Goal: Task Accomplishment & Management: Use online tool/utility

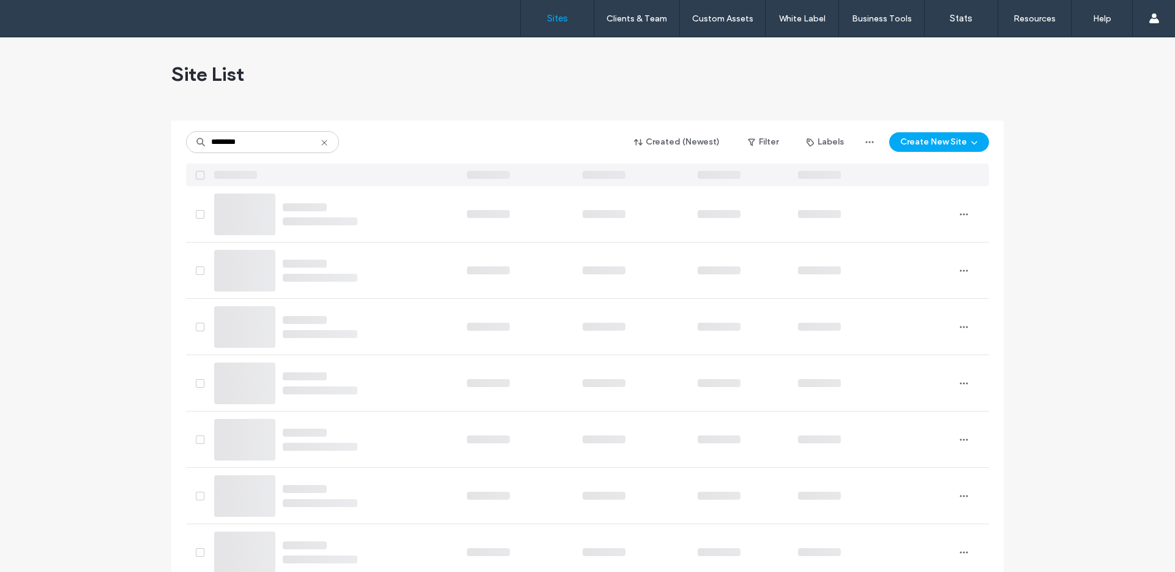
type input "********"
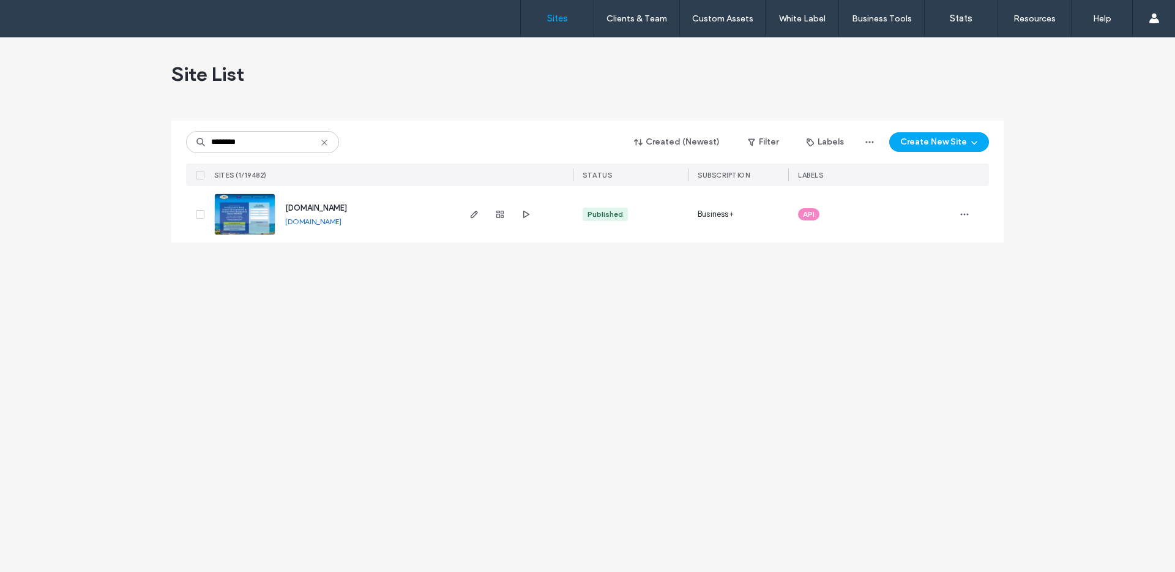
click at [258, 228] on img at bounding box center [245, 235] width 60 height 83
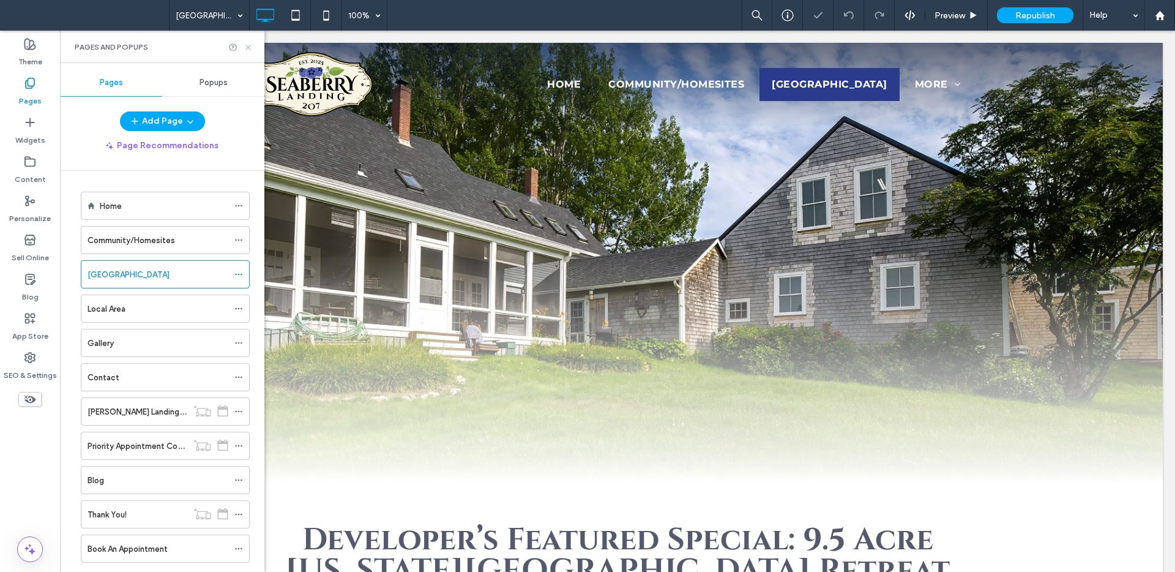
click at [246, 47] on icon at bounding box center [248, 47] width 9 height 9
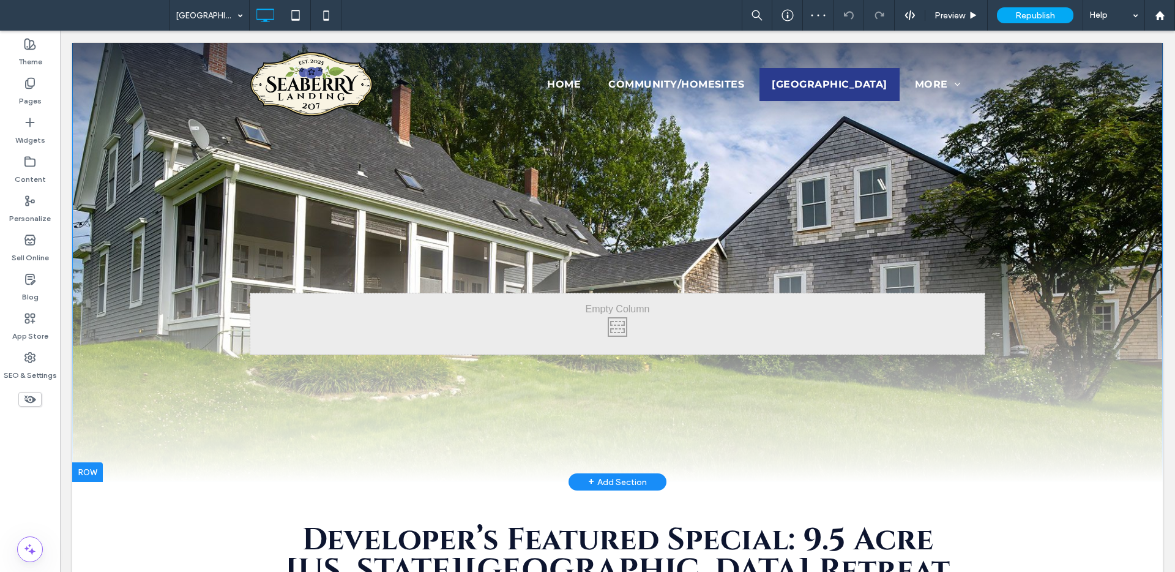
click at [99, 413] on div "Click To Paste Click To Paste" at bounding box center [617, 369] width 1091 height 226
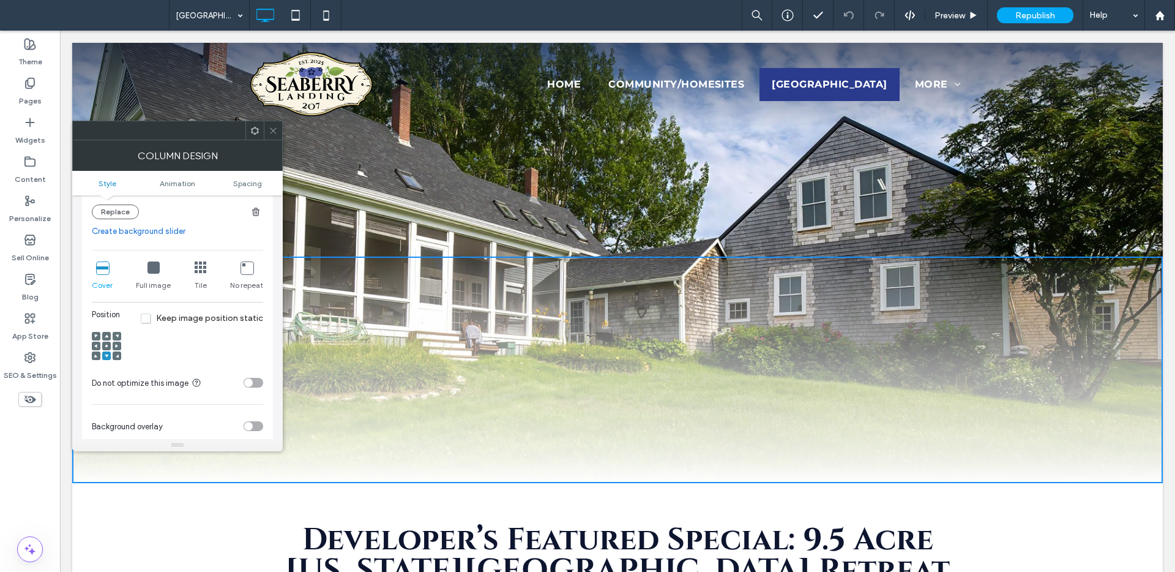
scroll to position [221, 0]
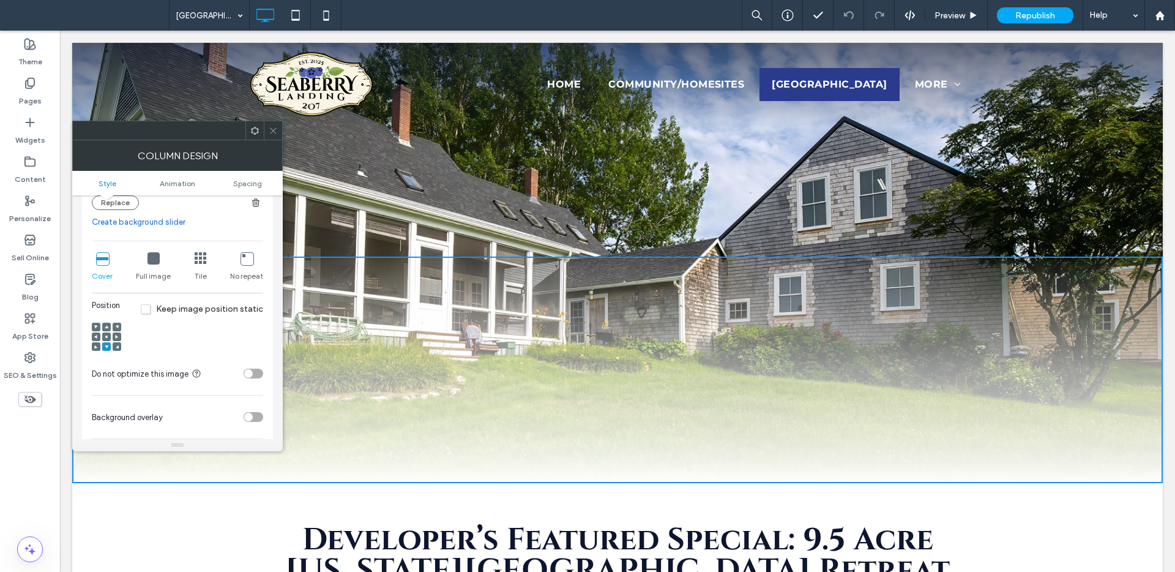
click at [107, 328] on icon at bounding box center [107, 327] width 4 height 4
click at [269, 133] on icon at bounding box center [273, 130] width 9 height 9
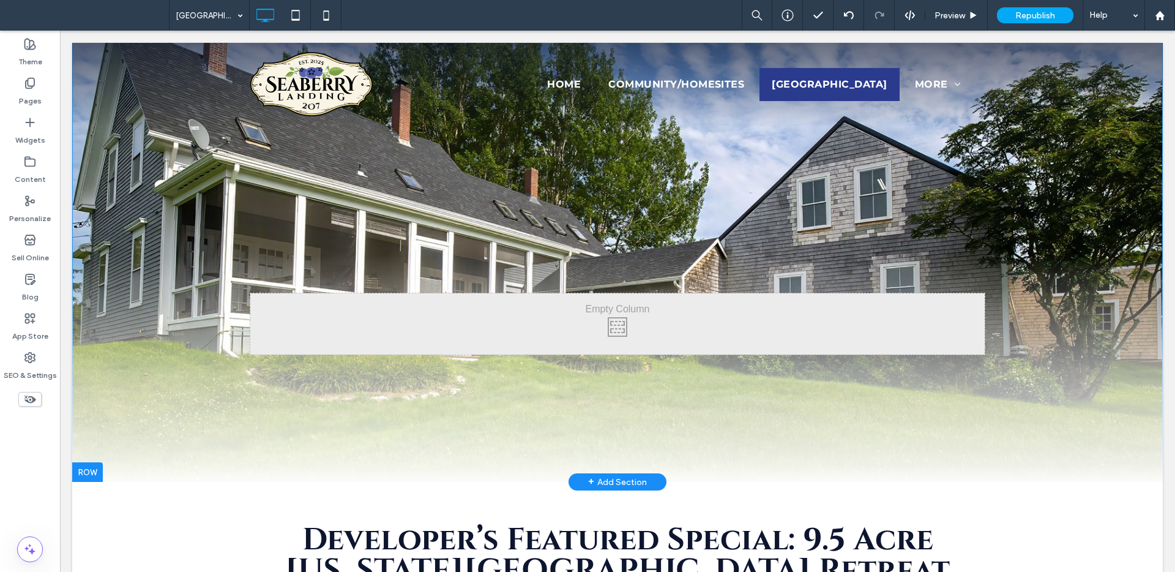
click at [97, 196] on div "Click To Paste Click To Paste Row + Add Section" at bounding box center [617, 261] width 1091 height 439
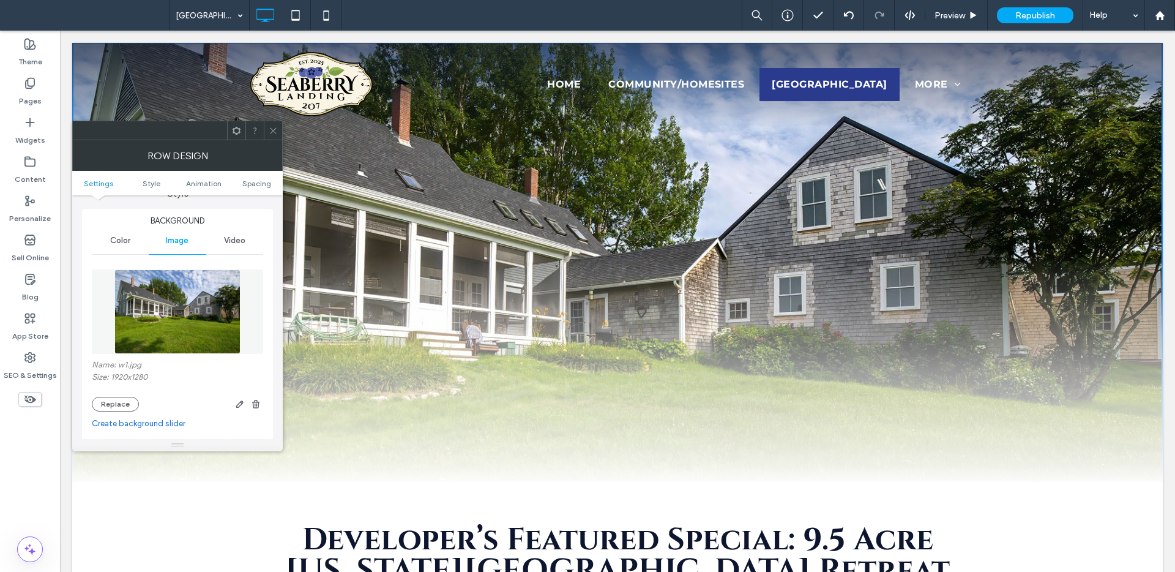
scroll to position [125, 0]
click at [269, 125] on span at bounding box center [273, 130] width 9 height 18
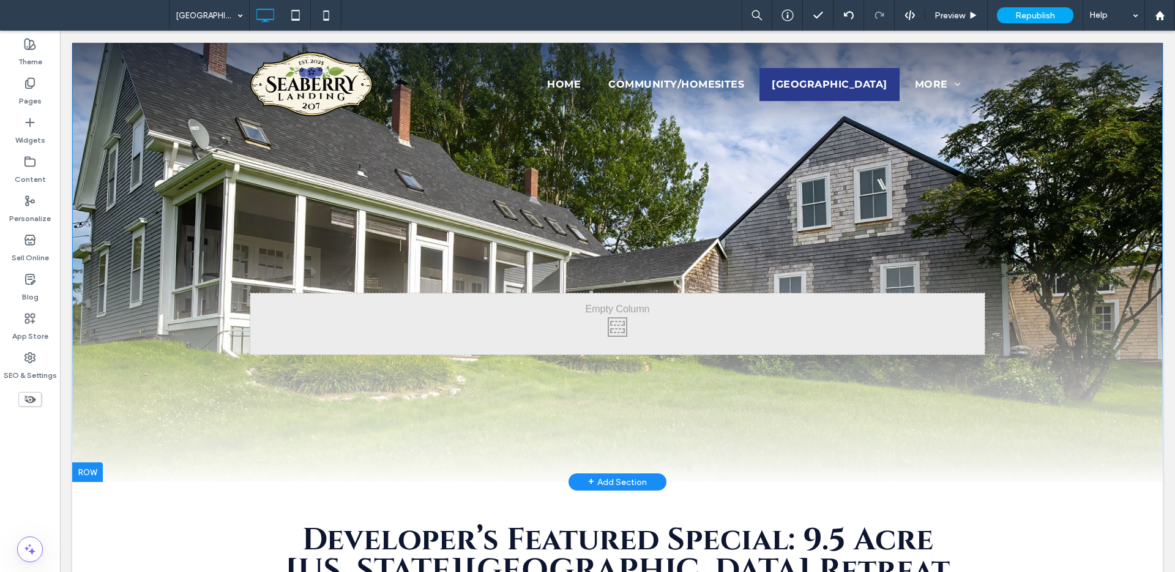
click at [113, 421] on div "Click To Paste Click To Paste" at bounding box center [617, 369] width 1091 height 226
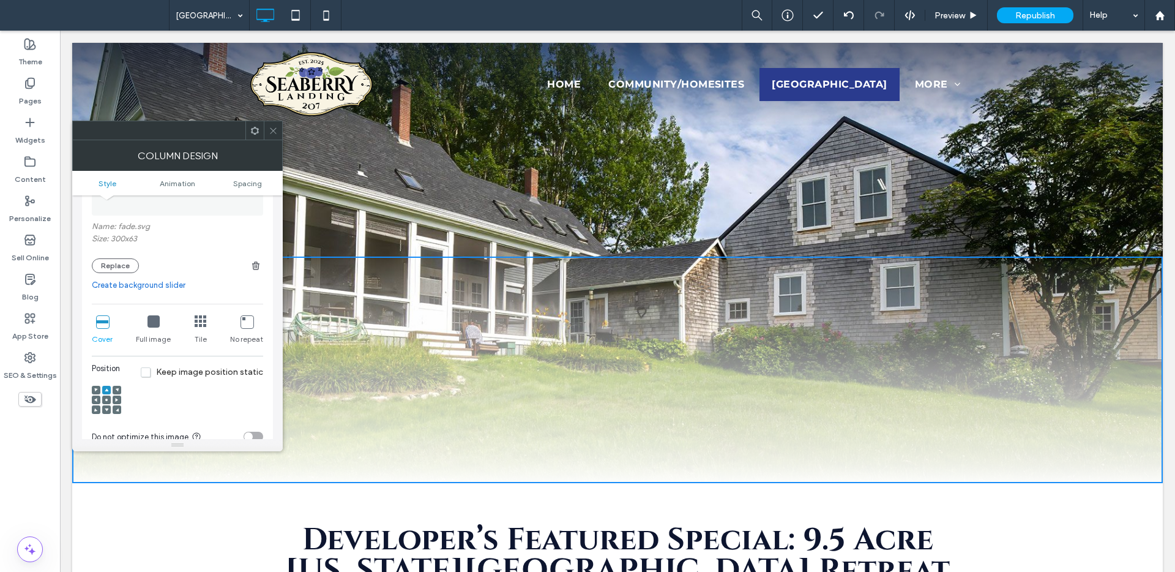
scroll to position [160, 0]
click at [106, 409] on span at bounding box center [107, 407] width 4 height 9
click at [270, 134] on icon at bounding box center [273, 130] width 9 height 9
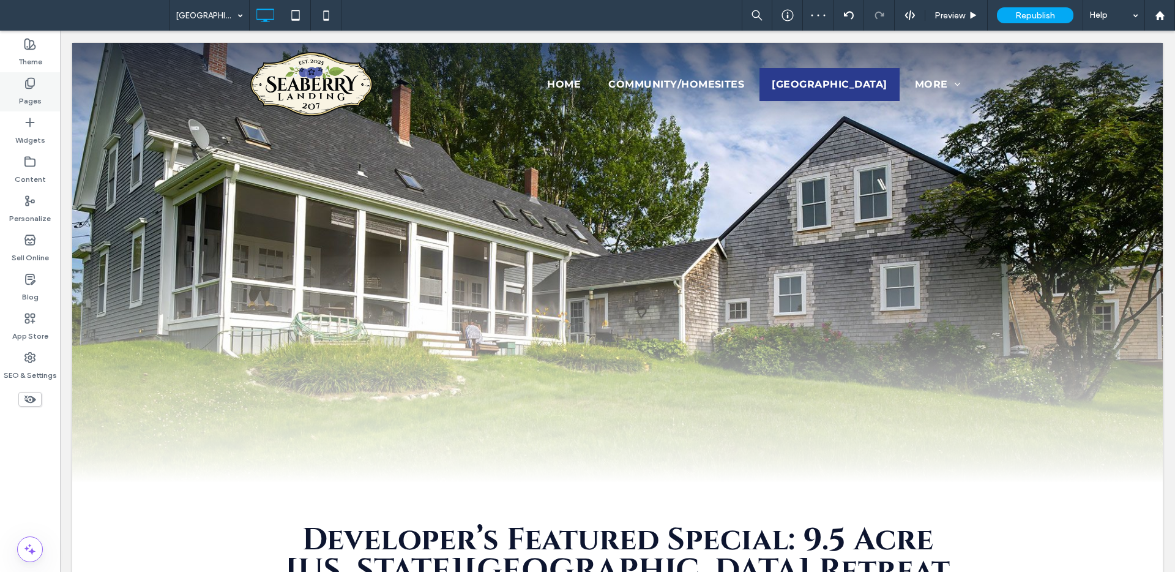
click at [36, 87] on div "Pages" at bounding box center [30, 91] width 60 height 39
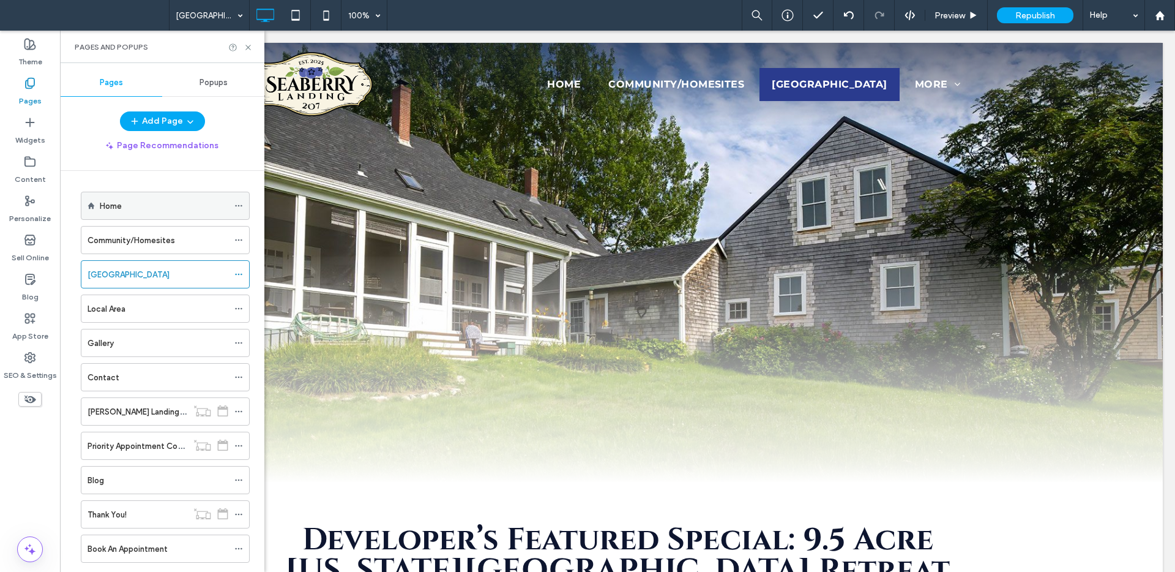
click at [120, 205] on label "Home" at bounding box center [111, 205] width 22 height 21
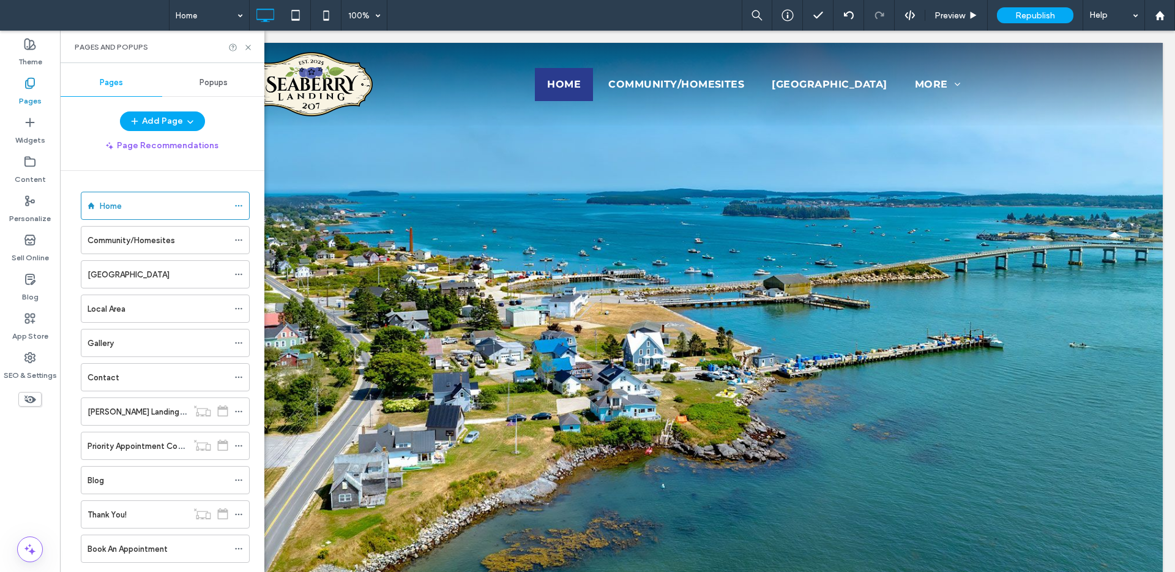
scroll to position [0, 0]
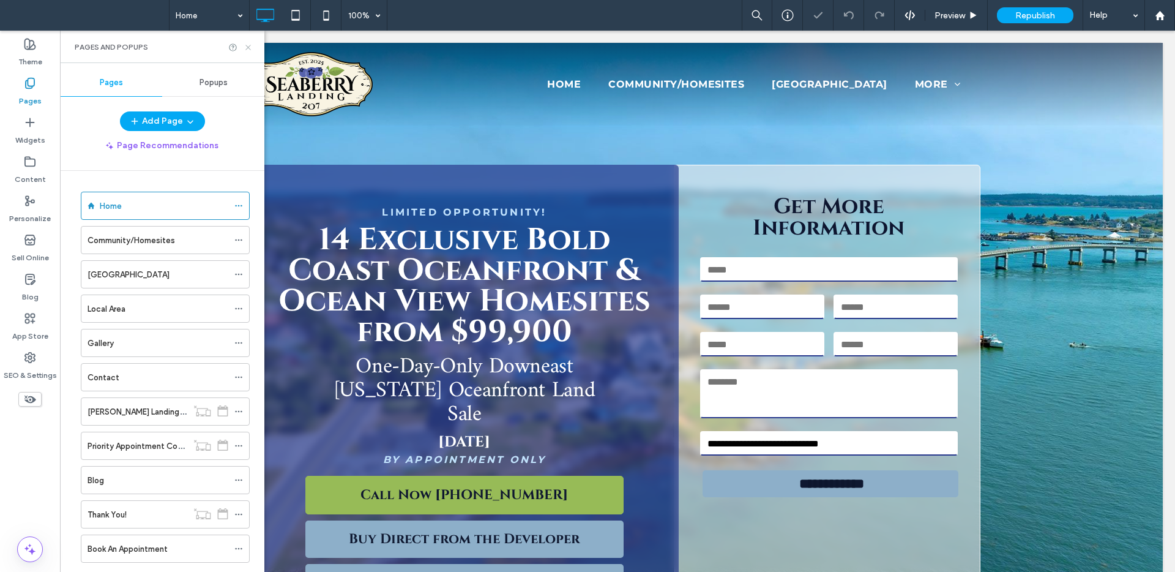
click at [248, 45] on icon at bounding box center [248, 47] width 9 height 9
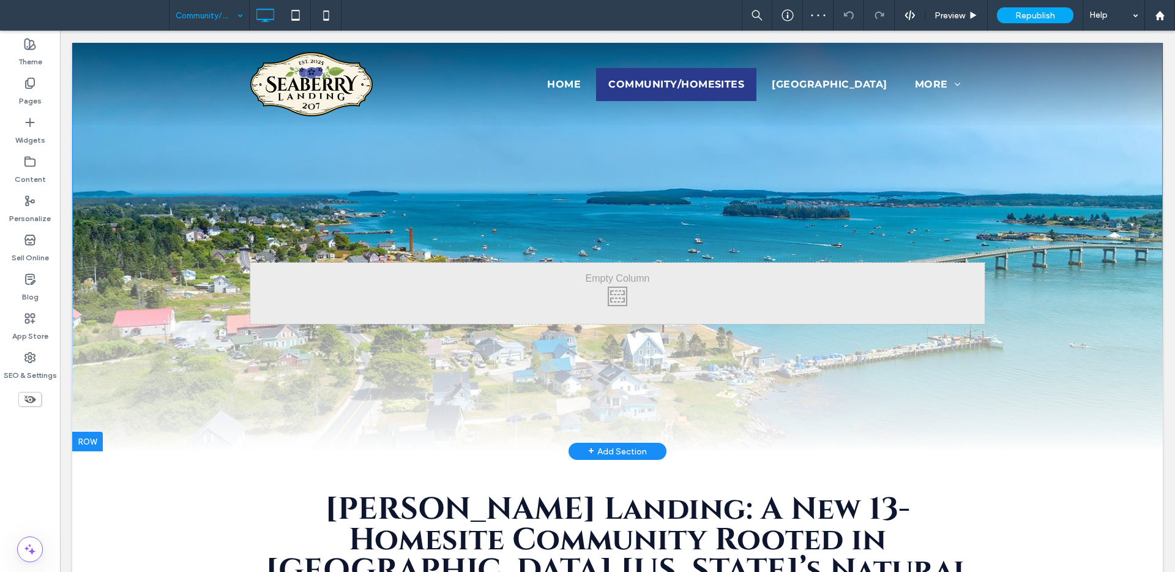
click at [87, 184] on div "Click To Paste Click To Paste Row + Add Section" at bounding box center [617, 246] width 1091 height 409
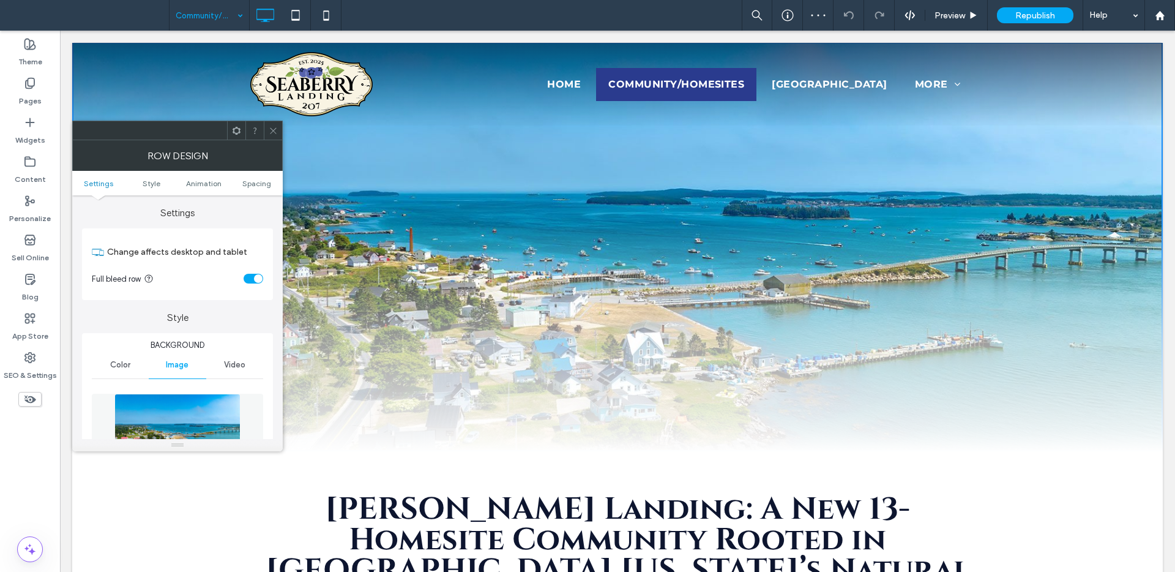
scroll to position [177, 0]
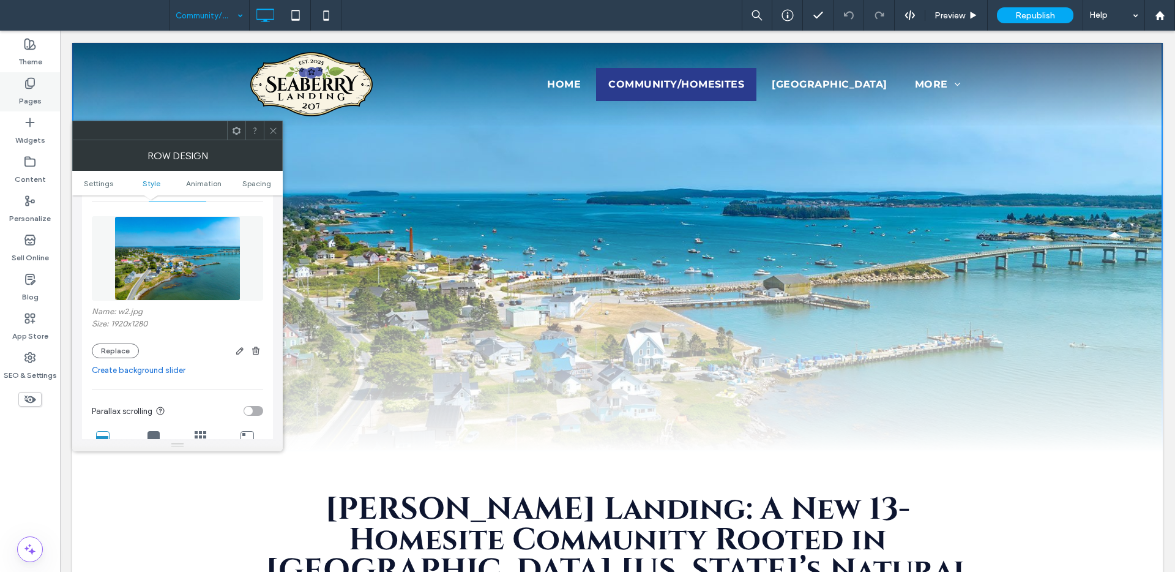
click at [26, 88] on use at bounding box center [30, 83] width 9 height 10
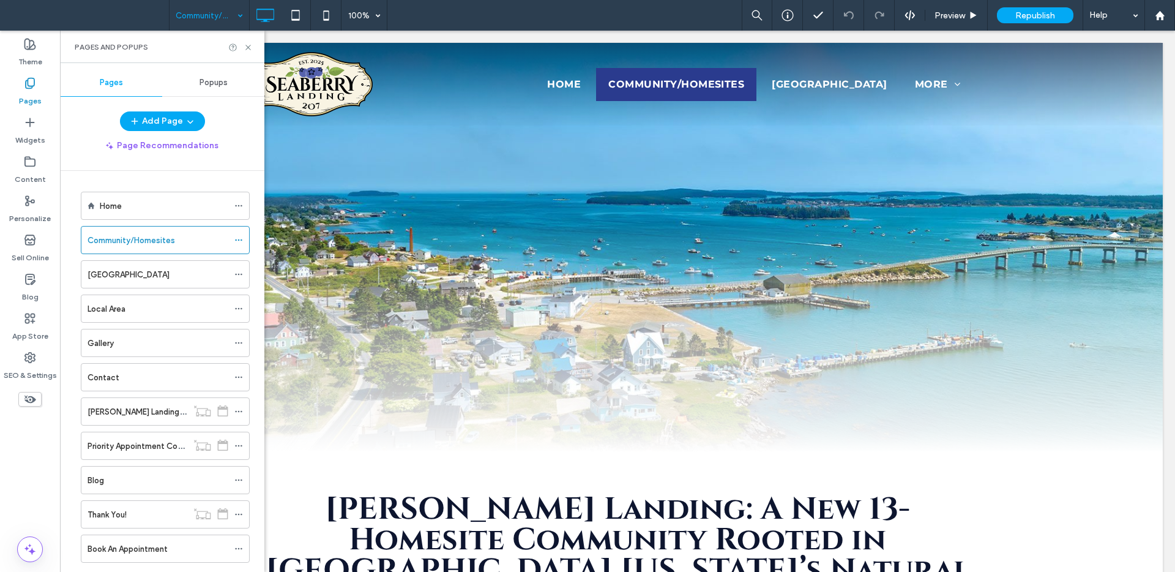
click at [137, 282] on div "Oceanfront Farmhouse" at bounding box center [158, 274] width 141 height 27
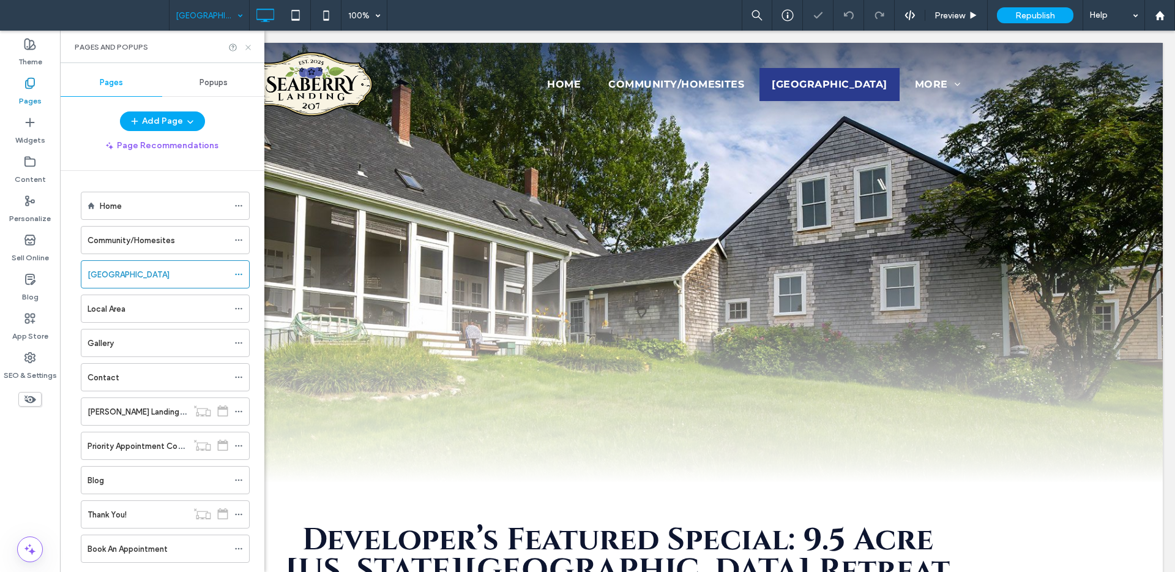
drag, startPoint x: 247, startPoint y: 50, endPoint x: 115, endPoint y: 119, distance: 148.6
click at [247, 50] on icon at bounding box center [248, 47] width 9 height 9
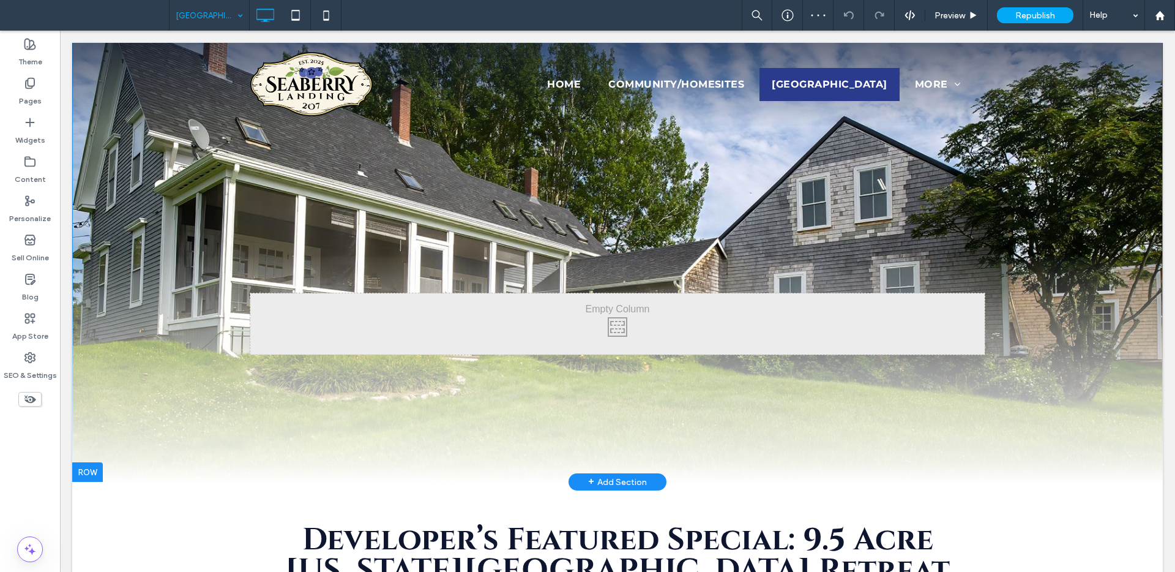
click at [78, 245] on div "Click To Paste Click To Paste Row + Add Section" at bounding box center [617, 261] width 1091 height 439
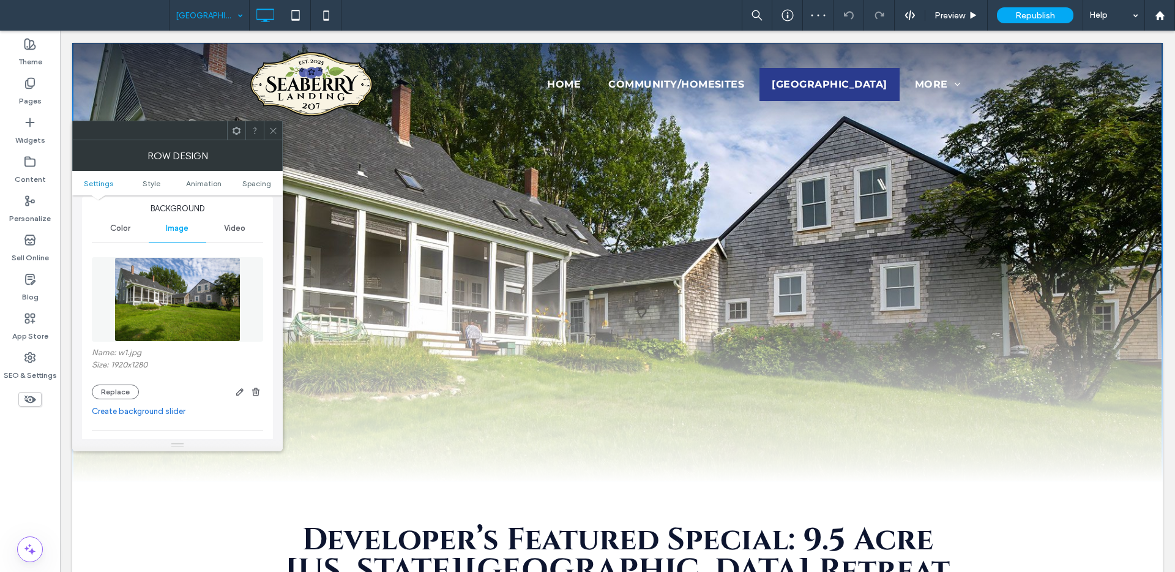
scroll to position [255, 0]
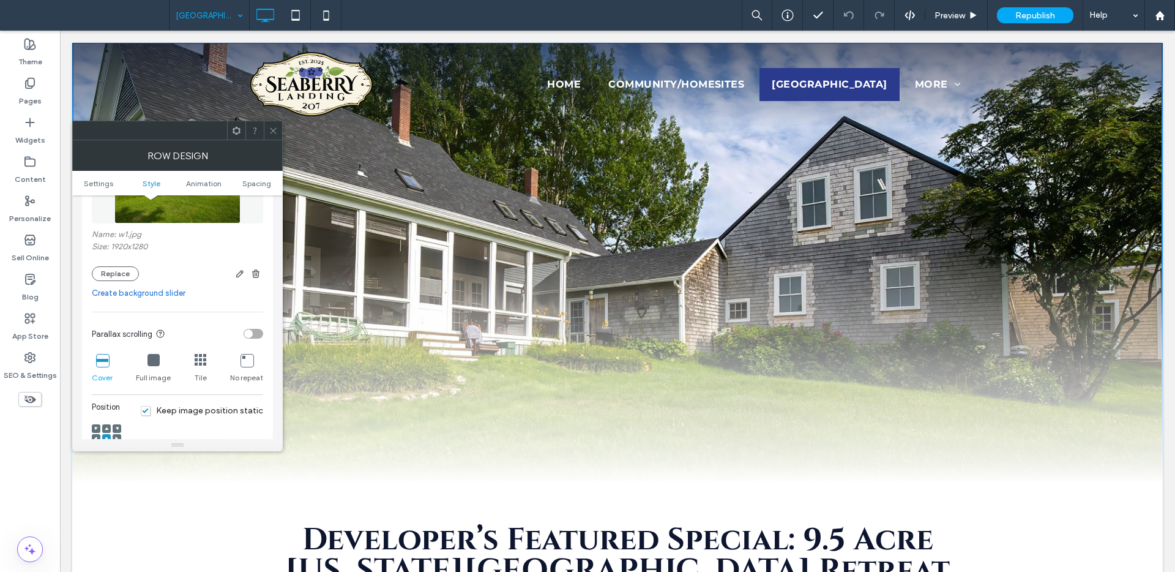
click at [274, 127] on icon at bounding box center [273, 130] width 9 height 9
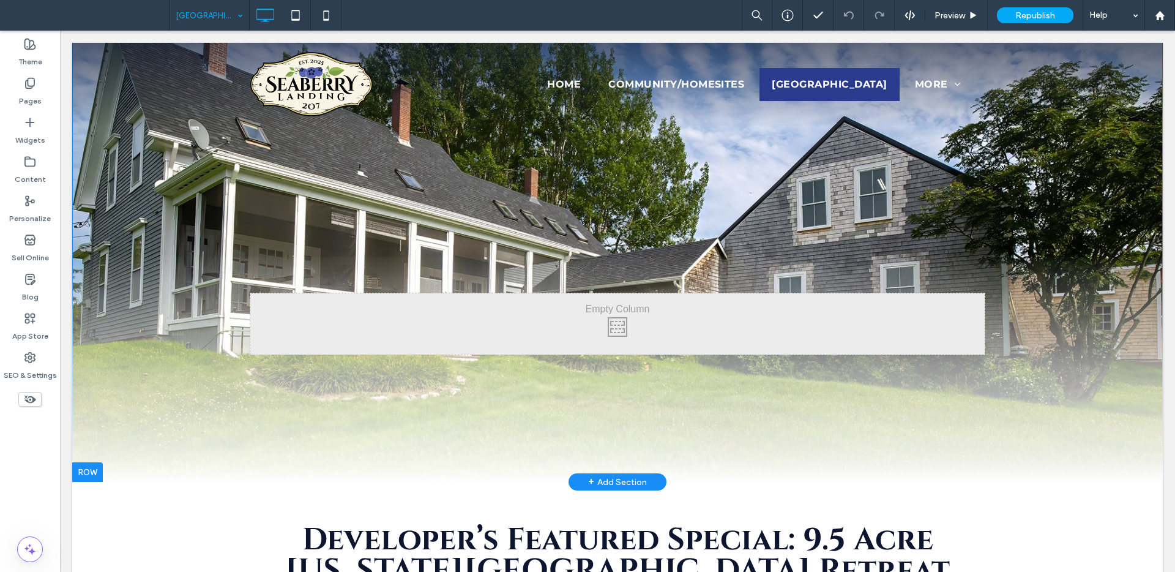
click at [225, 427] on div "Click To Paste Click To Paste" at bounding box center [617, 369] width 1091 height 226
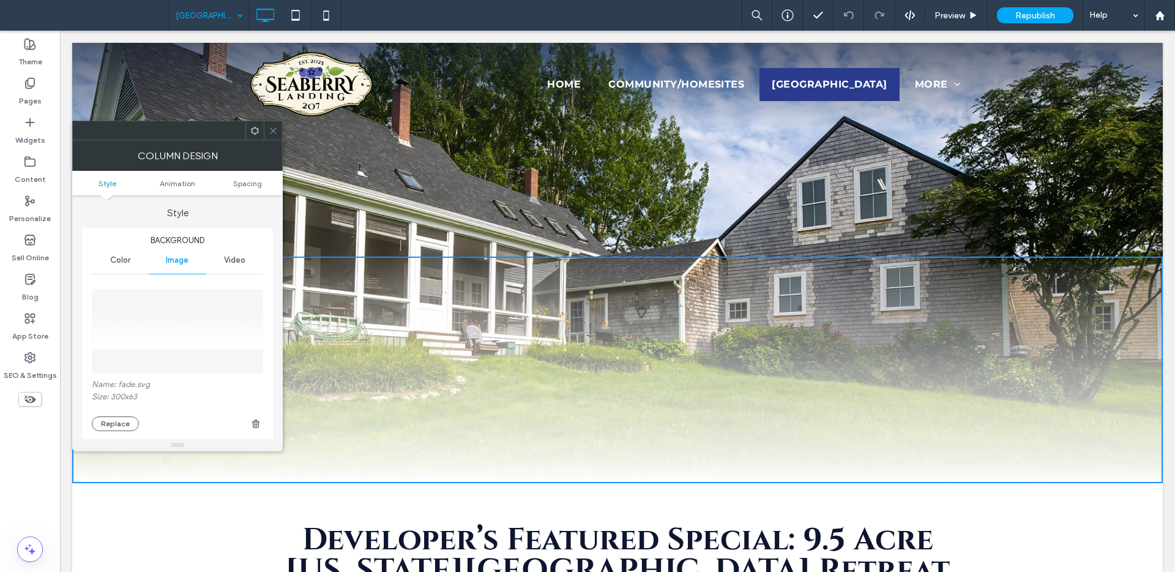
click at [276, 137] on span at bounding box center [273, 130] width 9 height 18
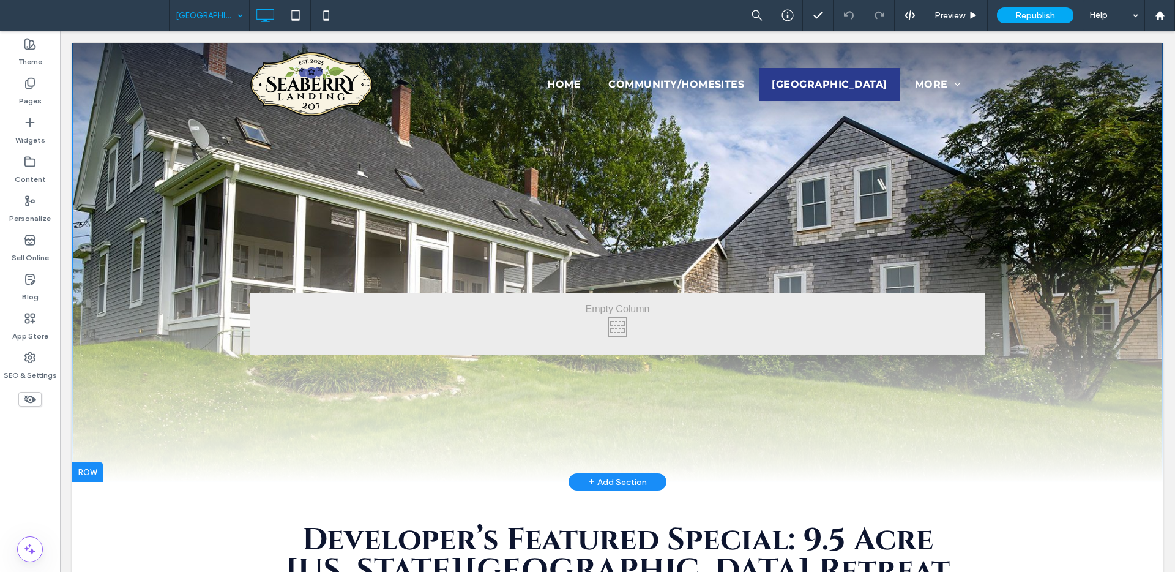
click at [105, 418] on div "Click To Paste Click To Paste" at bounding box center [617, 369] width 1091 height 226
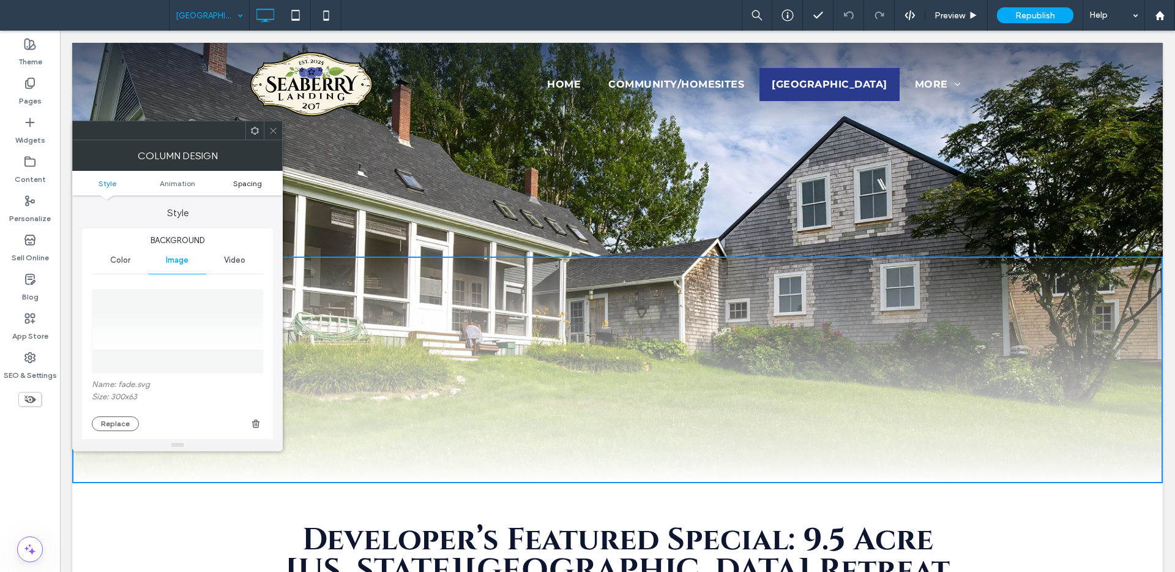
click at [252, 181] on span "Spacing" at bounding box center [247, 183] width 29 height 9
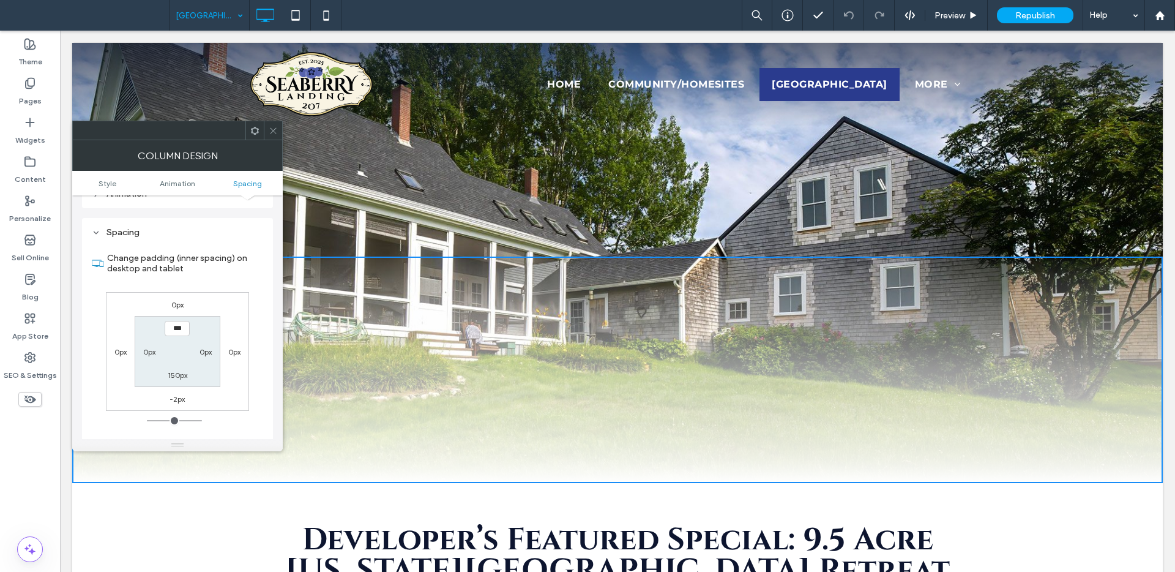
scroll to position [646, 0]
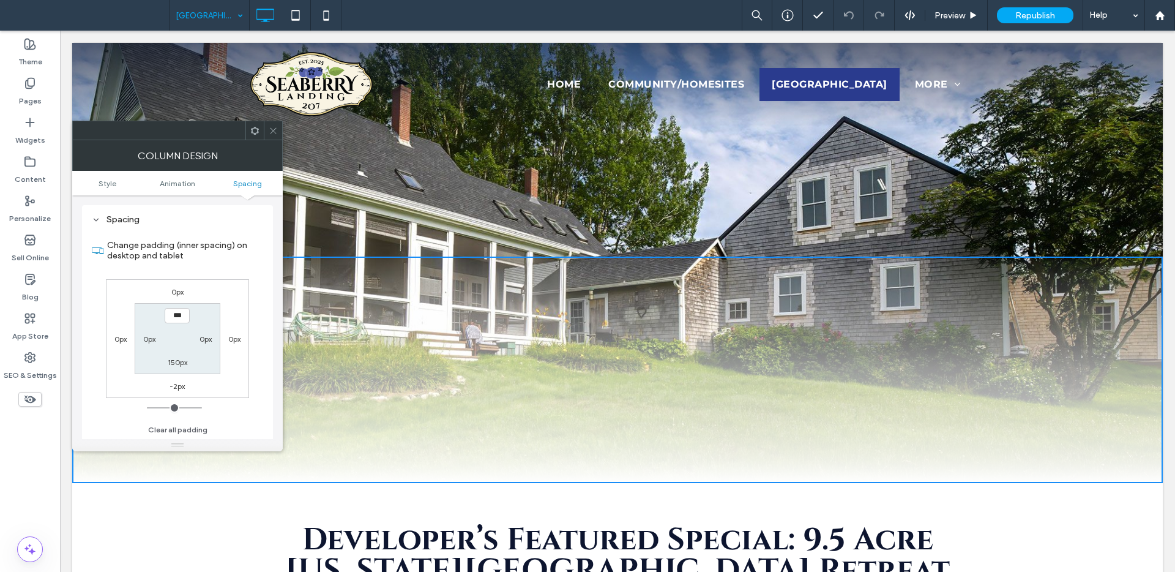
click at [274, 128] on icon at bounding box center [273, 130] width 9 height 9
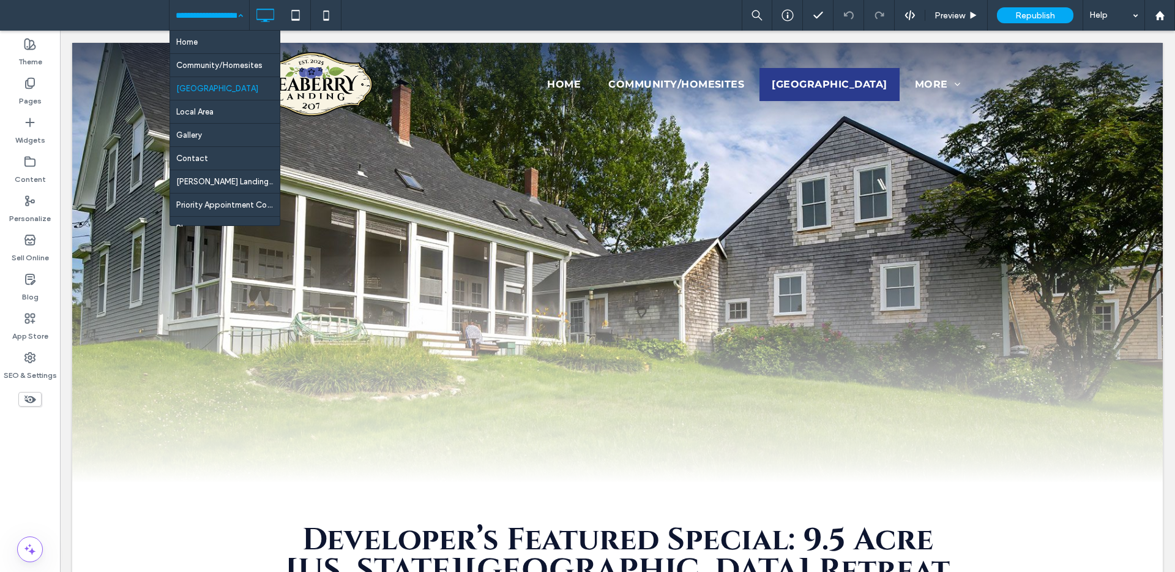
drag, startPoint x: 186, startPoint y: 10, endPoint x: 185, endPoint y: 17, distance: 7.4
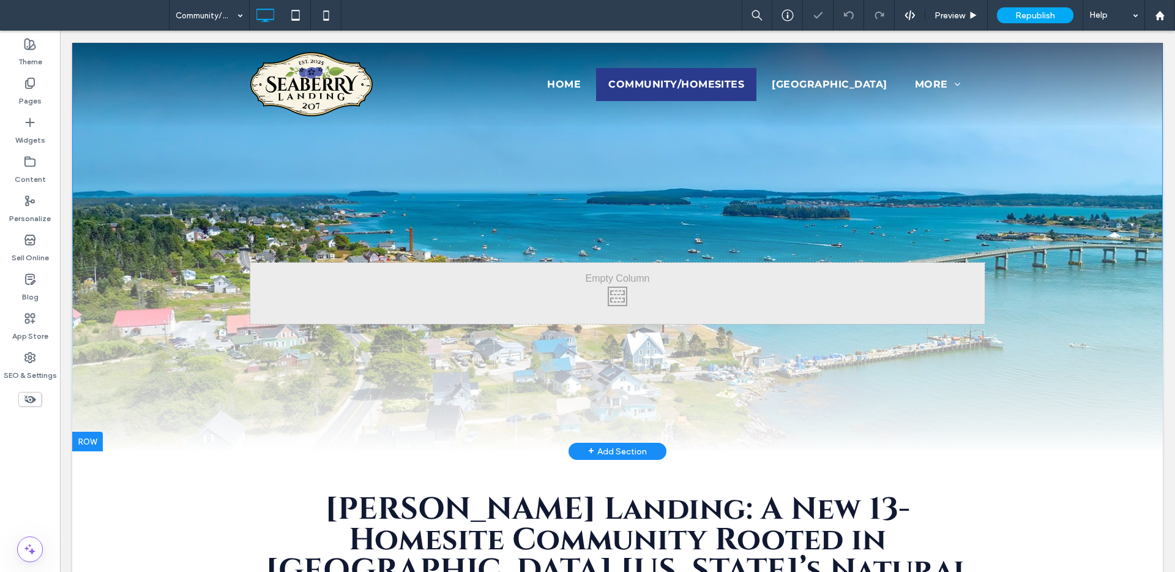
click at [162, 400] on div "Click To Paste Click To Paste" at bounding box center [617, 339] width 1091 height 226
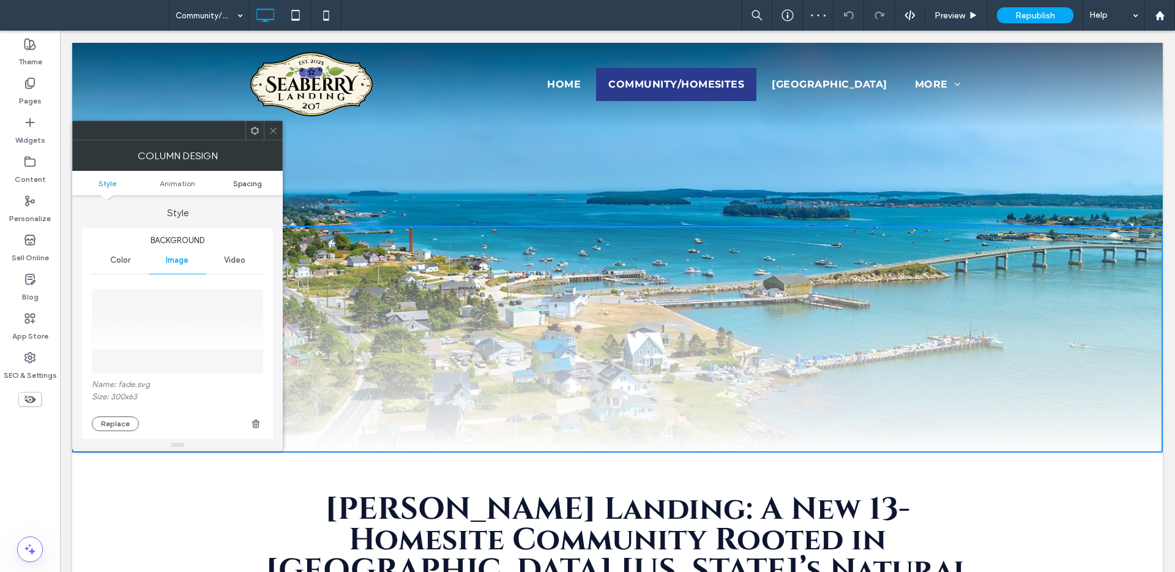
click at [237, 182] on span "Spacing" at bounding box center [247, 183] width 29 height 9
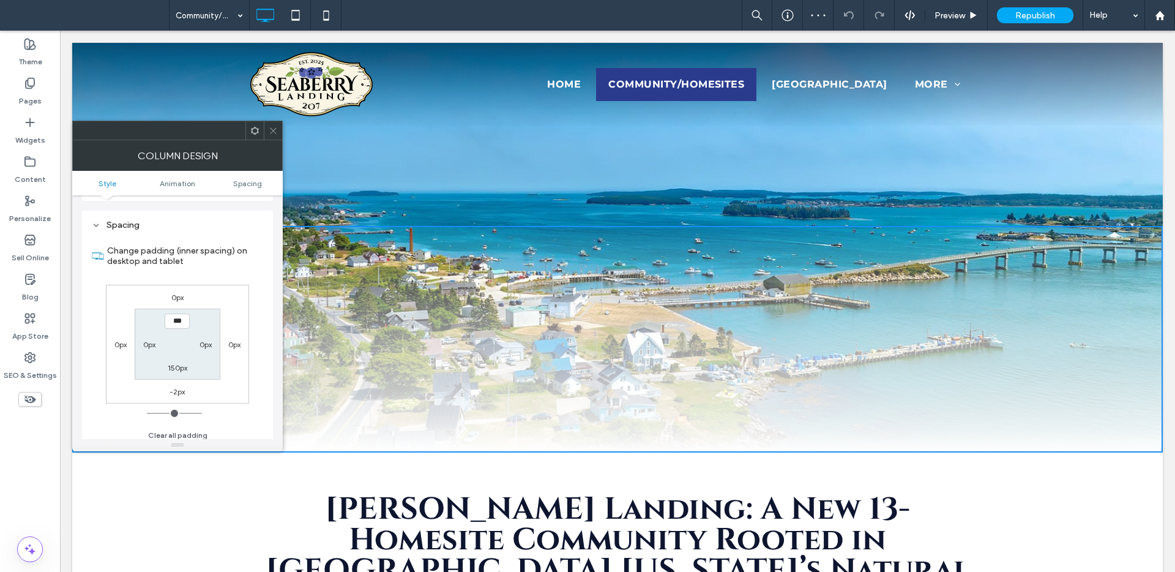
scroll to position [646, 0]
click at [276, 124] on span at bounding box center [273, 130] width 9 height 18
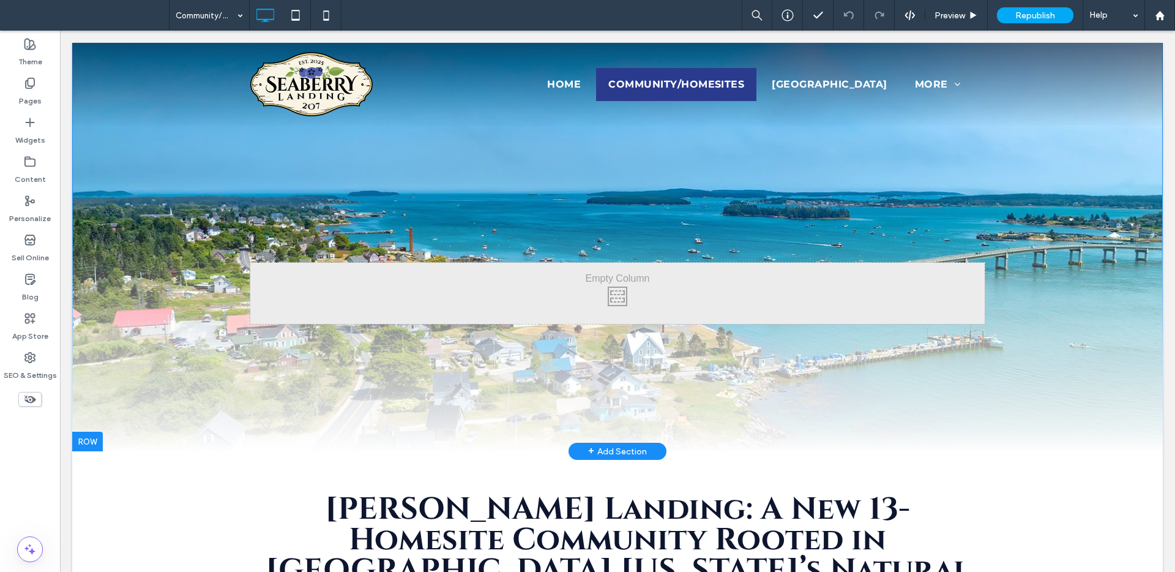
click at [192, 403] on div "Click To Paste Click To Paste" at bounding box center [617, 339] width 1091 height 226
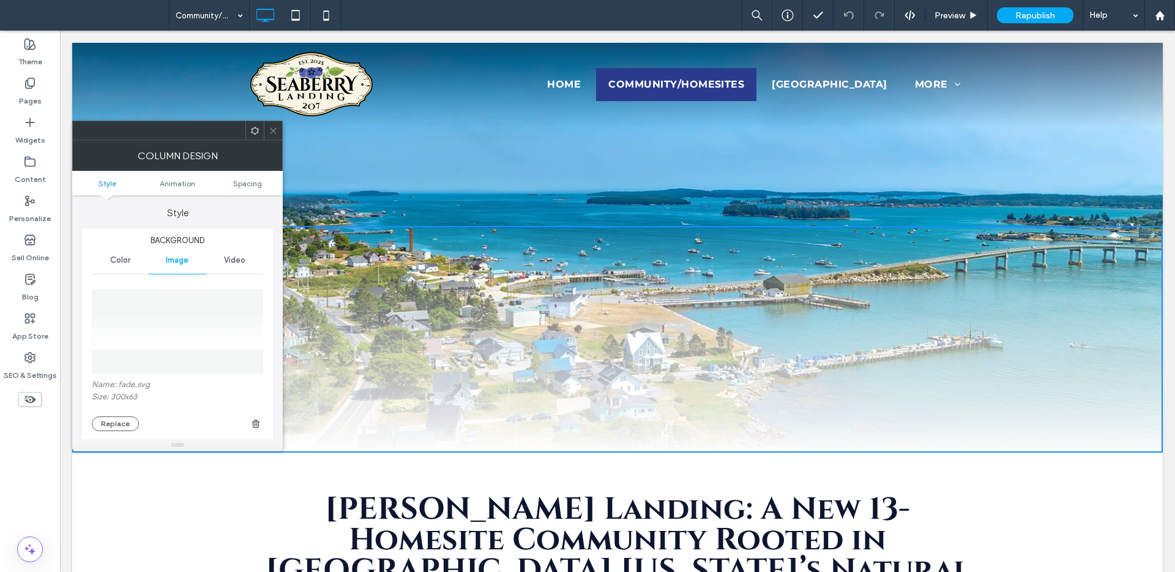
drag, startPoint x: 280, startPoint y: 132, endPoint x: 228, endPoint y: 167, distance: 62.5
click at [280, 132] on div at bounding box center [273, 130] width 18 height 18
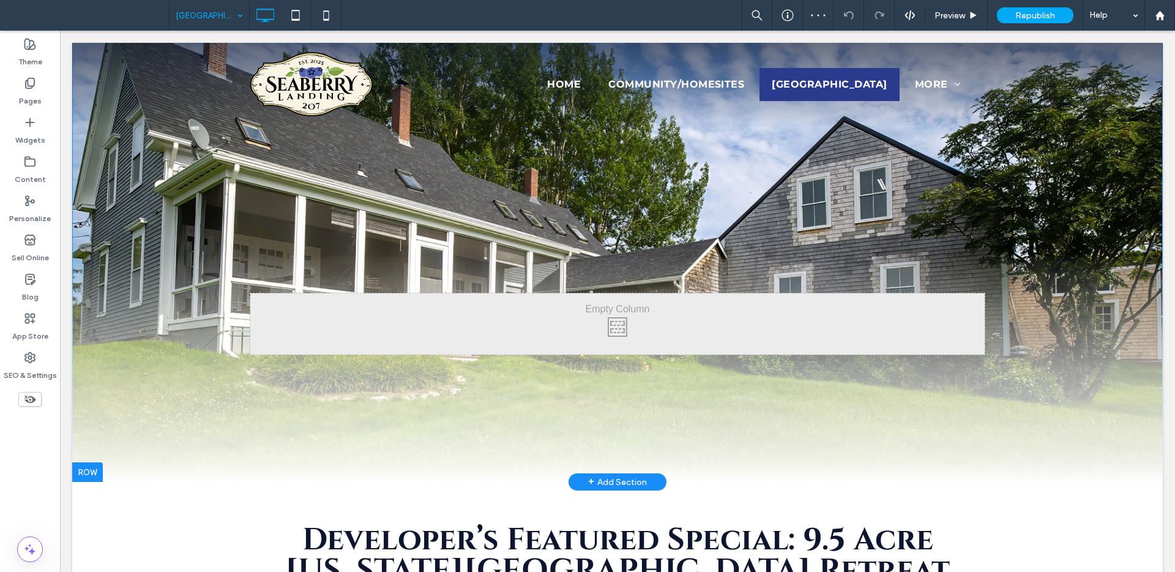
click at [182, 178] on div "Click To Paste Click To Paste Row + Add Section" at bounding box center [617, 261] width 1091 height 439
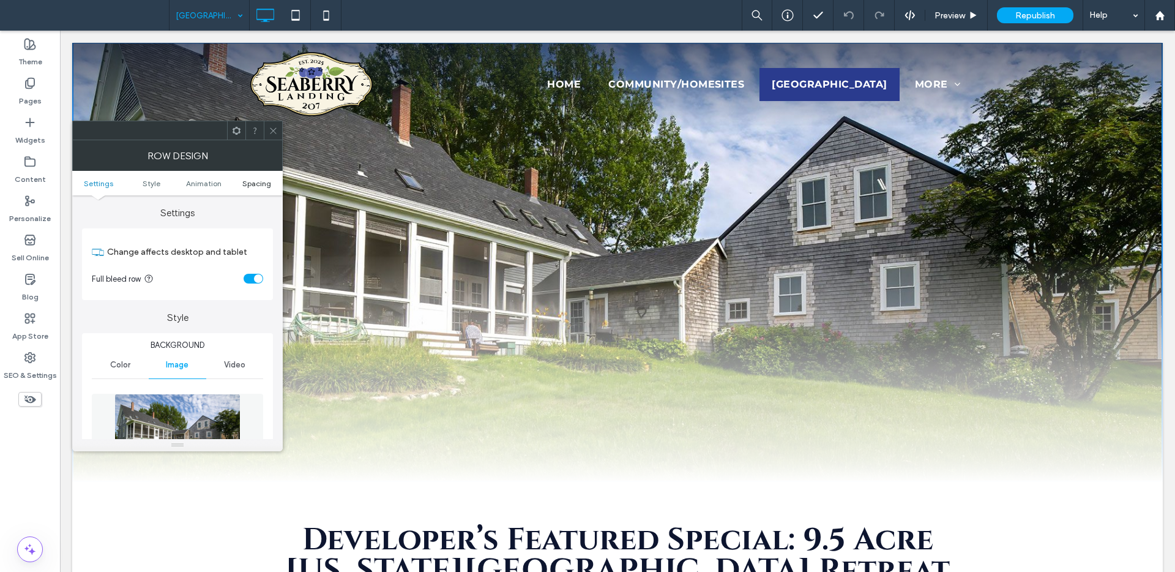
click at [251, 185] on span "Spacing" at bounding box center [256, 183] width 29 height 9
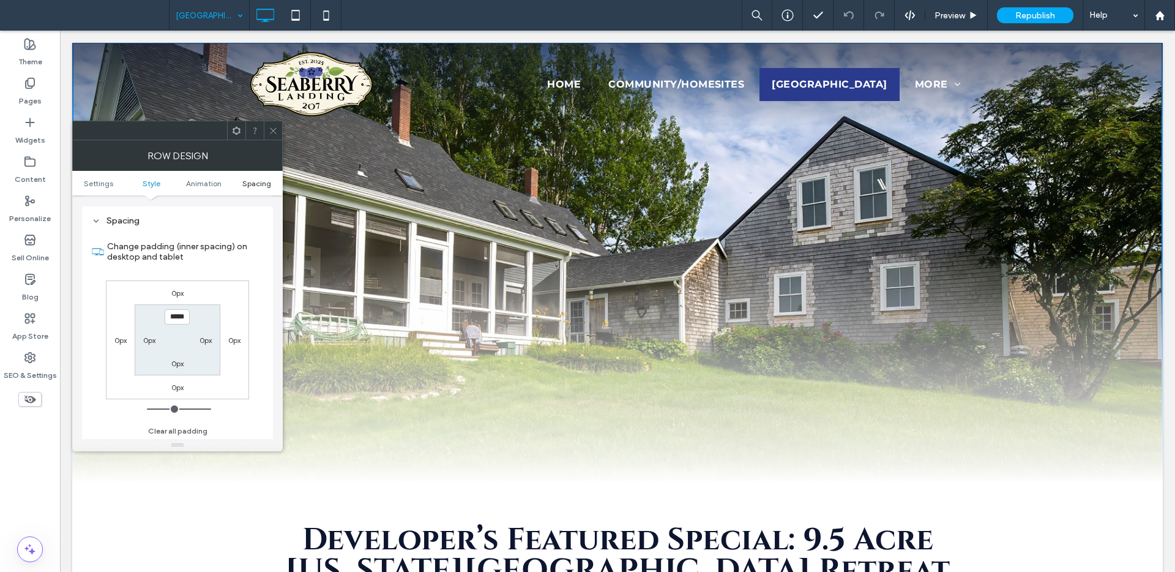
scroll to position [735, 0]
click at [179, 318] on input "*****" at bounding box center [177, 315] width 25 height 15
click at [177, 315] on input "*****" at bounding box center [177, 315] width 25 height 15
type input "*****"
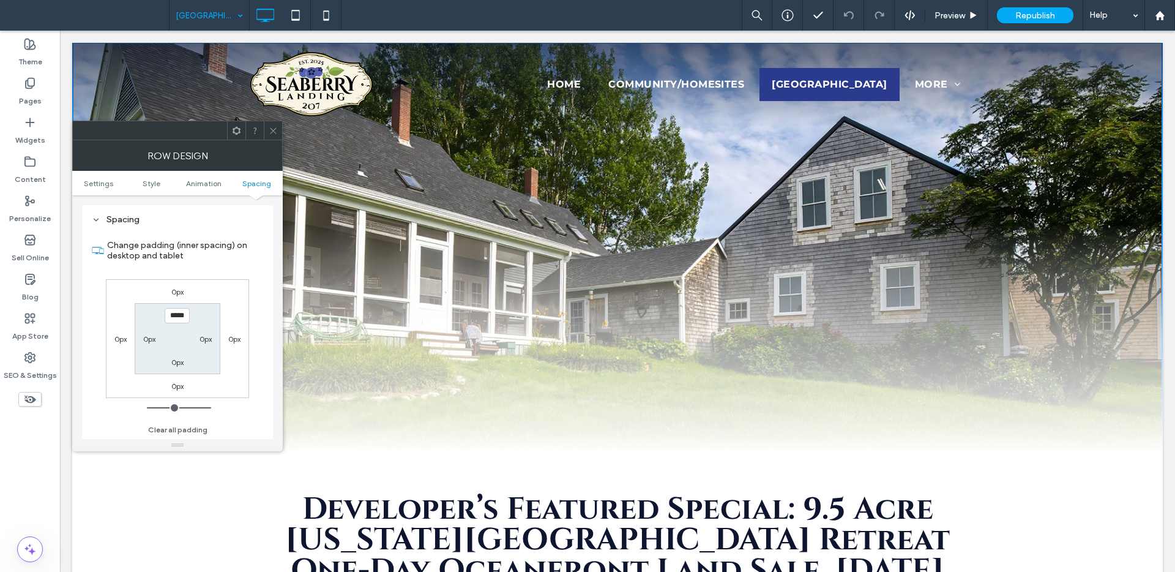
click at [203, 337] on label "0px" at bounding box center [205, 338] width 12 height 9
type input "*"
click at [272, 134] on icon at bounding box center [273, 130] width 9 height 9
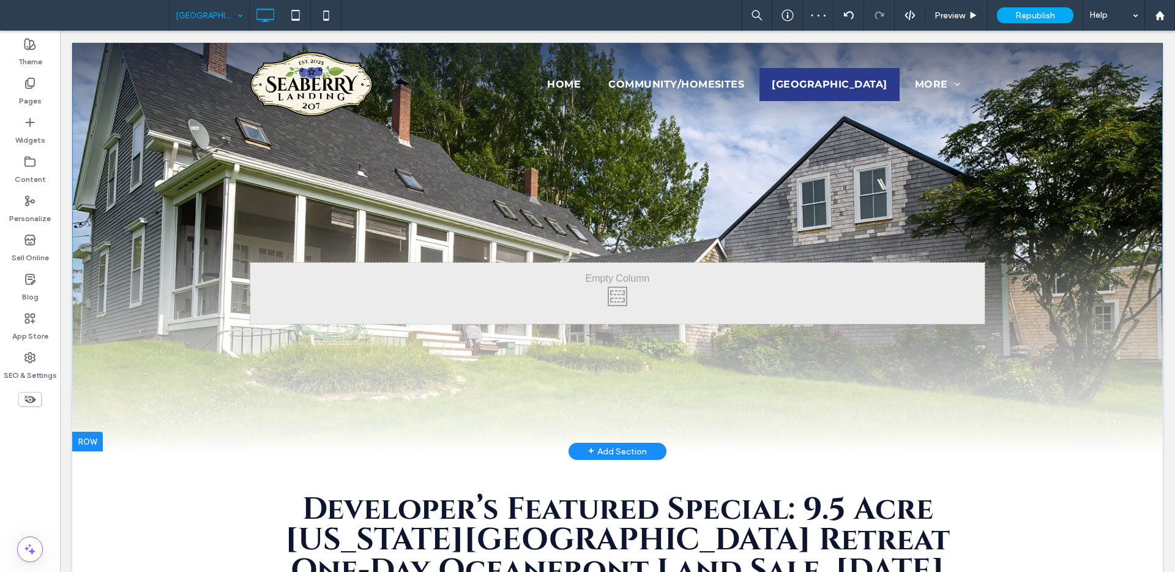
click at [318, 417] on div "Click To Paste Click To Paste" at bounding box center [617, 339] width 1091 height 226
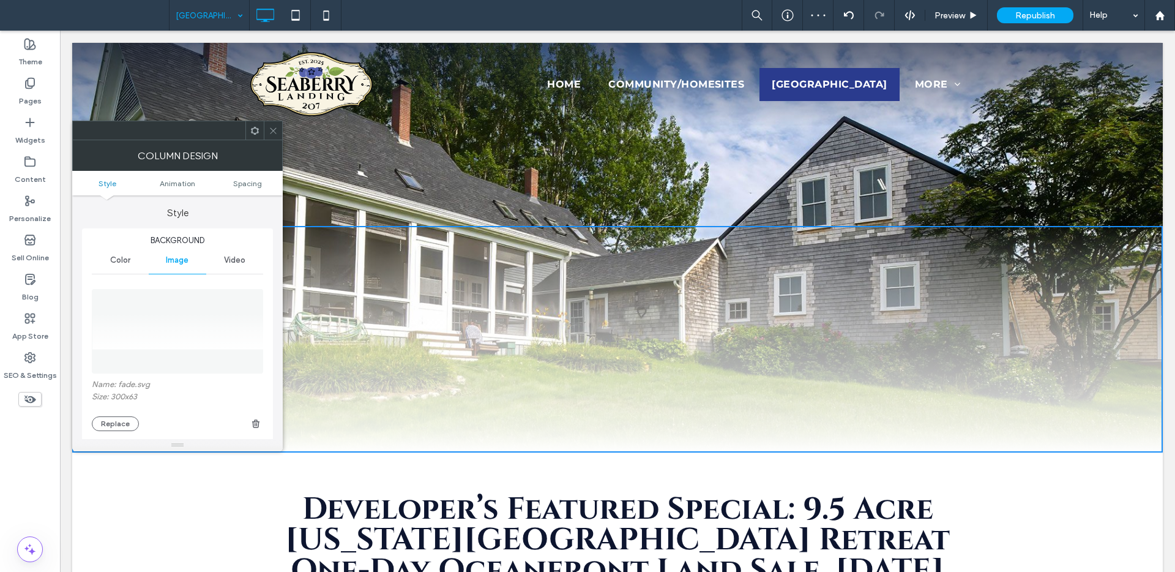
click at [274, 127] on icon at bounding box center [273, 130] width 9 height 9
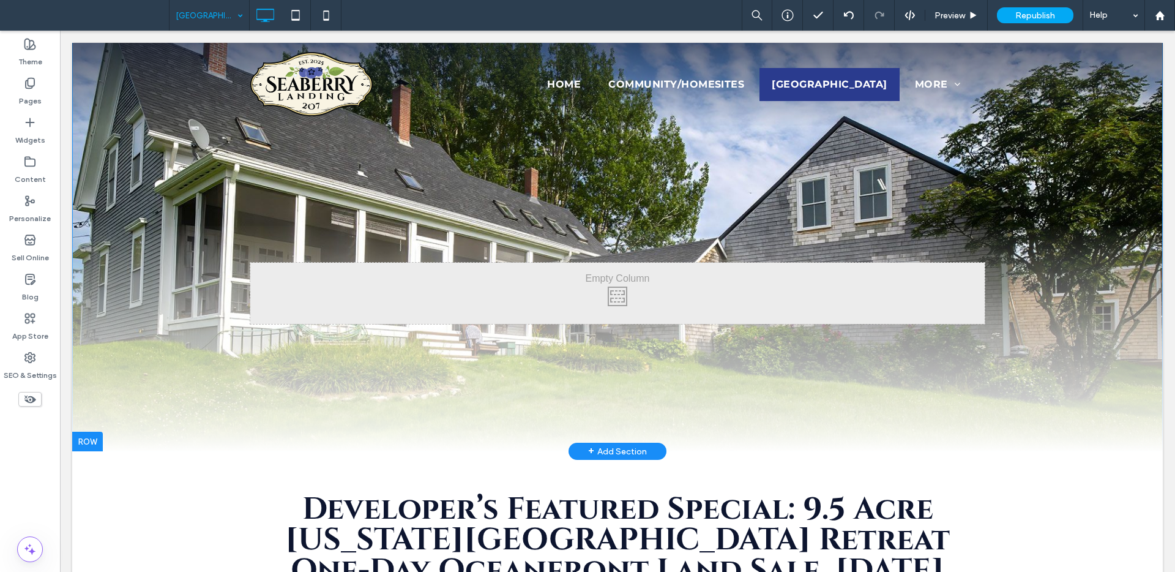
click at [127, 190] on div "Click To Paste Click To Paste Row + Add Section" at bounding box center [617, 246] width 1091 height 409
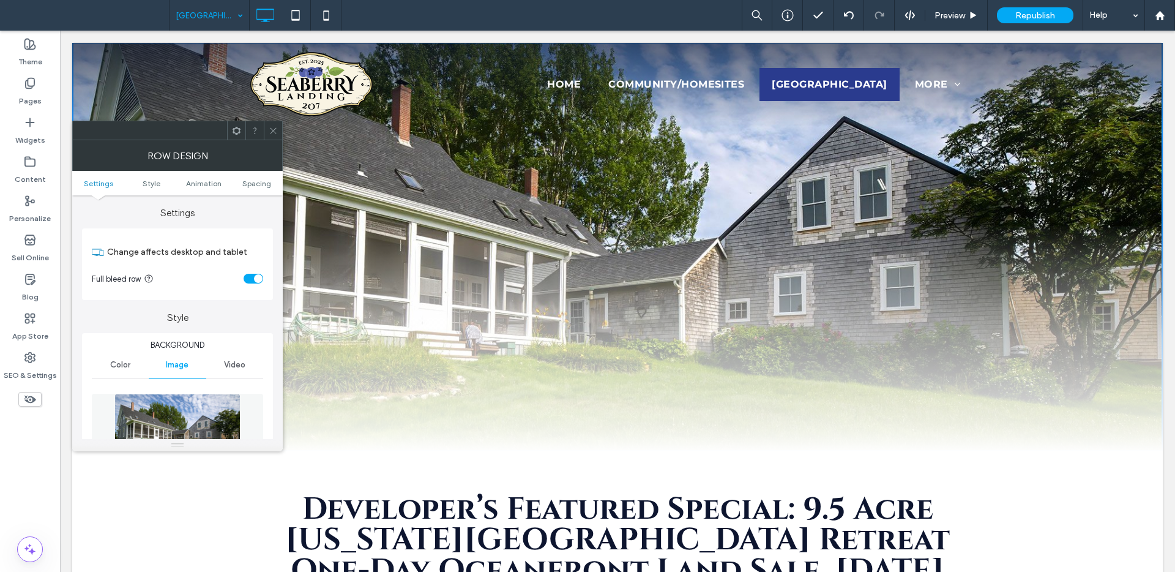
click at [274, 129] on icon at bounding box center [273, 130] width 9 height 9
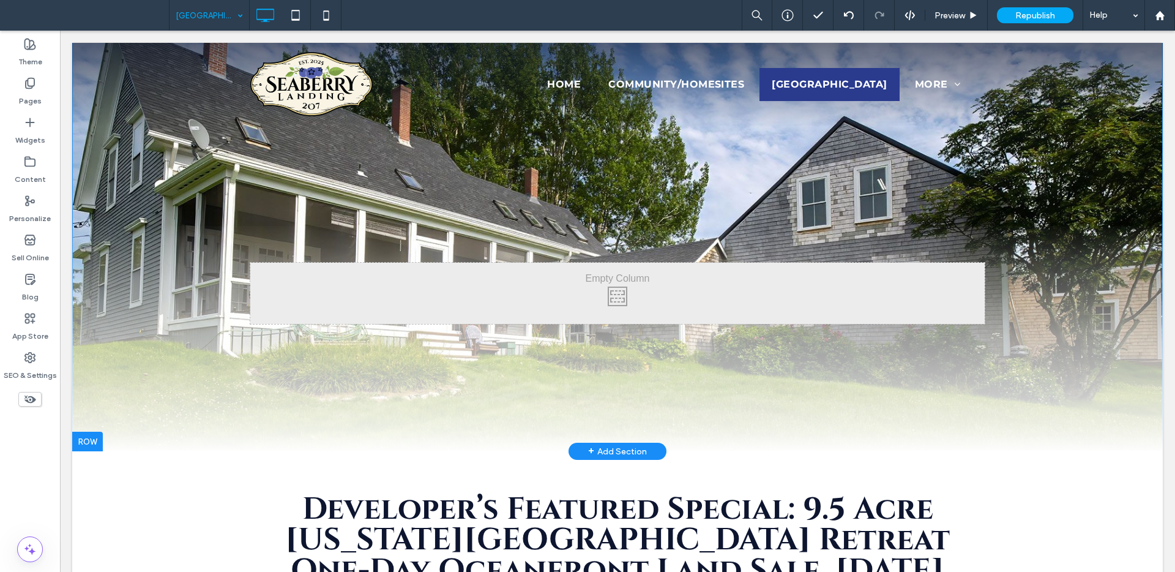
click at [173, 198] on div "Click To Paste Click To Paste Row + Add Section" at bounding box center [617, 246] width 1091 height 409
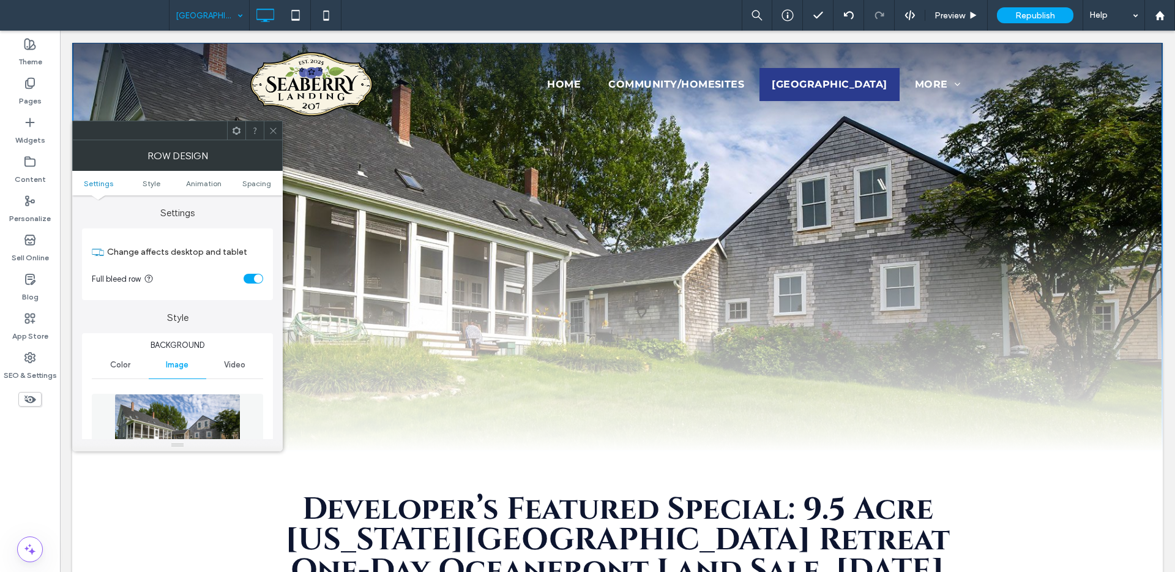
click at [271, 131] on icon at bounding box center [273, 130] width 9 height 9
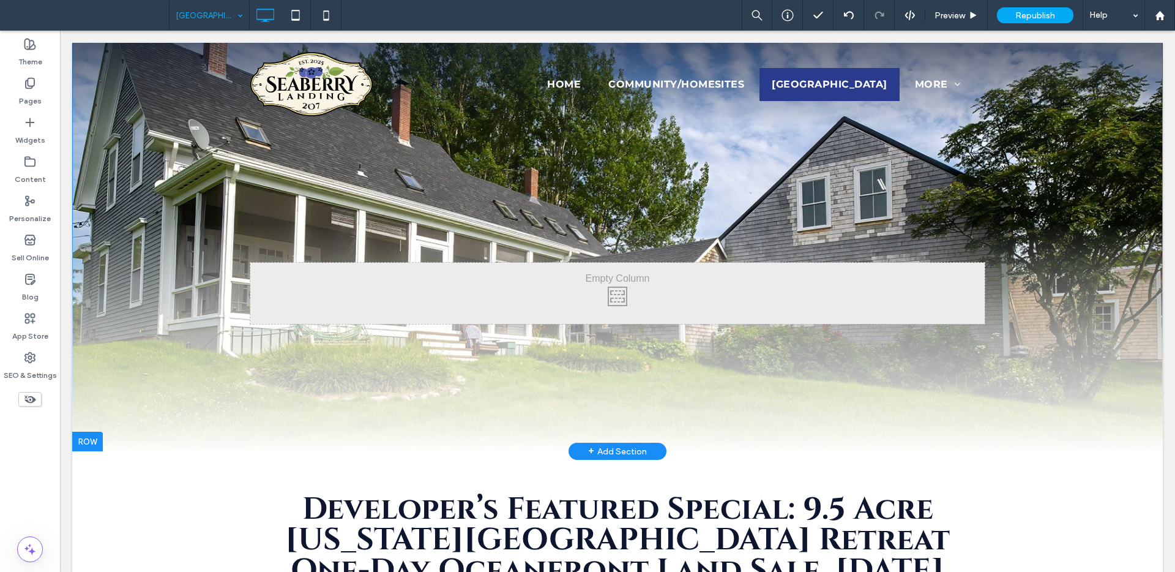
click at [122, 378] on div "Click To Paste Click To Paste" at bounding box center [617, 339] width 1091 height 226
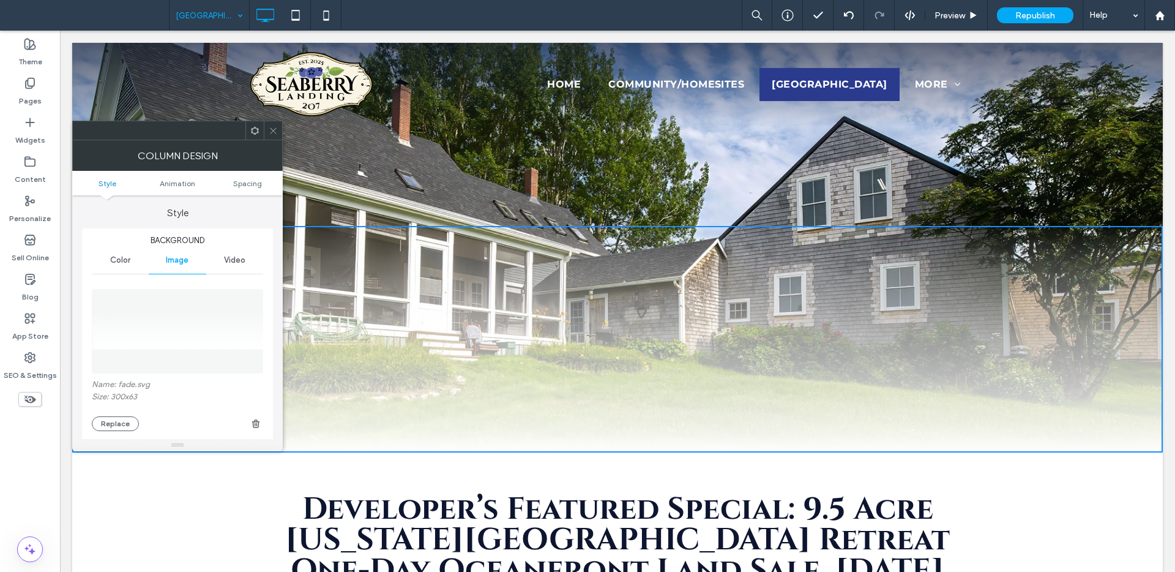
click at [273, 133] on icon at bounding box center [273, 130] width 9 height 9
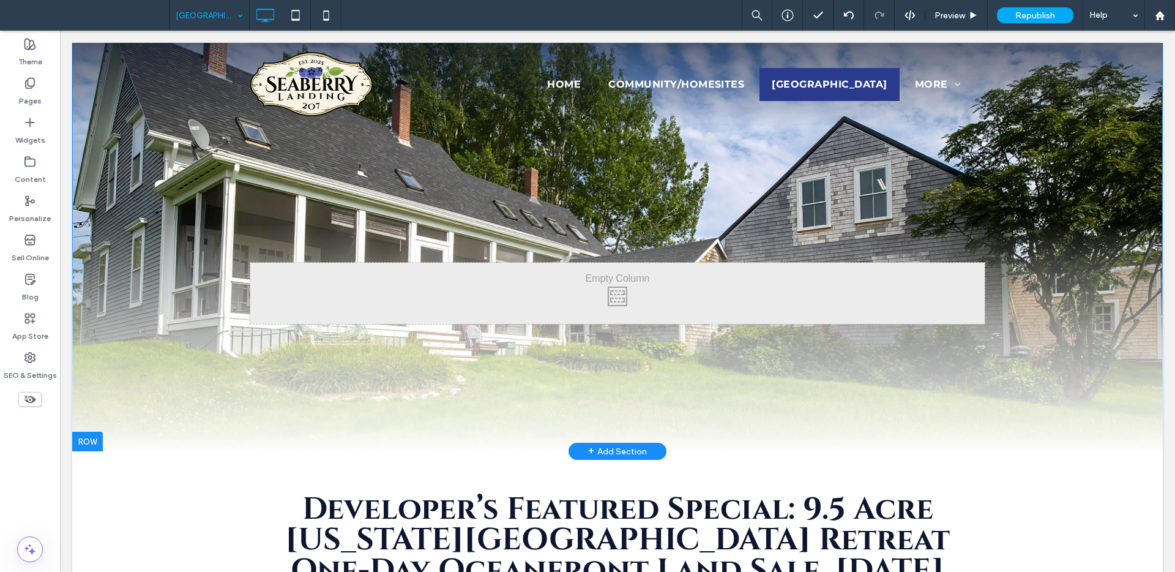
click at [153, 397] on div "Click To Paste Click To Paste" at bounding box center [617, 339] width 1091 height 226
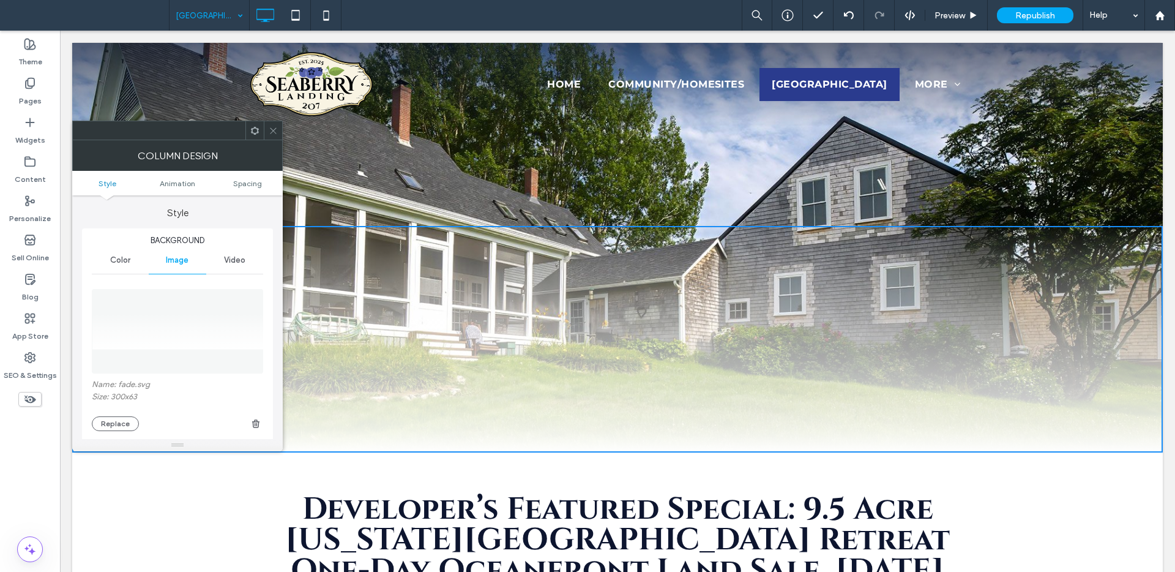
click at [273, 131] on use at bounding box center [273, 130] width 6 height 6
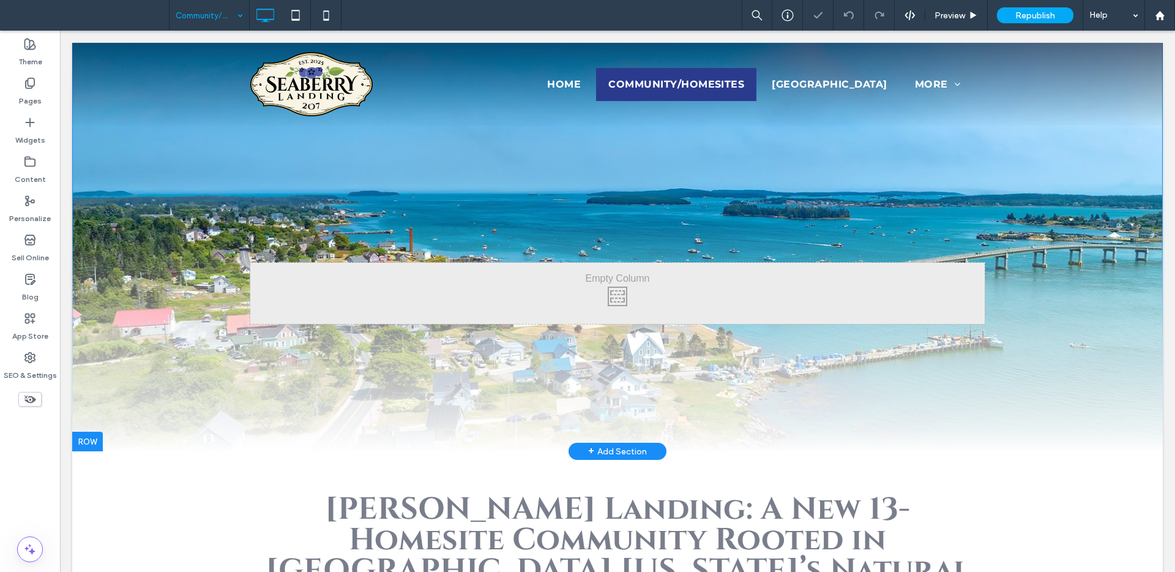
click at [113, 409] on div "Click To Paste Click To Paste" at bounding box center [617, 339] width 1091 height 226
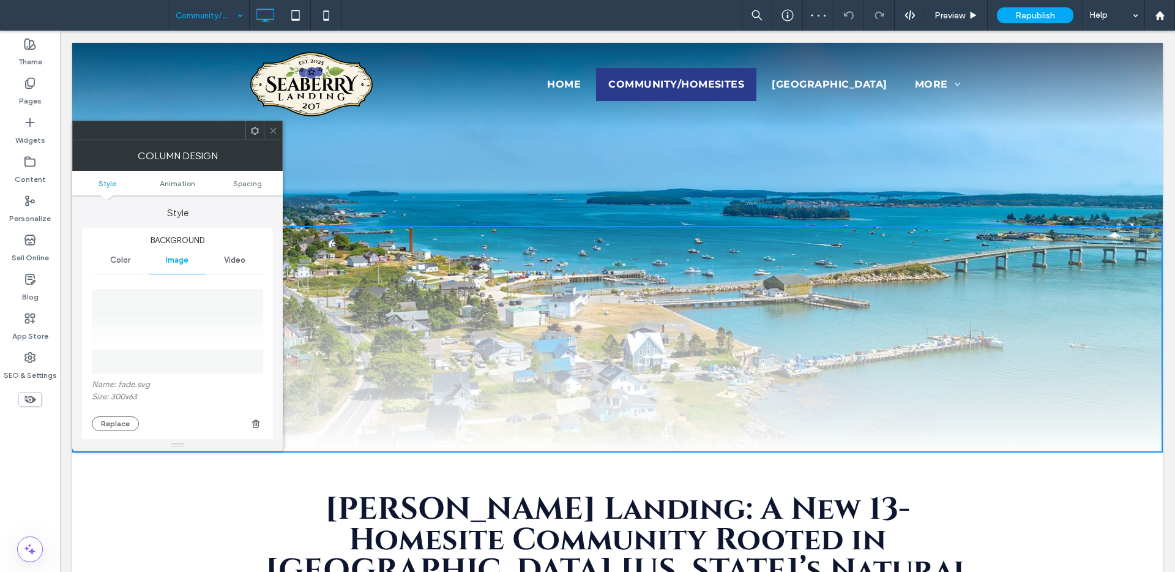
click at [278, 131] on div at bounding box center [273, 130] width 18 height 18
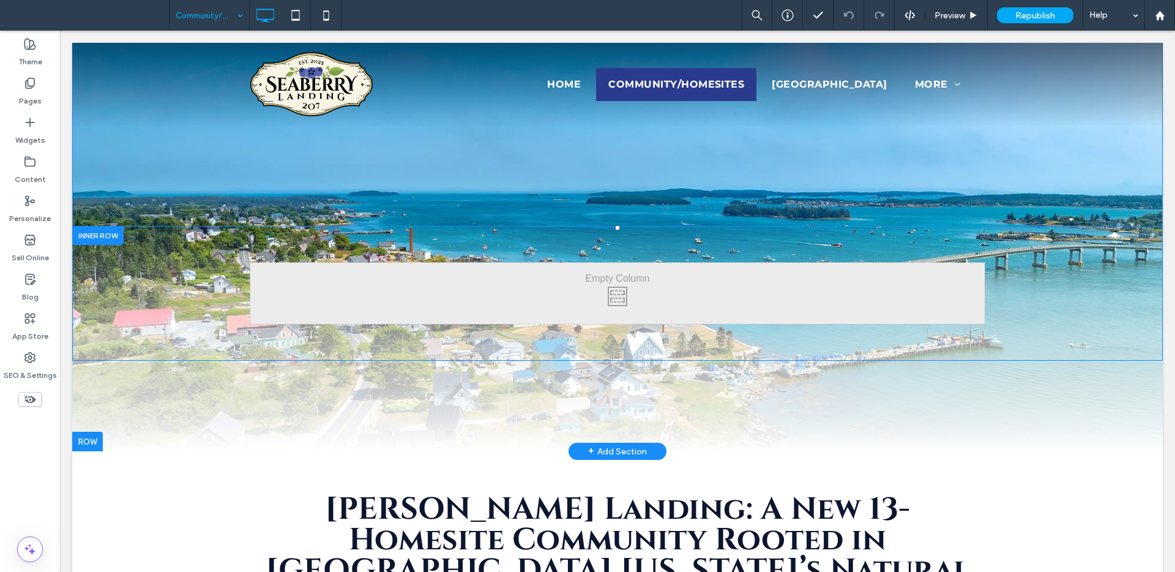
click at [105, 240] on div at bounding box center [97, 235] width 51 height 19
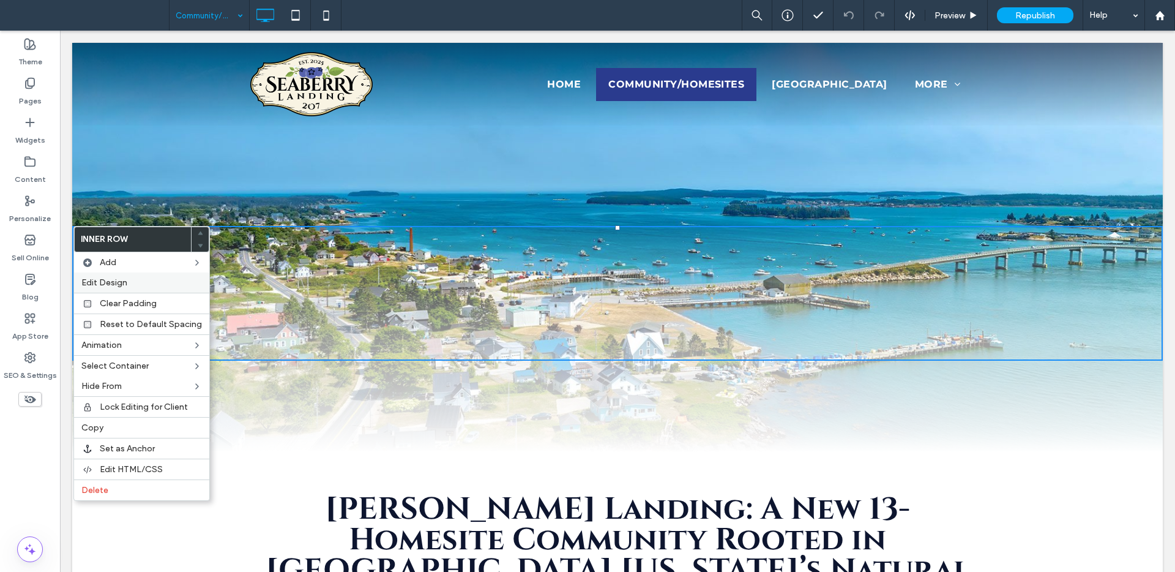
click at [155, 282] on label "Edit Design" at bounding box center [141, 282] width 121 height 10
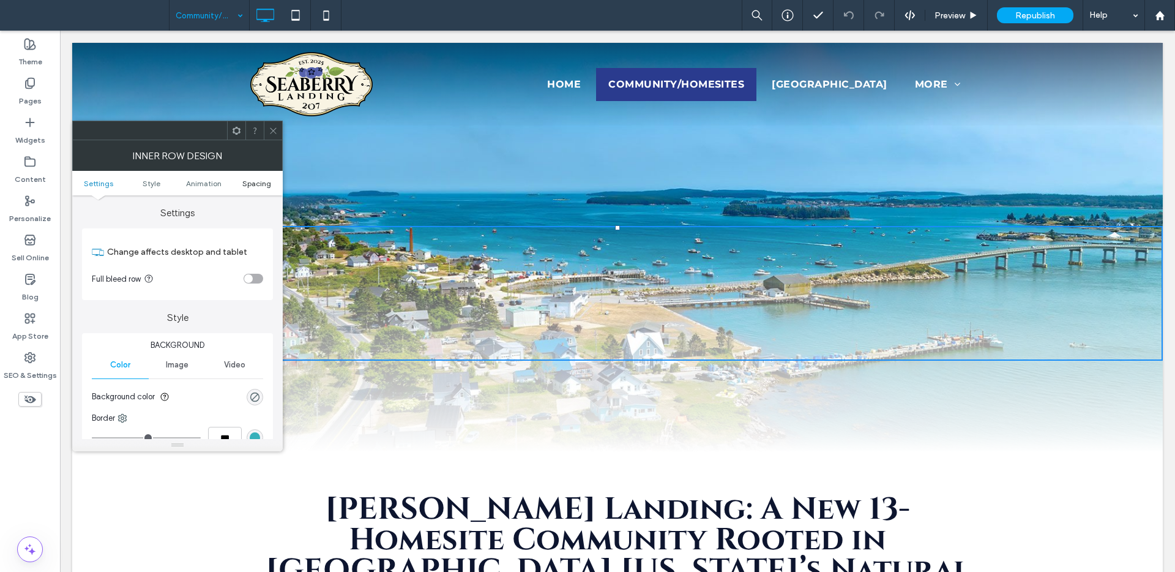
click at [256, 179] on span "Spacing" at bounding box center [256, 183] width 29 height 9
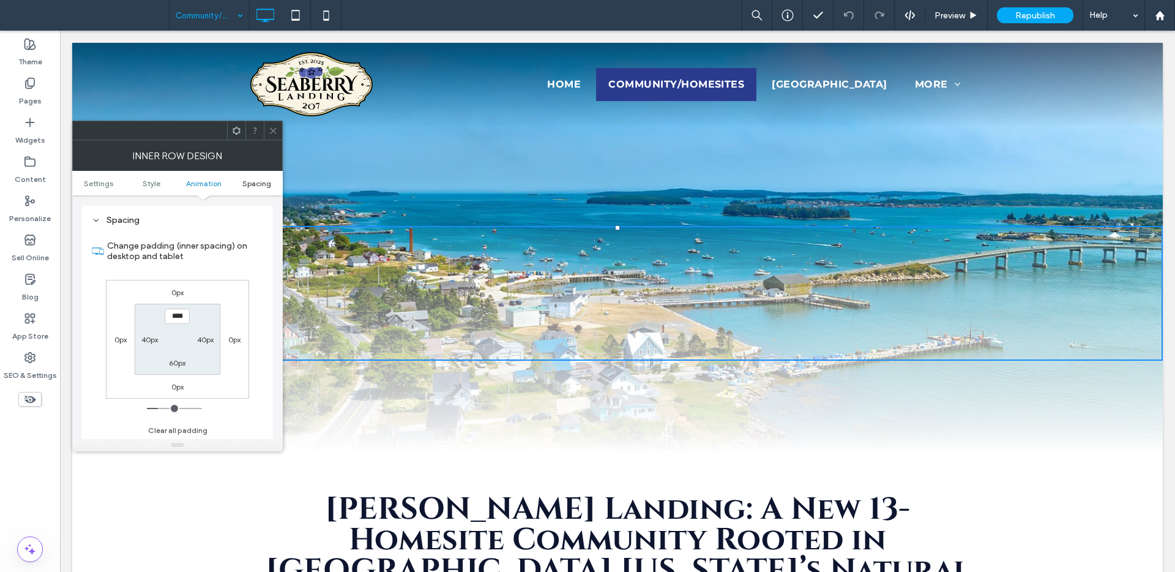
scroll to position [392, 0]
click at [269, 125] on span at bounding box center [273, 130] width 9 height 18
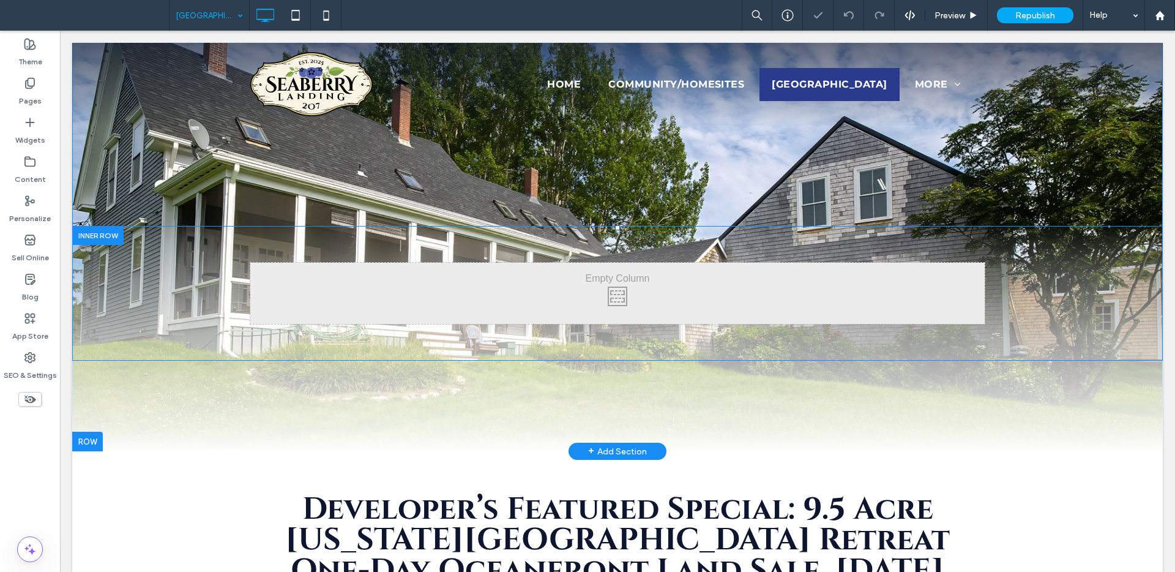
click at [99, 240] on div at bounding box center [97, 235] width 51 height 19
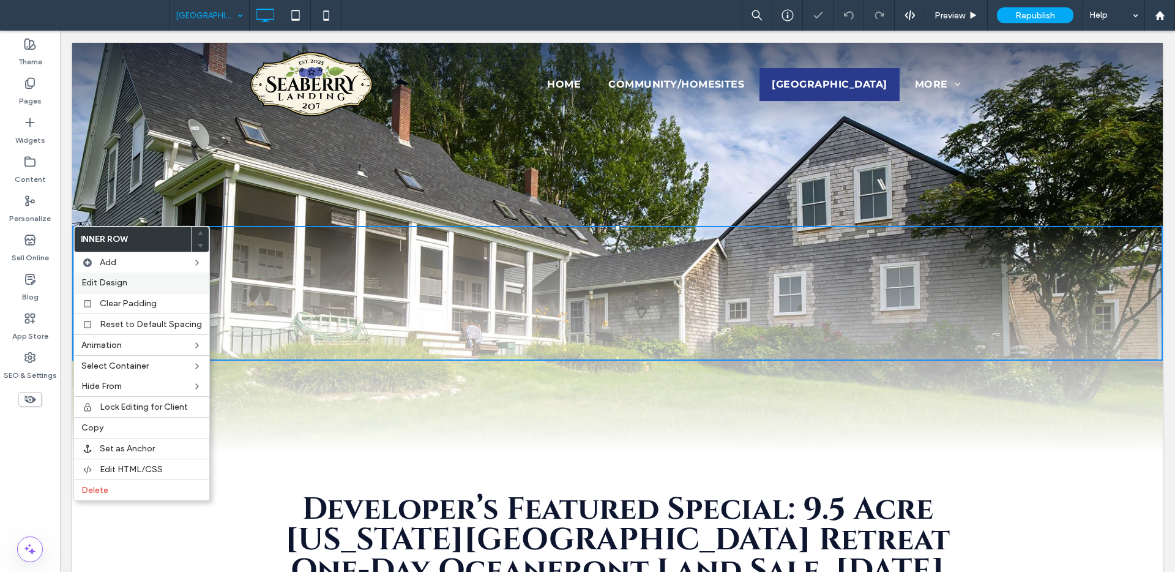
click at [147, 279] on label "Edit Design" at bounding box center [141, 282] width 121 height 10
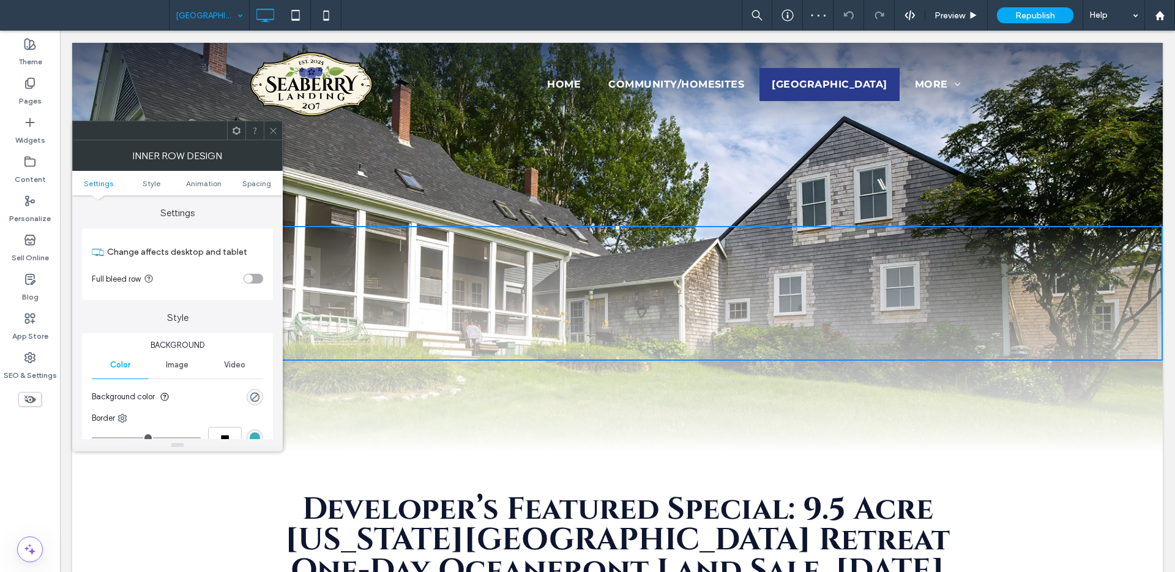
click at [262, 188] on ul "Settings Style Animation Spacing" at bounding box center [177, 183] width 211 height 24
click at [266, 188] on ul "Settings Style Animation Spacing" at bounding box center [177, 183] width 211 height 24
click at [259, 181] on span "Spacing" at bounding box center [256, 183] width 29 height 9
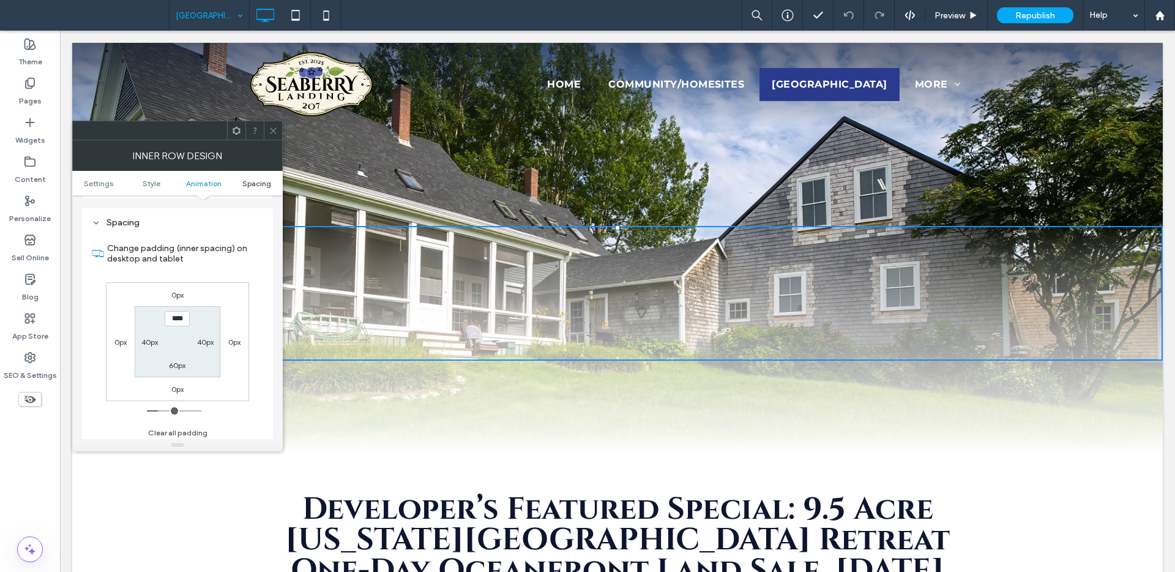
scroll to position [392, 0]
click at [274, 135] on icon at bounding box center [273, 130] width 9 height 9
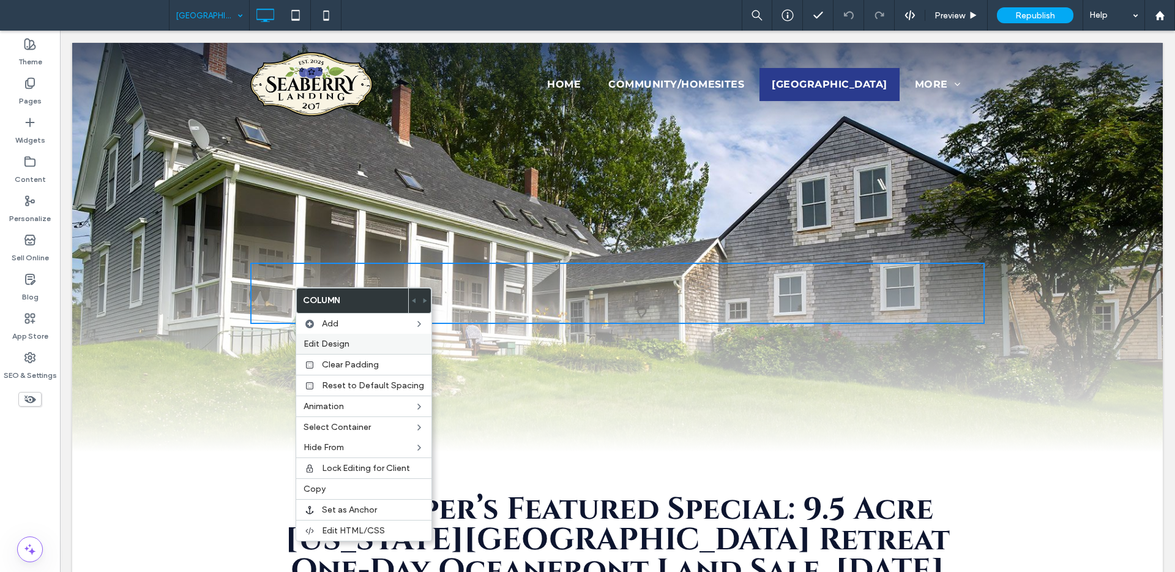
click at [332, 349] on div "Edit Design" at bounding box center [363, 344] width 135 height 20
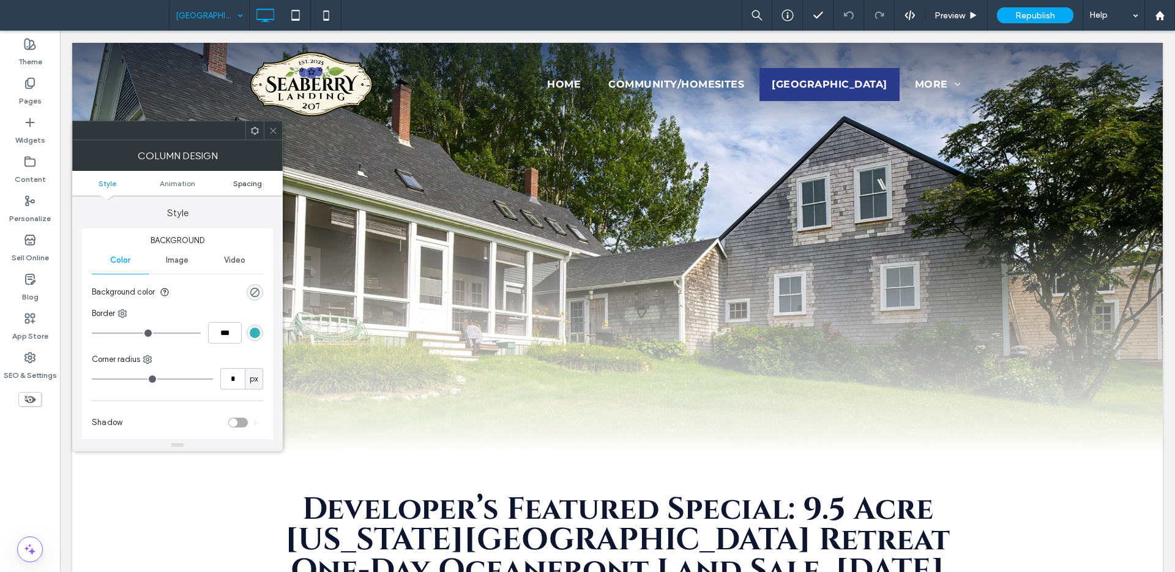
click at [251, 185] on span "Spacing" at bounding box center [247, 183] width 29 height 9
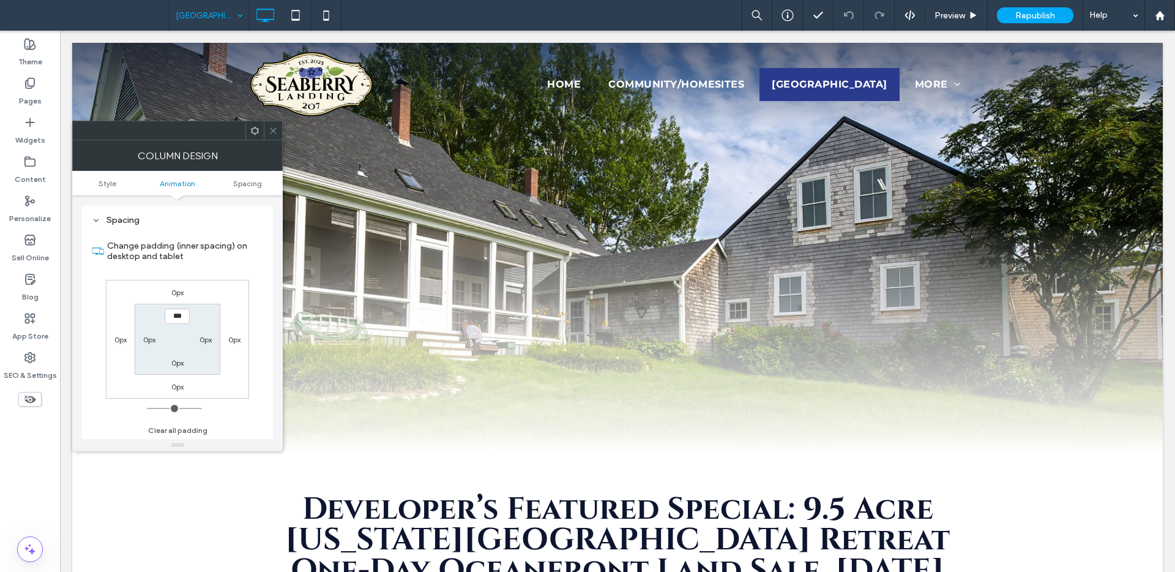
scroll to position [287, 0]
click at [274, 136] on span at bounding box center [273, 130] width 9 height 18
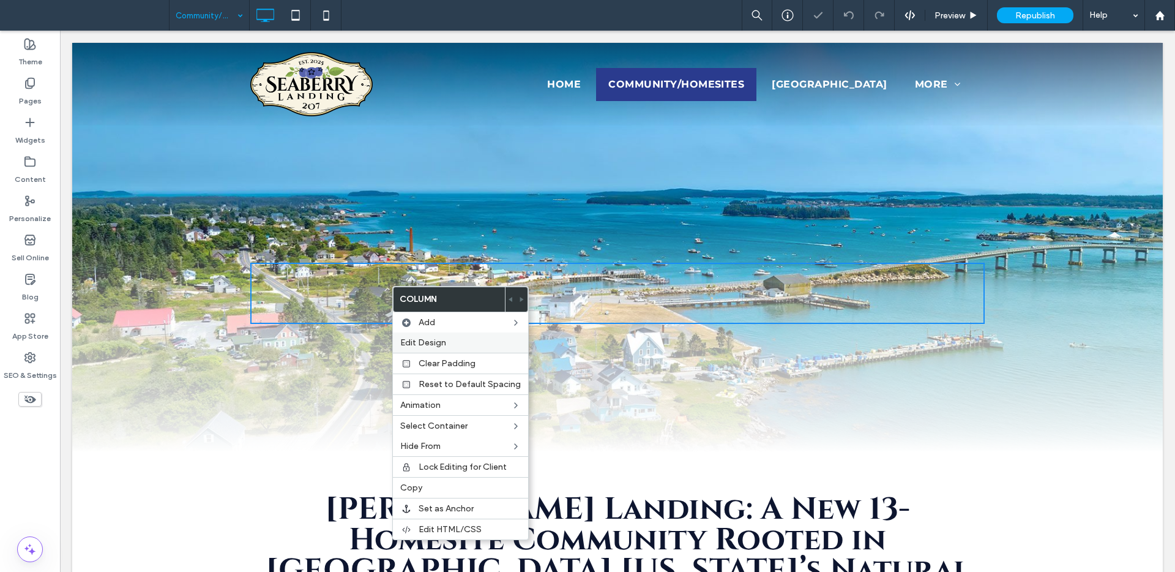
click at [432, 341] on span "Edit Design" at bounding box center [423, 342] width 46 height 10
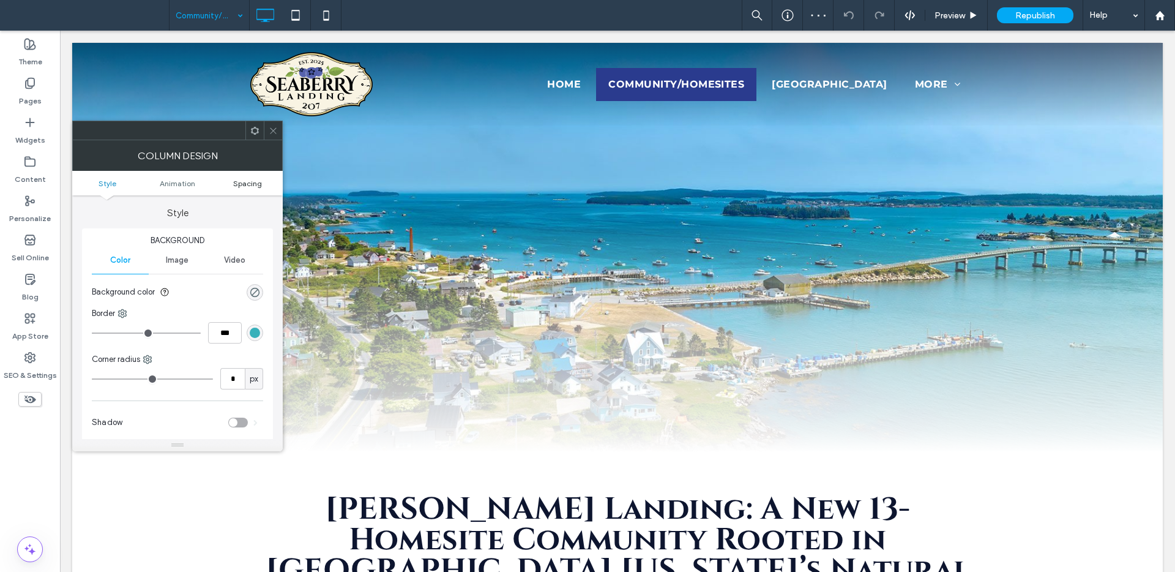
click at [244, 185] on span "Spacing" at bounding box center [247, 183] width 29 height 9
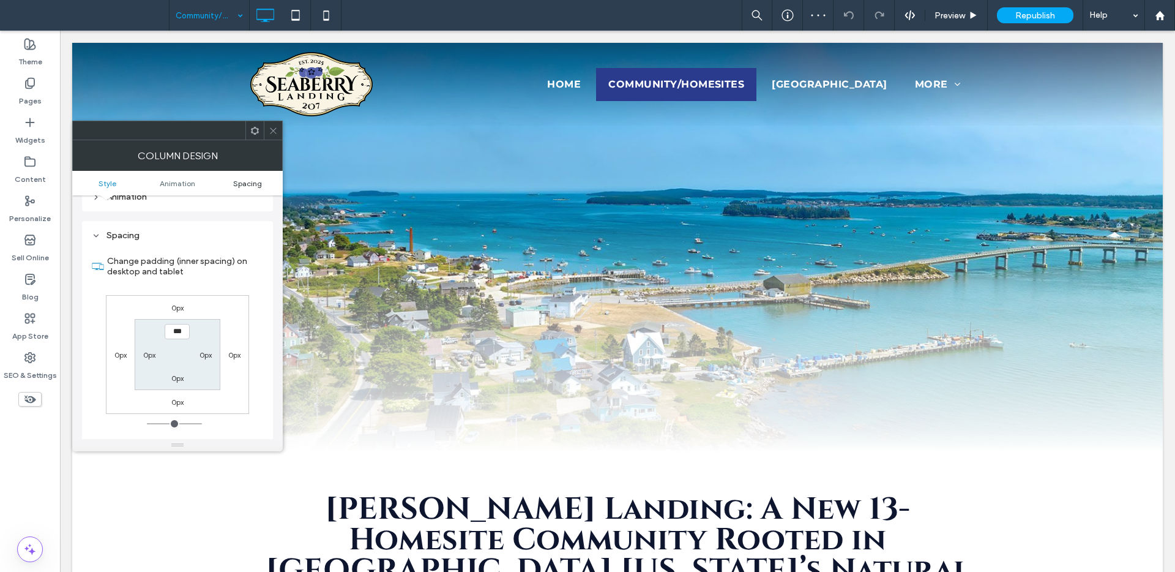
scroll to position [287, 0]
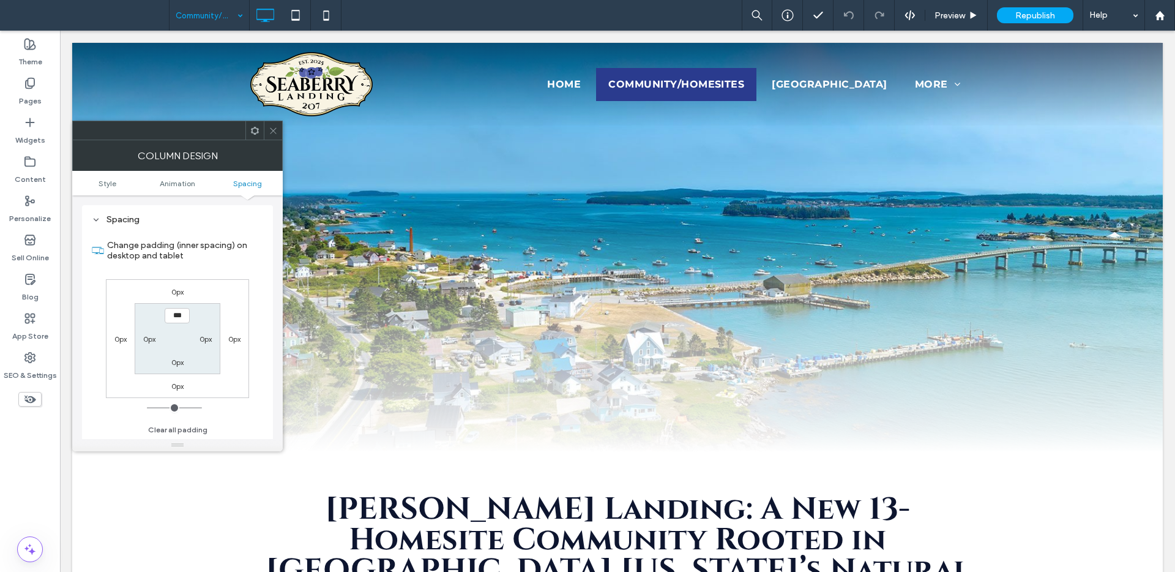
click at [276, 129] on icon at bounding box center [273, 130] width 9 height 9
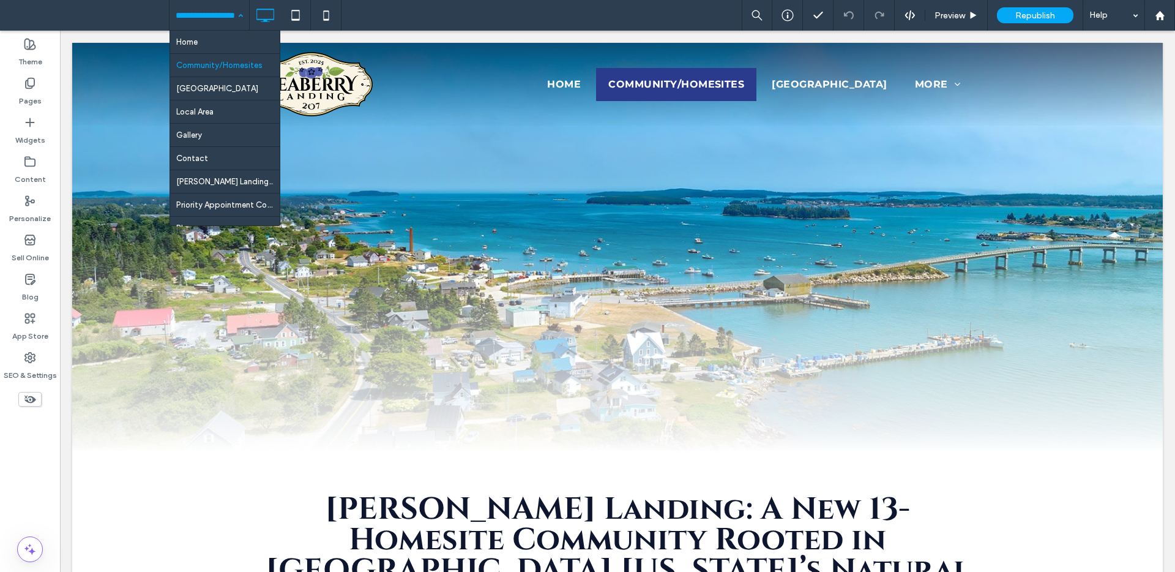
drag, startPoint x: 198, startPoint y: 20, endPoint x: 185, endPoint y: 62, distance: 43.4
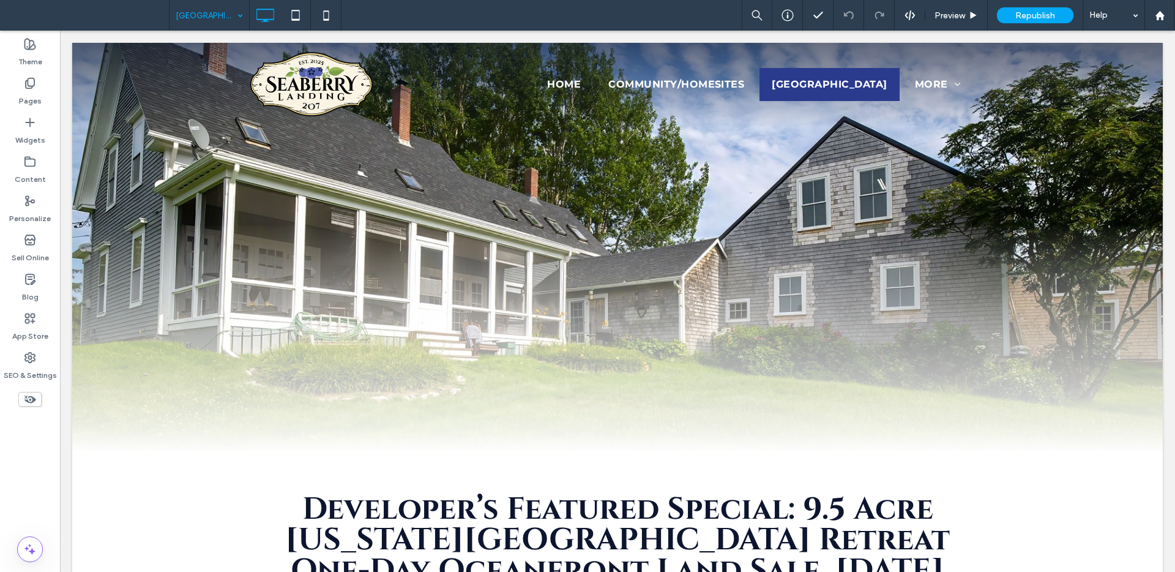
click at [193, 20] on input at bounding box center [206, 15] width 61 height 31
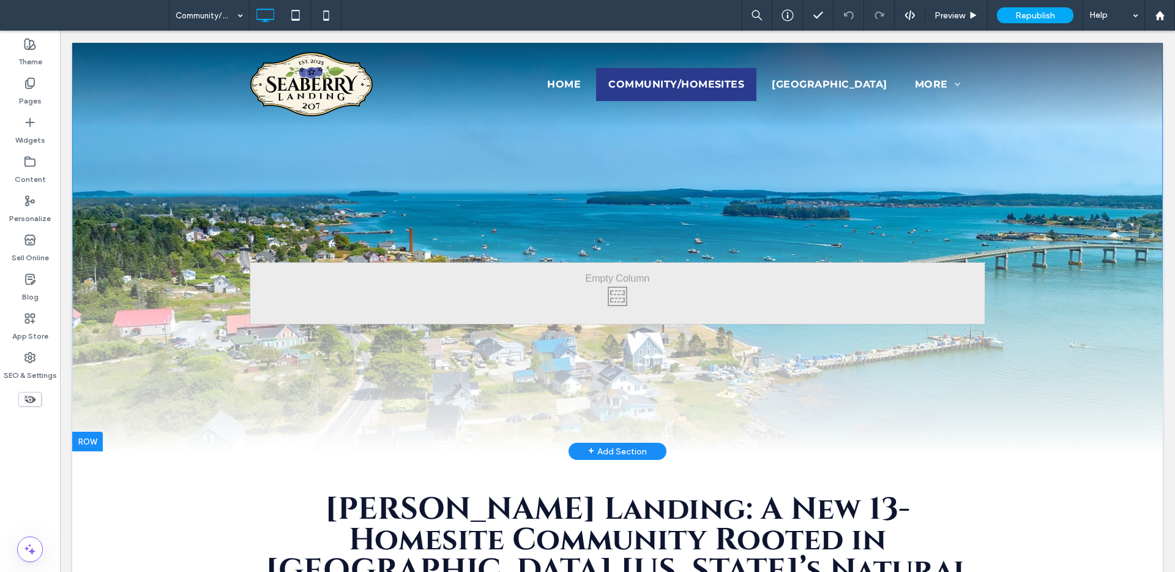
click at [114, 433] on div "Click To Paste Click To Paste" at bounding box center [617, 339] width 1091 height 226
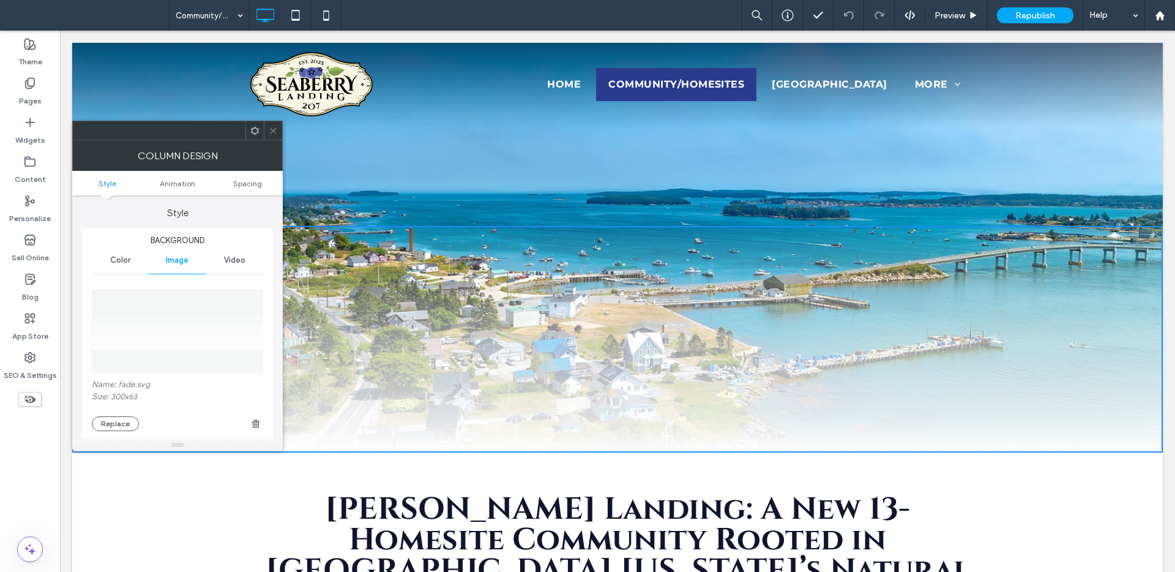
click at [253, 177] on ul "Style Animation Spacing" at bounding box center [177, 183] width 211 height 24
click at [258, 182] on span "Spacing" at bounding box center [247, 183] width 29 height 9
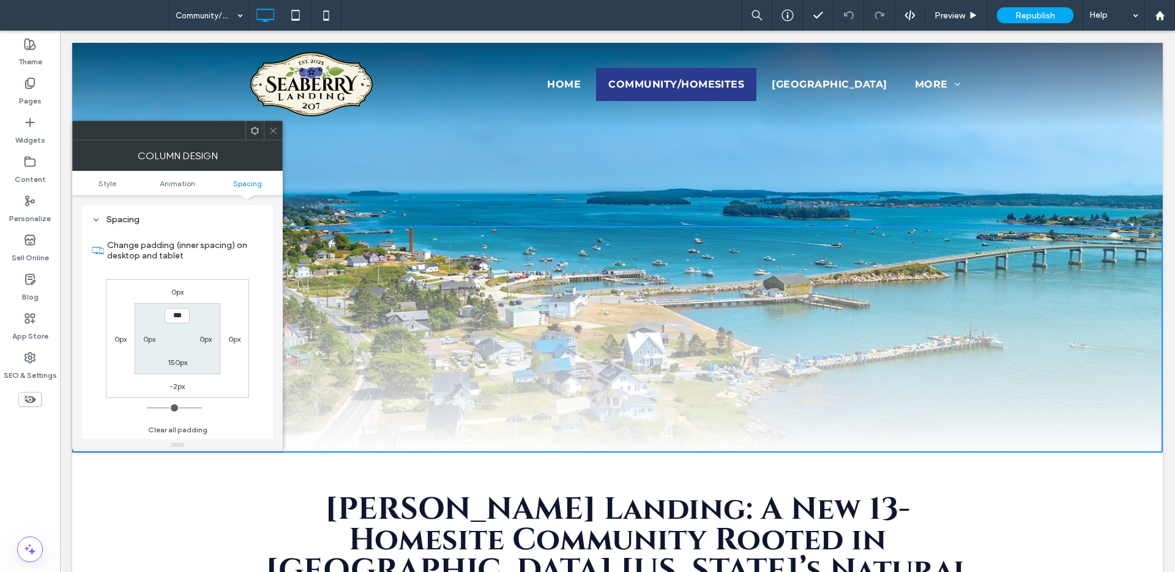
scroll to position [646, 0]
click at [111, 187] on span "Style" at bounding box center [108, 183] width 18 height 9
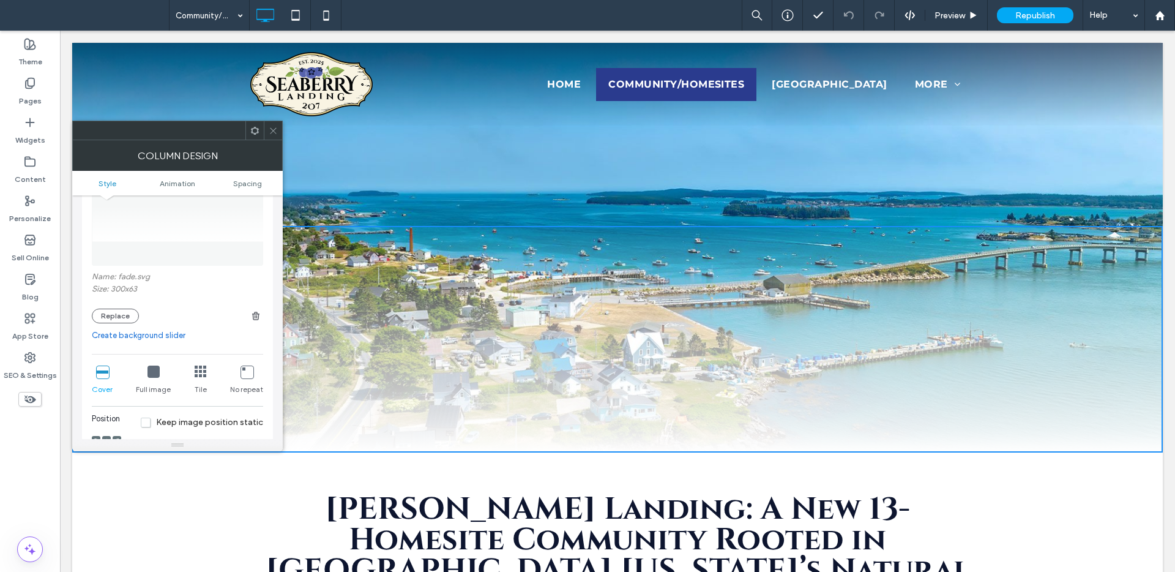
scroll to position [111, 0]
click at [199, 368] on icon at bounding box center [201, 368] width 12 height 12
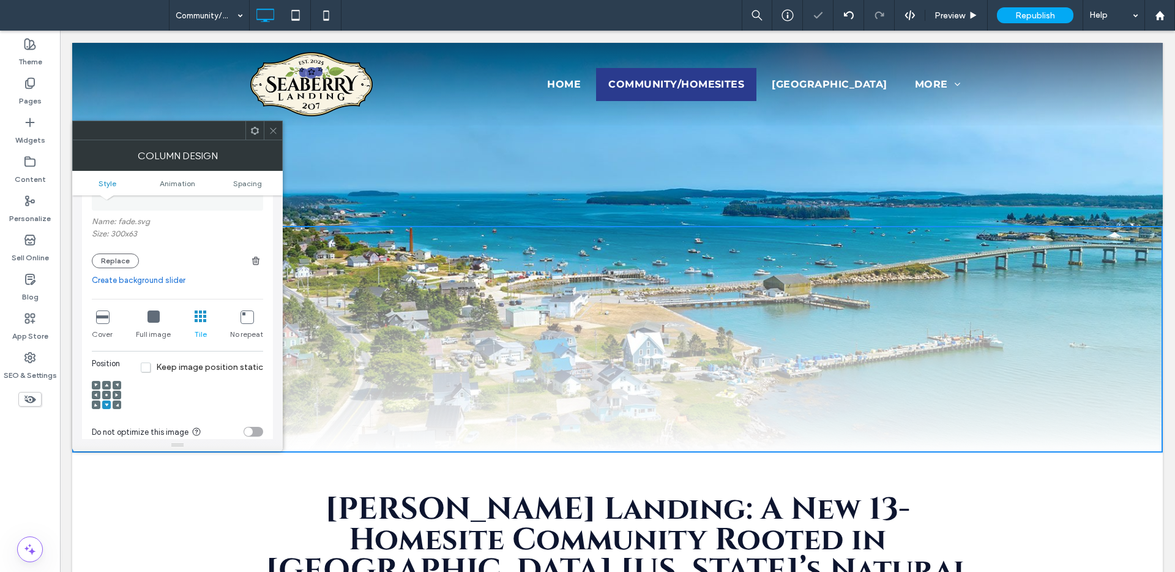
scroll to position [266, 0]
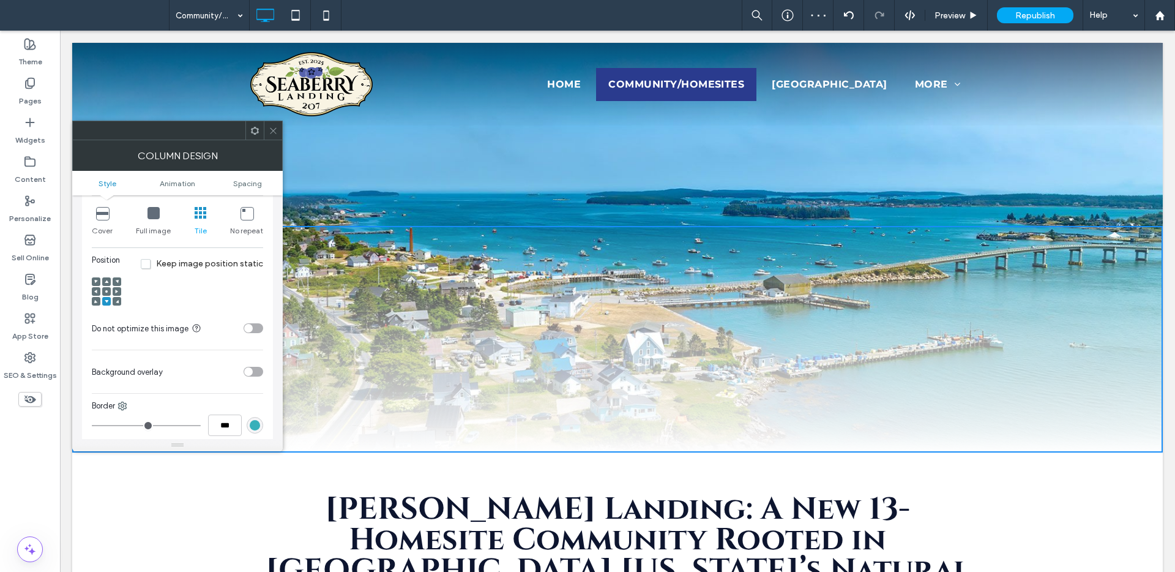
click at [278, 129] on div at bounding box center [273, 130] width 18 height 18
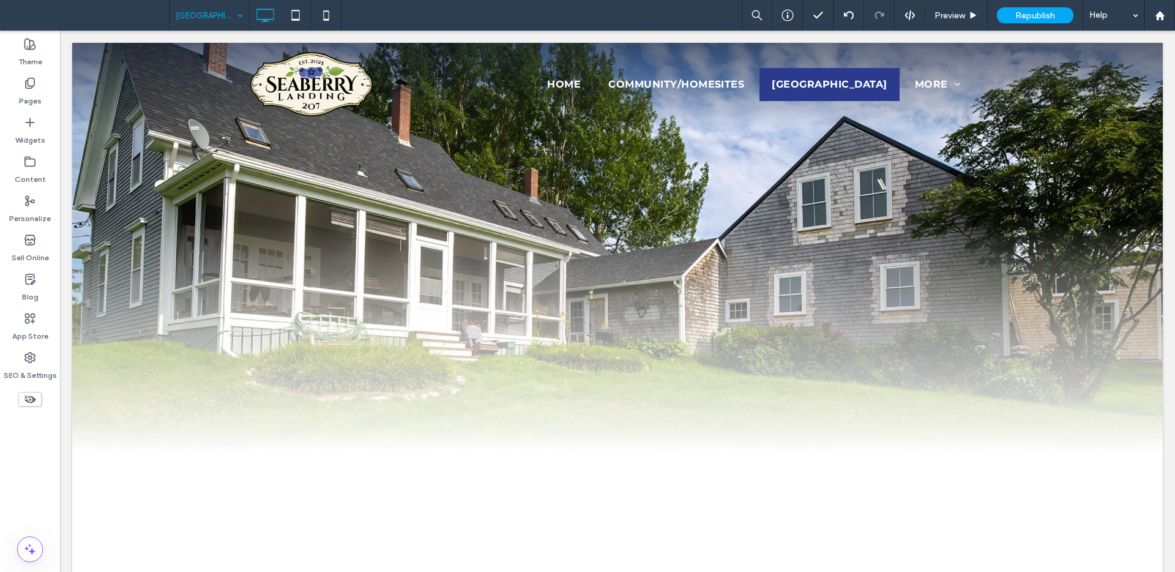
scroll to position [0, 0]
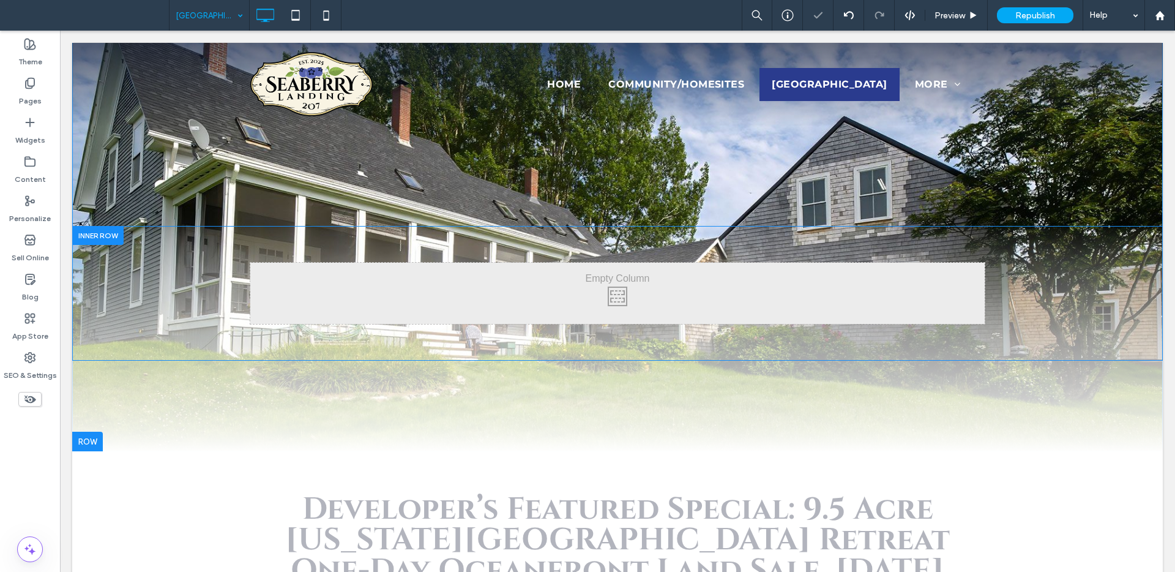
click at [275, 357] on div "Click To Paste" at bounding box center [617, 293] width 1091 height 135
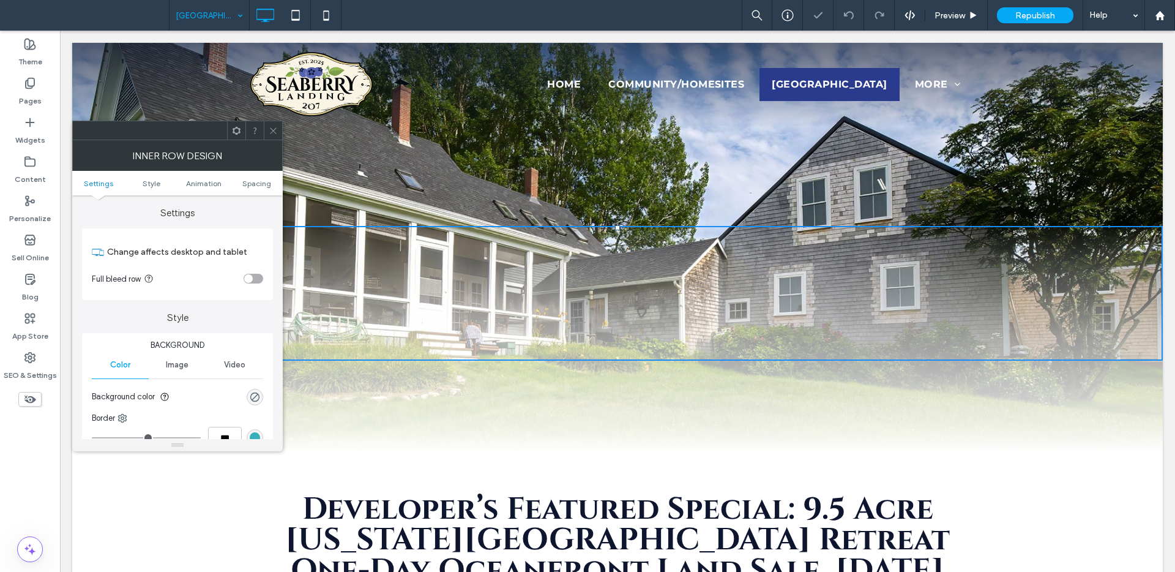
click at [274, 132] on icon at bounding box center [273, 130] width 9 height 9
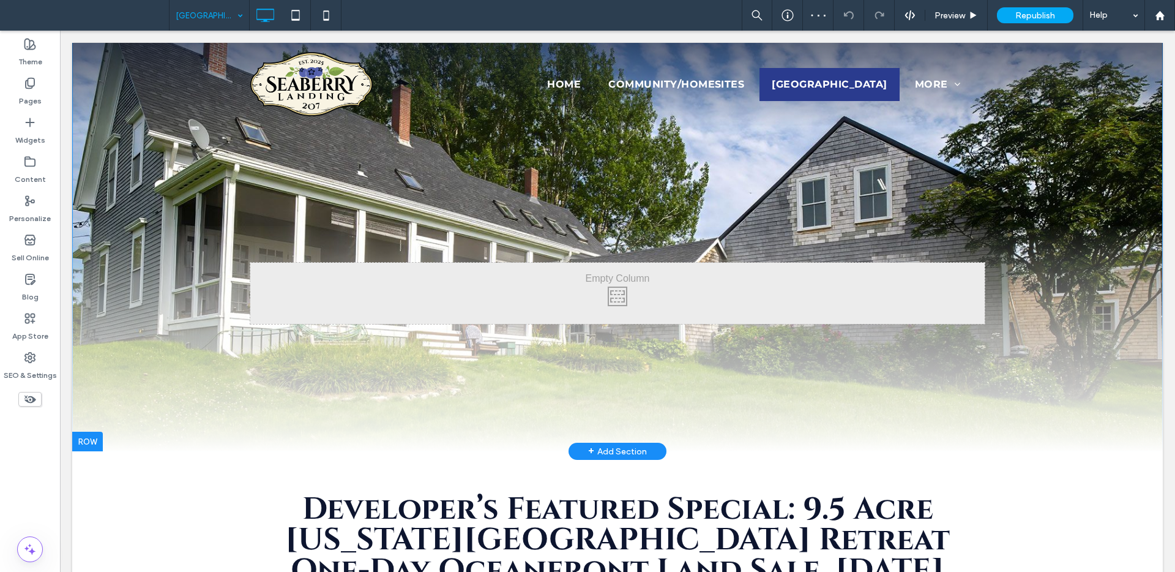
click at [209, 393] on div "Click To Paste Click To Paste" at bounding box center [617, 339] width 1091 height 226
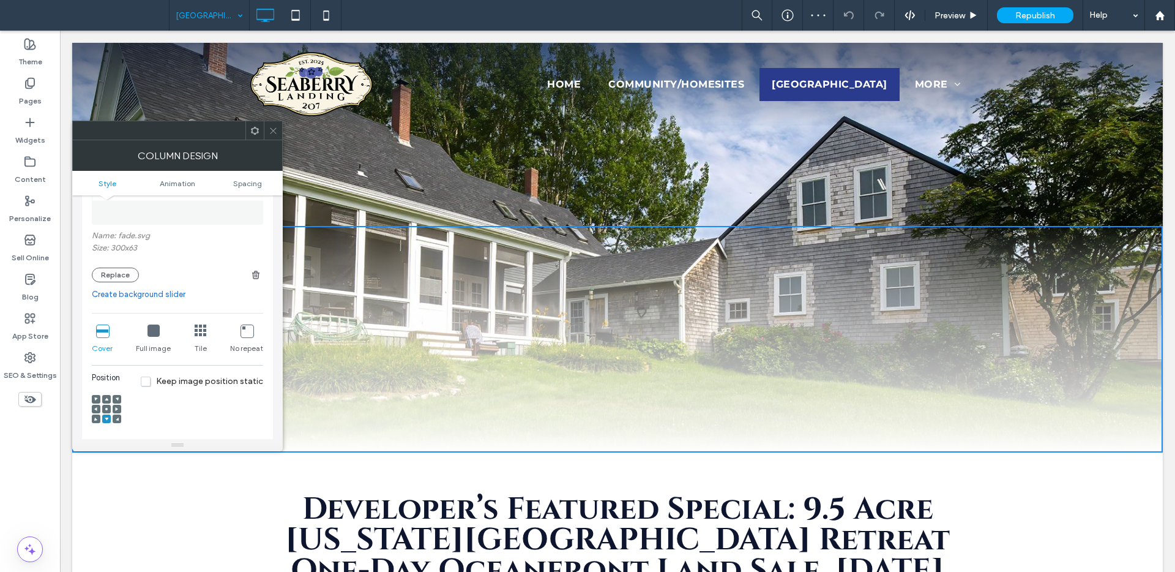
scroll to position [162, 0]
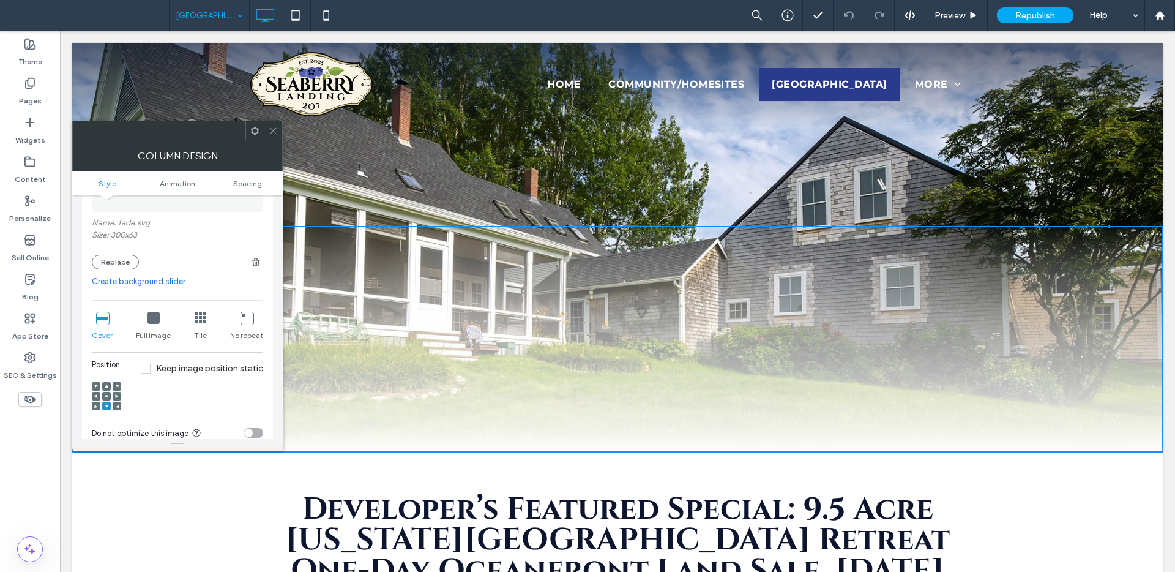
click at [199, 321] on icon at bounding box center [201, 317] width 12 height 12
drag, startPoint x: 274, startPoint y: 122, endPoint x: 269, endPoint y: 87, distance: 35.3
click at [274, 122] on span at bounding box center [273, 130] width 9 height 18
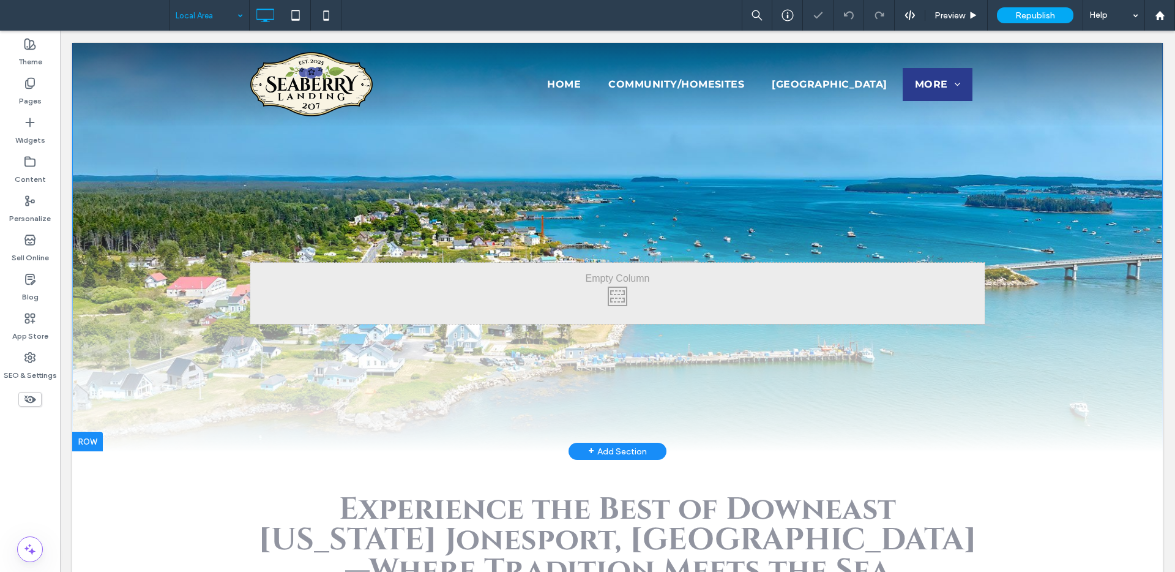
click at [157, 370] on div "Click To Paste Click To Paste" at bounding box center [617, 339] width 1091 height 226
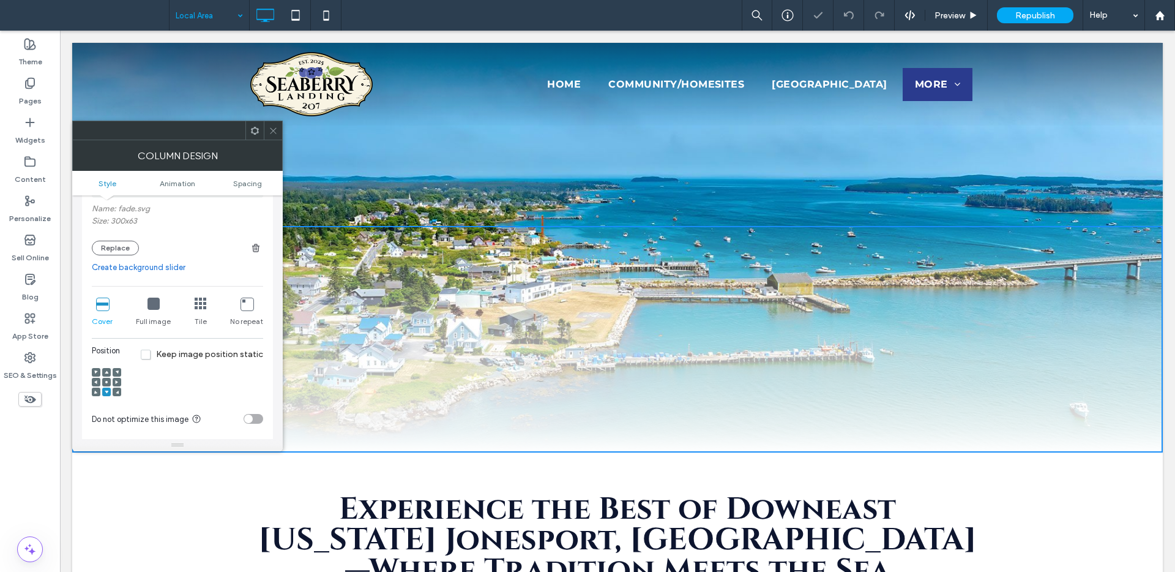
scroll to position [177, 0]
click at [203, 302] on icon at bounding box center [201, 302] width 12 height 12
click at [275, 124] on span at bounding box center [273, 130] width 9 height 18
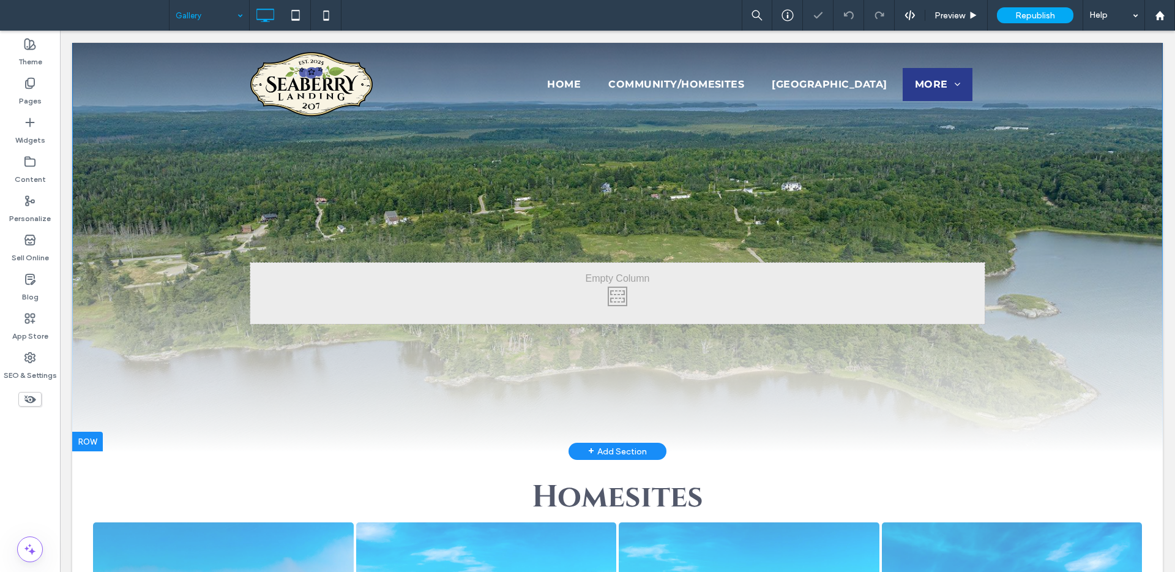
click at [324, 416] on div "Click To Paste Click To Paste" at bounding box center [617, 339] width 1091 height 226
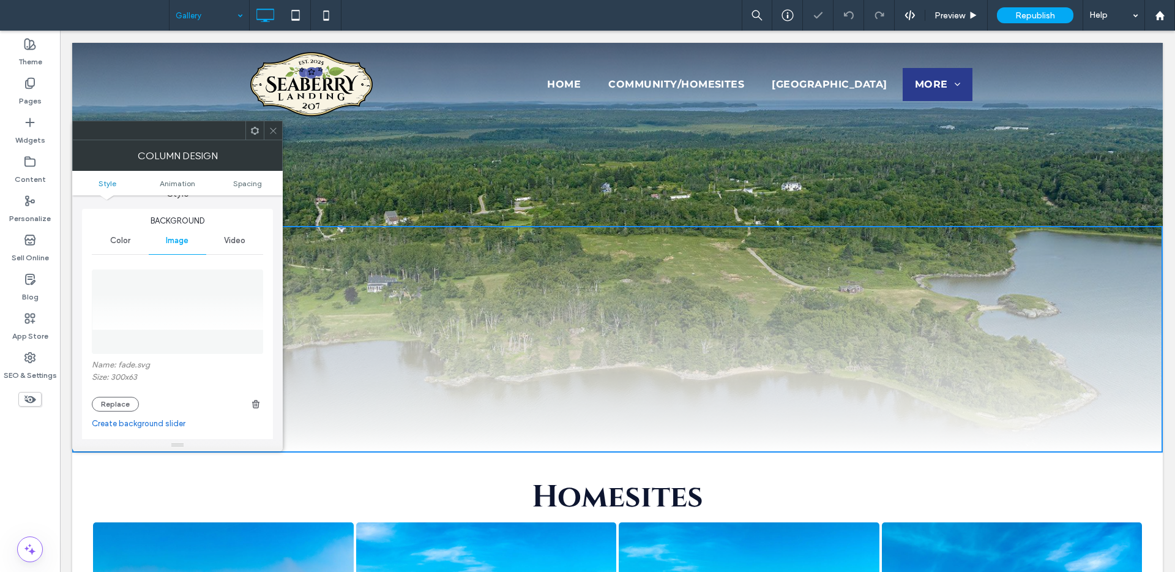
scroll to position [160, 0]
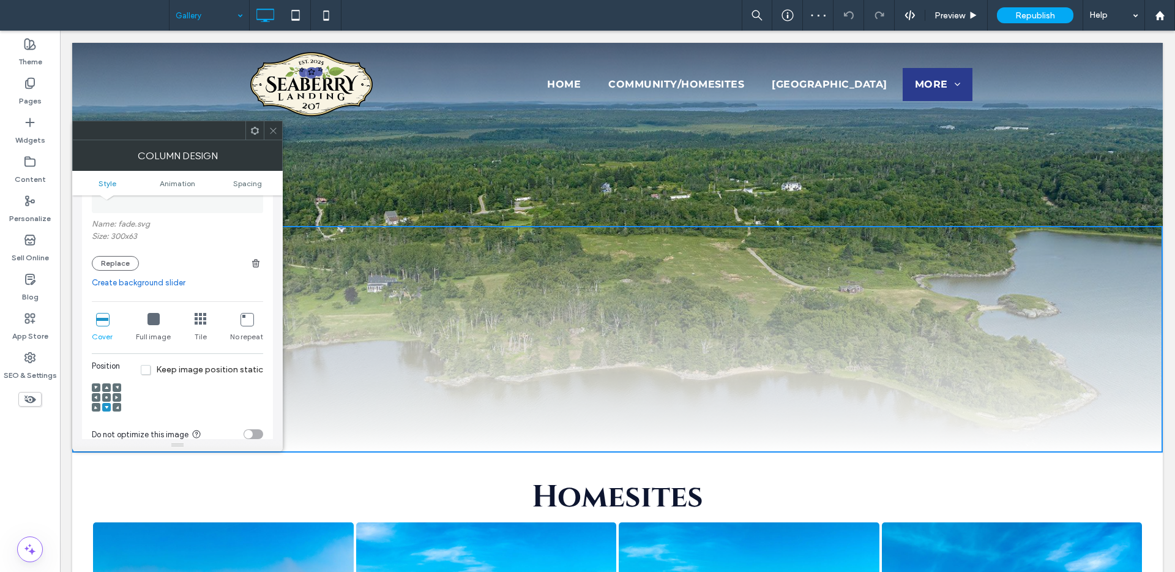
click at [202, 316] on icon at bounding box center [201, 319] width 12 height 12
click at [275, 132] on icon at bounding box center [273, 130] width 9 height 9
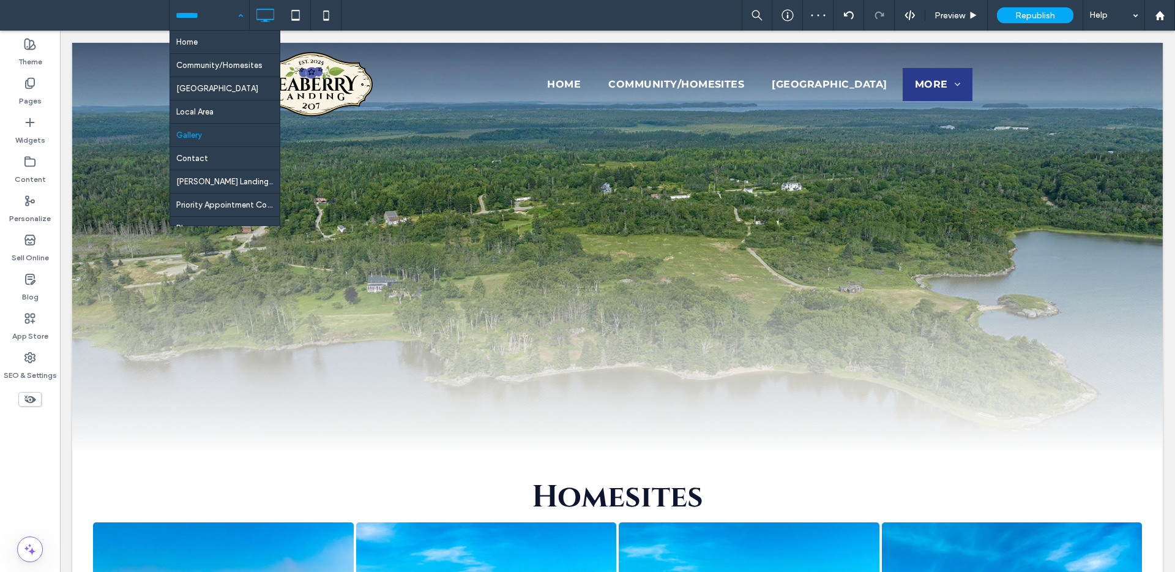
drag, startPoint x: 182, startPoint y: 12, endPoint x: 188, endPoint y: 17, distance: 7.8
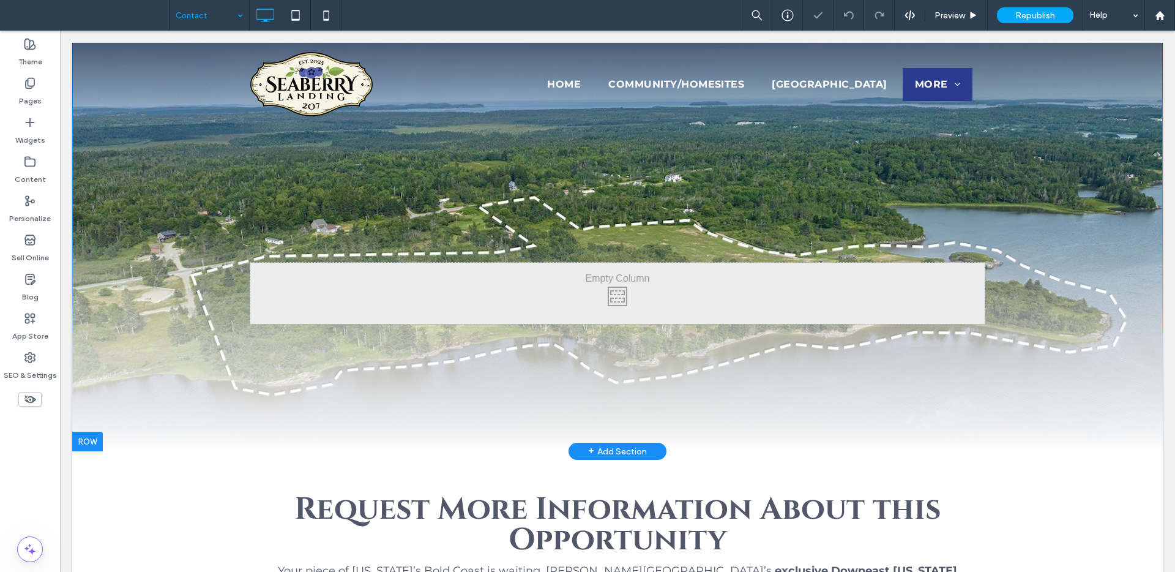
click at [295, 394] on div "Click To Paste Click To Paste" at bounding box center [617, 339] width 1091 height 226
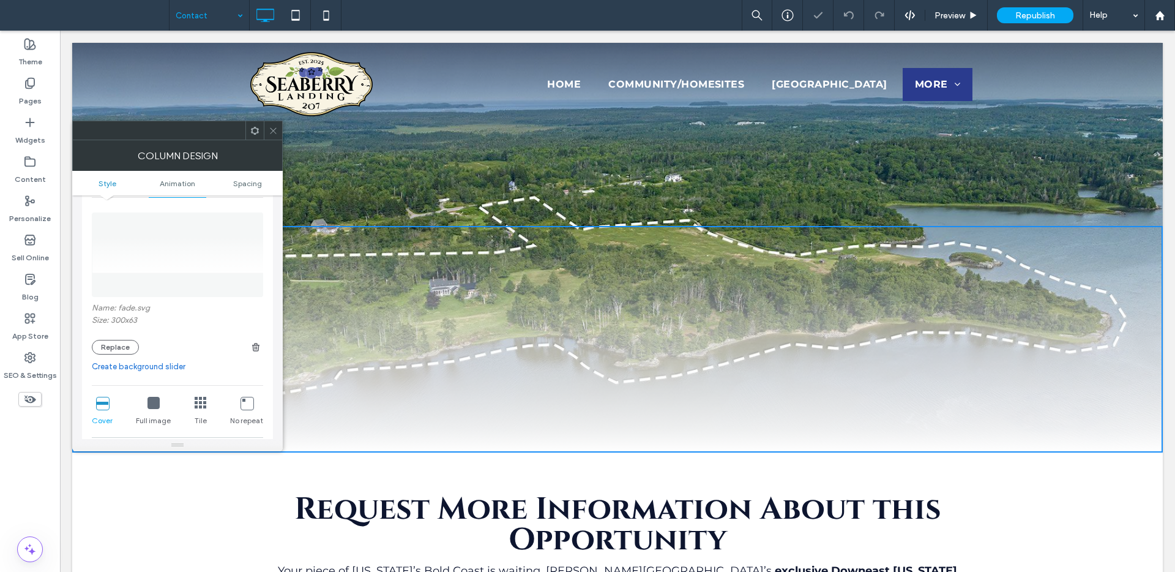
scroll to position [78, 0]
click at [199, 405] on icon at bounding box center [201, 401] width 12 height 12
drag, startPoint x: 274, startPoint y: 135, endPoint x: 191, endPoint y: 62, distance: 110.1
click at [274, 135] on span at bounding box center [273, 130] width 9 height 18
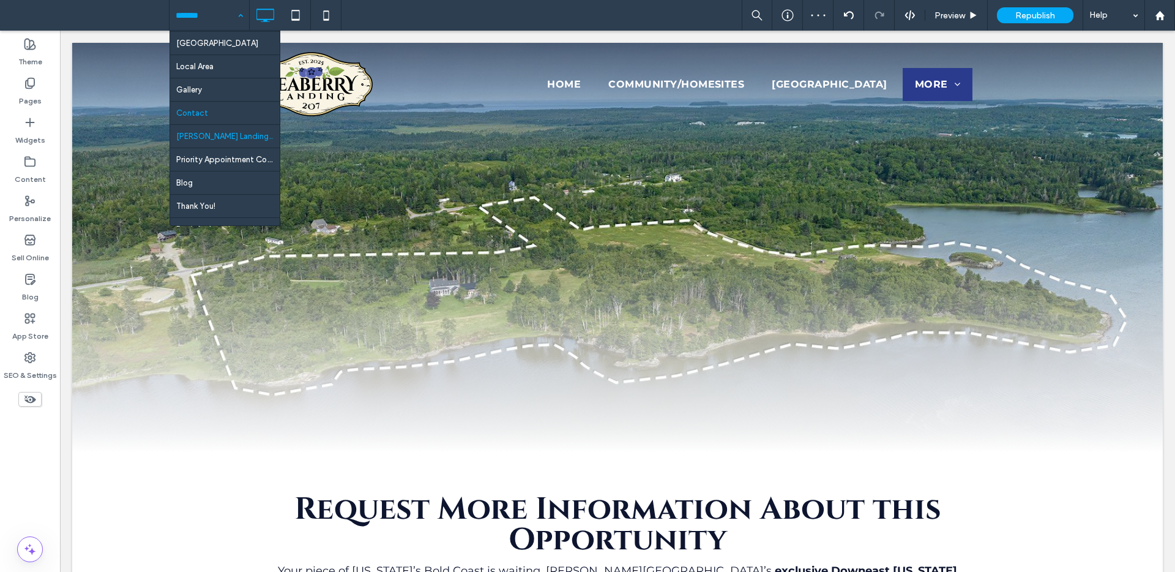
scroll to position [53, 0]
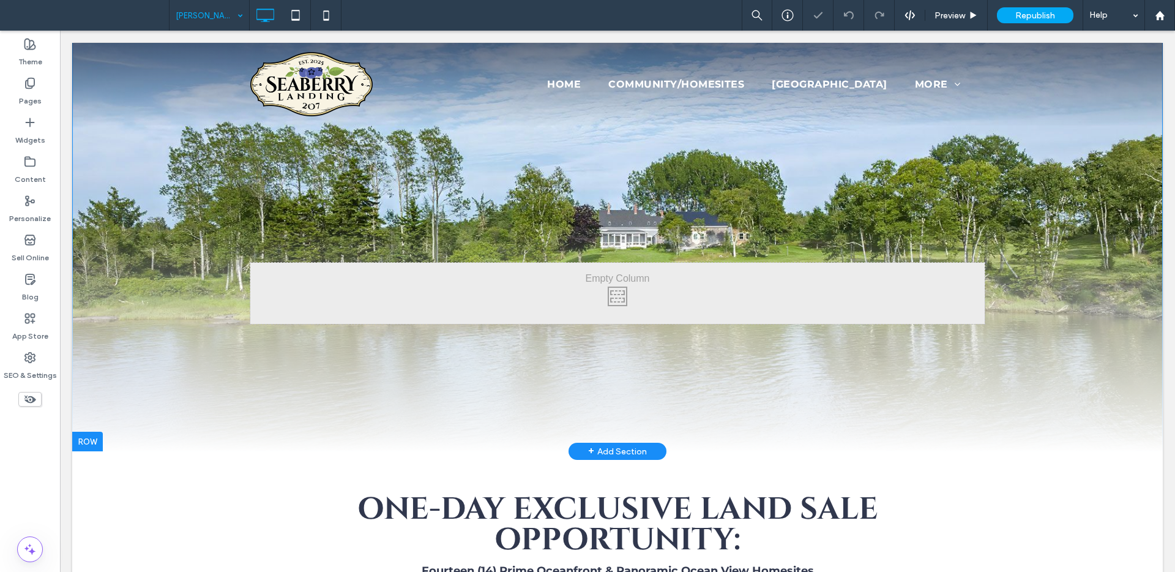
click at [247, 410] on div "Click To Paste Click To Paste" at bounding box center [617, 339] width 1091 height 226
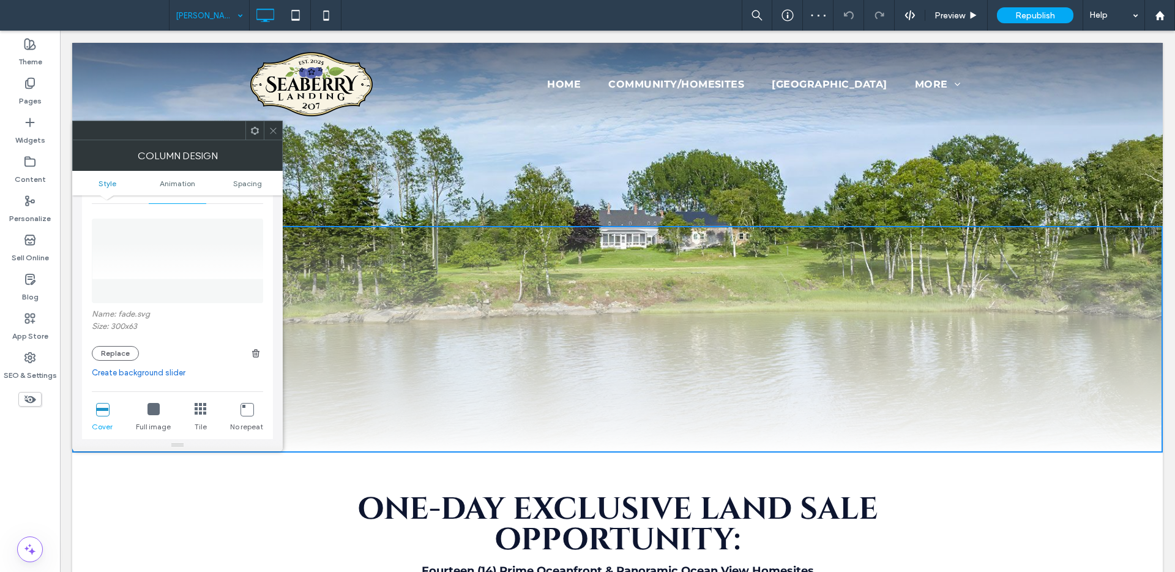
scroll to position [73, 0]
click at [195, 408] on icon at bounding box center [201, 406] width 12 height 12
click at [272, 130] on icon at bounding box center [273, 130] width 9 height 9
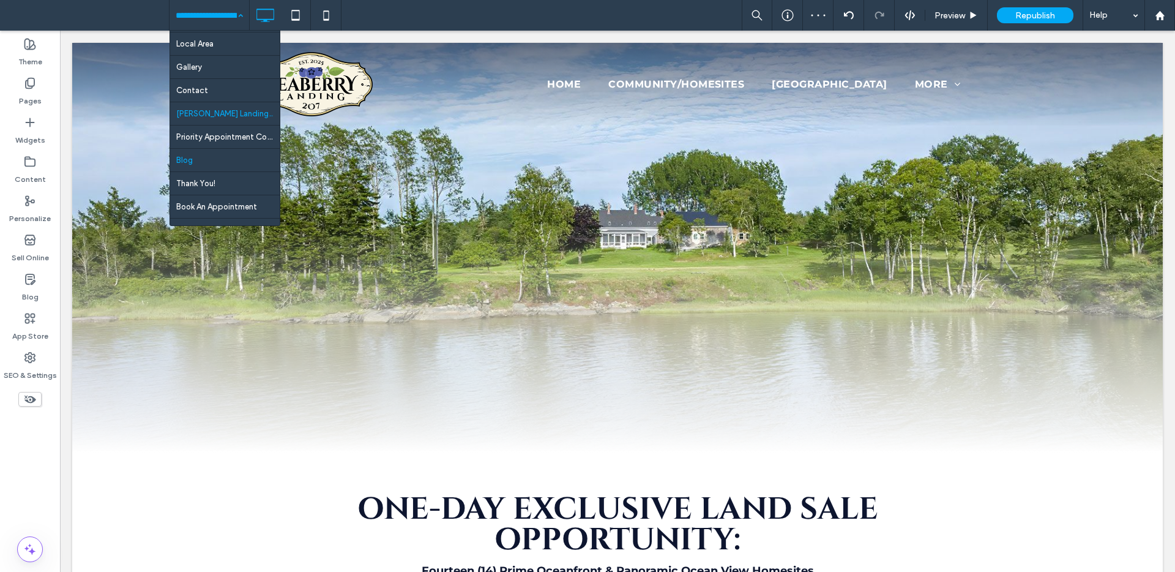
scroll to position [69, 0]
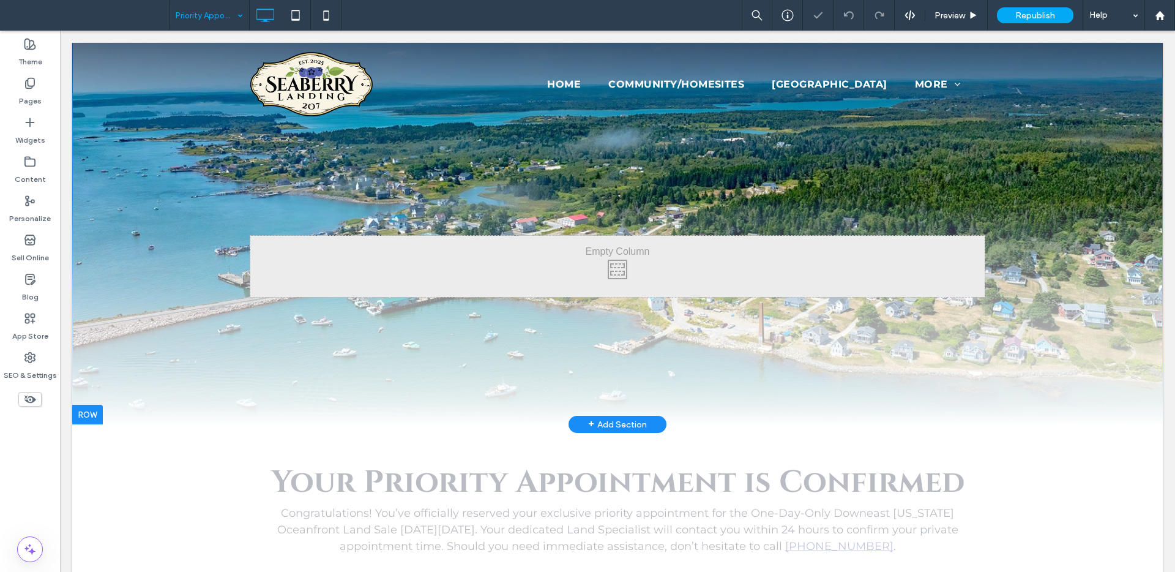
scroll to position [69, 0]
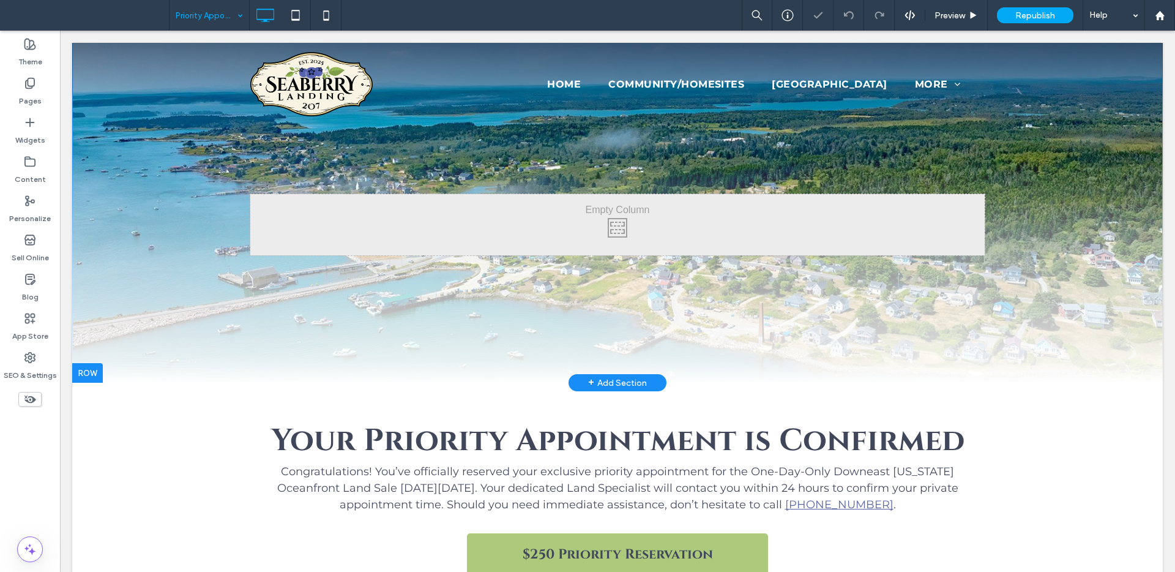
click at [273, 351] on div "Click To Paste Click To Paste" at bounding box center [617, 270] width 1091 height 226
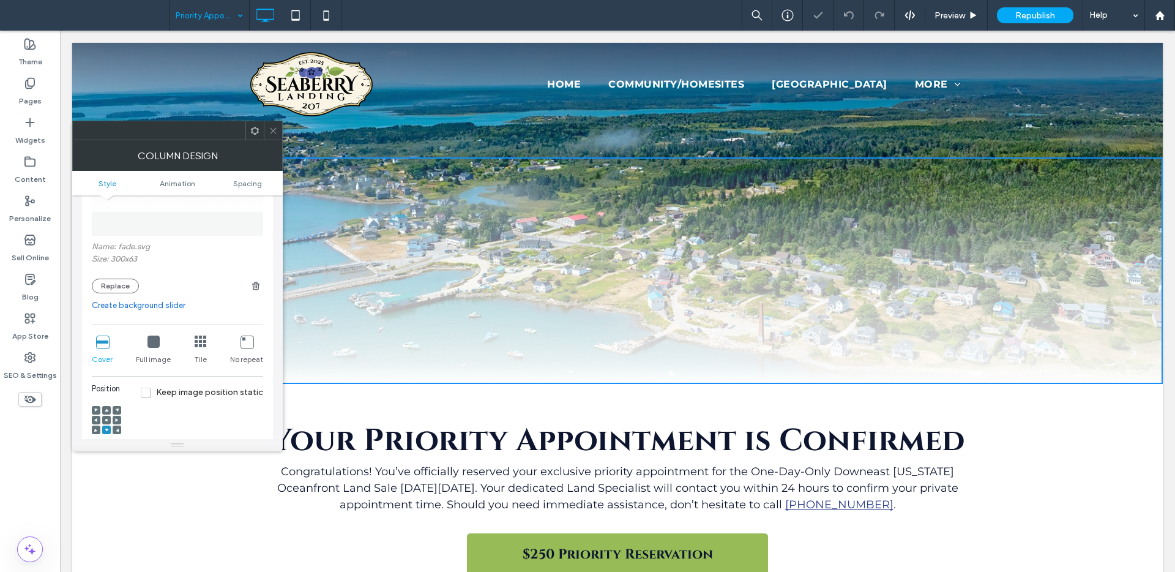
scroll to position [147, 0]
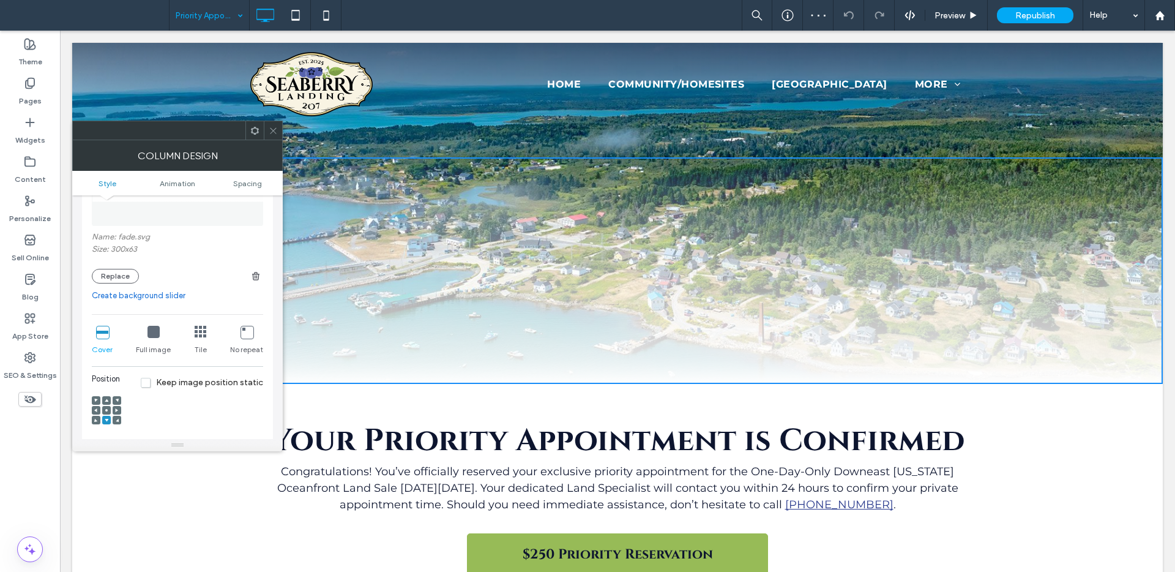
click at [202, 339] on div "Tile" at bounding box center [201, 340] width 12 height 39
drag, startPoint x: 274, startPoint y: 129, endPoint x: 208, endPoint y: 89, distance: 77.1
click at [274, 129] on icon at bounding box center [273, 130] width 9 height 9
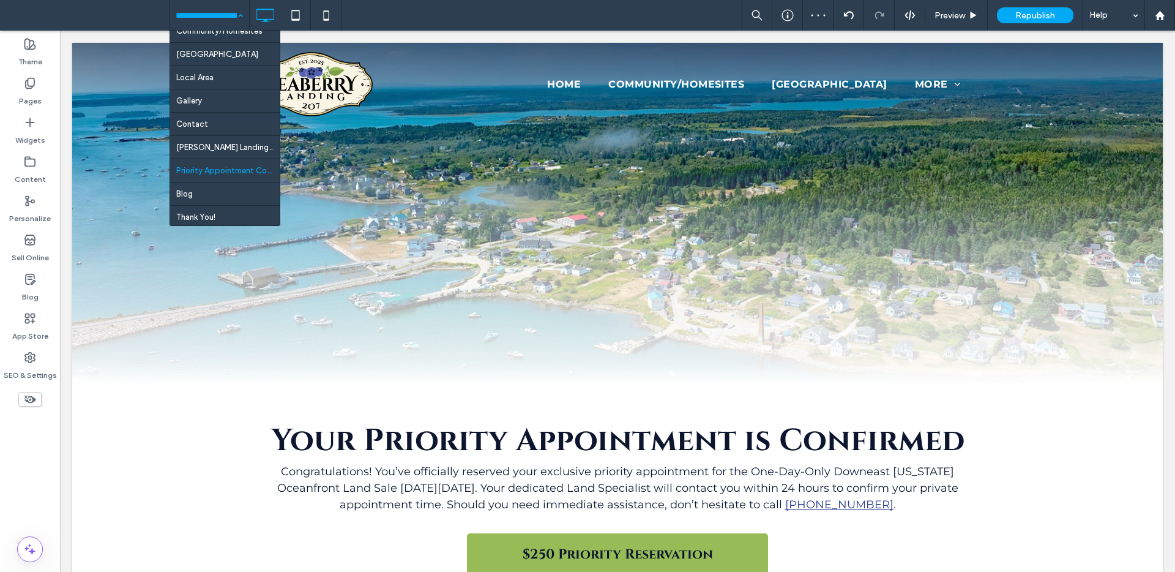
scroll to position [45, 0]
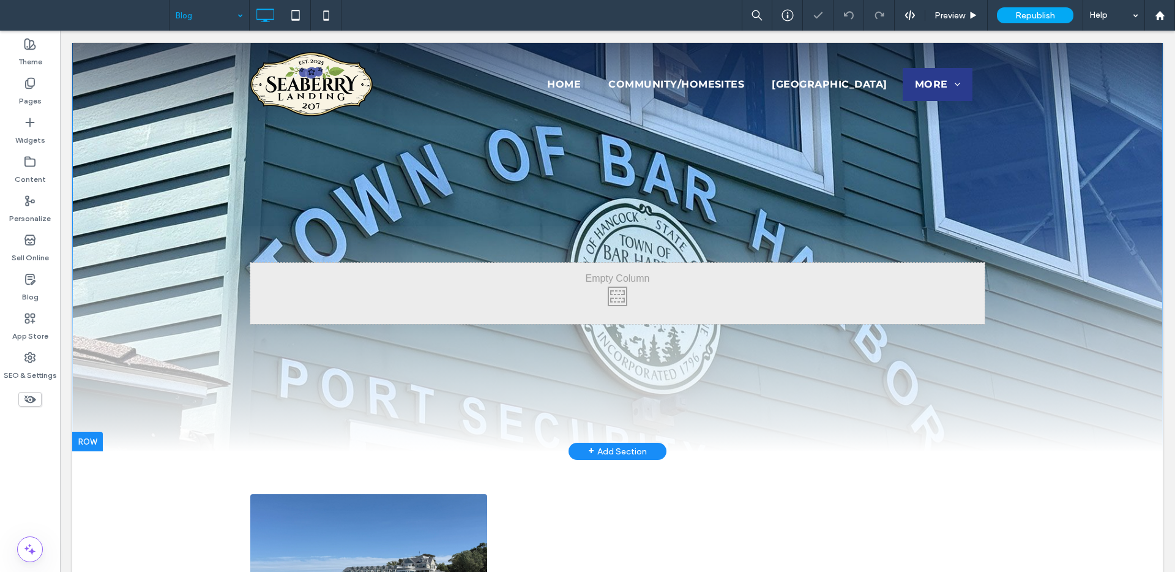
click at [305, 405] on div "Click To Paste Click To Paste" at bounding box center [617, 339] width 1091 height 226
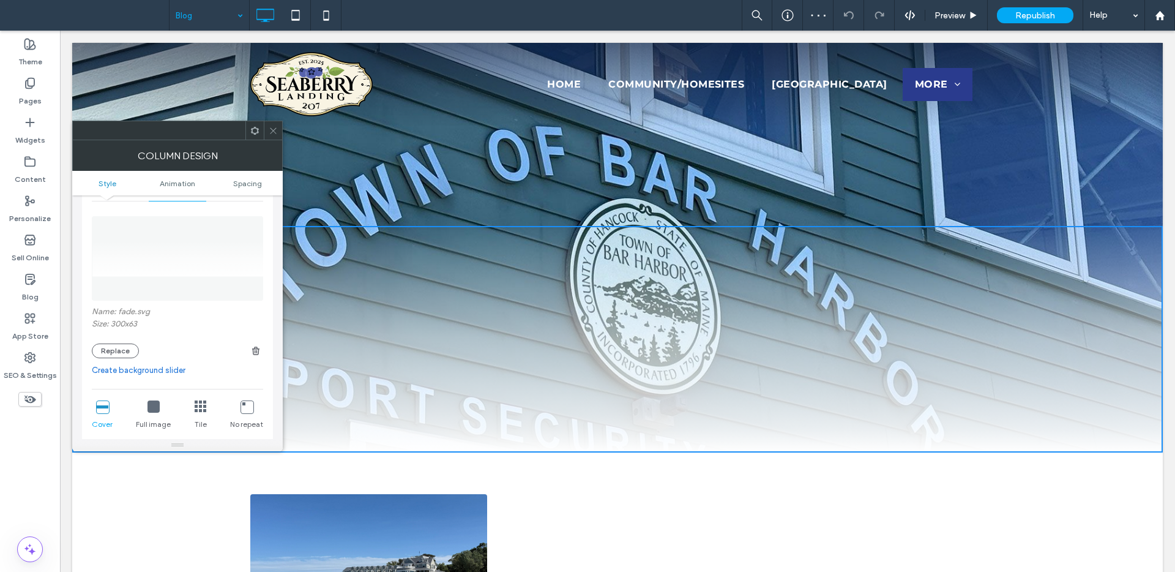
scroll to position [80, 0]
click at [203, 399] on icon at bounding box center [201, 399] width 12 height 12
drag, startPoint x: 275, startPoint y: 138, endPoint x: 269, endPoint y: 124, distance: 14.8
click at [275, 137] on span at bounding box center [273, 130] width 9 height 18
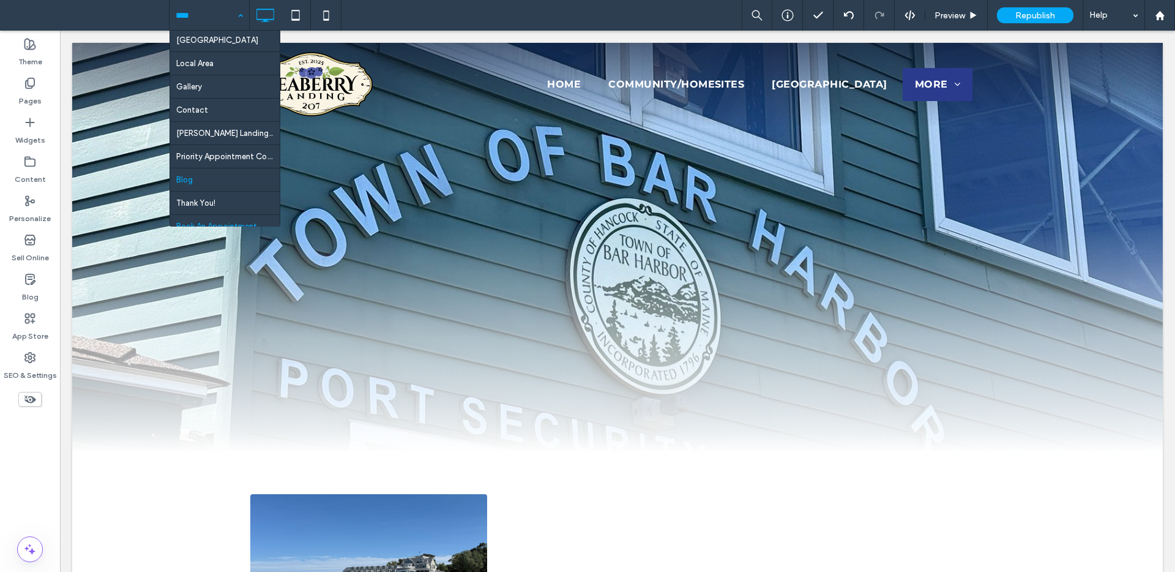
scroll to position [83, 0]
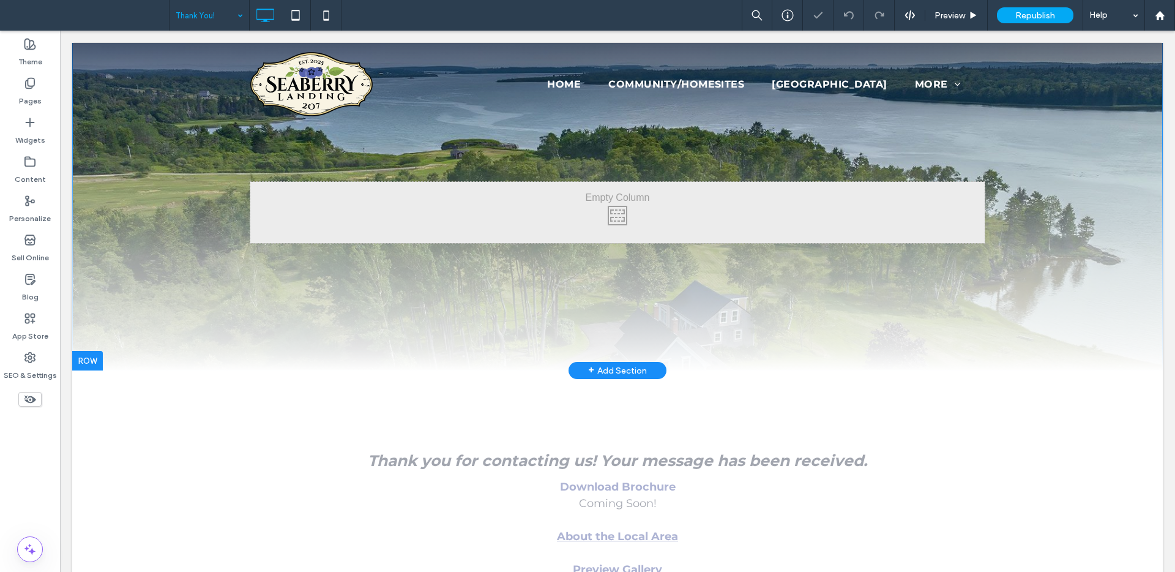
scroll to position [81, 0]
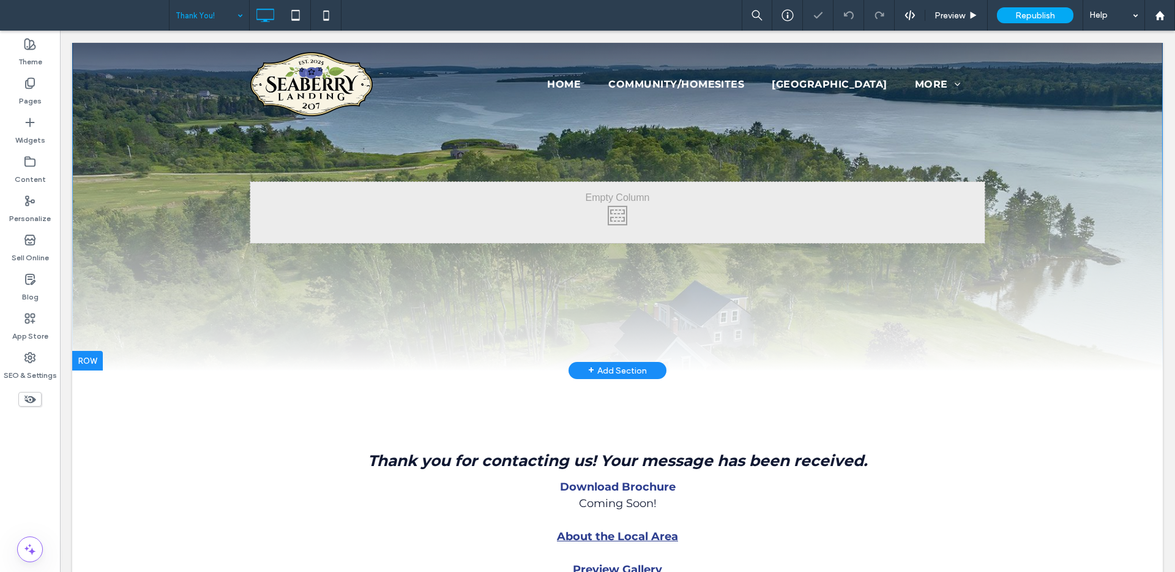
click at [258, 332] on div "Click To Paste Click To Paste" at bounding box center [617, 258] width 1091 height 226
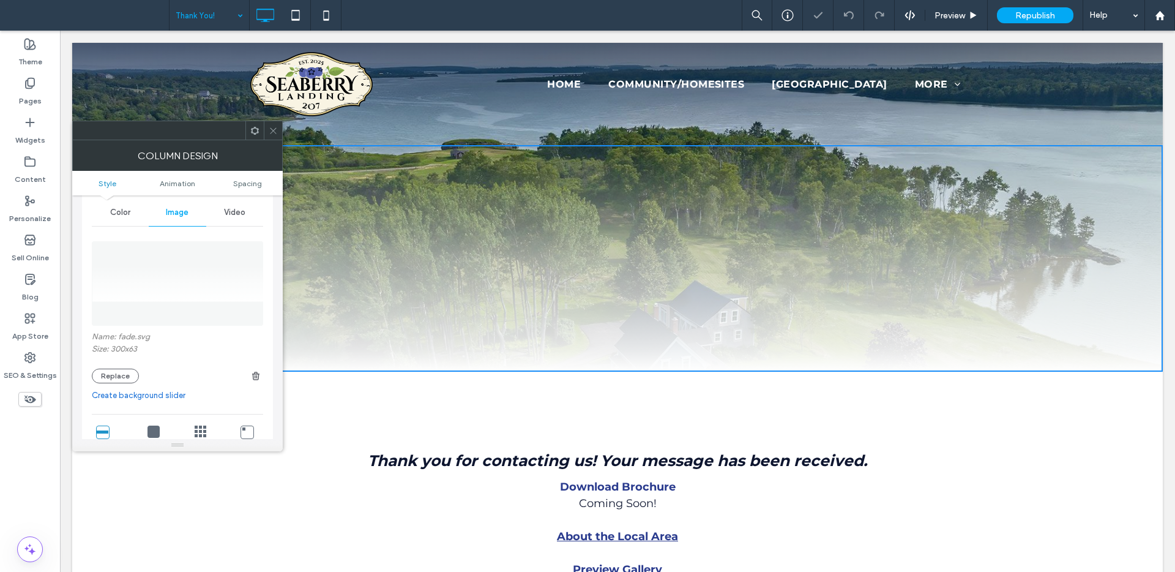
scroll to position [159, 0]
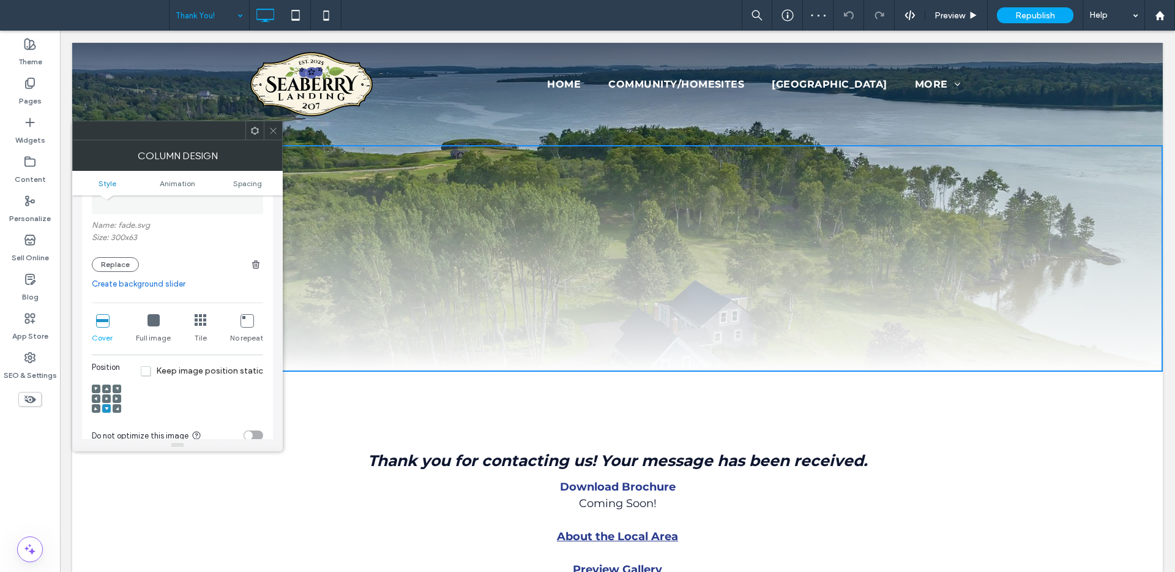
click at [203, 331] on div "Tile" at bounding box center [201, 328] width 12 height 39
click at [275, 133] on icon at bounding box center [273, 130] width 9 height 9
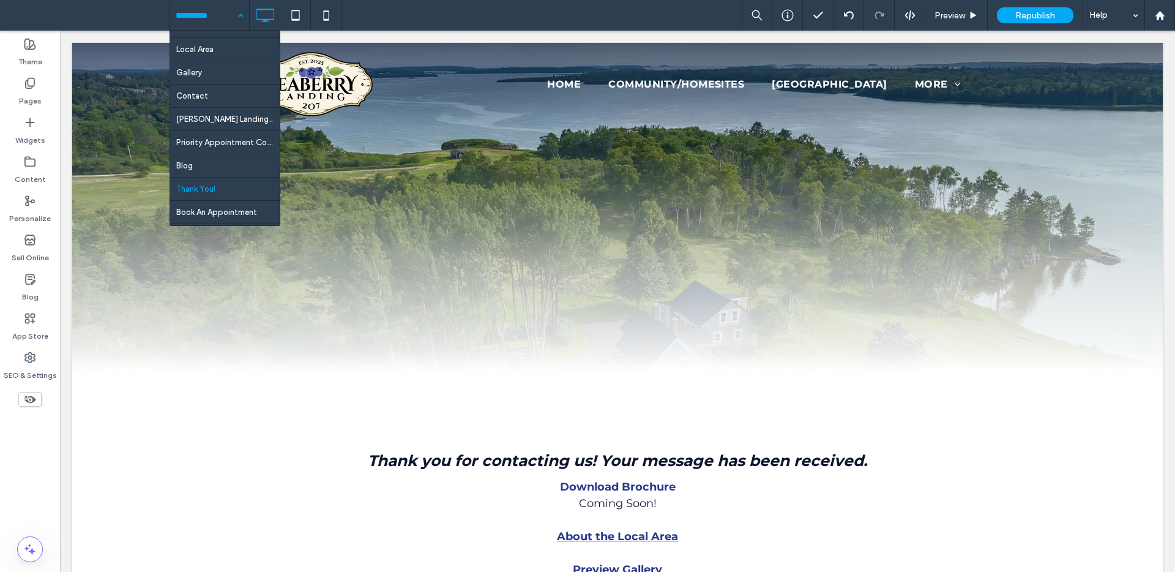
scroll to position [83, 0]
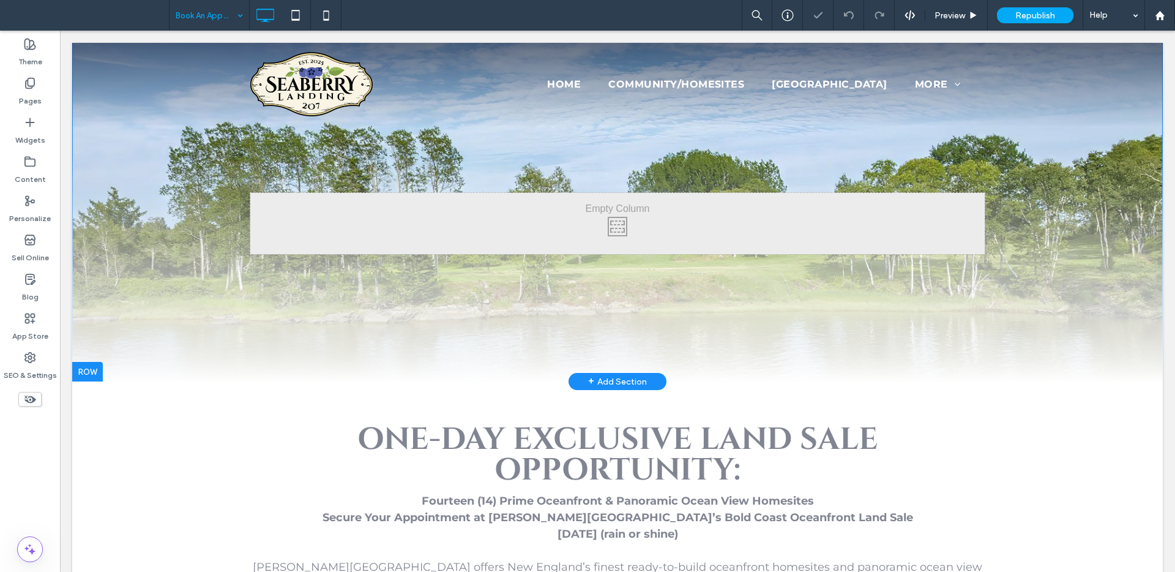
scroll to position [76, 0]
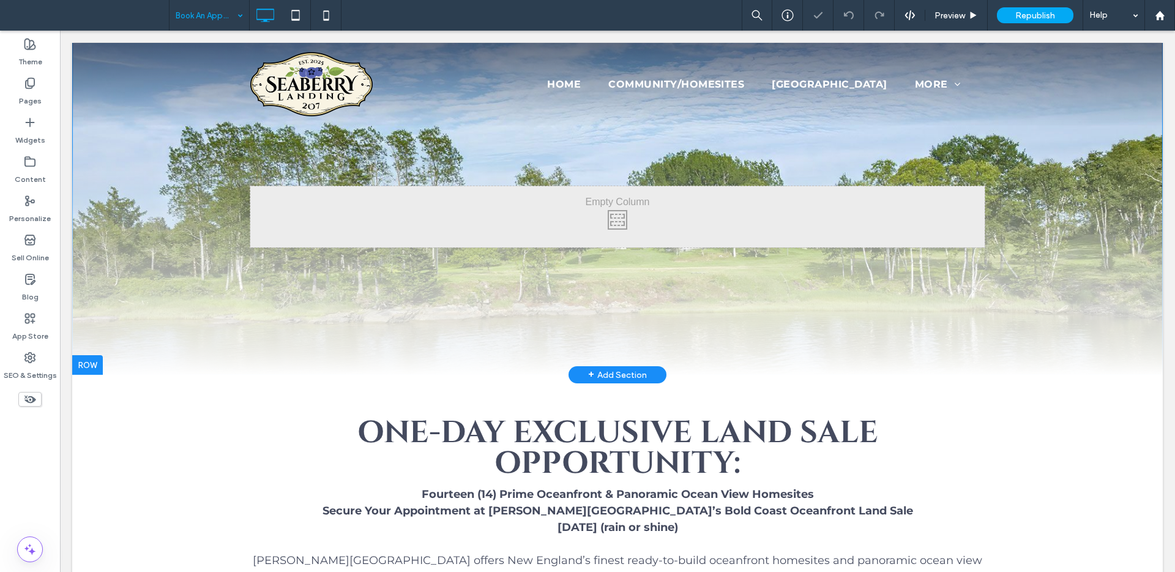
click at [253, 315] on div "Click To Paste Click To Paste" at bounding box center [617, 262] width 1091 height 226
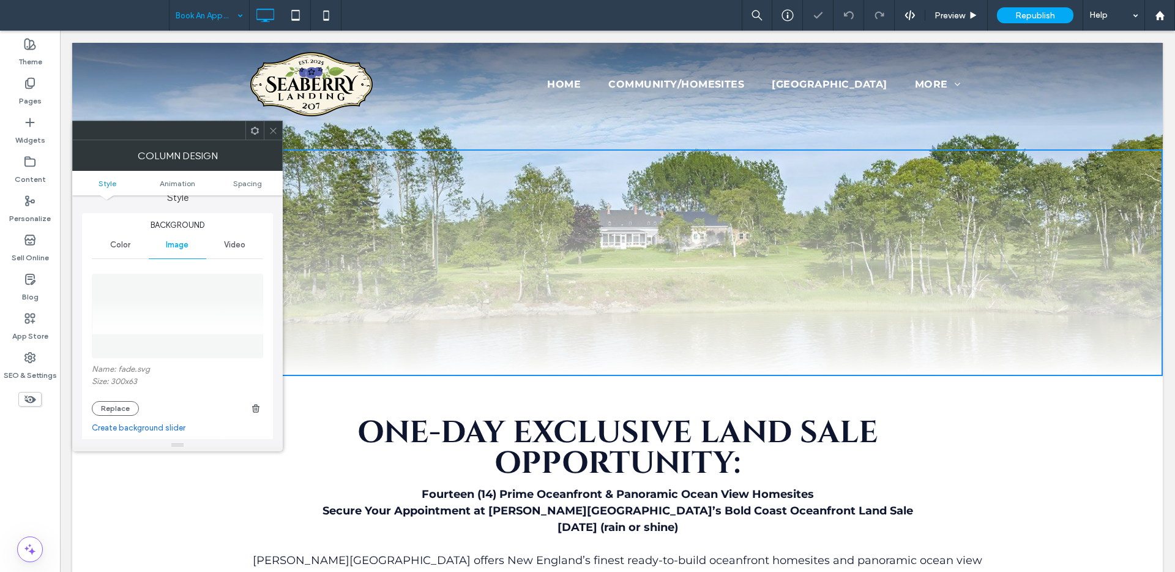
scroll to position [152, 0]
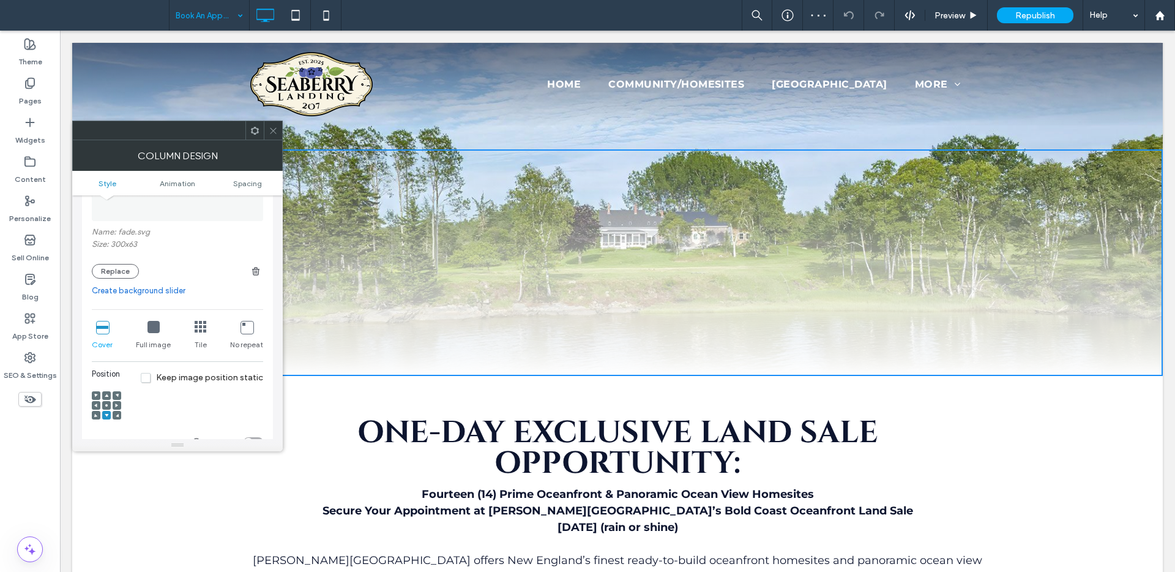
click at [203, 326] on icon at bounding box center [201, 327] width 12 height 12
click at [275, 133] on use at bounding box center [273, 130] width 6 height 6
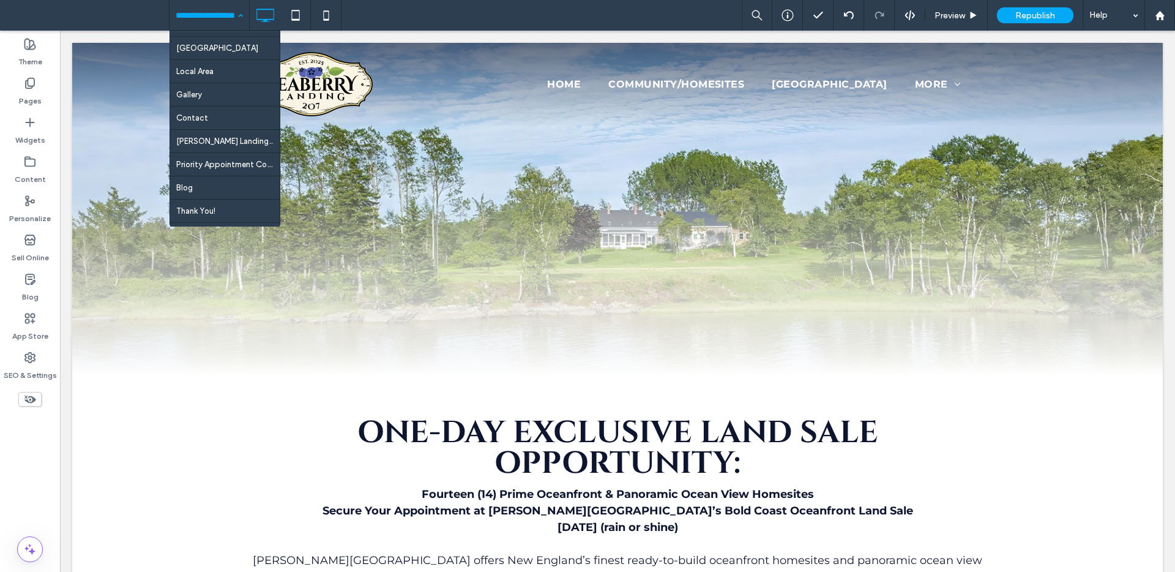
scroll to position [83, 0]
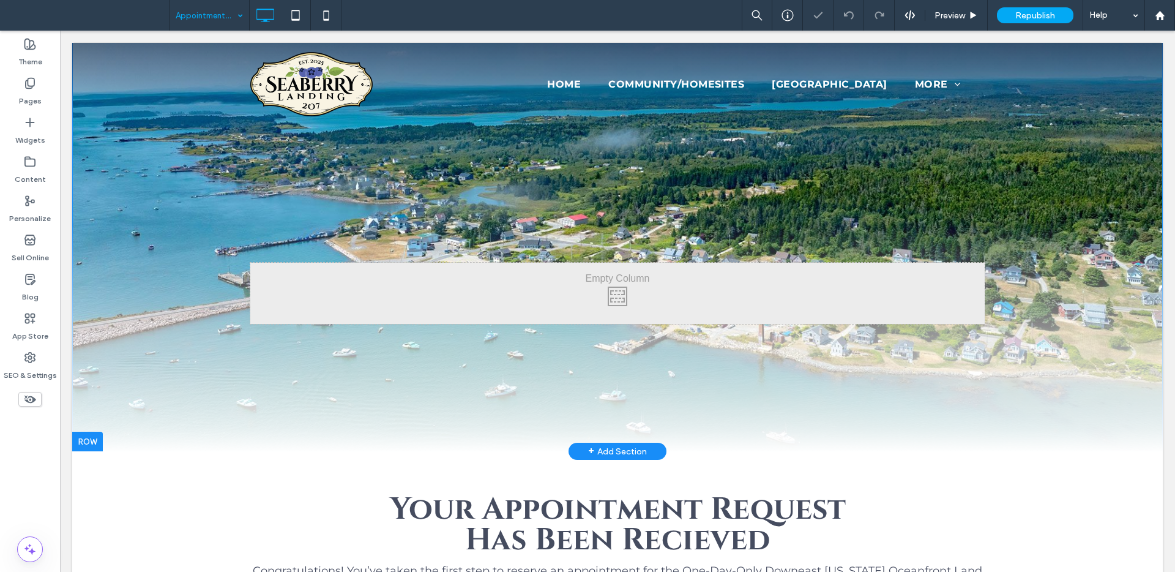
click at [290, 388] on div "Click To Paste Click To Paste" at bounding box center [617, 339] width 1091 height 226
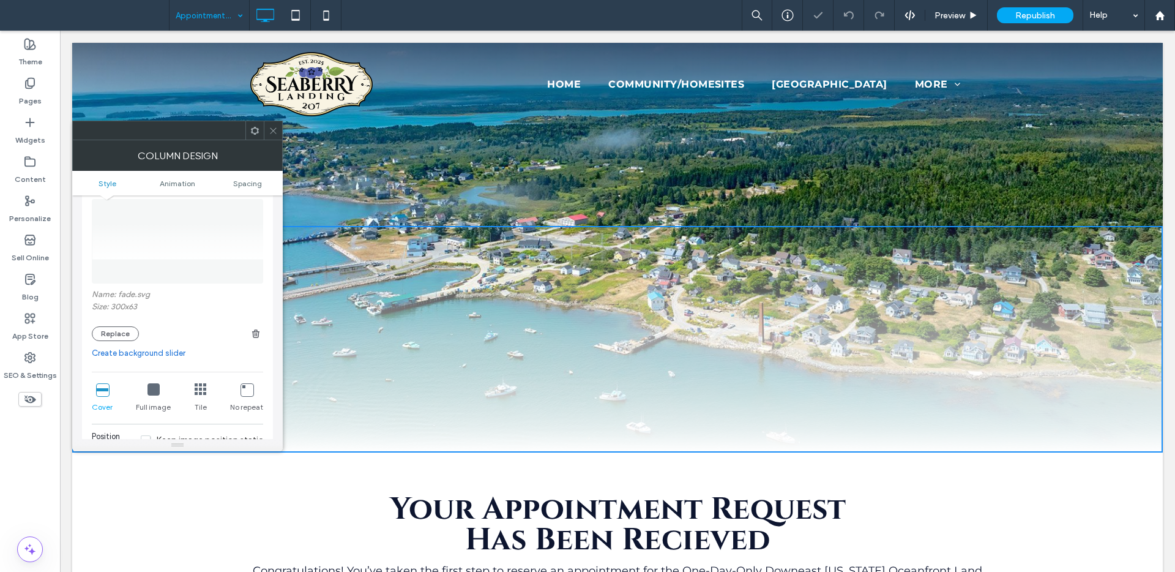
scroll to position [278, 0]
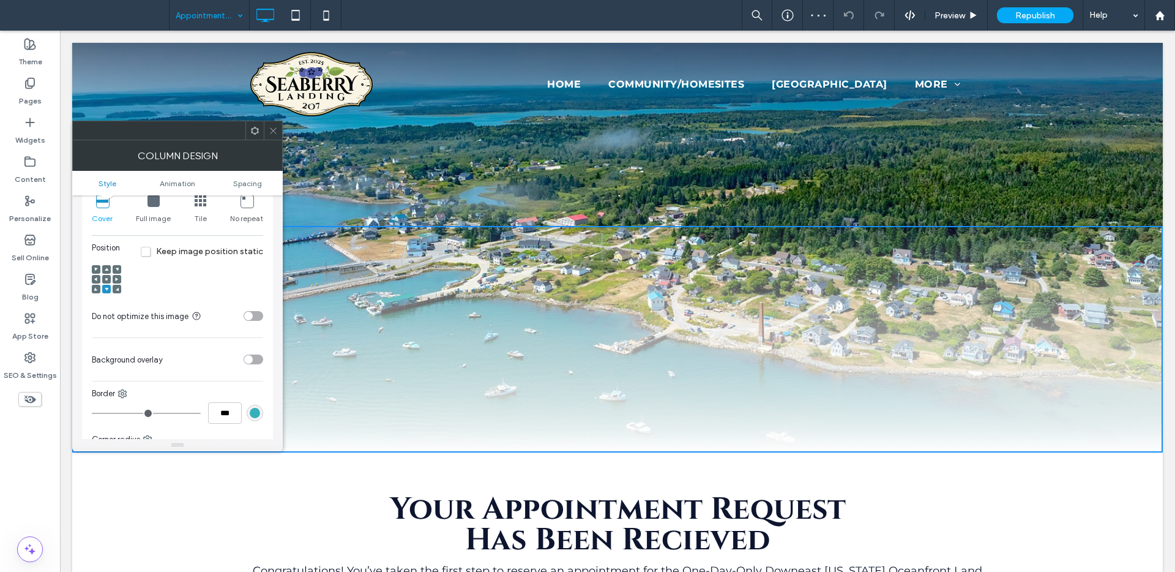
click at [200, 205] on icon at bounding box center [201, 201] width 12 height 12
drag, startPoint x: 280, startPoint y: 136, endPoint x: 278, endPoint y: 130, distance: 6.6
click at [280, 135] on div at bounding box center [273, 130] width 18 height 18
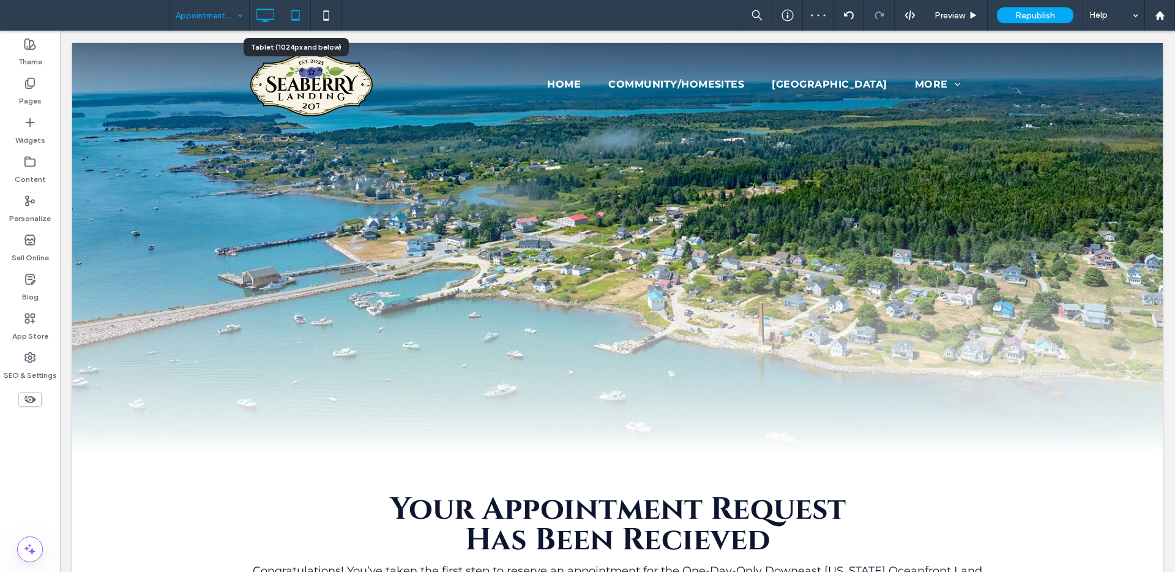
click at [293, 9] on icon at bounding box center [295, 15] width 24 height 24
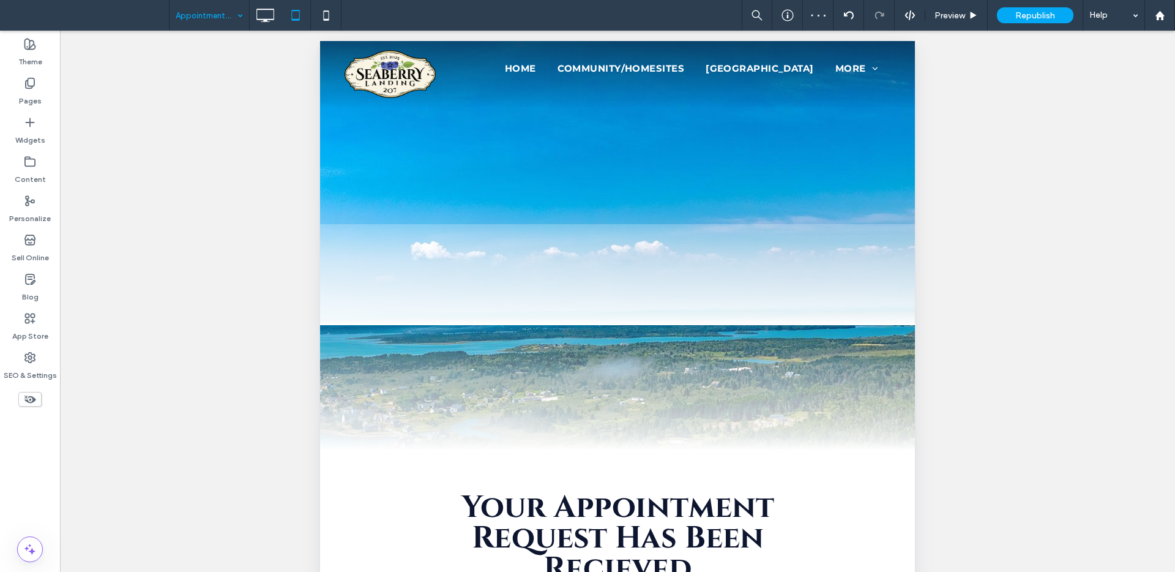
scroll to position [0, 0]
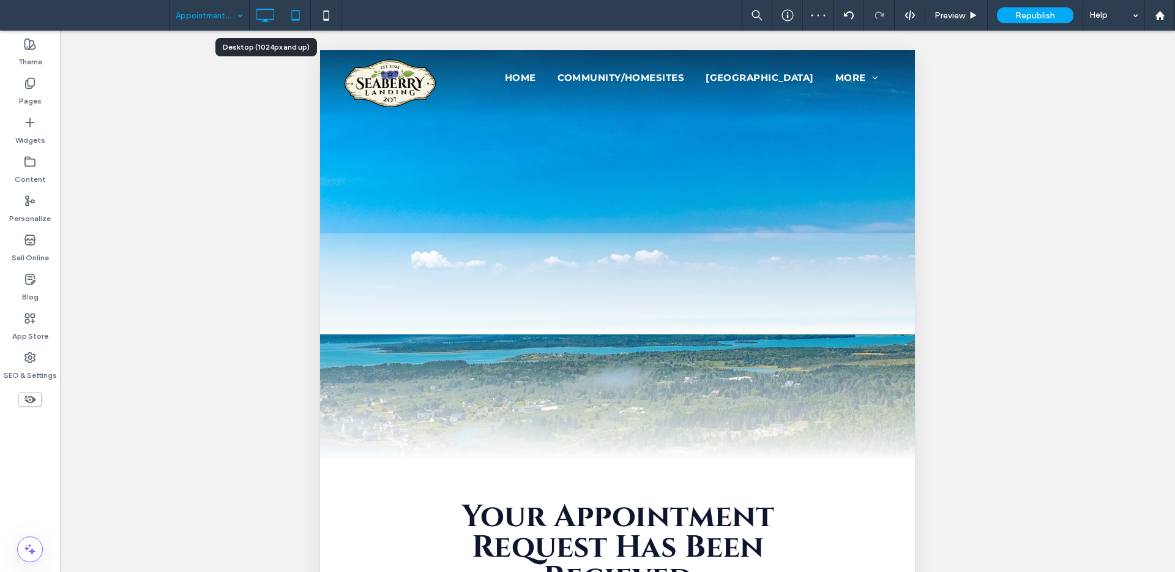
click at [269, 15] on icon at bounding box center [265, 15] width 24 height 24
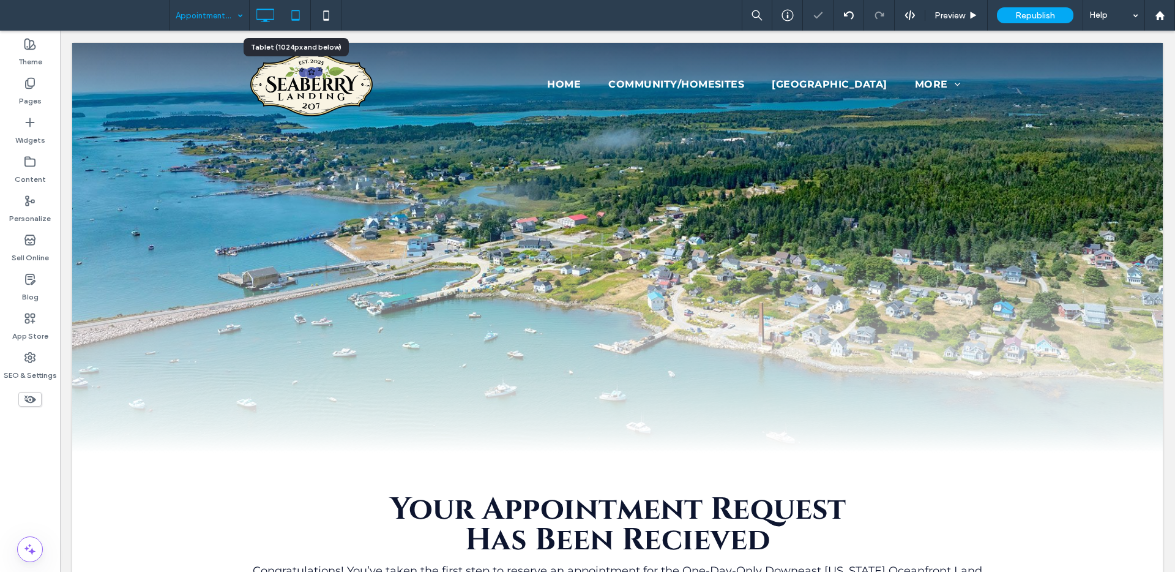
click at [296, 16] on icon at bounding box center [295, 15] width 24 height 24
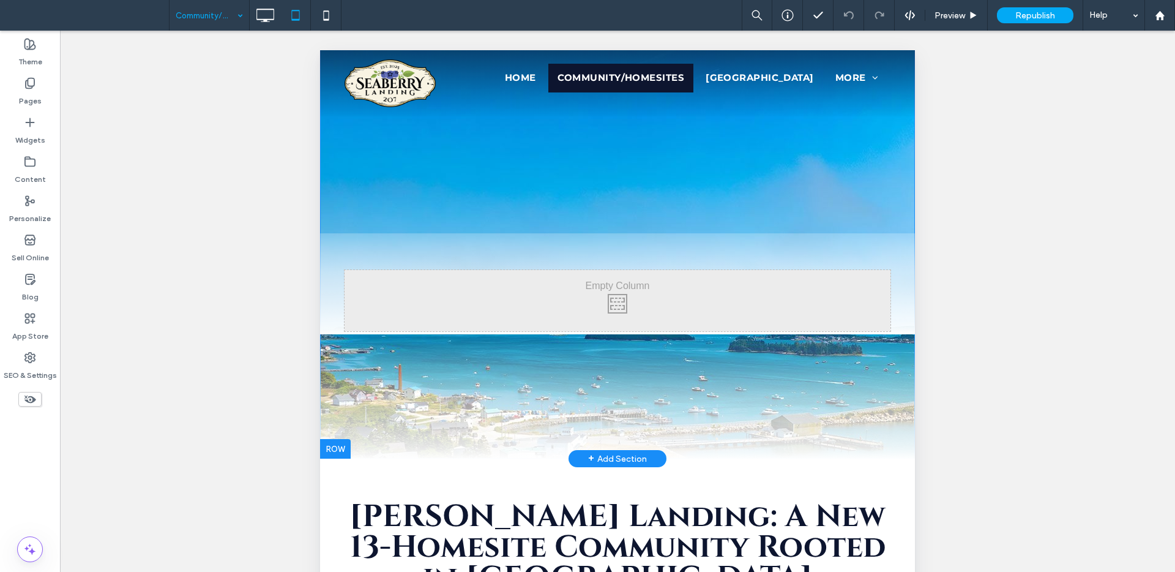
click at [368, 423] on div "Click To Paste Click To Paste" at bounding box center [617, 346] width 595 height 226
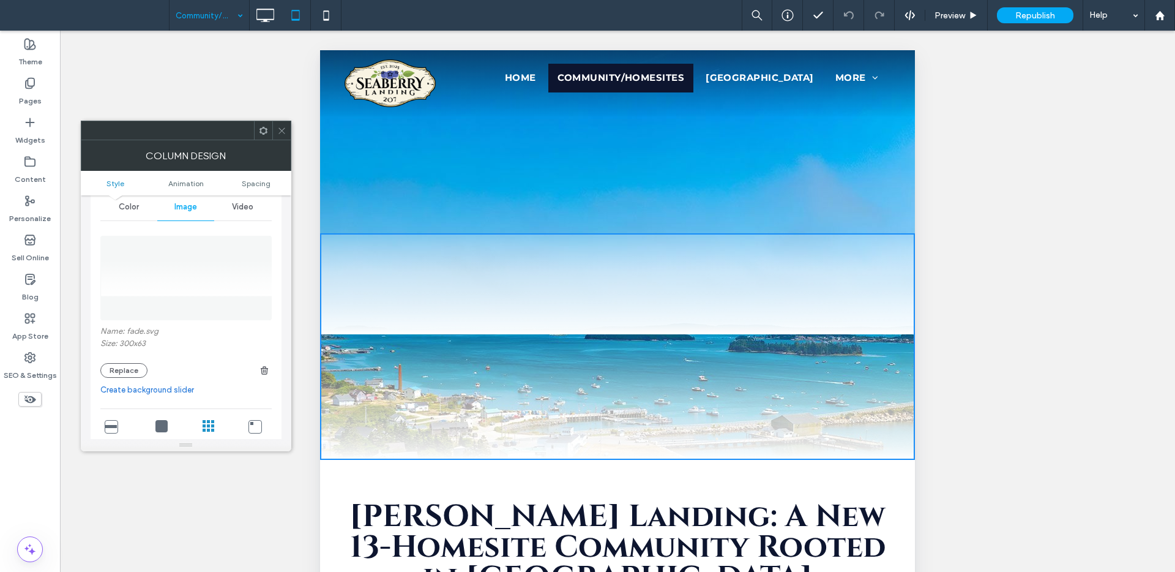
scroll to position [162, 0]
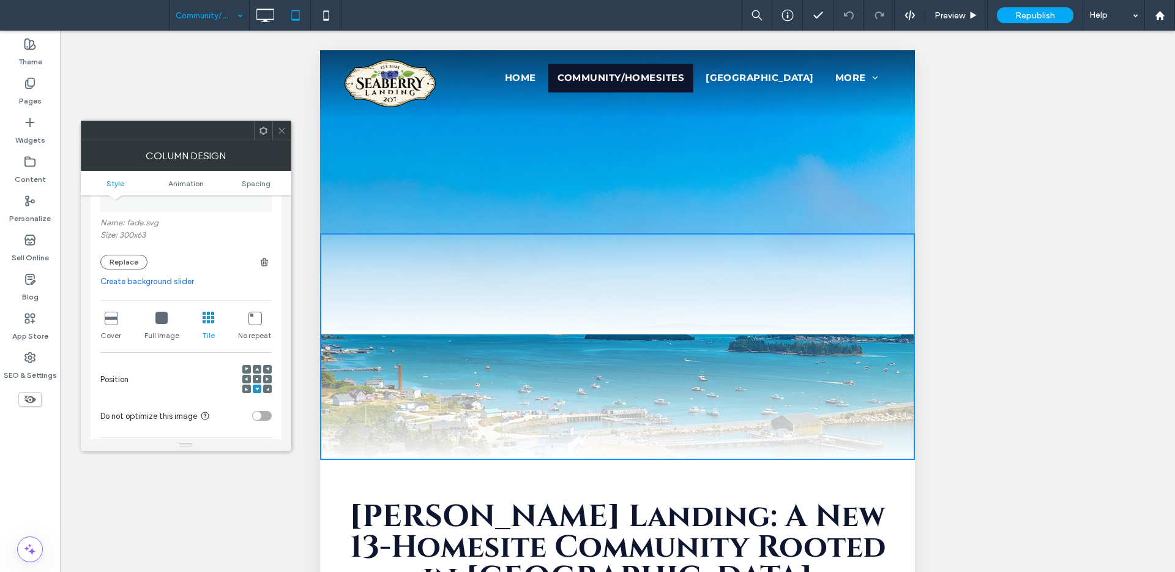
click at [110, 314] on icon at bounding box center [111, 317] width 12 height 12
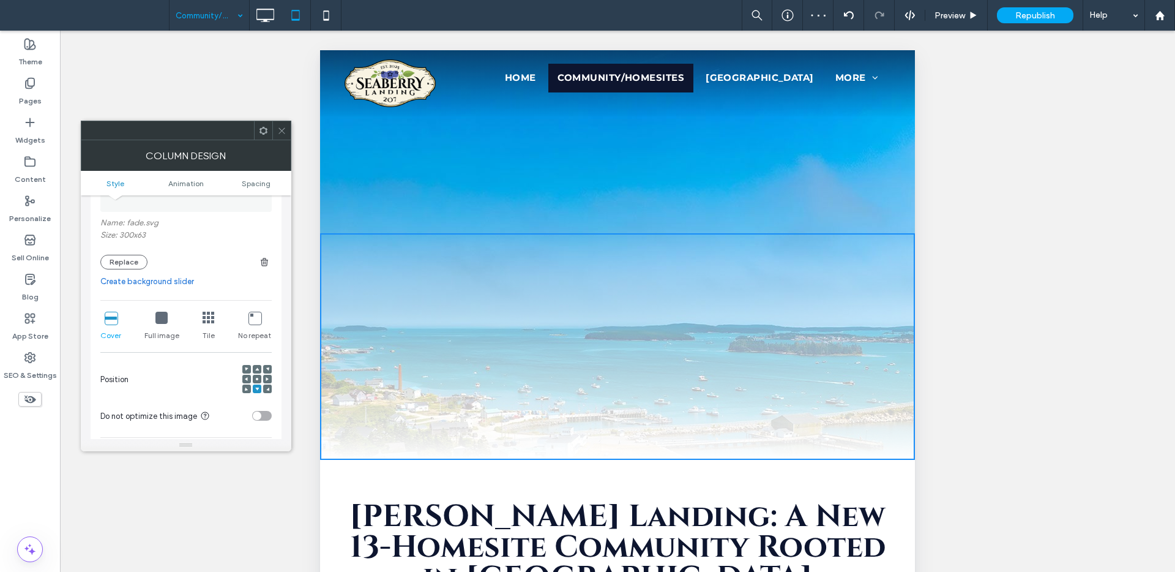
click at [165, 318] on icon at bounding box center [161, 317] width 12 height 12
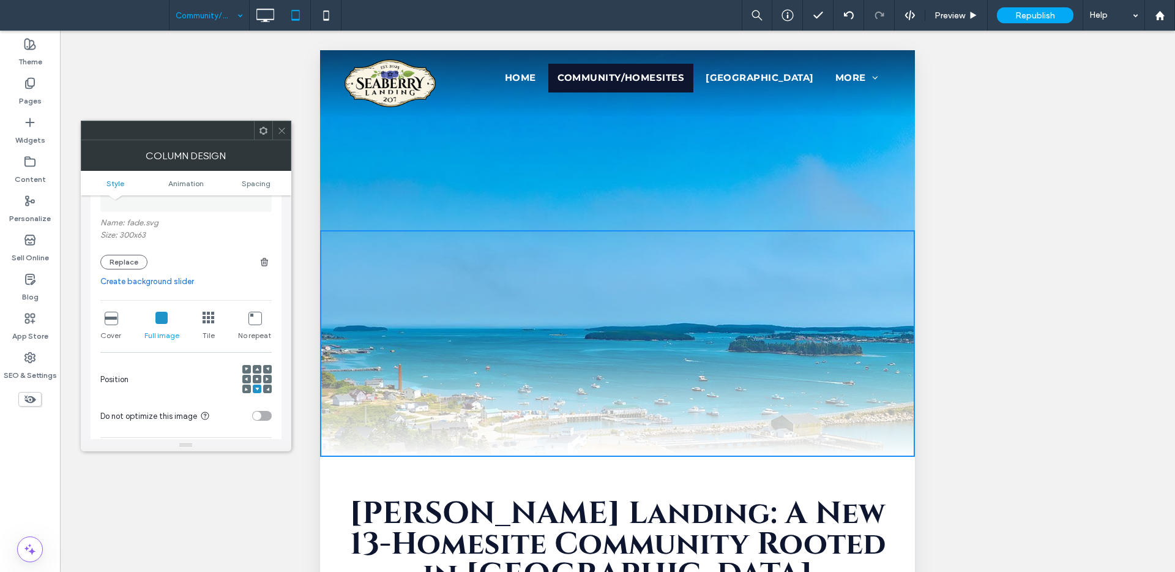
scroll to position [0, 0]
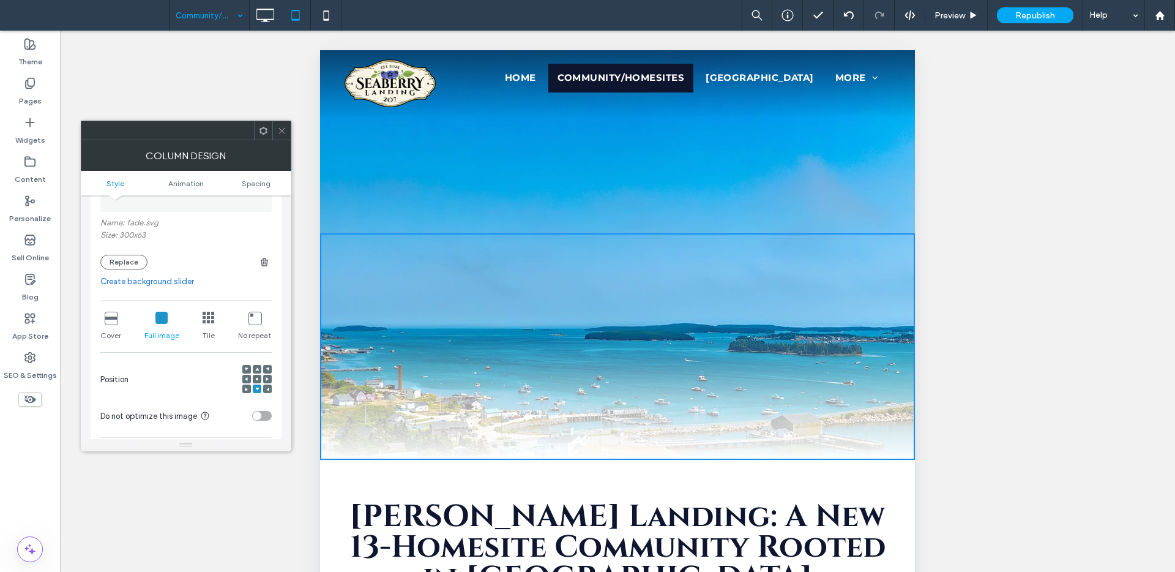
click at [109, 322] on icon at bounding box center [111, 317] width 12 height 12
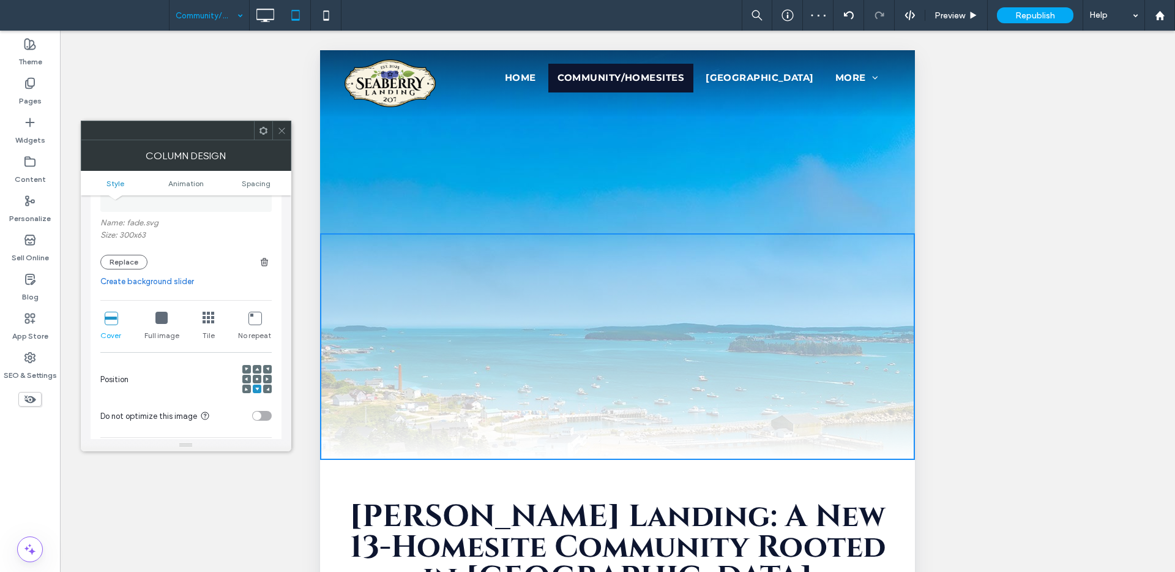
click at [283, 127] on icon at bounding box center [281, 130] width 9 height 9
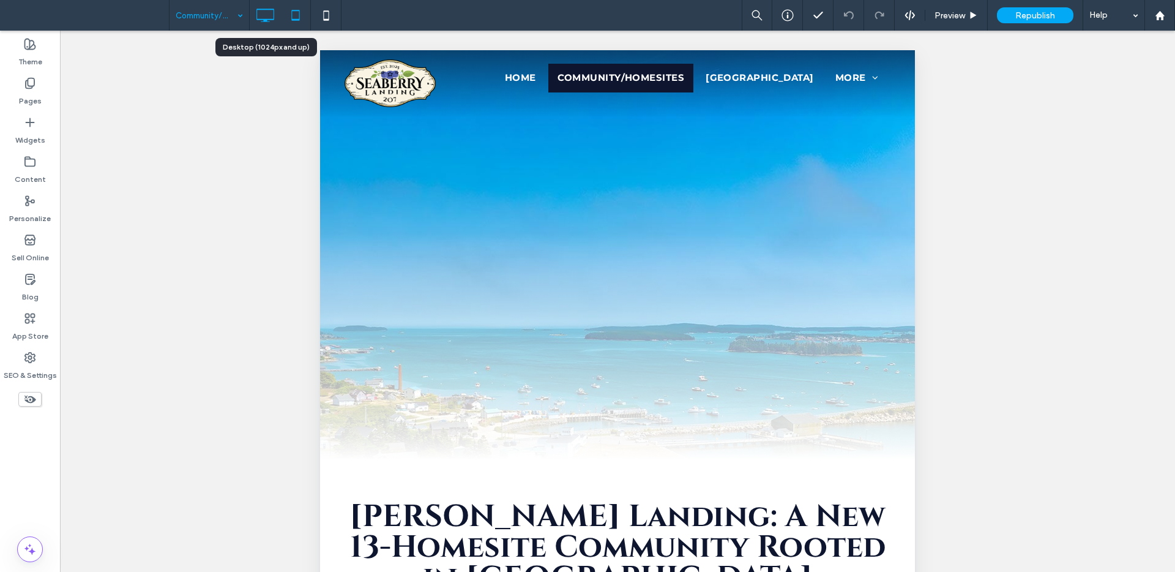
click at [263, 17] on icon at bounding box center [265, 15] width 24 height 24
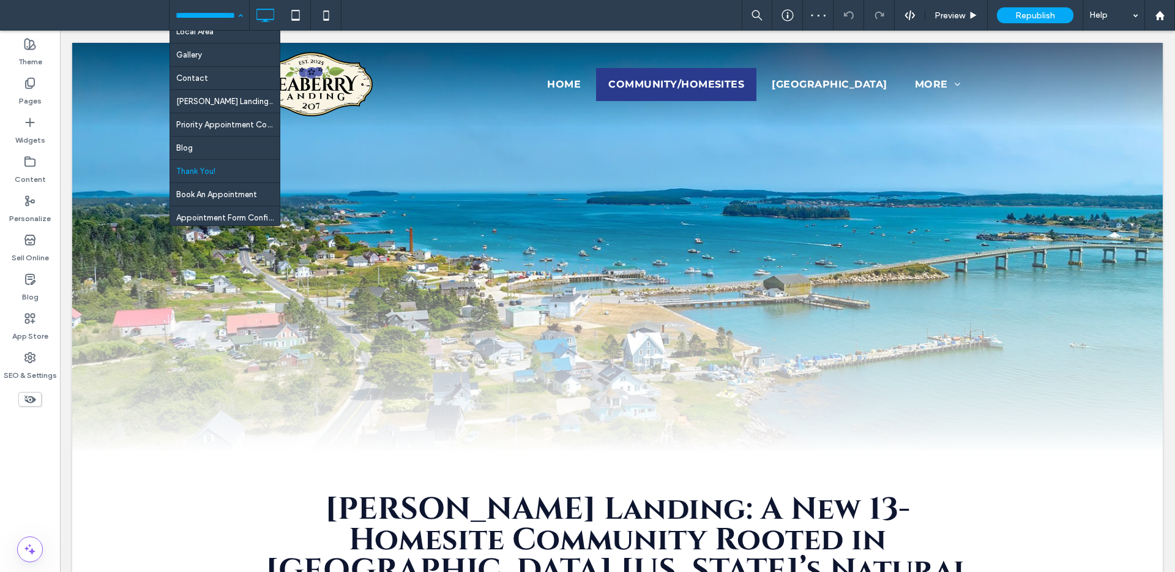
scroll to position [83, 0]
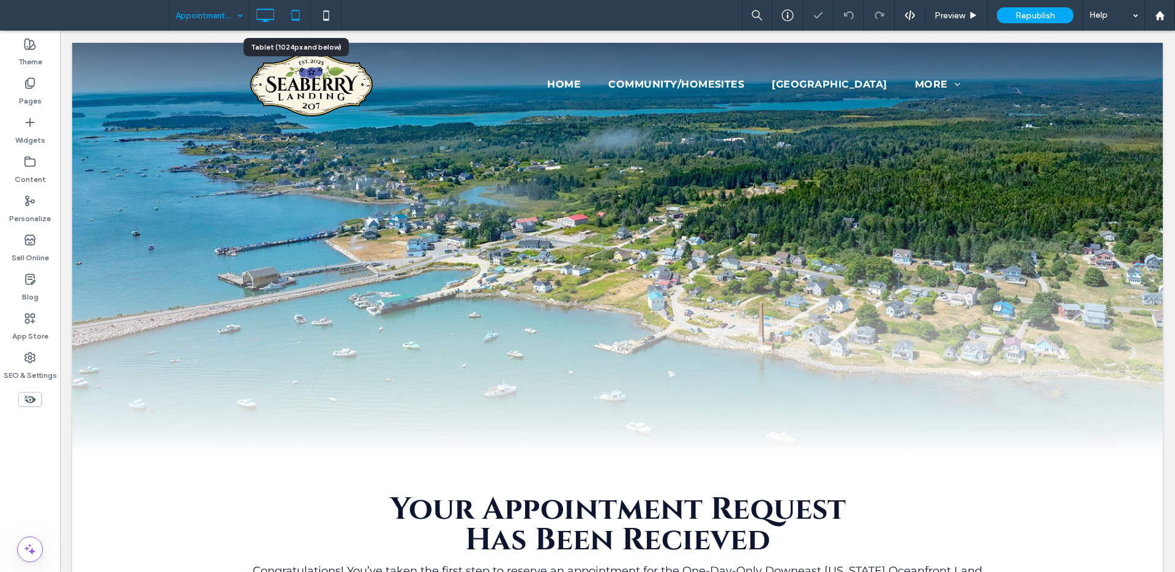
click at [297, 10] on icon at bounding box center [295, 15] width 24 height 24
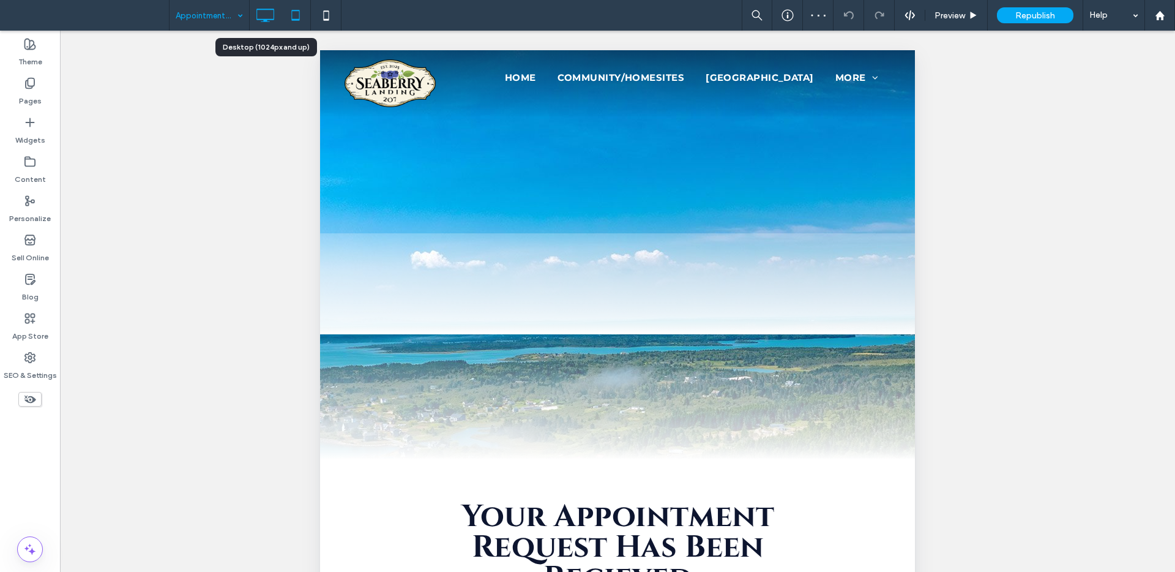
click at [268, 13] on icon at bounding box center [265, 15] width 24 height 24
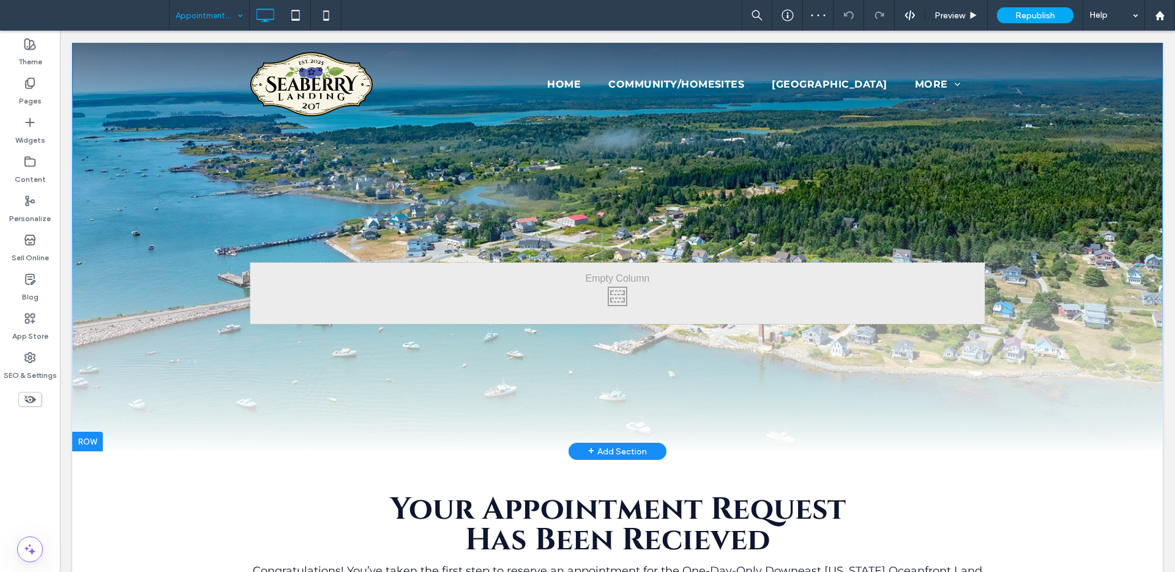
click at [108, 387] on div "Click To Paste Click To Paste" at bounding box center [617, 339] width 1091 height 226
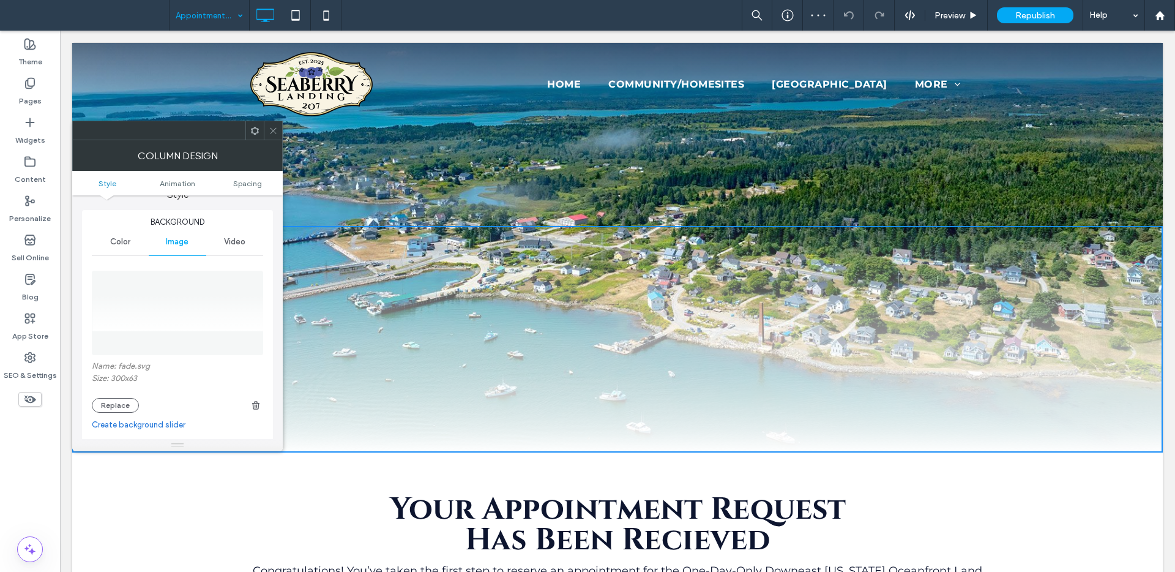
scroll to position [158, 0]
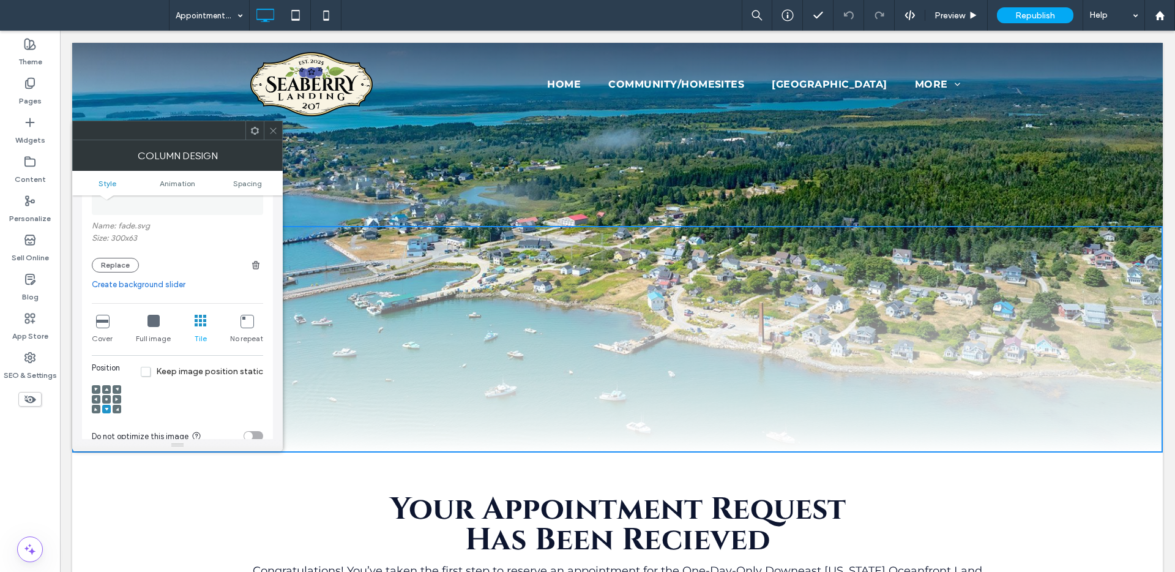
click at [103, 327] on icon at bounding box center [102, 321] width 12 height 12
click at [270, 125] on span at bounding box center [273, 130] width 9 height 18
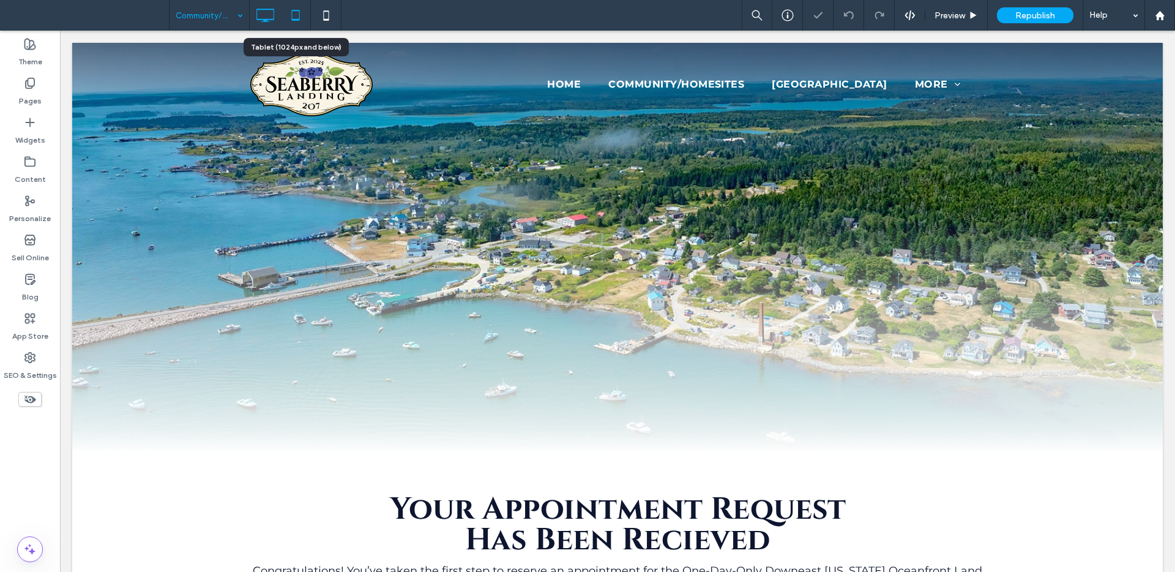
click at [298, 9] on icon at bounding box center [295, 15] width 24 height 24
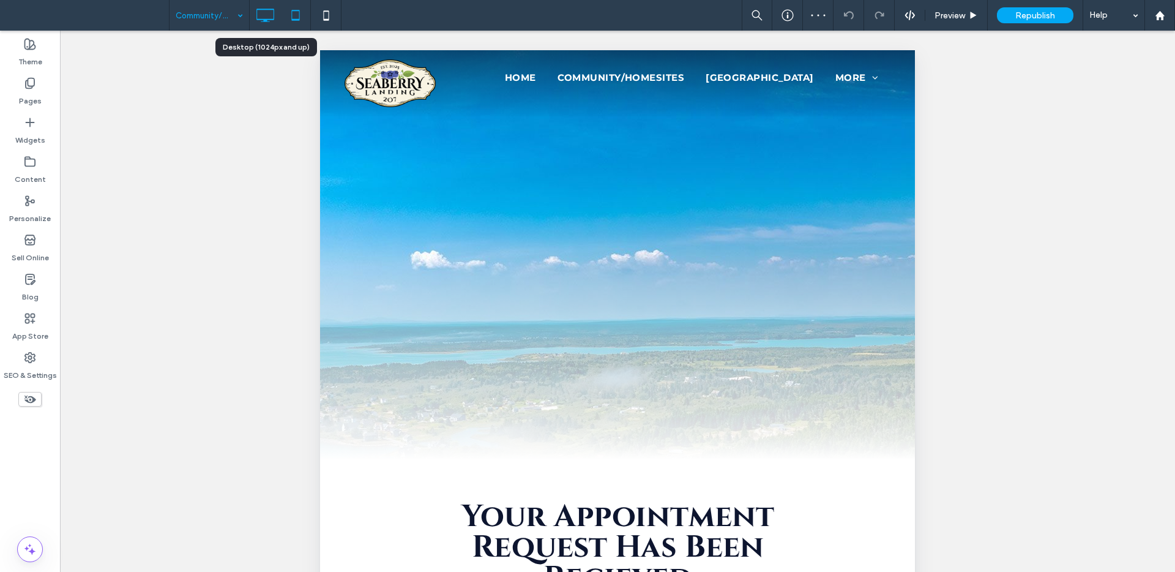
click at [264, 12] on icon at bounding box center [265, 15] width 24 height 24
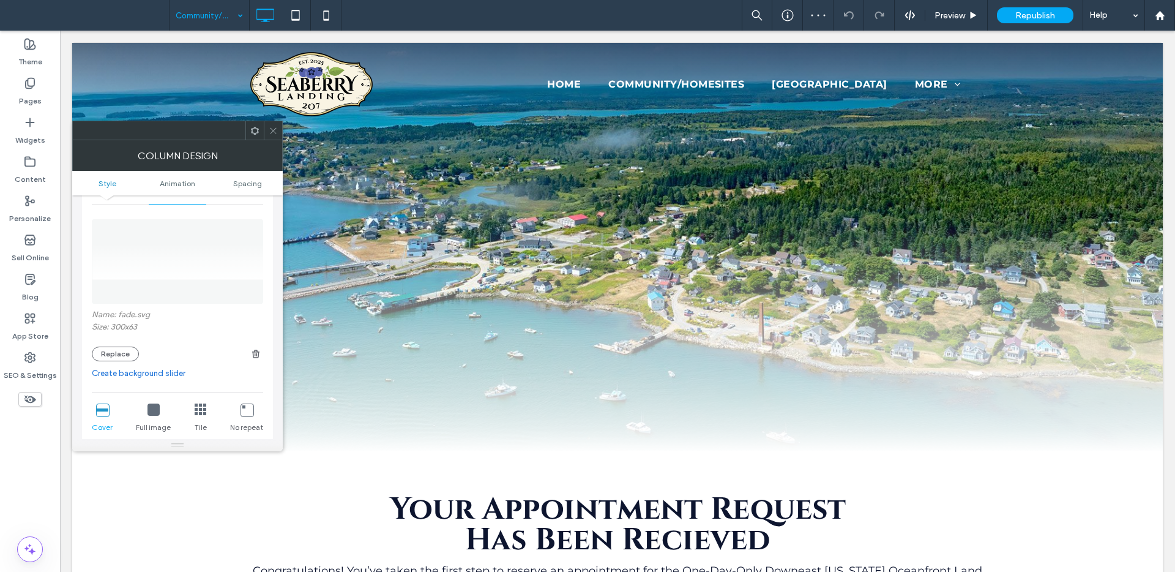
scroll to position [186, 0]
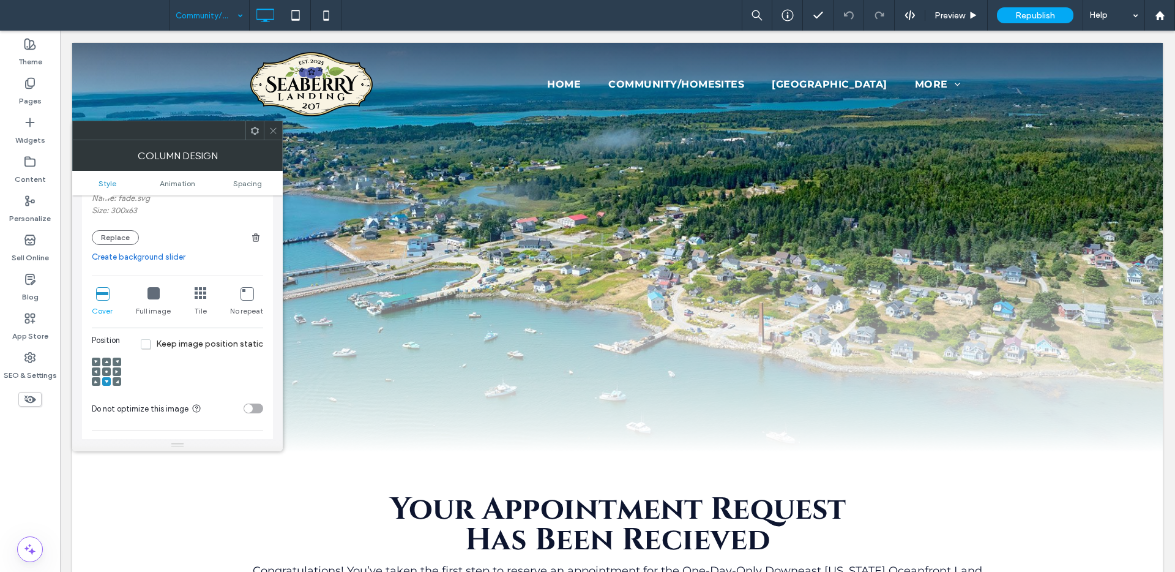
click at [270, 138] on span at bounding box center [273, 130] width 9 height 18
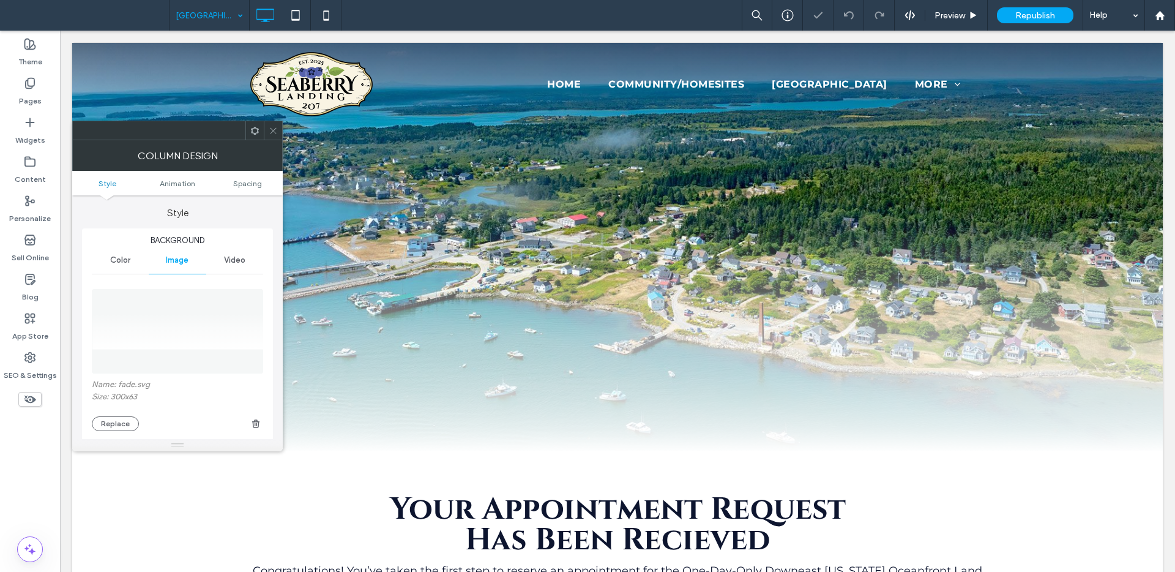
scroll to position [181, 0]
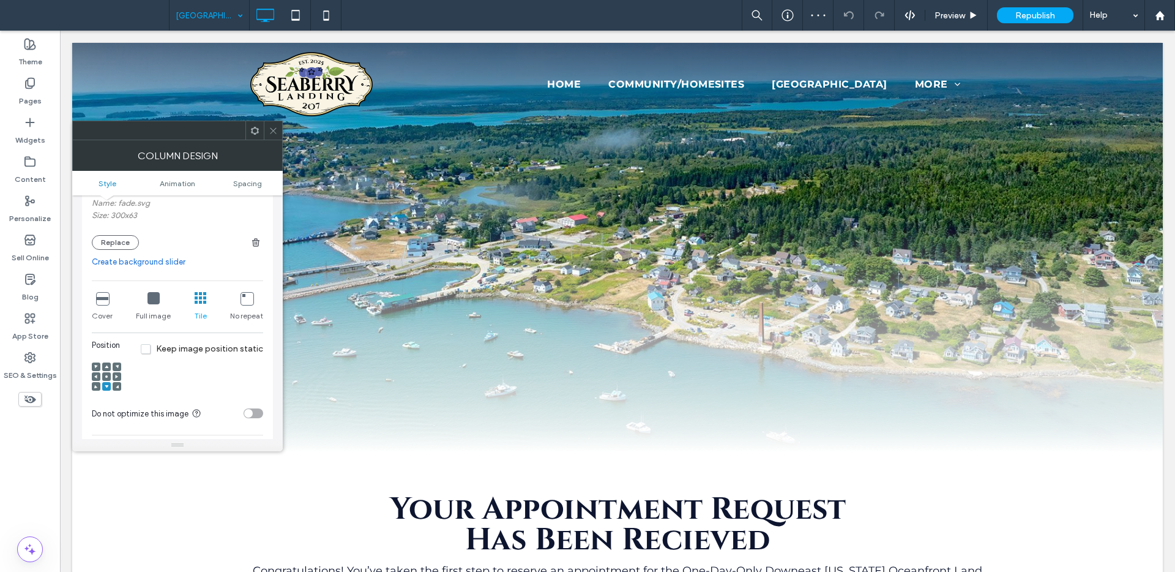
click at [100, 302] on icon at bounding box center [102, 298] width 12 height 12
click at [274, 127] on icon at bounding box center [273, 130] width 9 height 9
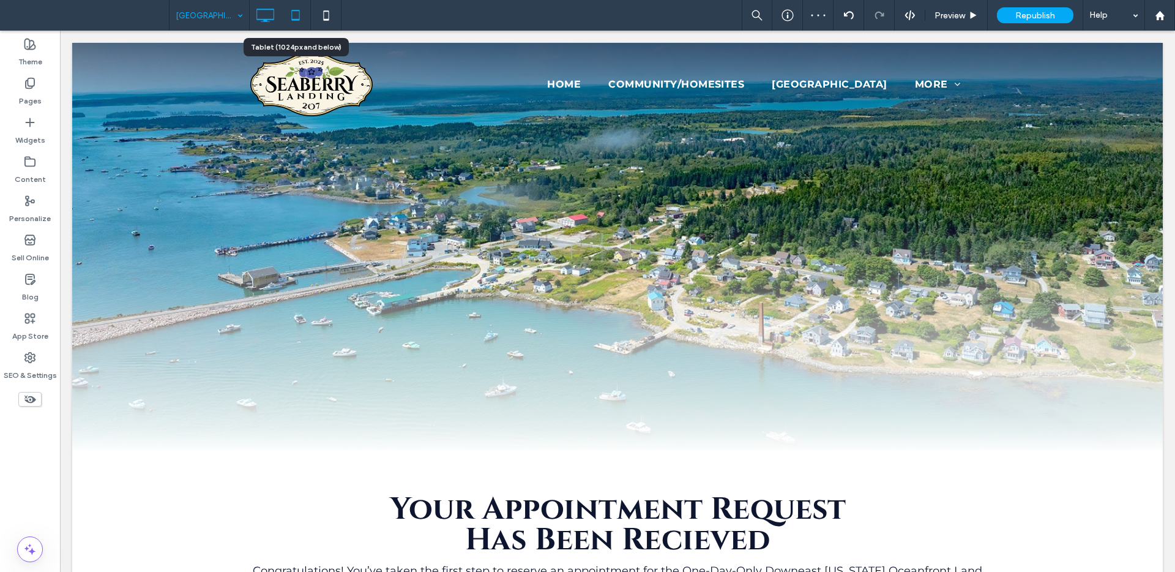
click at [296, 13] on icon at bounding box center [295, 15] width 24 height 24
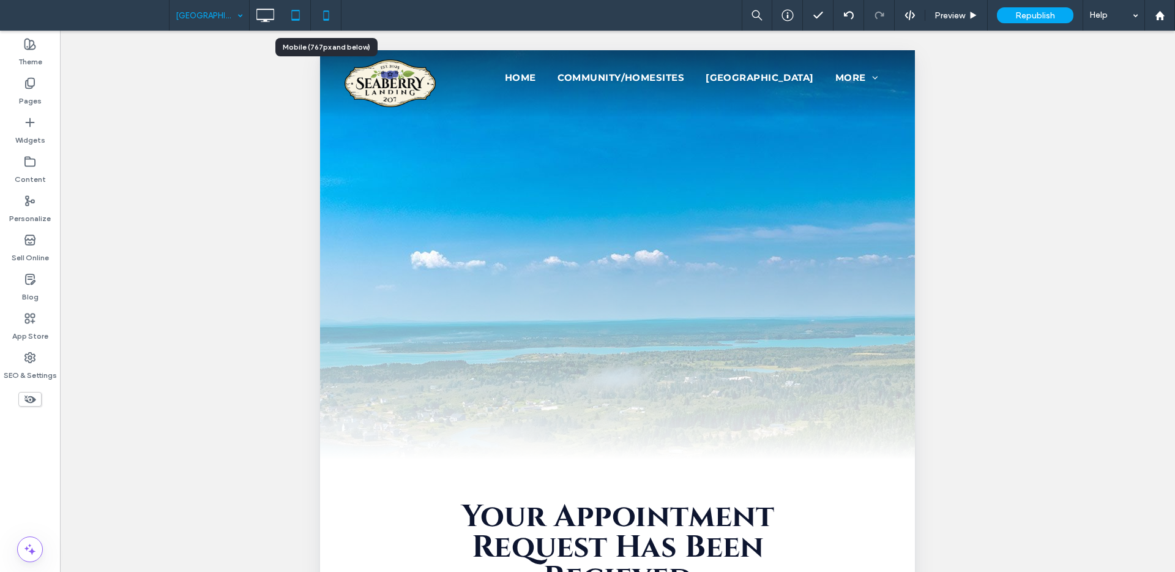
click at [324, 20] on use at bounding box center [326, 15] width 6 height 10
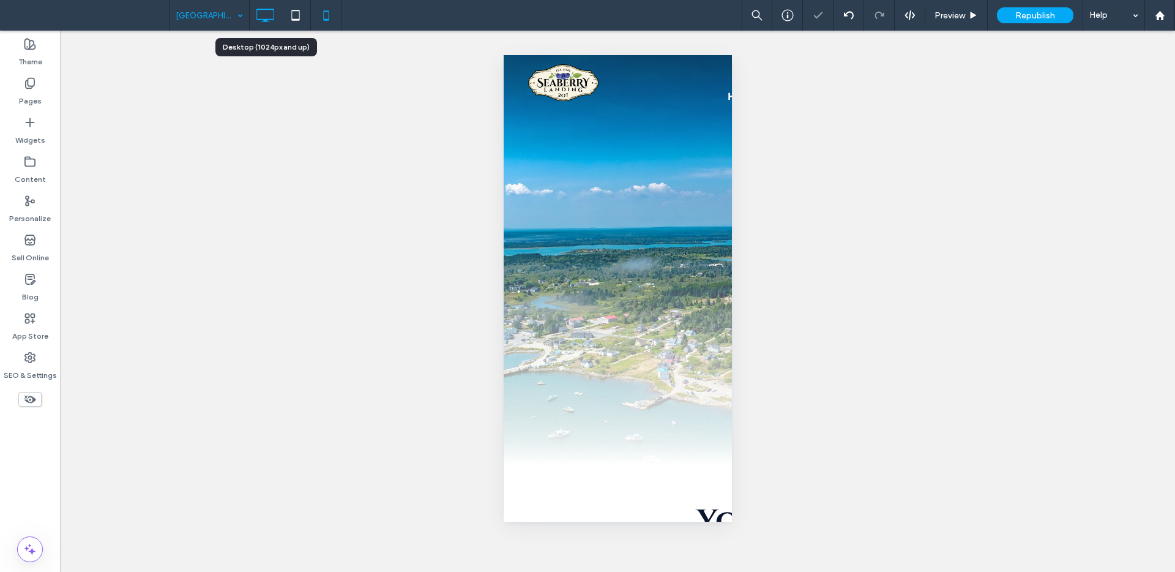
click at [267, 16] on icon at bounding box center [265, 15] width 24 height 24
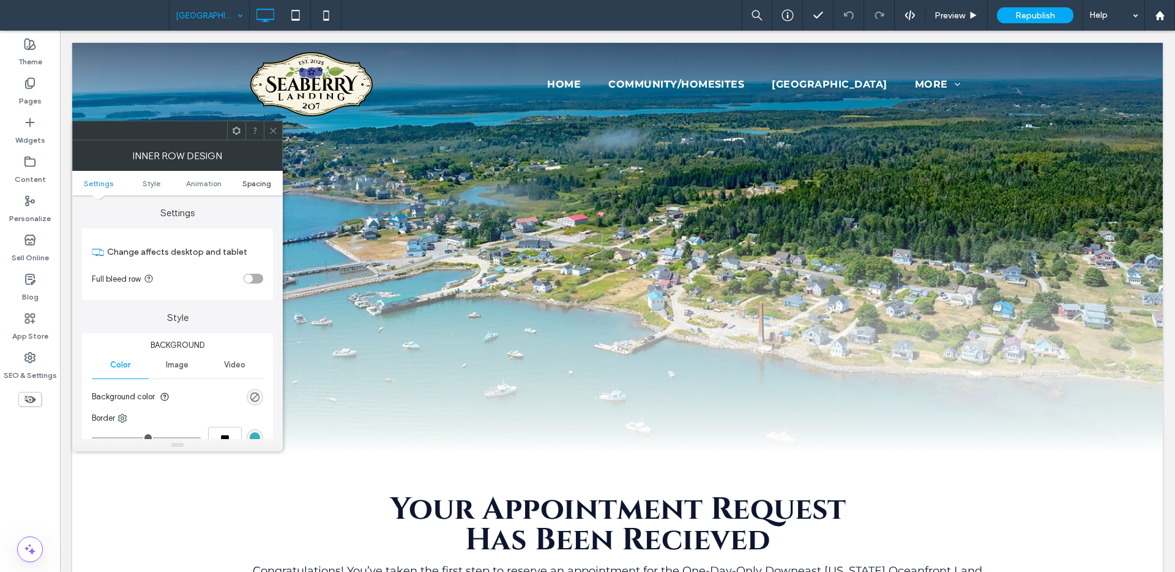
click at [254, 187] on span "Spacing" at bounding box center [256, 183] width 29 height 9
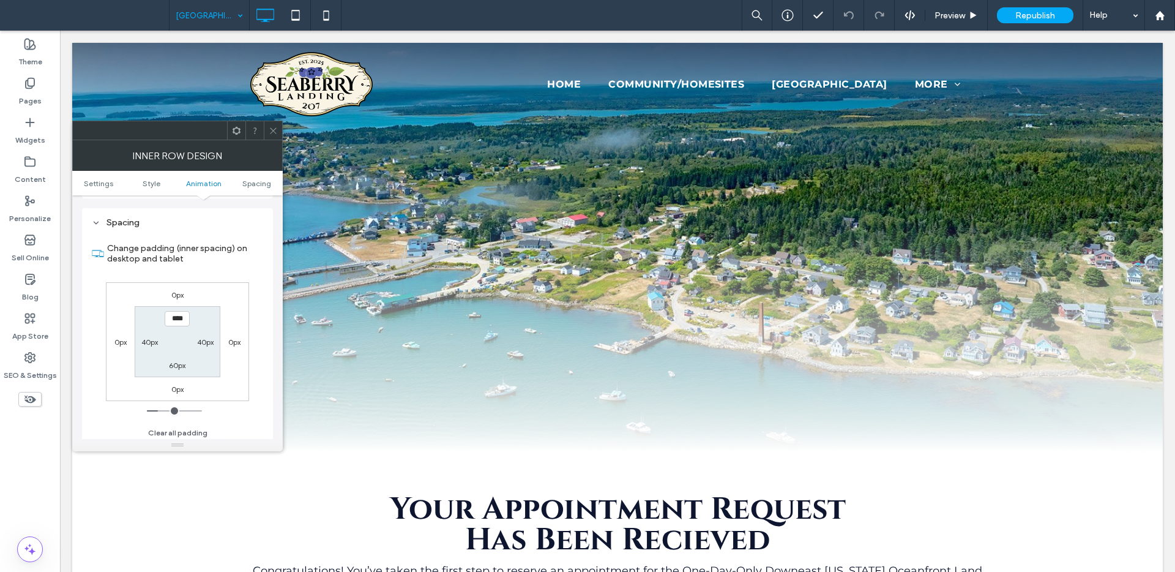
scroll to position [392, 0]
click at [176, 362] on label "60px" at bounding box center [177, 361] width 17 height 9
click at [173, 314] on label "60px" at bounding box center [177, 315] width 17 height 9
type input "**"
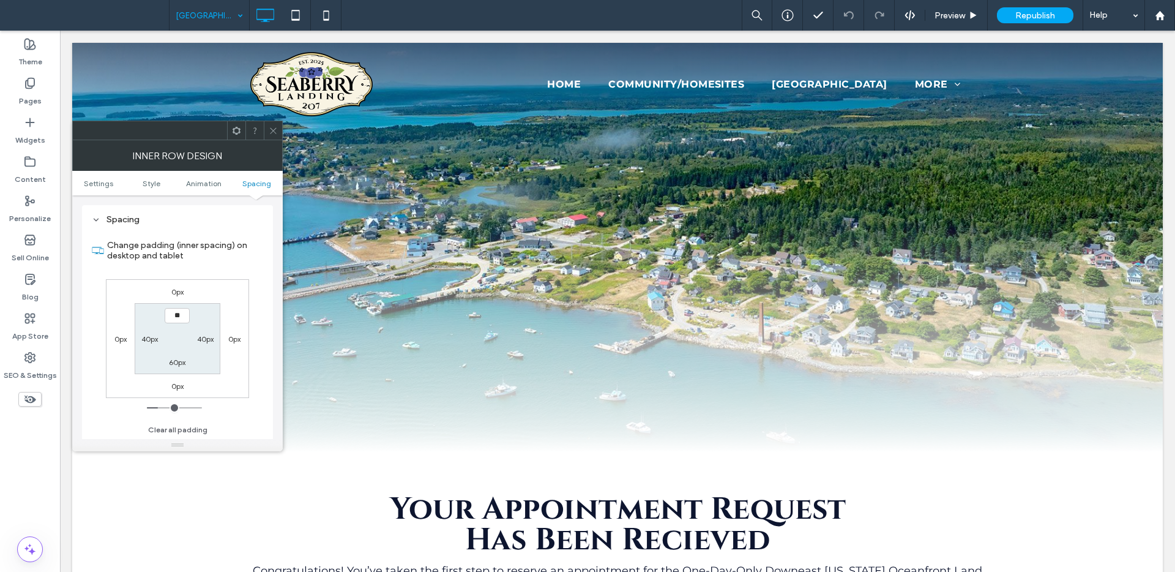
type input "****"
click at [231, 341] on label "0px" at bounding box center [234, 338] width 12 height 9
type input "*"
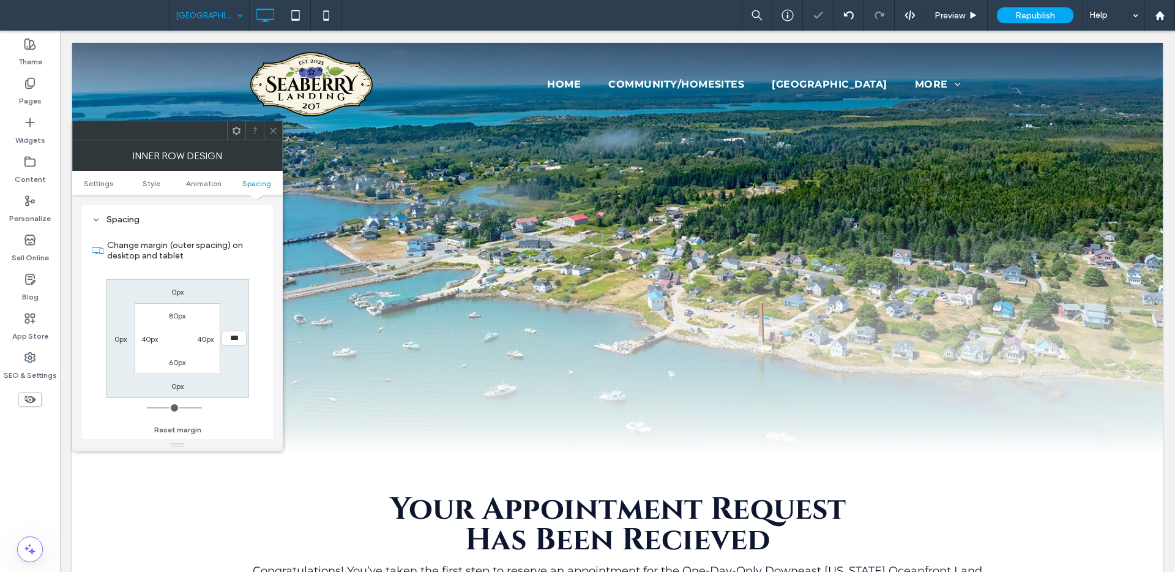
click at [275, 134] on icon at bounding box center [273, 130] width 9 height 9
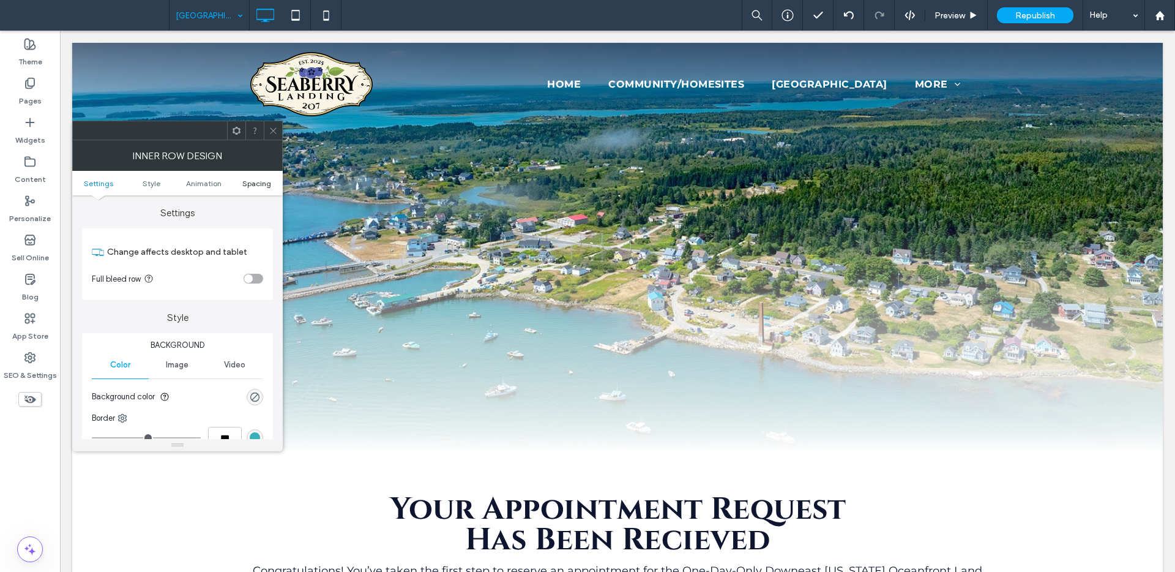
click at [263, 180] on span "Spacing" at bounding box center [256, 183] width 29 height 9
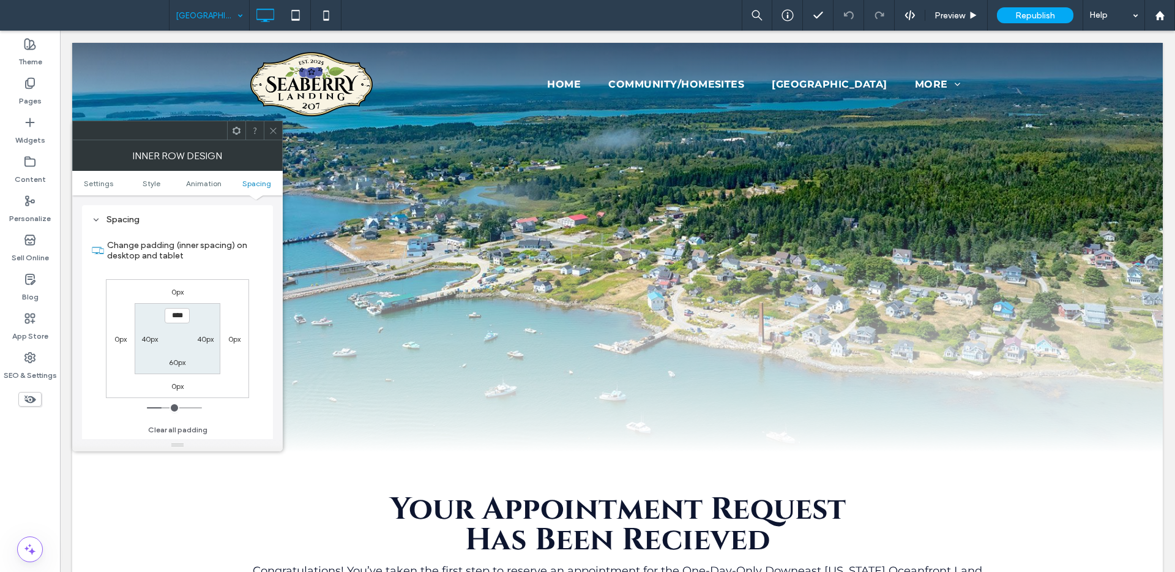
click at [174, 365] on label "60px" at bounding box center [177, 361] width 17 height 9
type input "**"
type input "****"
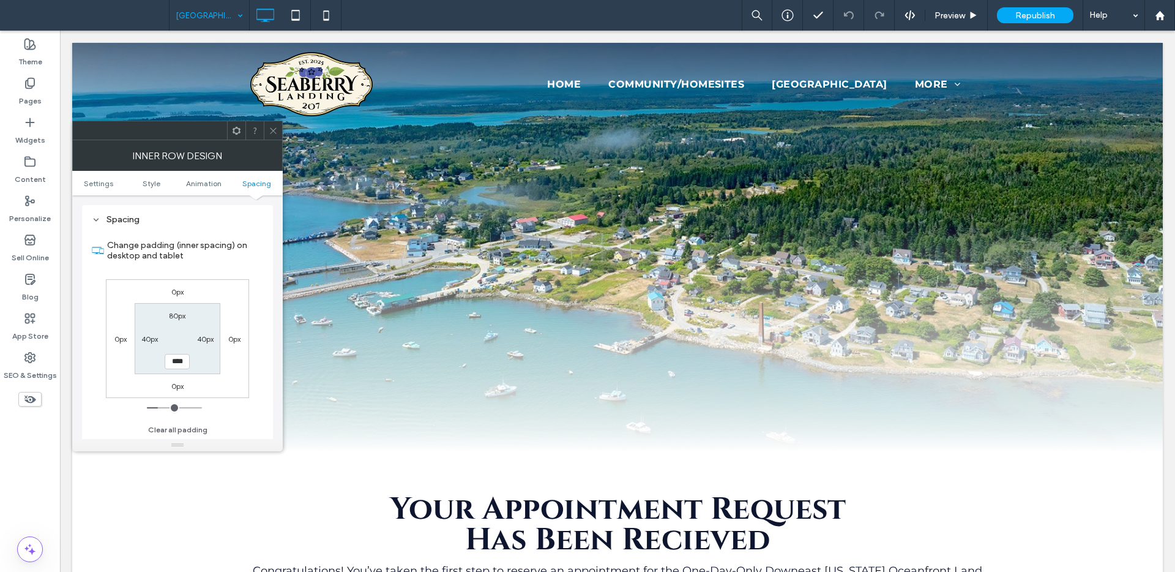
click at [208, 338] on label "40px" at bounding box center [205, 338] width 17 height 9
type input "**"
click at [274, 133] on icon at bounding box center [273, 130] width 9 height 9
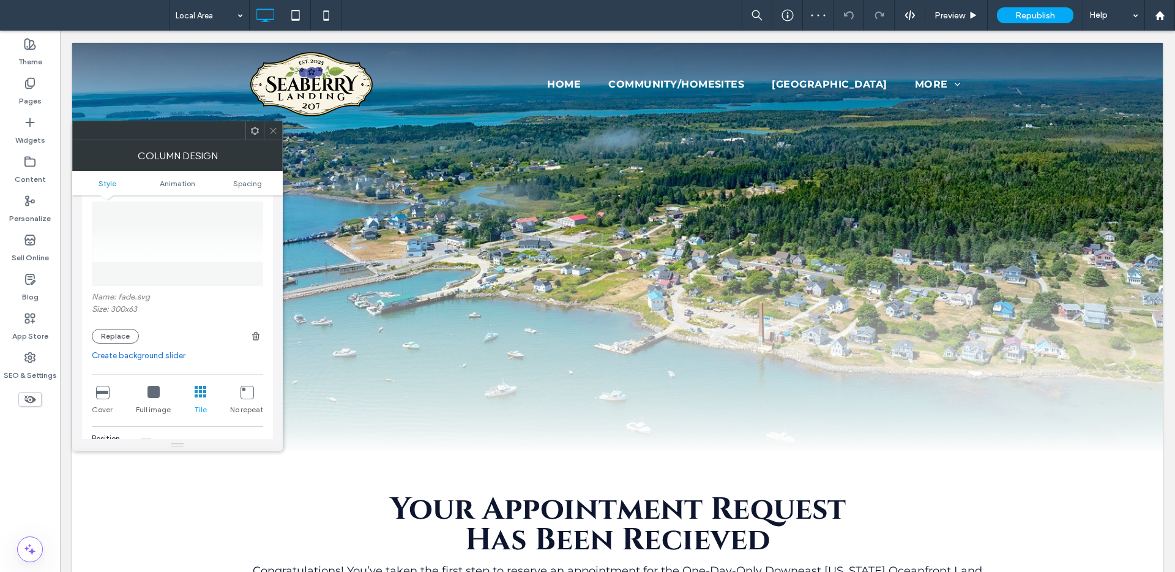
scroll to position [190, 0]
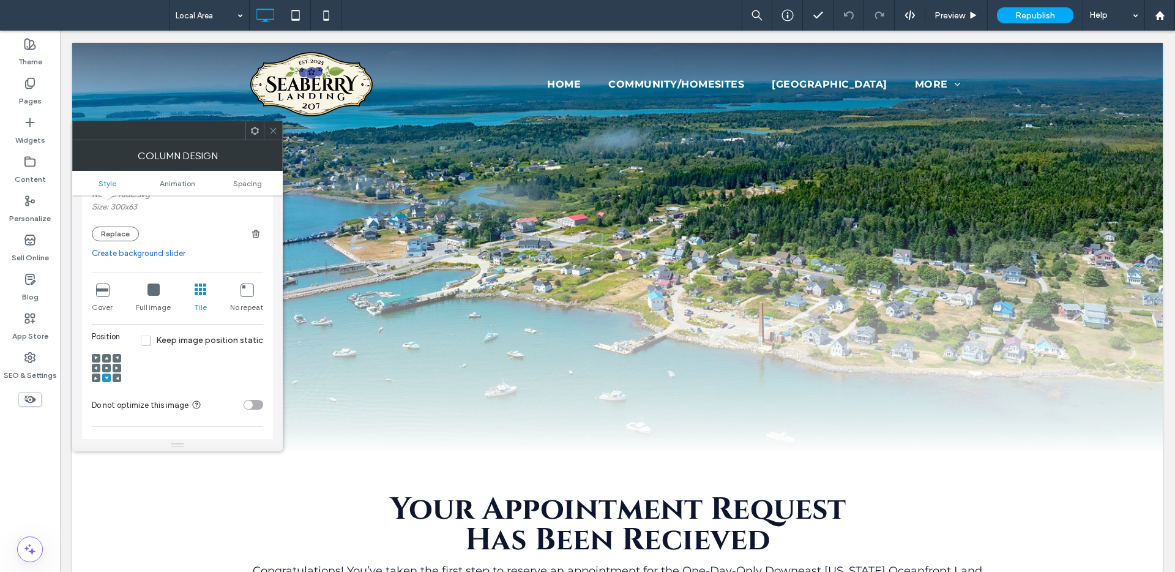
click at [104, 292] on icon at bounding box center [102, 289] width 12 height 12
click at [277, 132] on div at bounding box center [273, 130] width 18 height 18
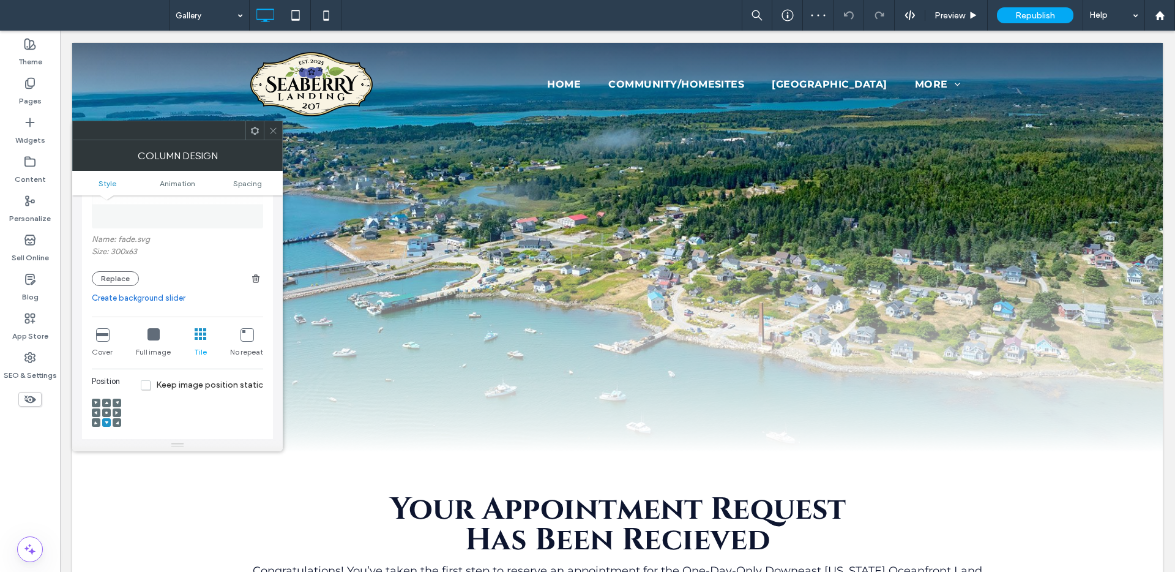
scroll to position [147, 0]
click at [105, 333] on icon at bounding box center [102, 332] width 12 height 12
click at [277, 131] on icon at bounding box center [273, 130] width 9 height 9
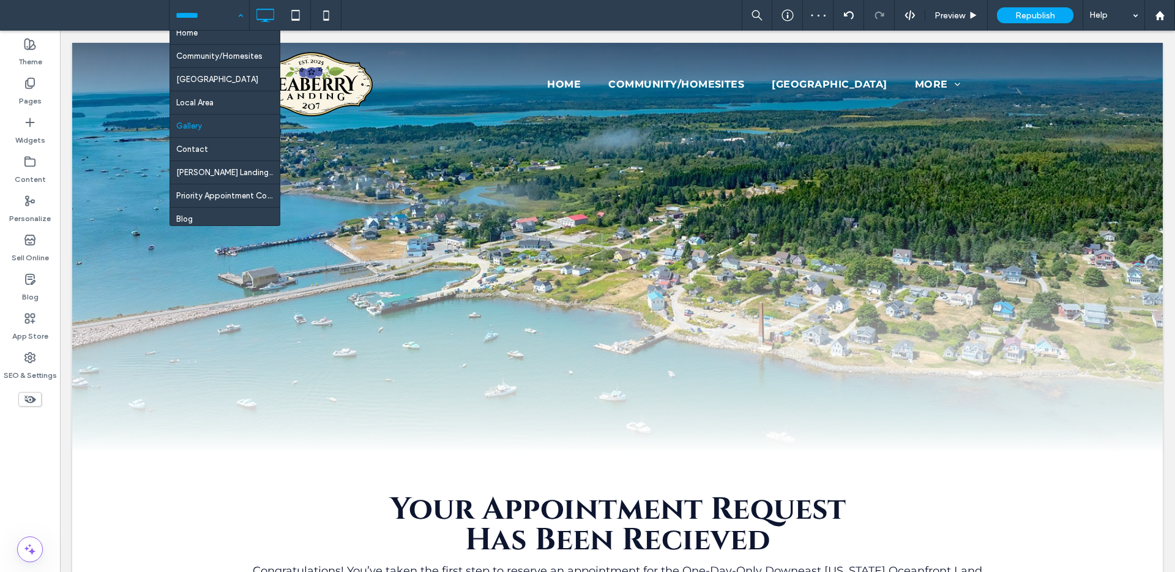
scroll to position [17, 0]
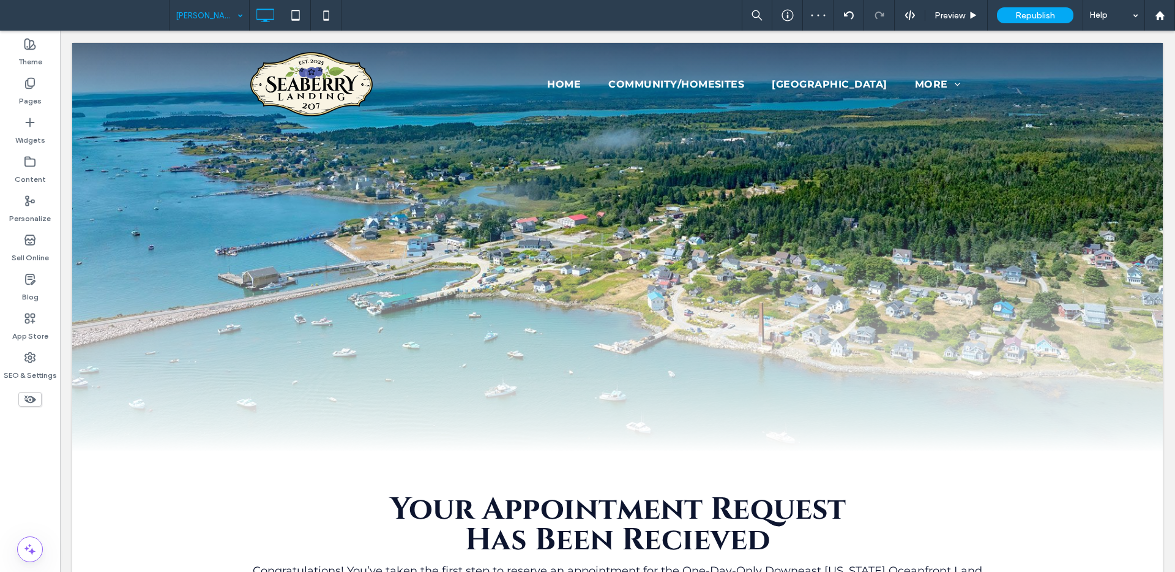
click at [204, 15] on input at bounding box center [206, 15] width 61 height 31
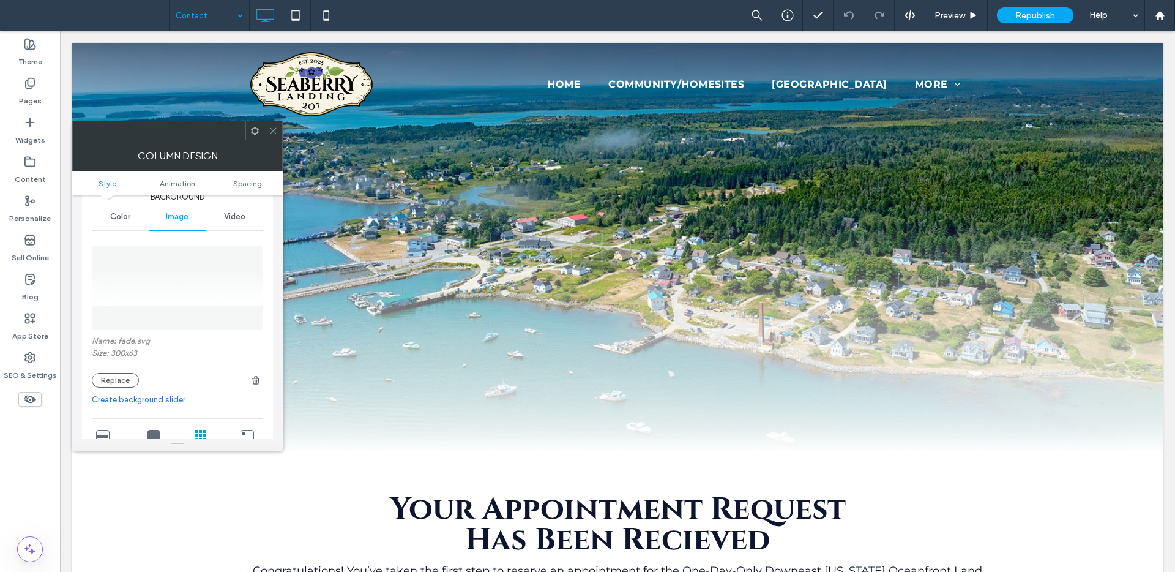
scroll to position [50, 0]
click at [96, 428] on icon at bounding box center [102, 429] width 12 height 12
click at [272, 133] on icon at bounding box center [273, 130] width 9 height 9
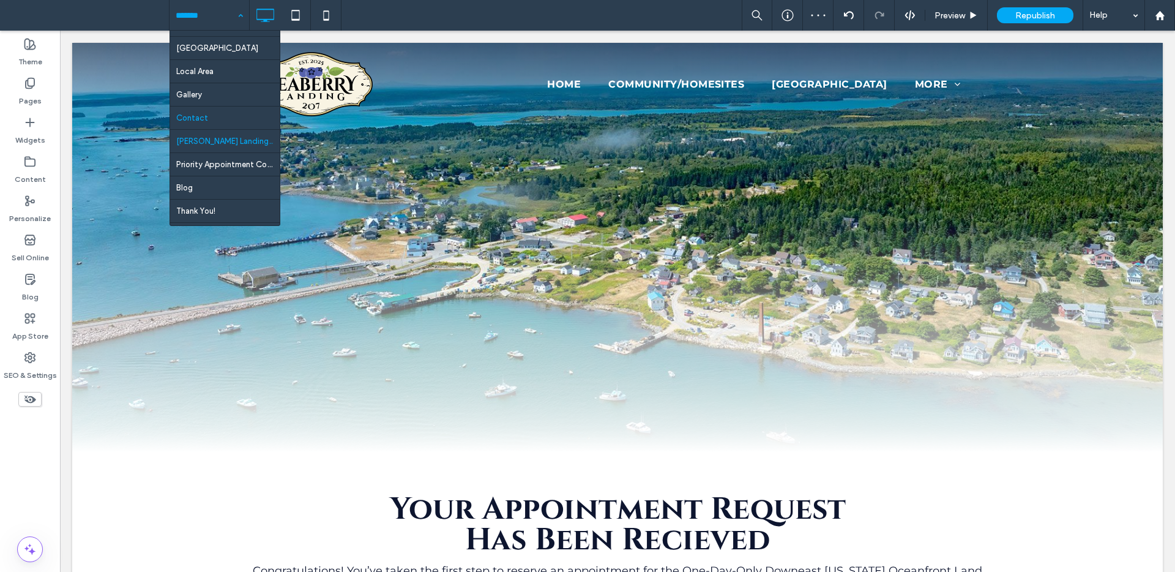
scroll to position [56, 0]
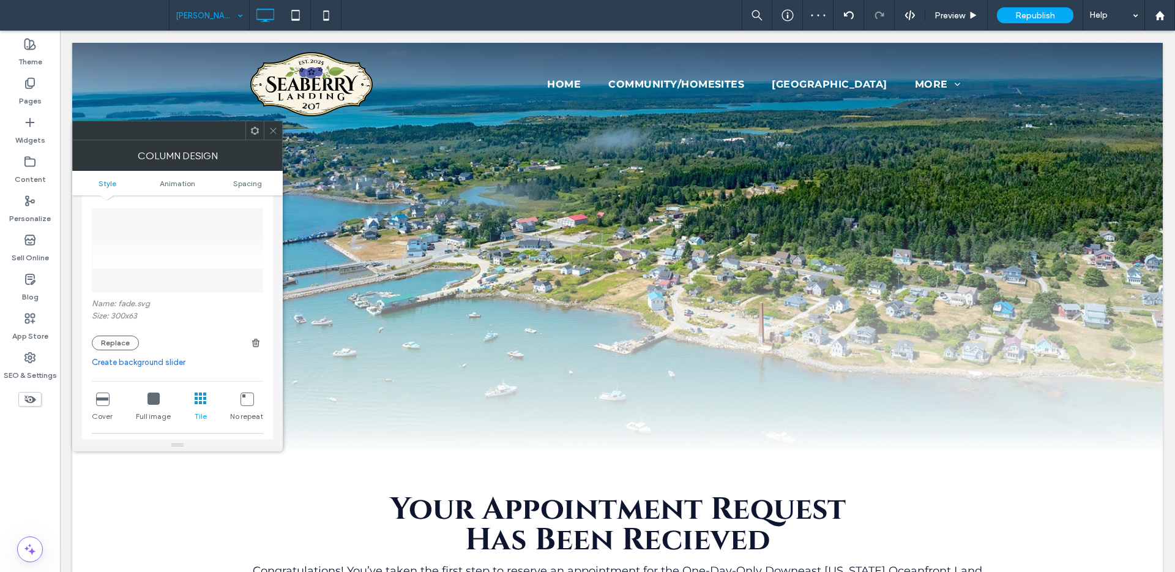
scroll to position [84, 0]
click at [97, 399] on icon at bounding box center [102, 395] width 12 height 12
click at [274, 123] on span at bounding box center [273, 130] width 9 height 18
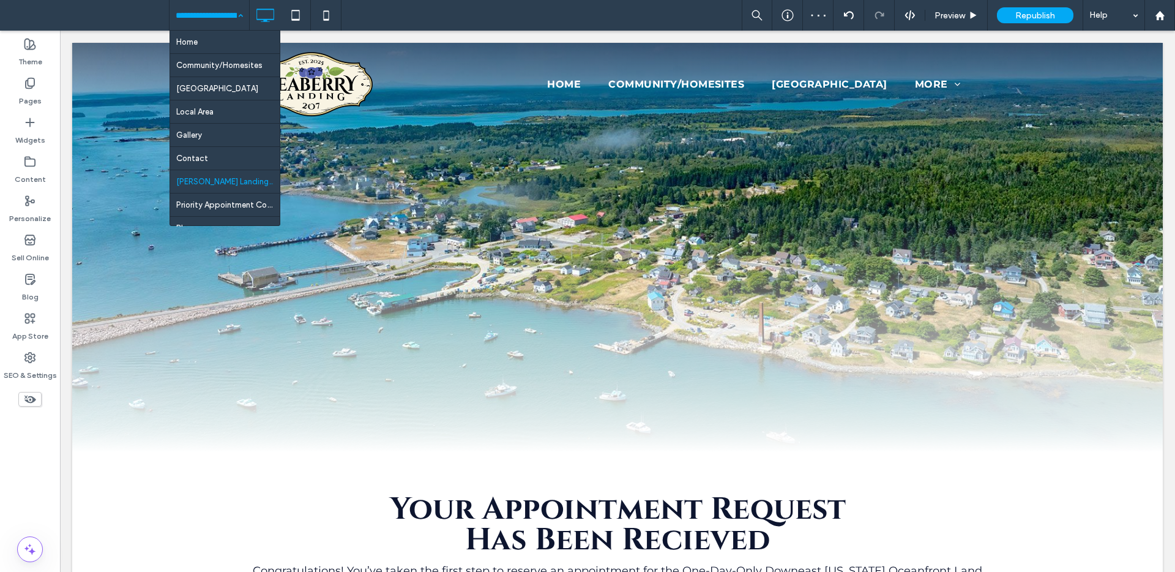
scroll to position [83, 0]
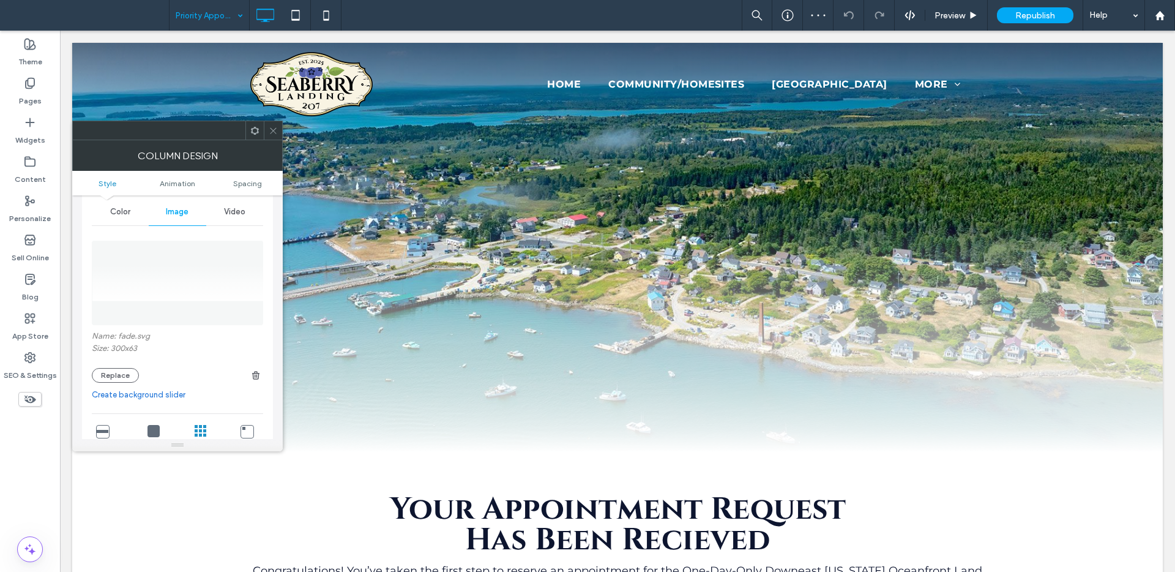
scroll to position [159, 0]
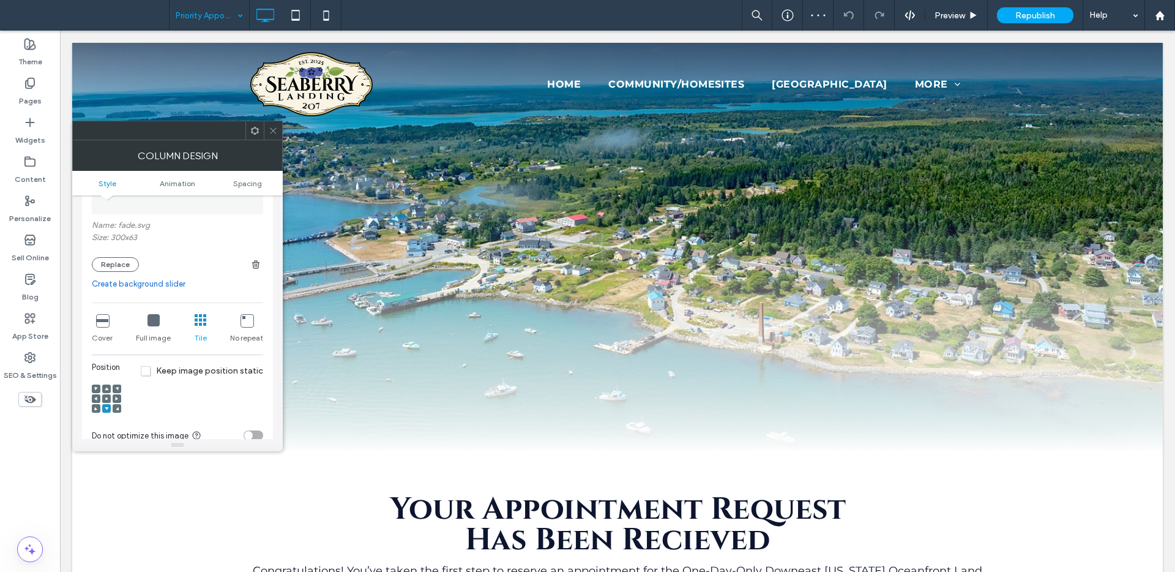
click at [94, 321] on div "Cover" at bounding box center [102, 328] width 21 height 39
click at [275, 130] on icon at bounding box center [273, 130] width 9 height 9
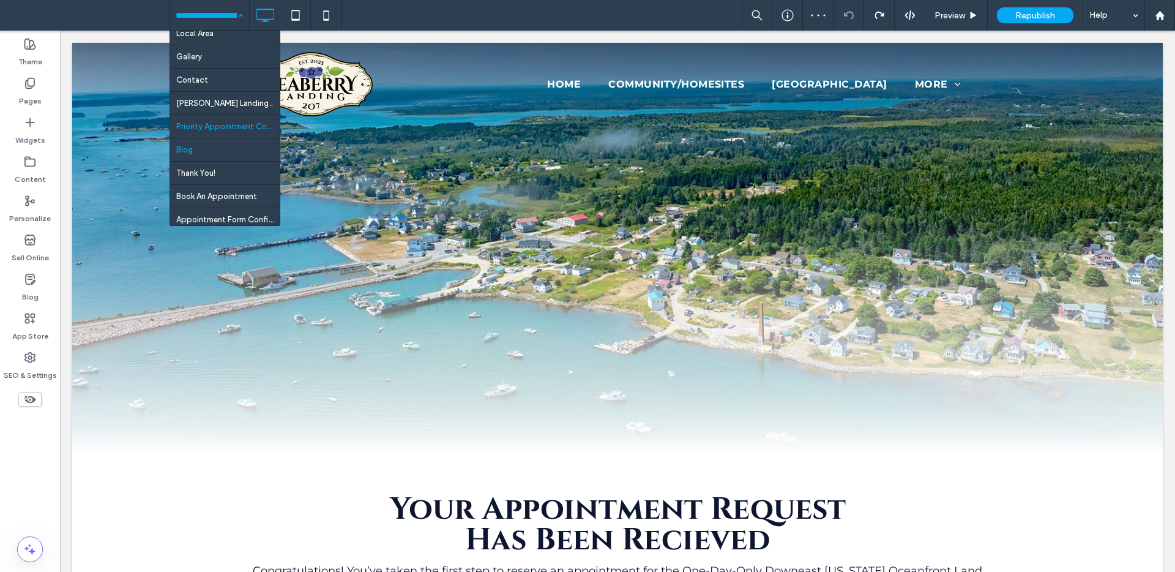
scroll to position [83, 0]
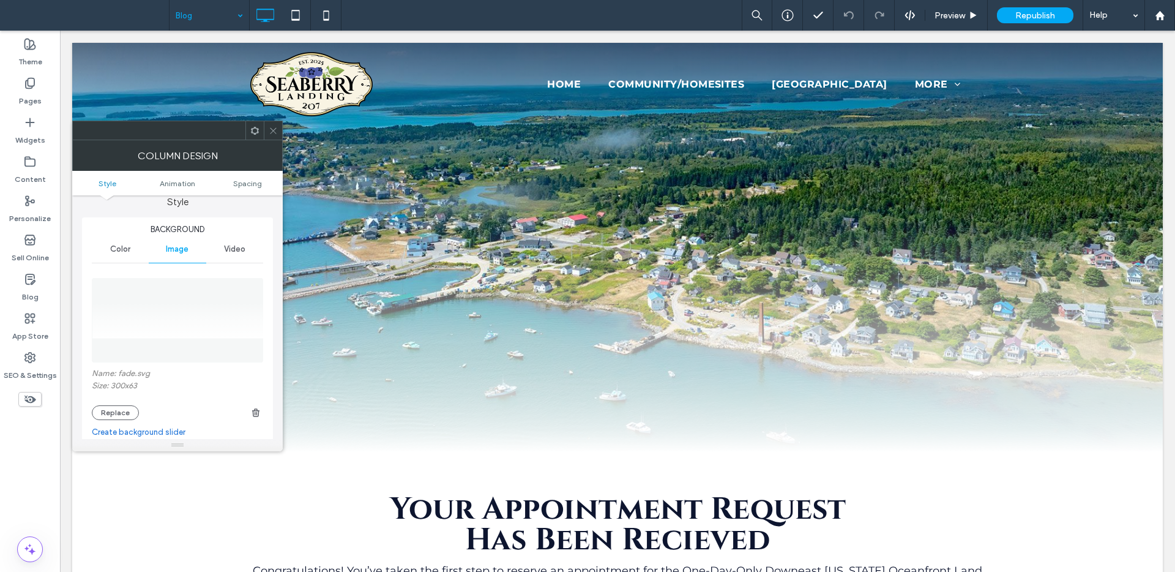
scroll to position [119, 0]
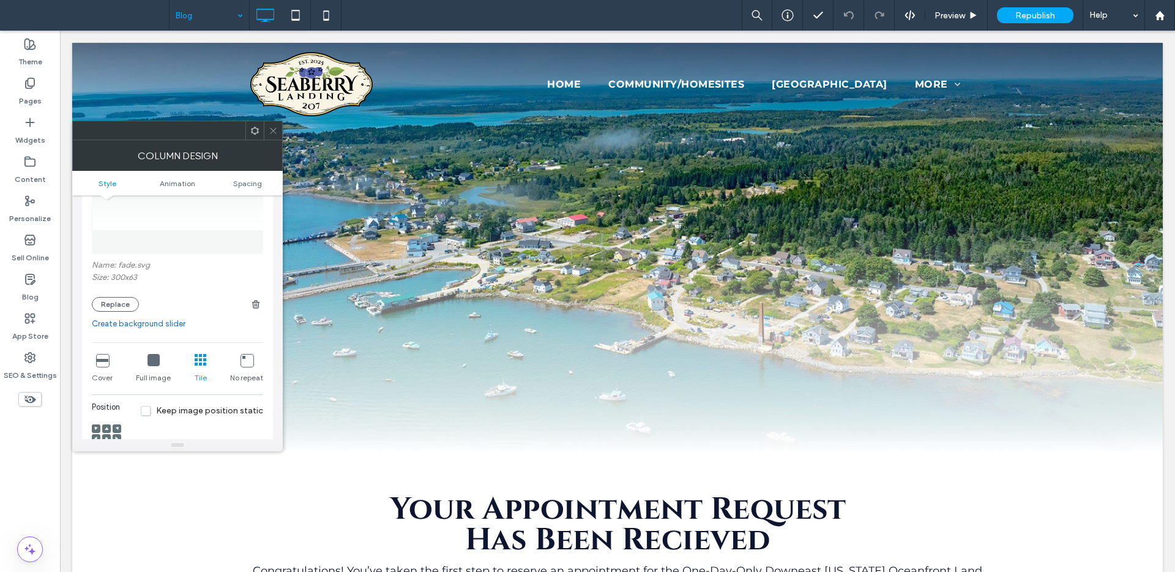
click at [99, 362] on icon at bounding box center [102, 360] width 12 height 12
click at [275, 133] on icon at bounding box center [273, 130] width 9 height 9
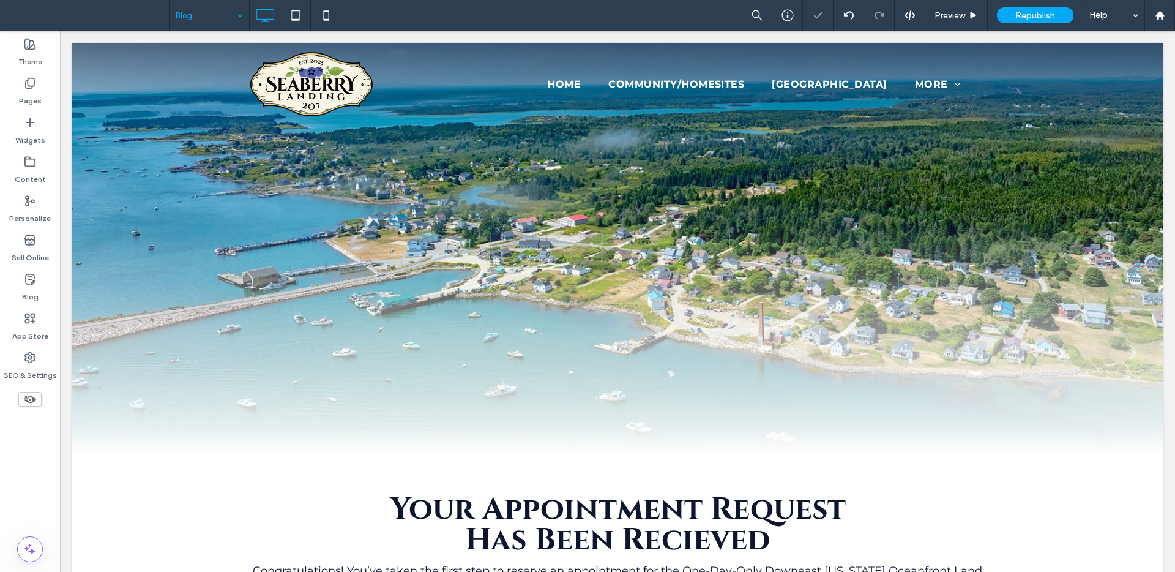
drag, startPoint x: 184, startPoint y: 13, endPoint x: 193, endPoint y: 26, distance: 15.8
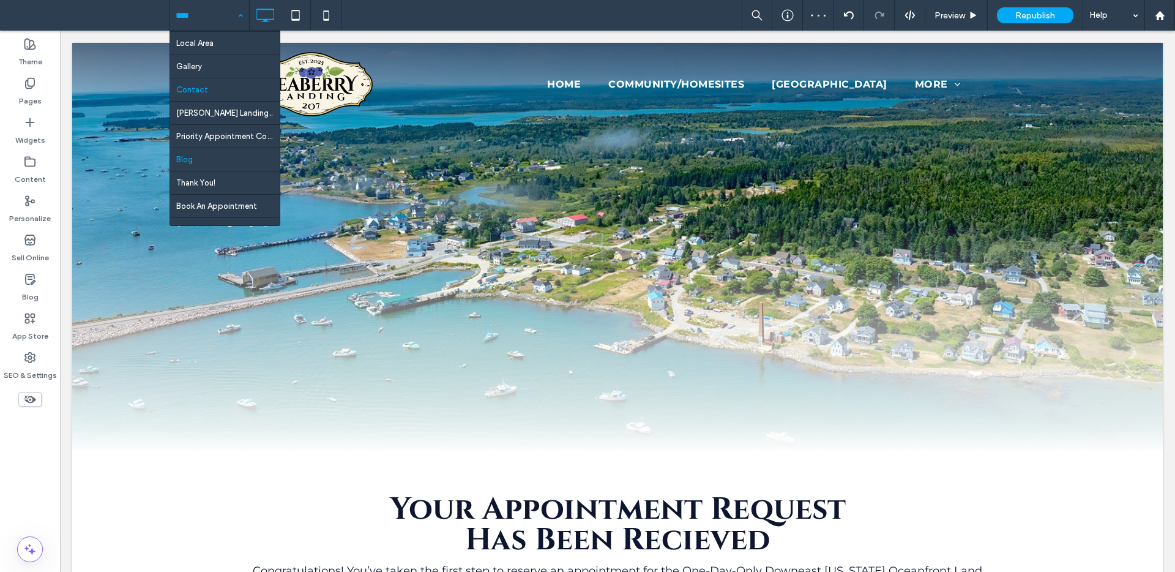
scroll to position [83, 0]
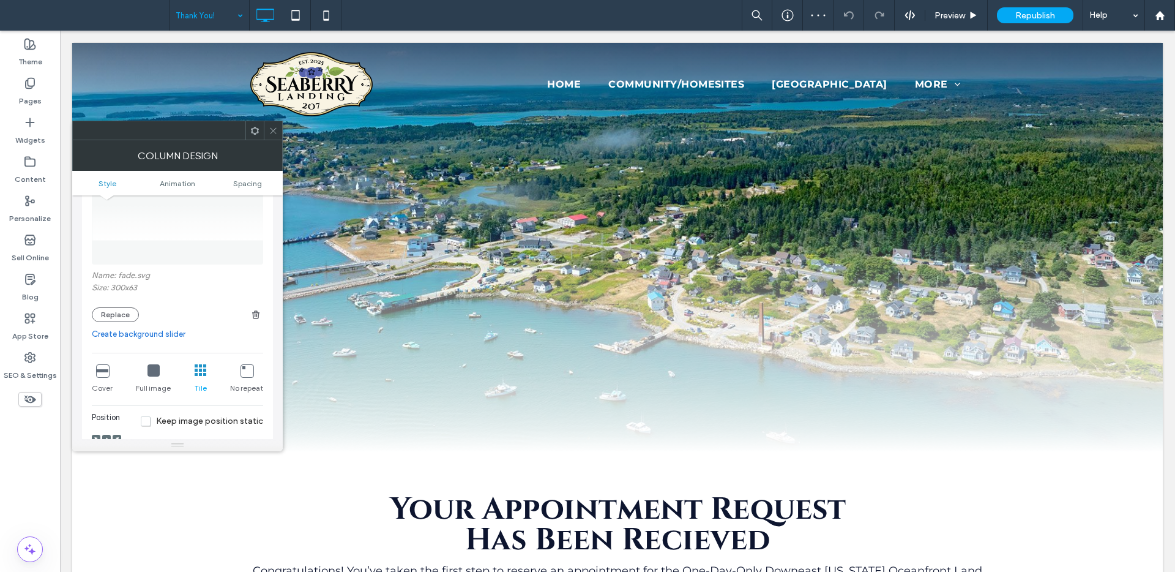
scroll to position [176, 0]
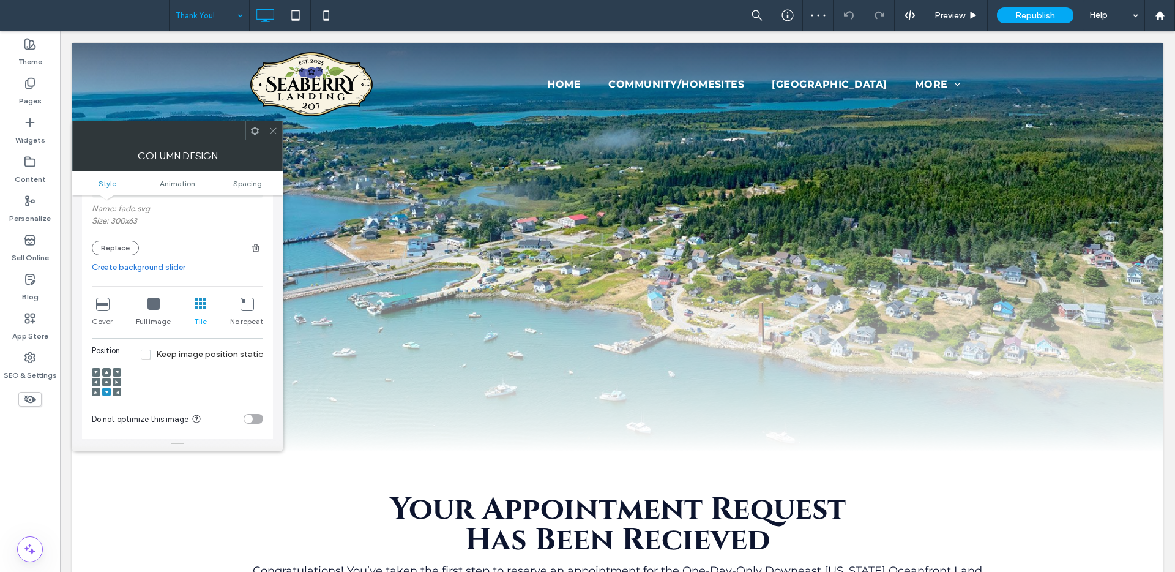
click at [105, 304] on icon at bounding box center [102, 303] width 12 height 12
click at [278, 134] on div at bounding box center [273, 130] width 18 height 18
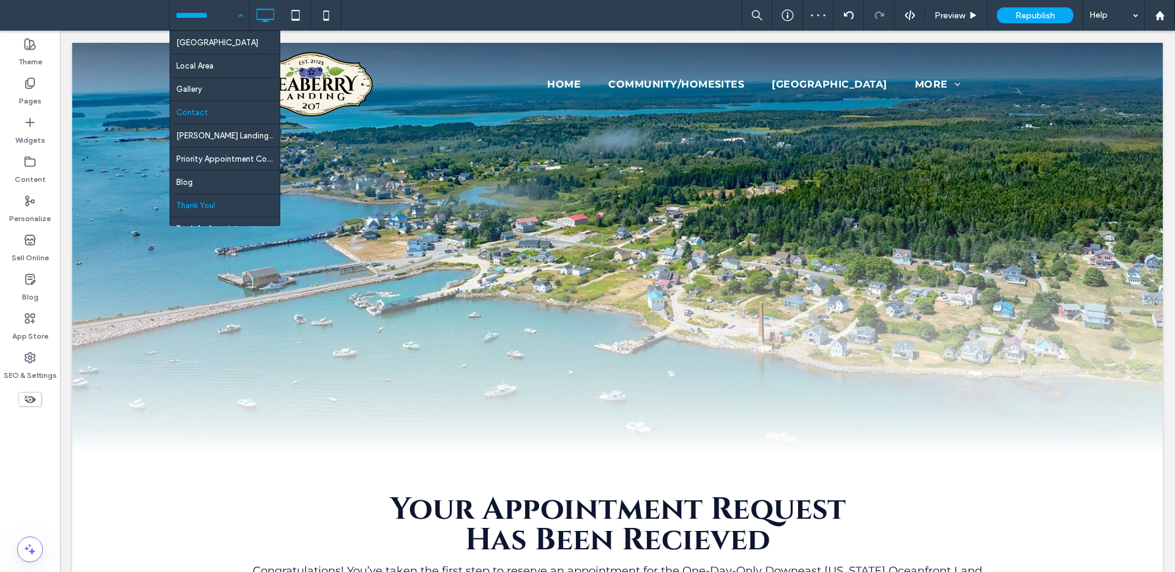
scroll to position [83, 0]
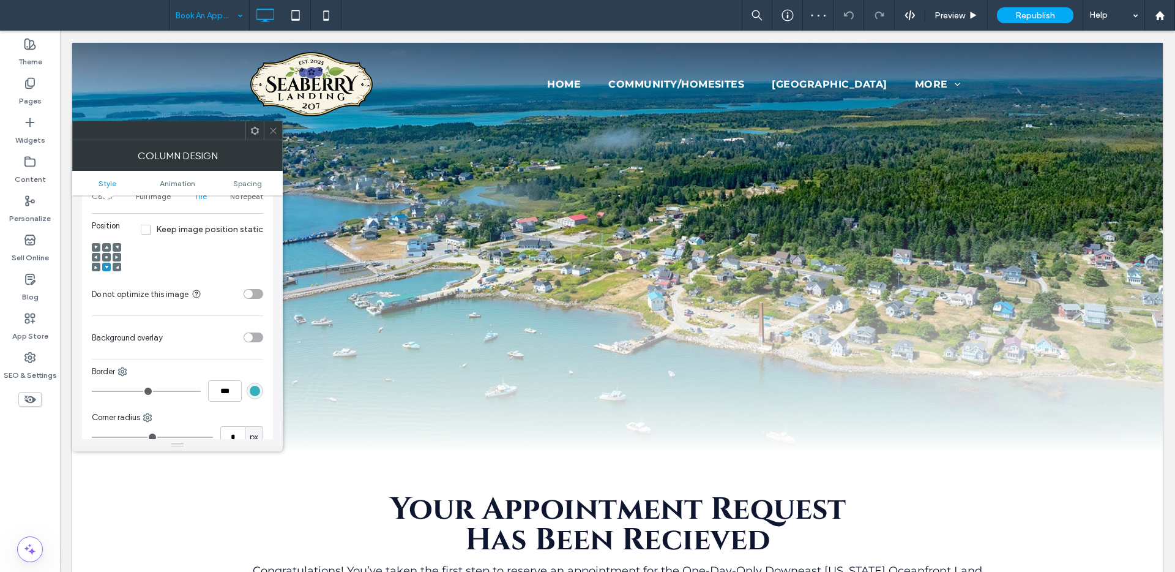
scroll to position [211, 0]
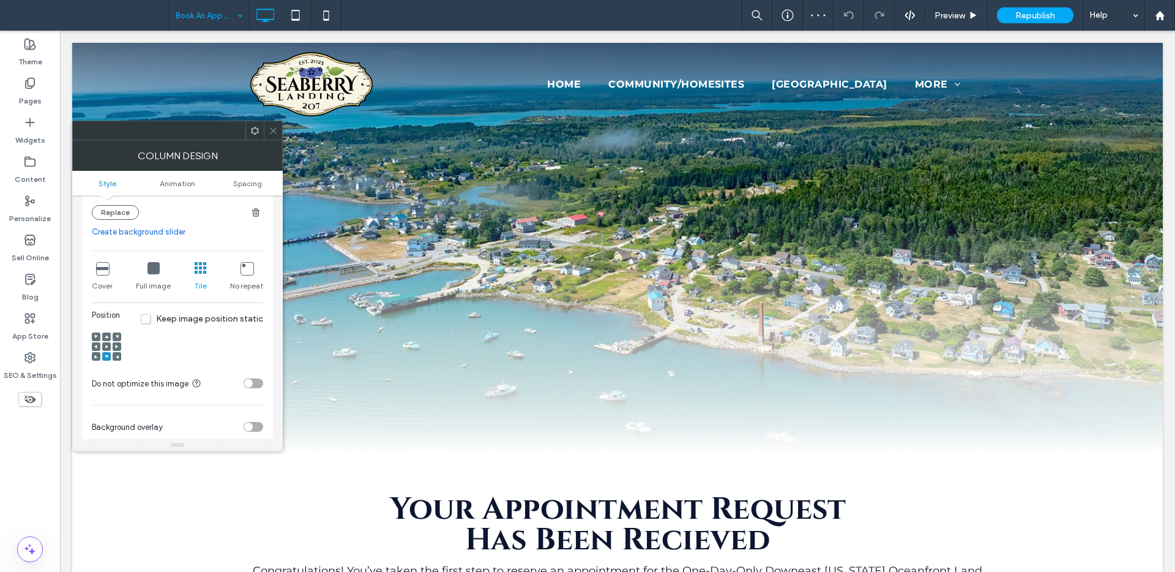
click at [105, 275] on div "Cover" at bounding box center [102, 276] width 21 height 39
click at [273, 127] on icon at bounding box center [273, 130] width 9 height 9
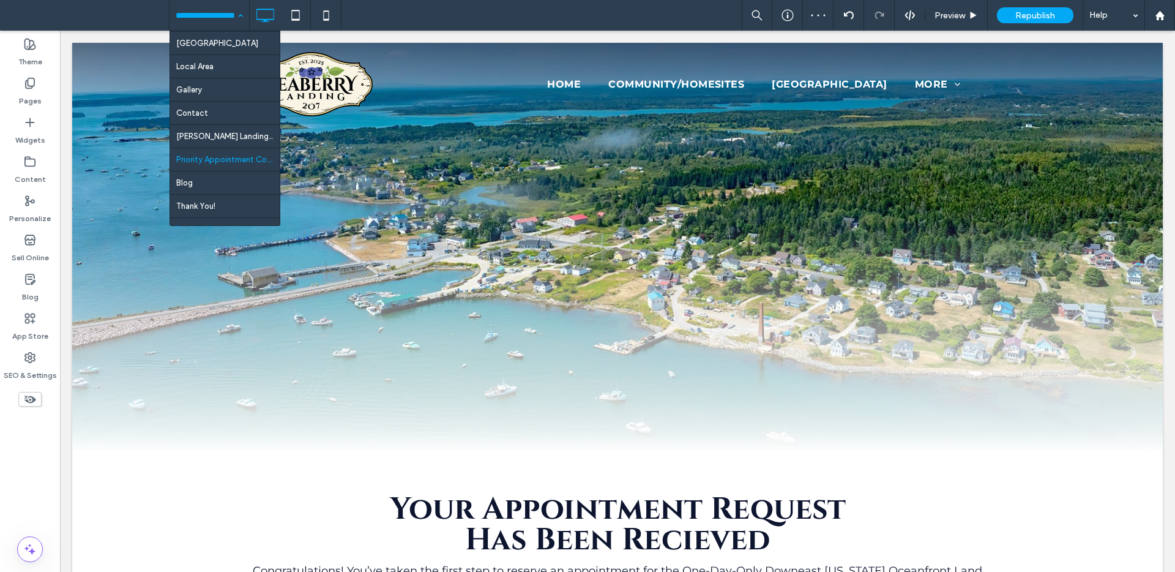
scroll to position [83, 0]
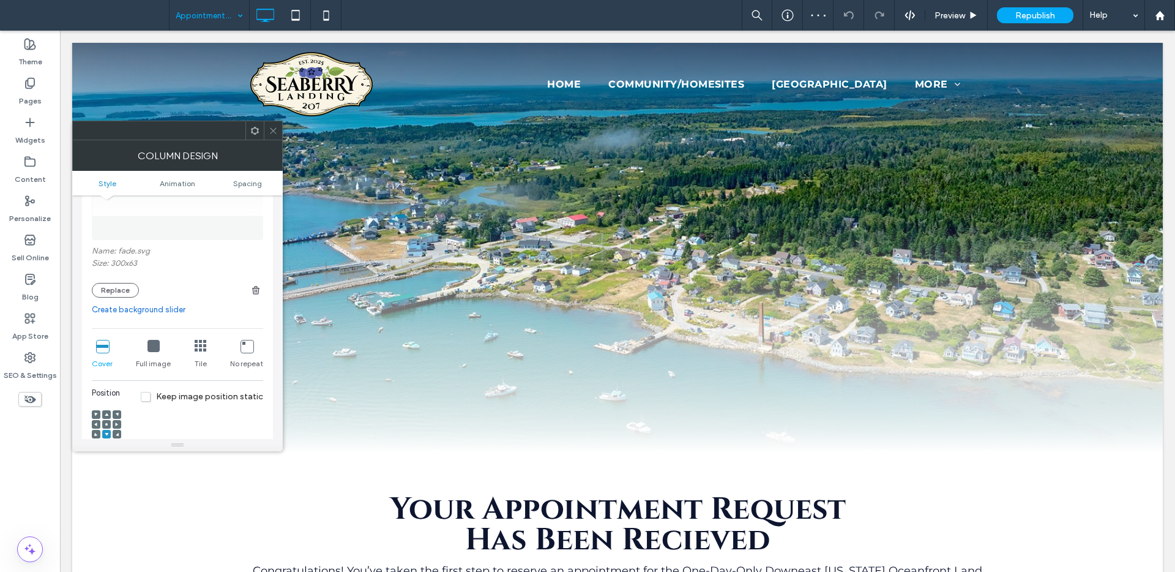
scroll to position [139, 0]
click at [272, 130] on icon at bounding box center [273, 130] width 9 height 9
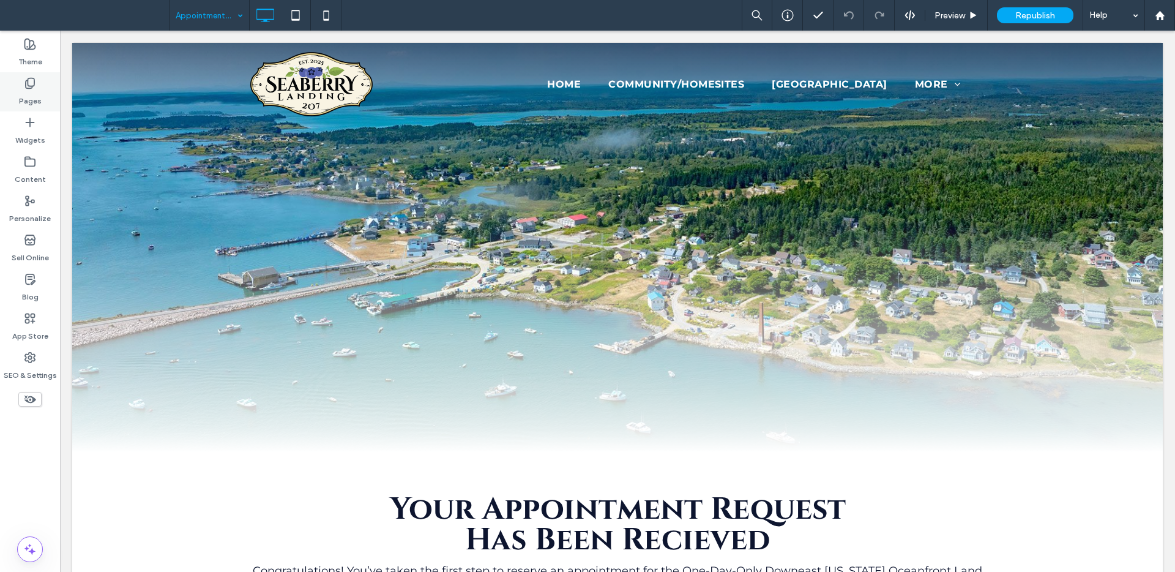
click at [32, 80] on icon at bounding box center [30, 83] width 12 height 12
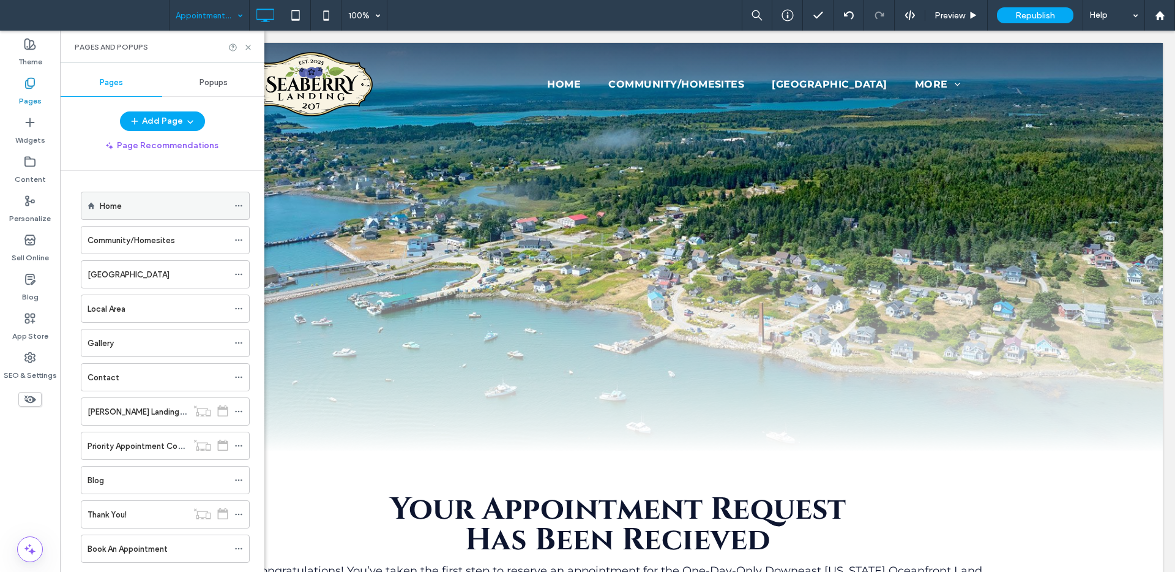
click at [138, 207] on div "Home" at bounding box center [164, 205] width 129 height 13
click at [250, 50] on icon at bounding box center [248, 47] width 9 height 9
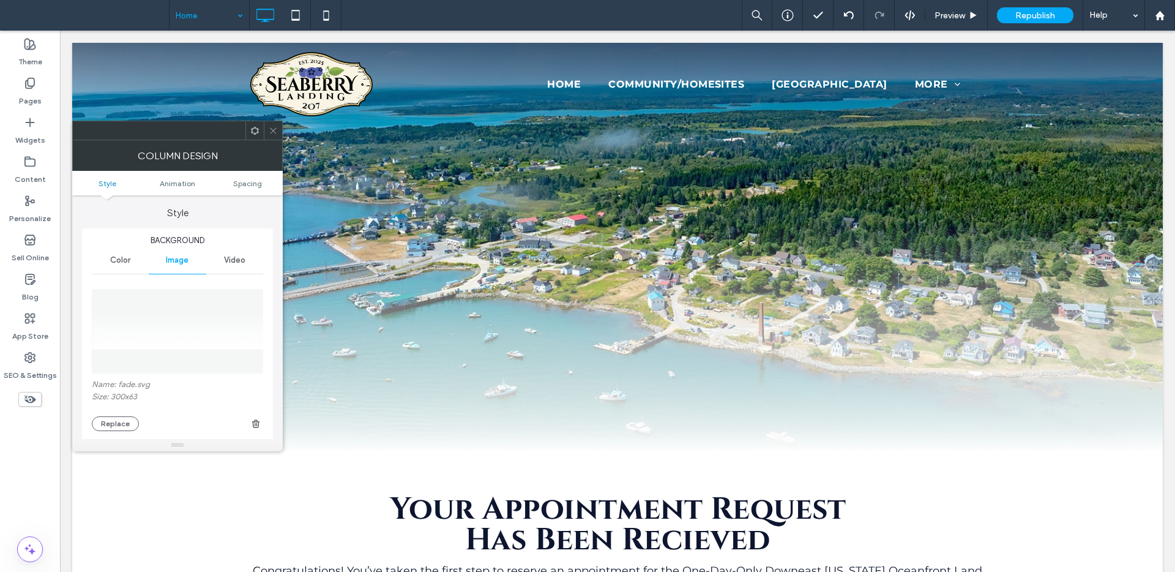
click at [272, 130] on use at bounding box center [273, 130] width 6 height 6
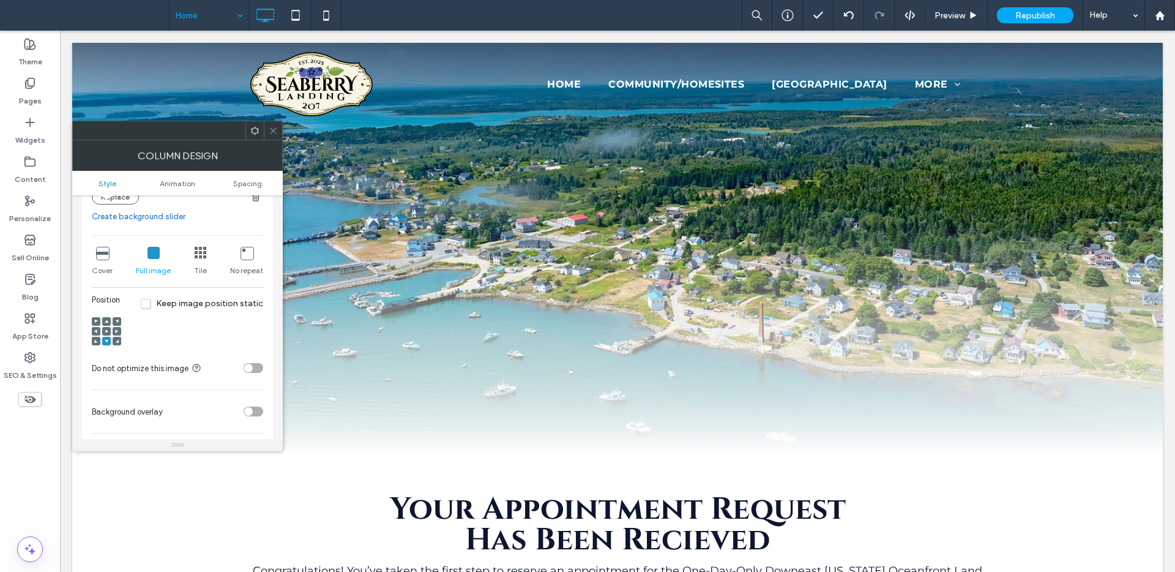
scroll to position [229, 0]
click at [278, 135] on div at bounding box center [273, 130] width 18 height 18
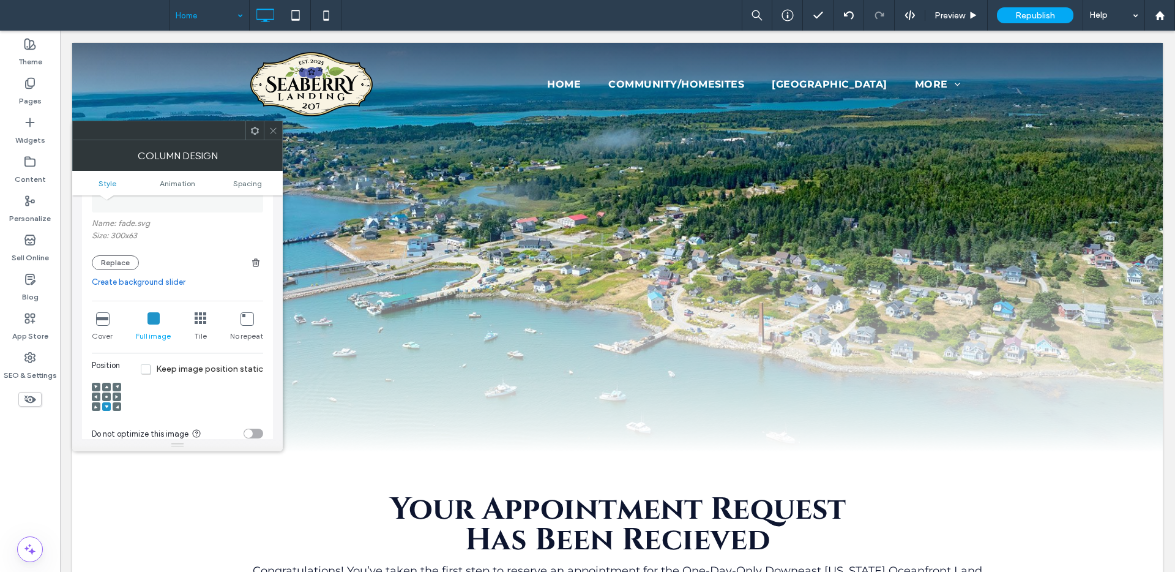
scroll to position [166, 0]
click at [270, 133] on use at bounding box center [273, 130] width 6 height 6
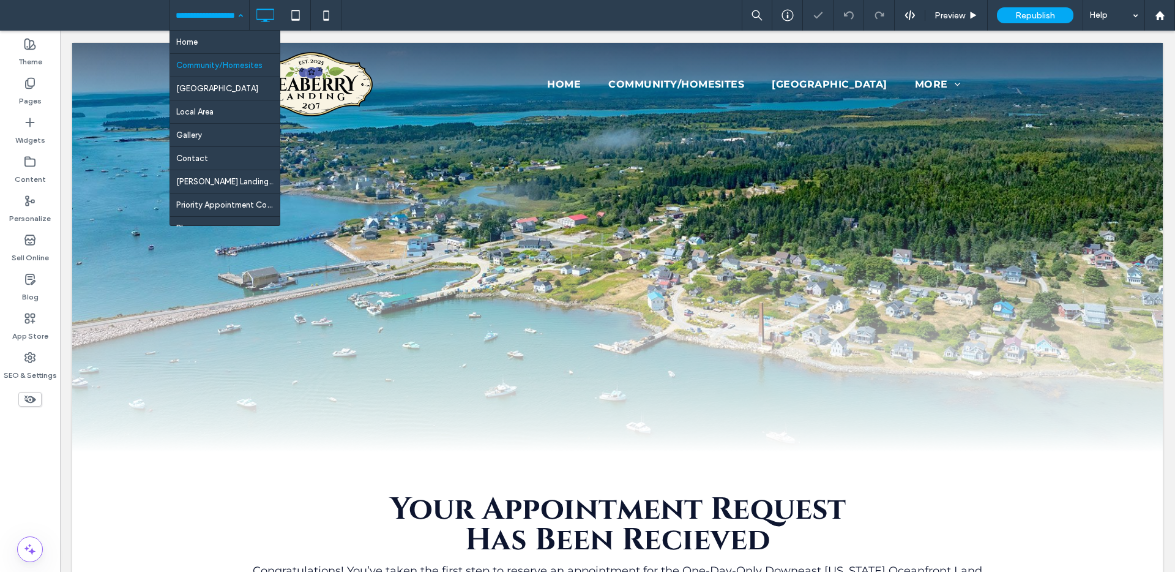
click at [198, 9] on input at bounding box center [206, 15] width 61 height 31
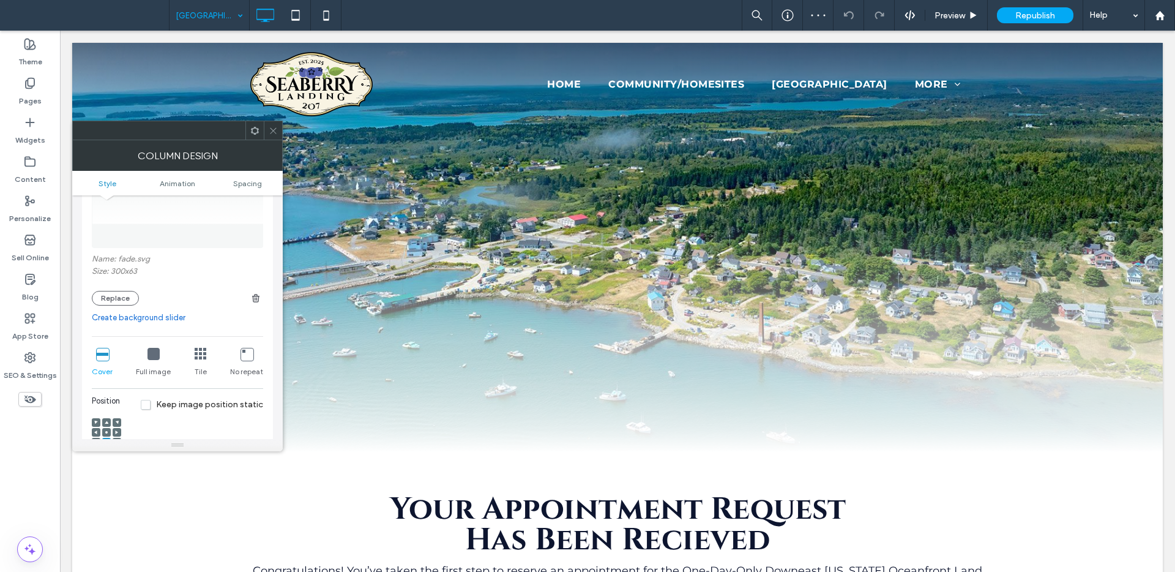
scroll to position [126, 0]
click at [156, 351] on icon at bounding box center [153, 353] width 12 height 12
click at [273, 136] on span at bounding box center [273, 130] width 9 height 18
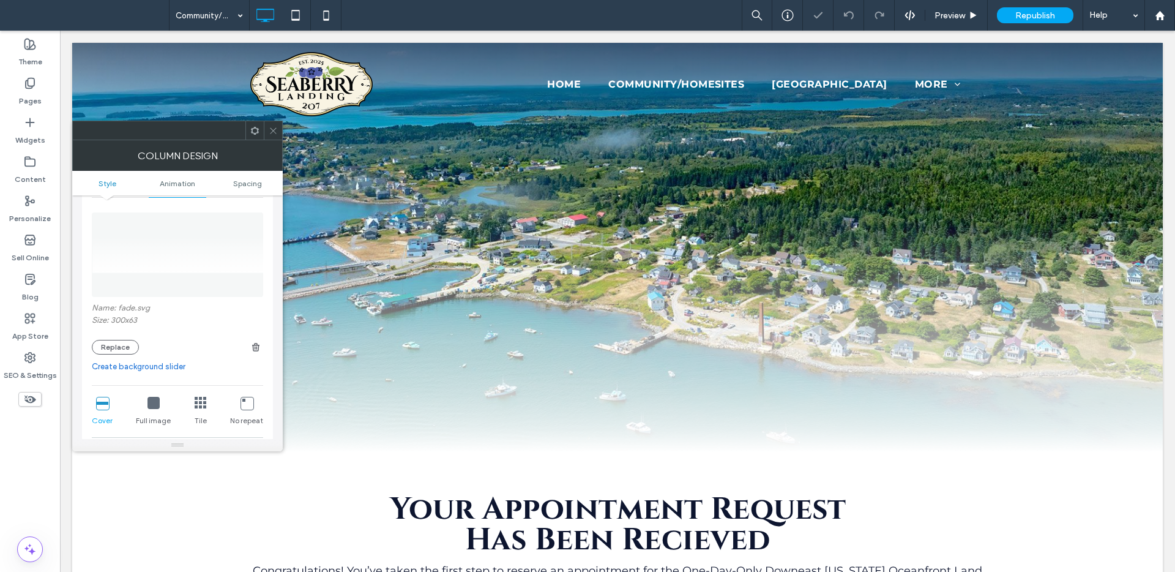
scroll to position [137, 0]
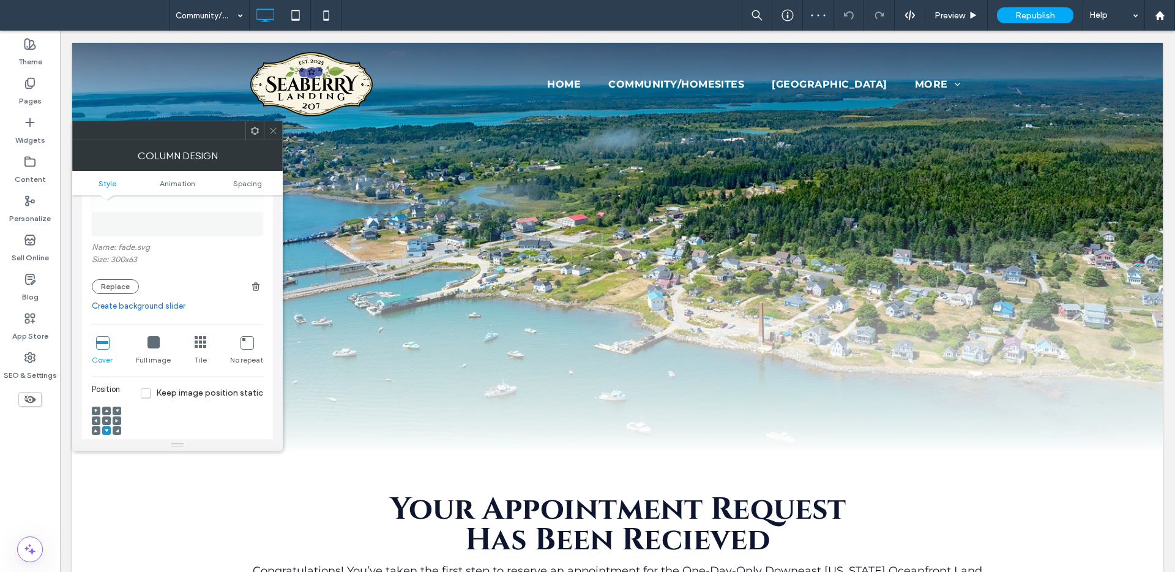
click at [142, 338] on div "Full image" at bounding box center [153, 350] width 35 height 39
click at [158, 343] on icon at bounding box center [153, 342] width 12 height 12
click at [277, 132] on icon at bounding box center [273, 130] width 9 height 9
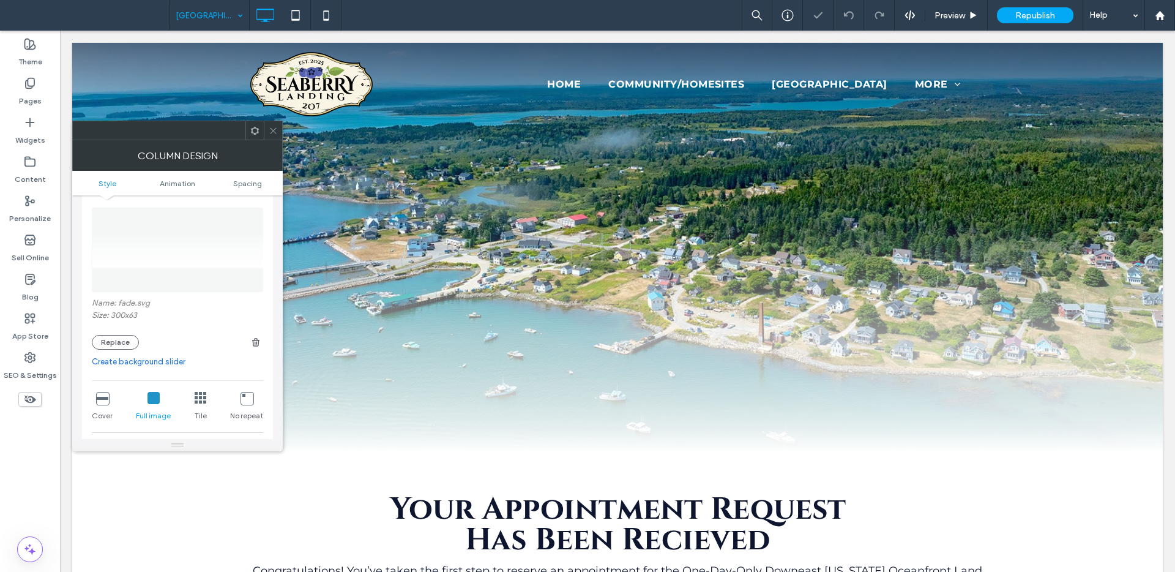
scroll to position [88, 0]
click at [278, 130] on div at bounding box center [273, 130] width 18 height 18
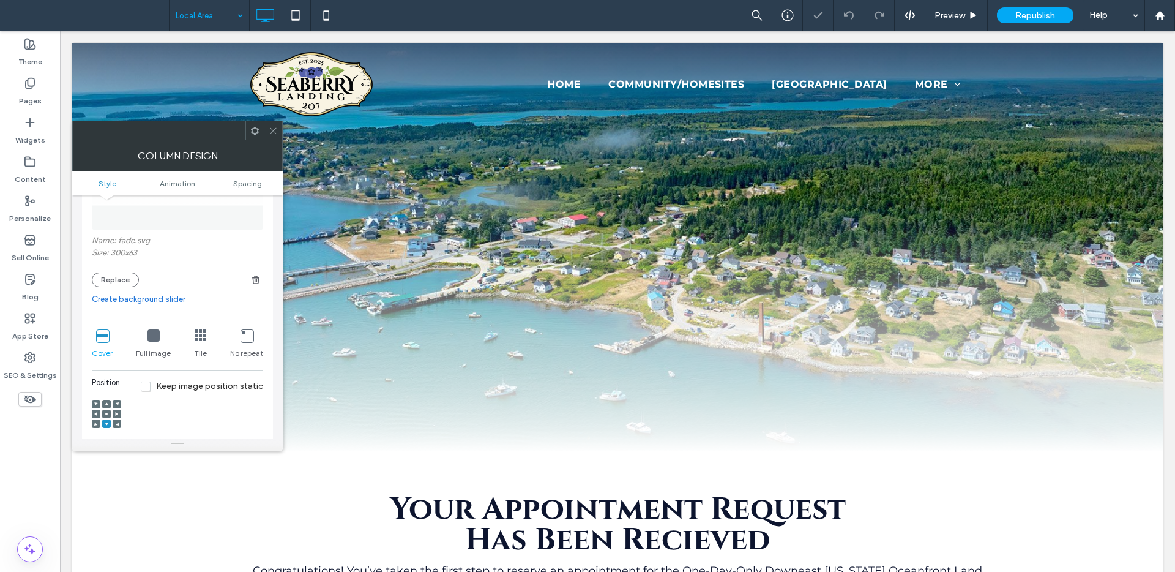
scroll to position [147, 0]
click at [155, 332] on icon at bounding box center [153, 332] width 12 height 12
click at [268, 127] on div at bounding box center [273, 130] width 18 height 18
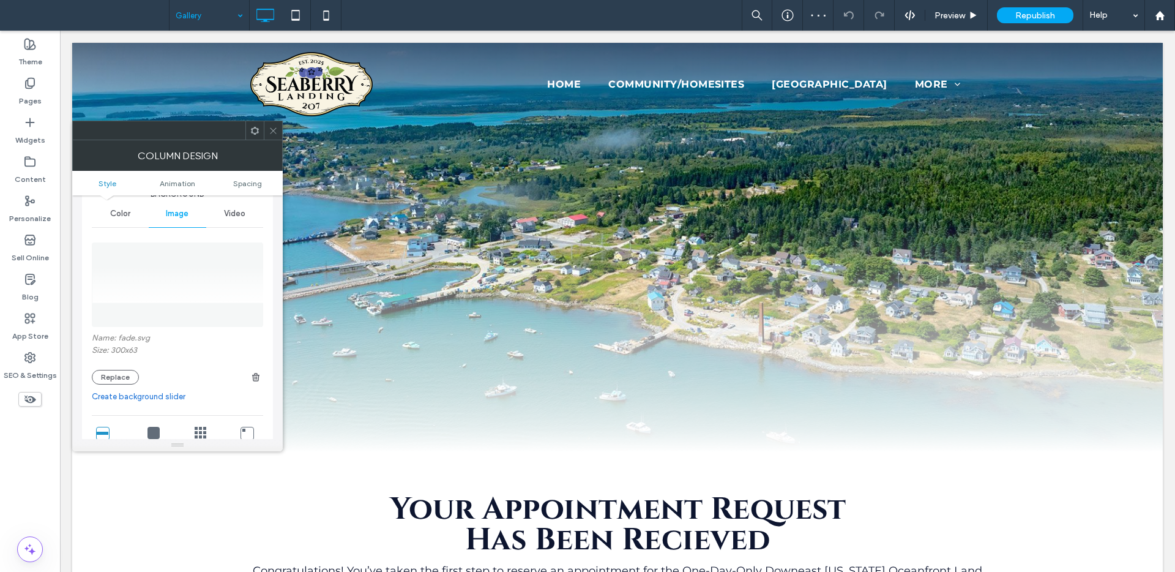
scroll to position [53, 0]
click at [155, 425] on icon at bounding box center [153, 426] width 12 height 12
click at [277, 144] on div "Column Design" at bounding box center [177, 155] width 211 height 31
click at [275, 136] on span at bounding box center [273, 130] width 9 height 18
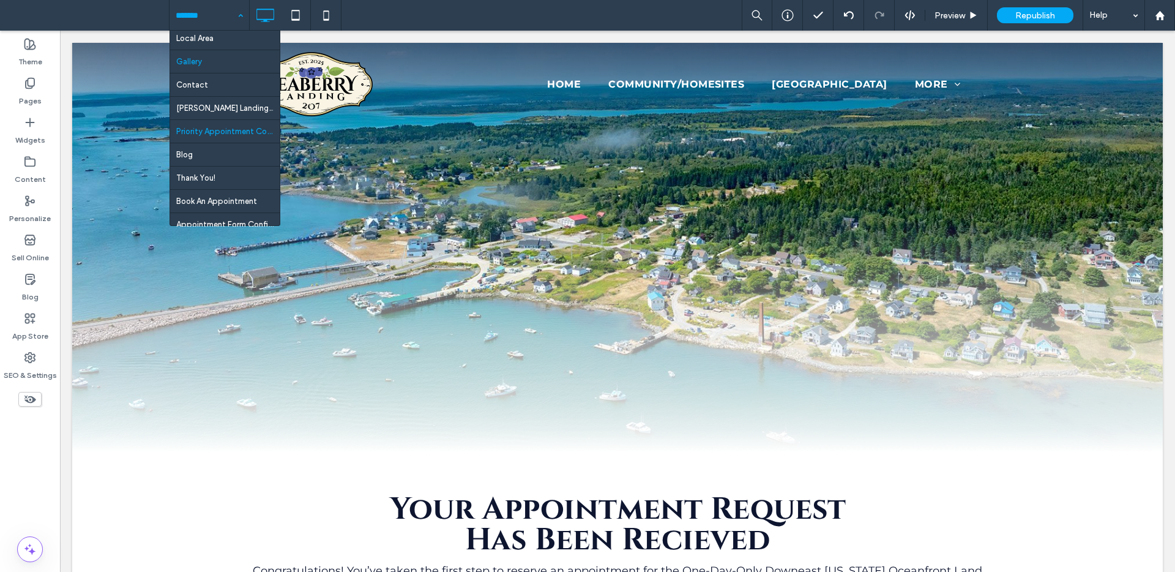
scroll to position [83, 0]
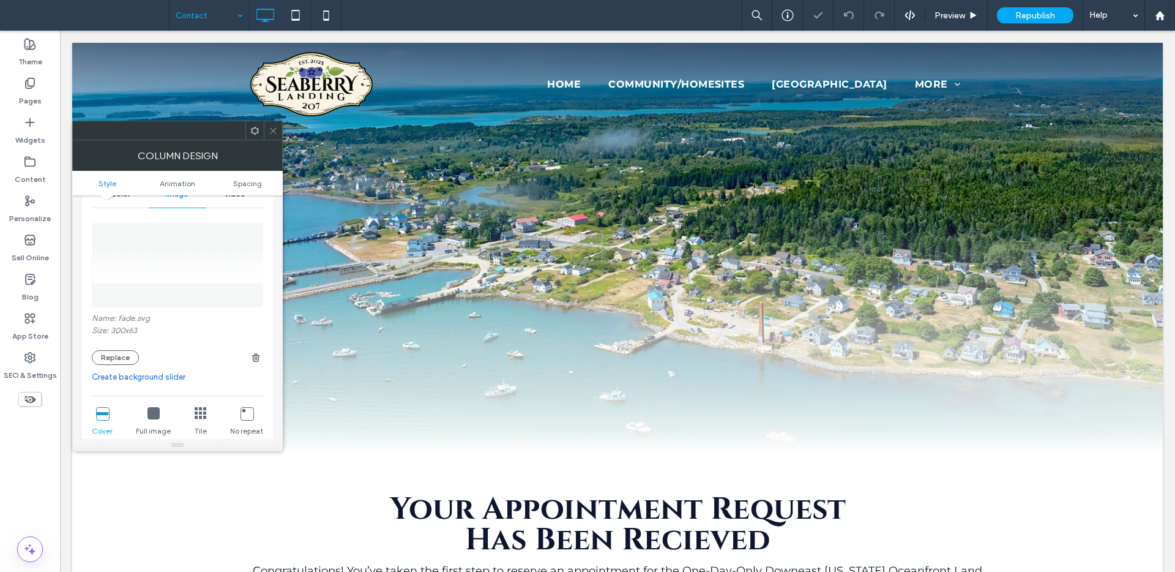
scroll to position [69, 0]
click at [146, 405] on div "Full image" at bounding box center [153, 419] width 35 height 39
click at [274, 135] on span at bounding box center [273, 130] width 9 height 18
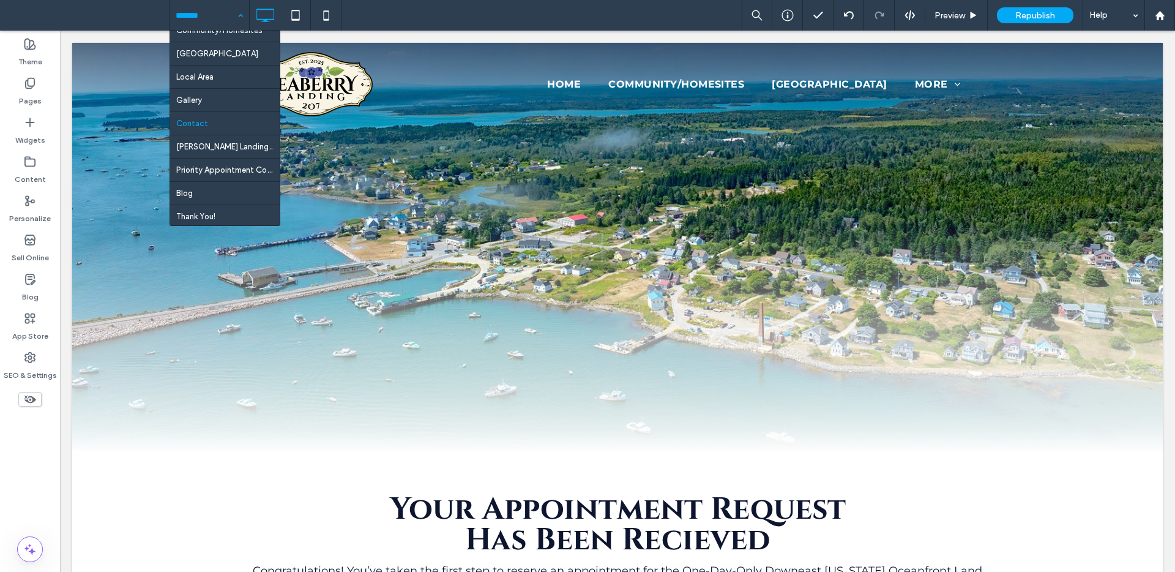
scroll to position [83, 0]
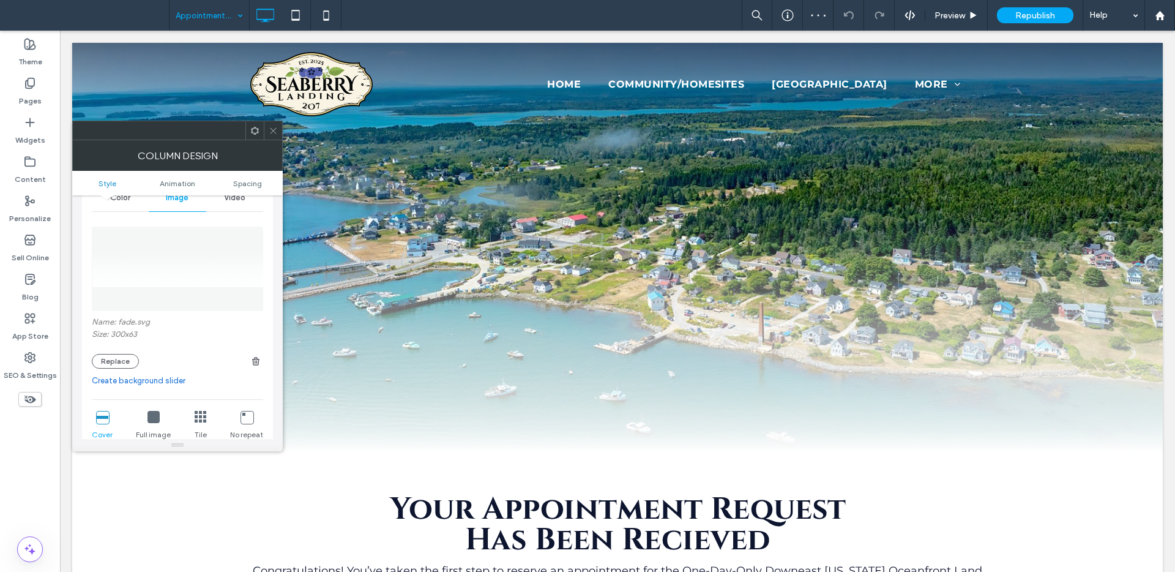
scroll to position [64, 0]
click at [155, 415] on icon at bounding box center [153, 415] width 12 height 12
click at [282, 140] on div "Column Design" at bounding box center [177, 155] width 211 height 31
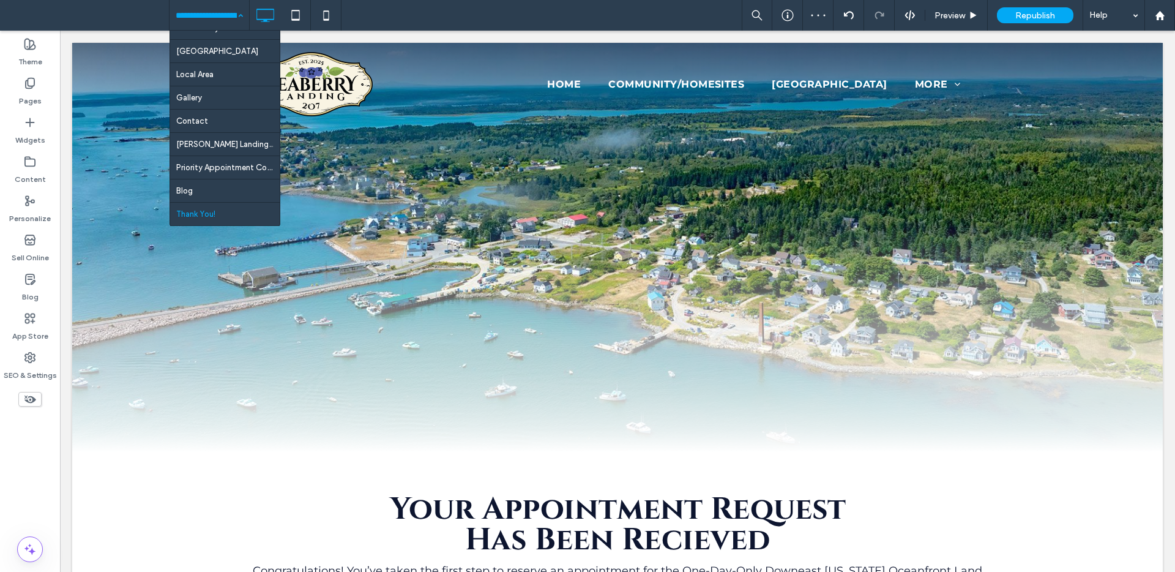
scroll to position [83, 0]
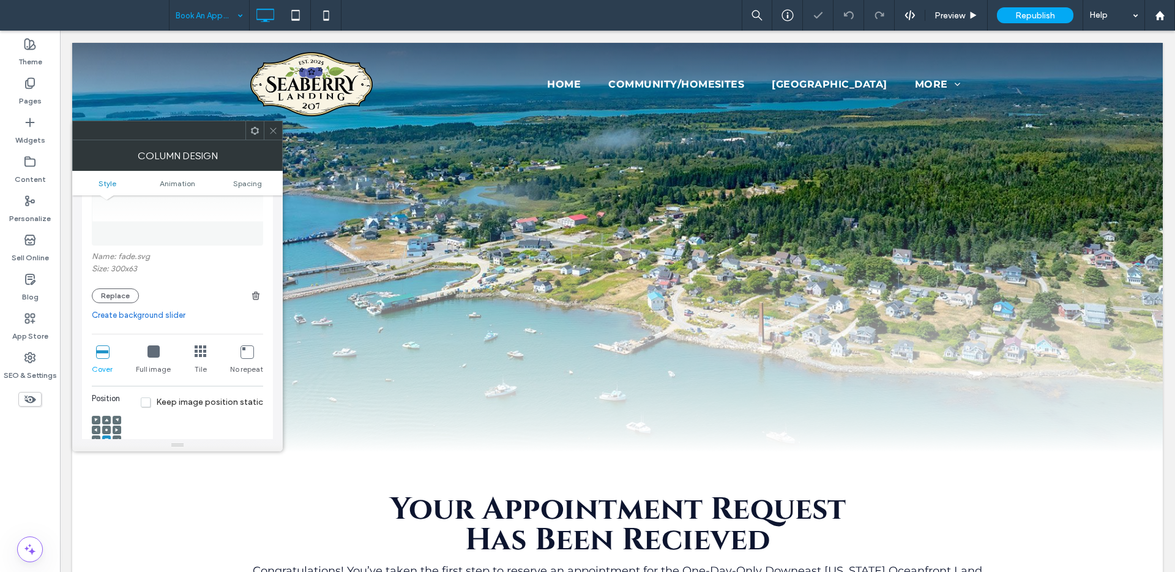
scroll to position [146, 0]
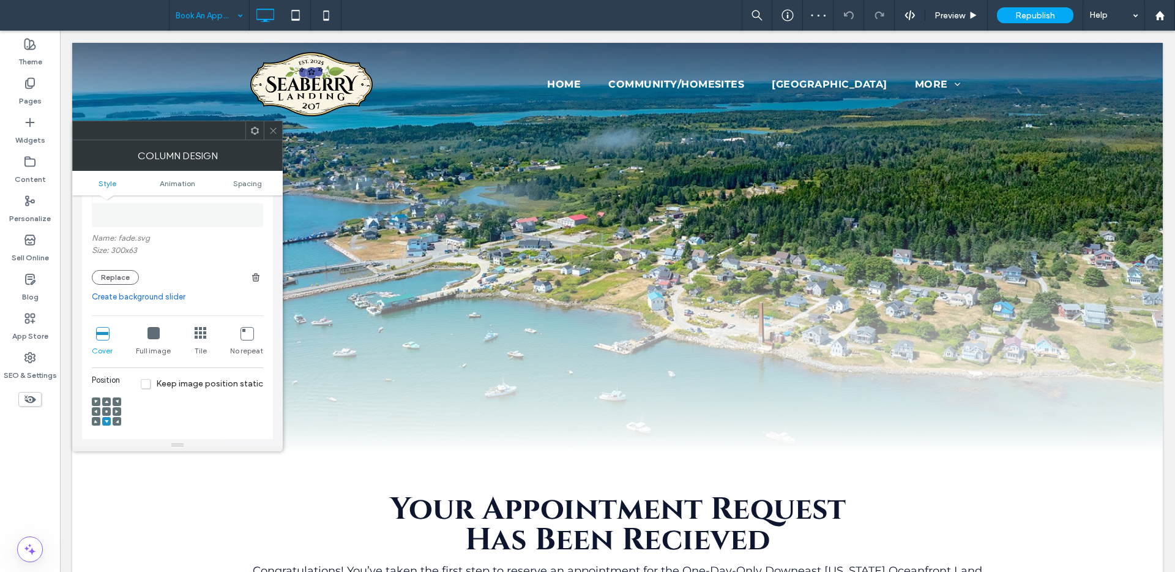
click at [158, 335] on icon at bounding box center [153, 333] width 12 height 12
click at [273, 128] on icon at bounding box center [273, 130] width 9 height 9
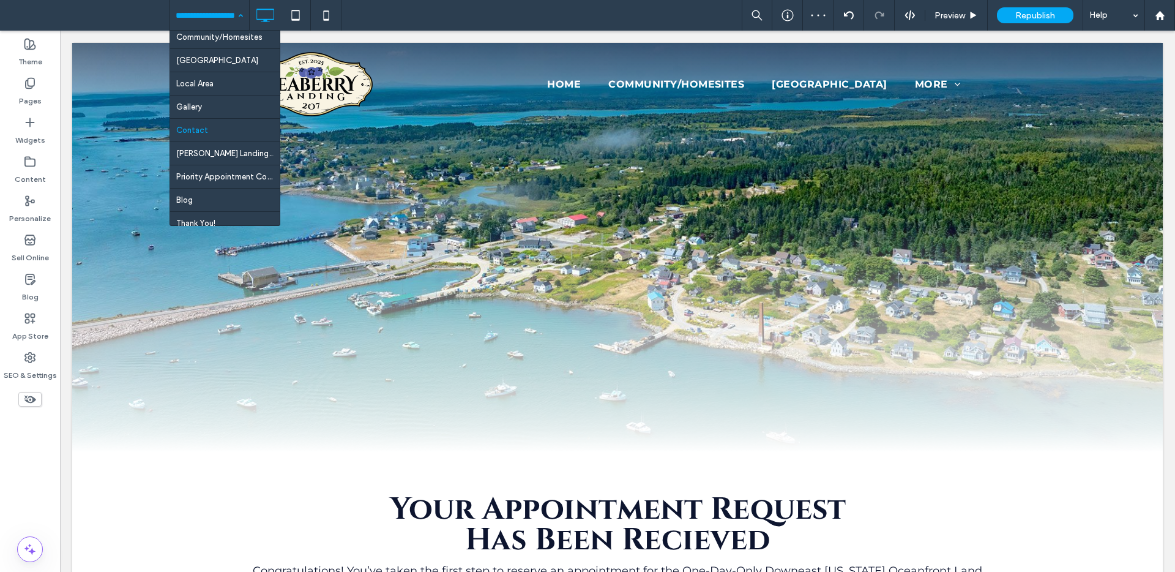
scroll to position [83, 0]
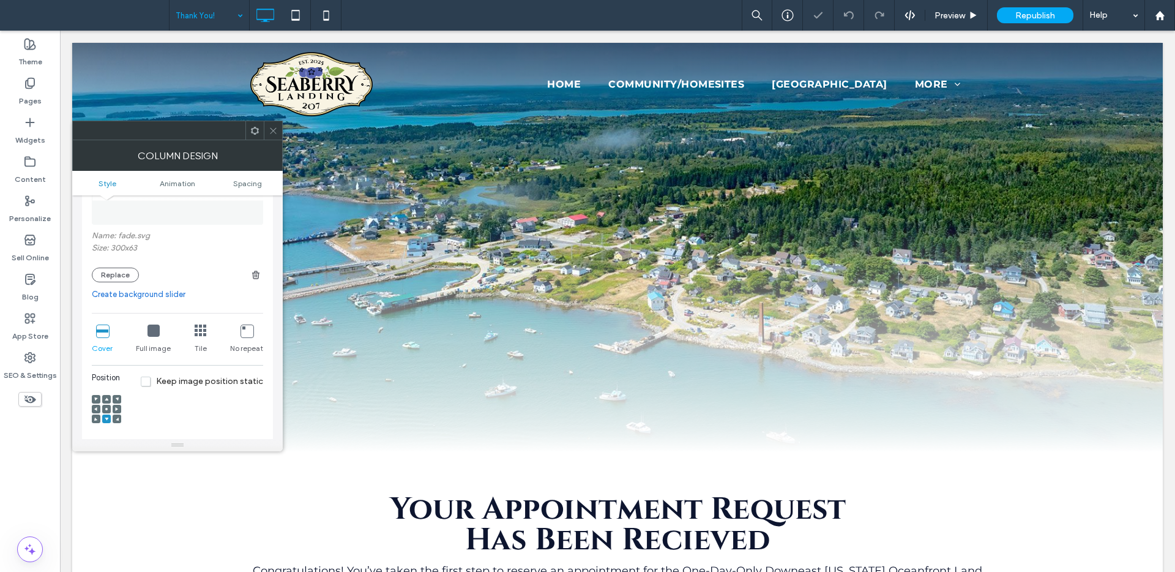
scroll to position [157, 0]
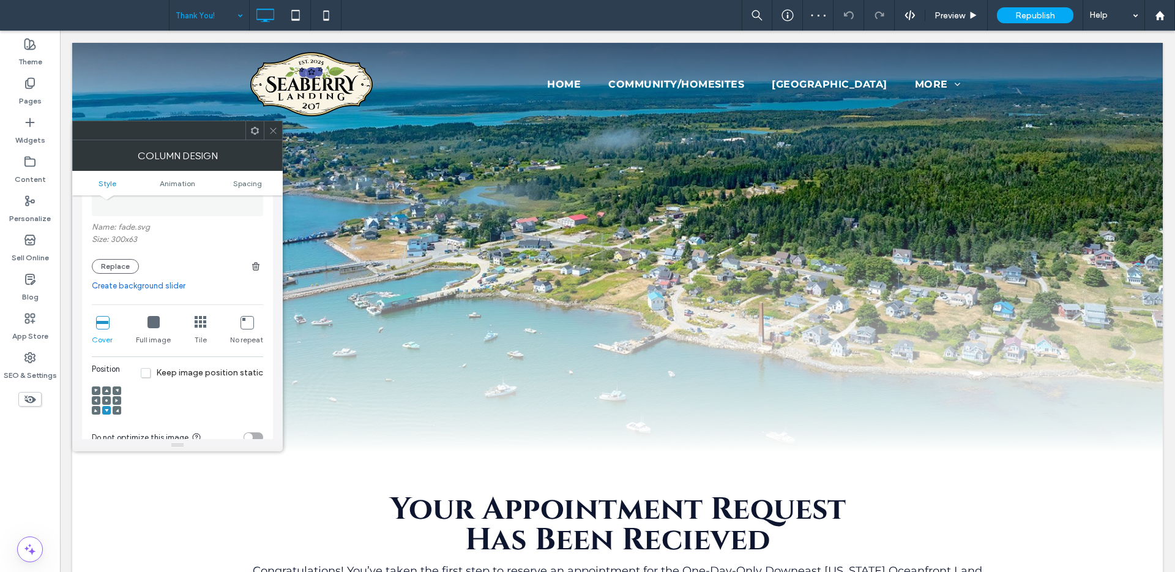
click at [157, 326] on icon at bounding box center [153, 322] width 12 height 12
click at [264, 137] on div at bounding box center [273, 130] width 18 height 18
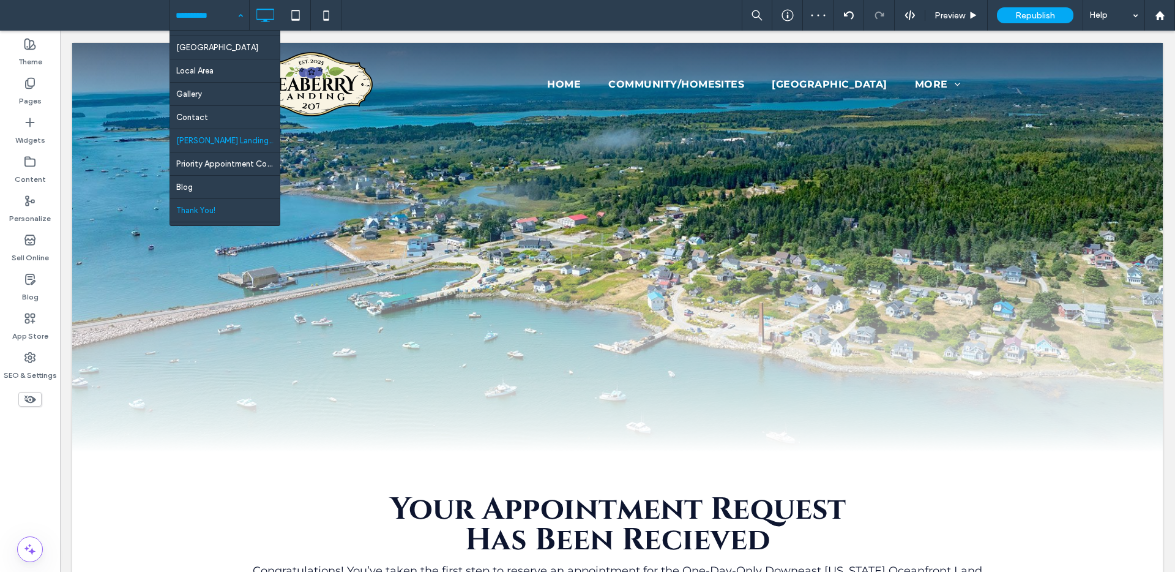
scroll to position [83, 0]
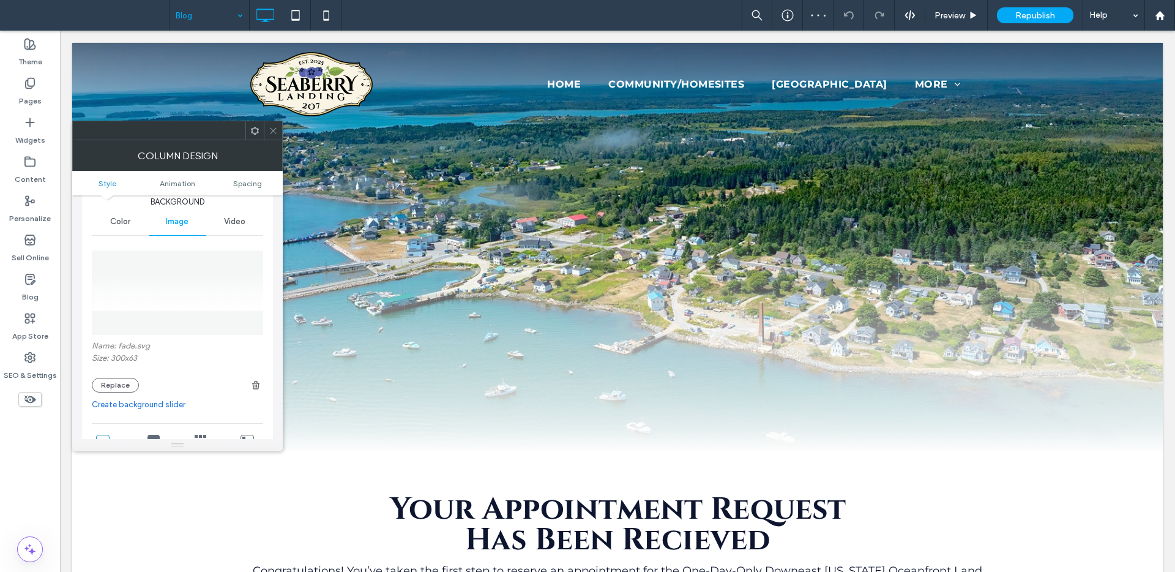
scroll to position [90, 0]
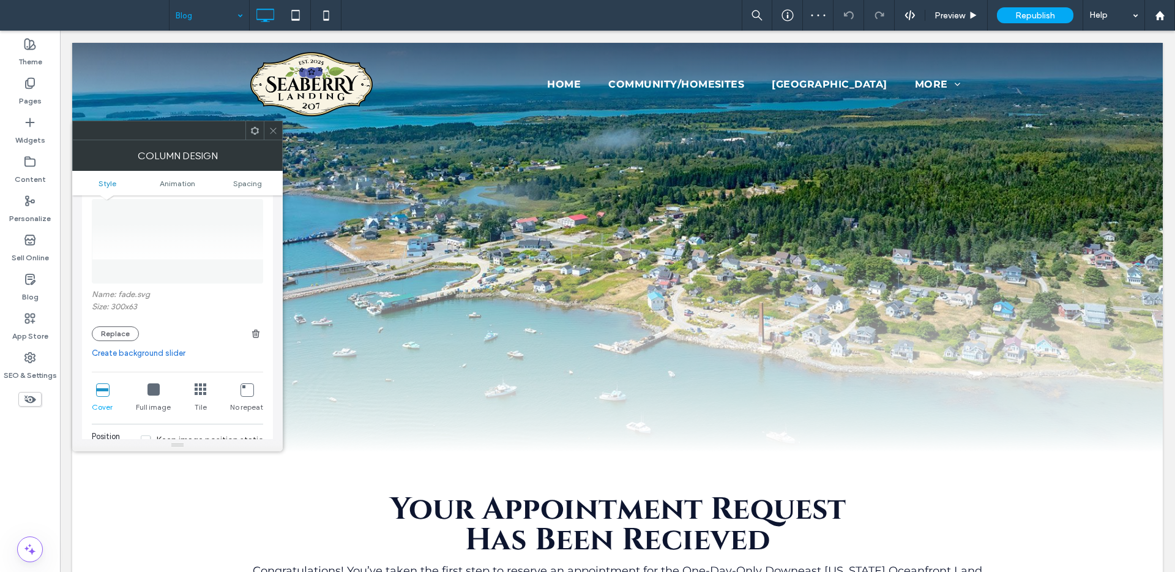
drag, startPoint x: 152, startPoint y: 394, endPoint x: 158, endPoint y: 386, distance: 10.4
click at [152, 393] on icon at bounding box center [153, 389] width 12 height 12
click at [275, 132] on icon at bounding box center [273, 130] width 9 height 9
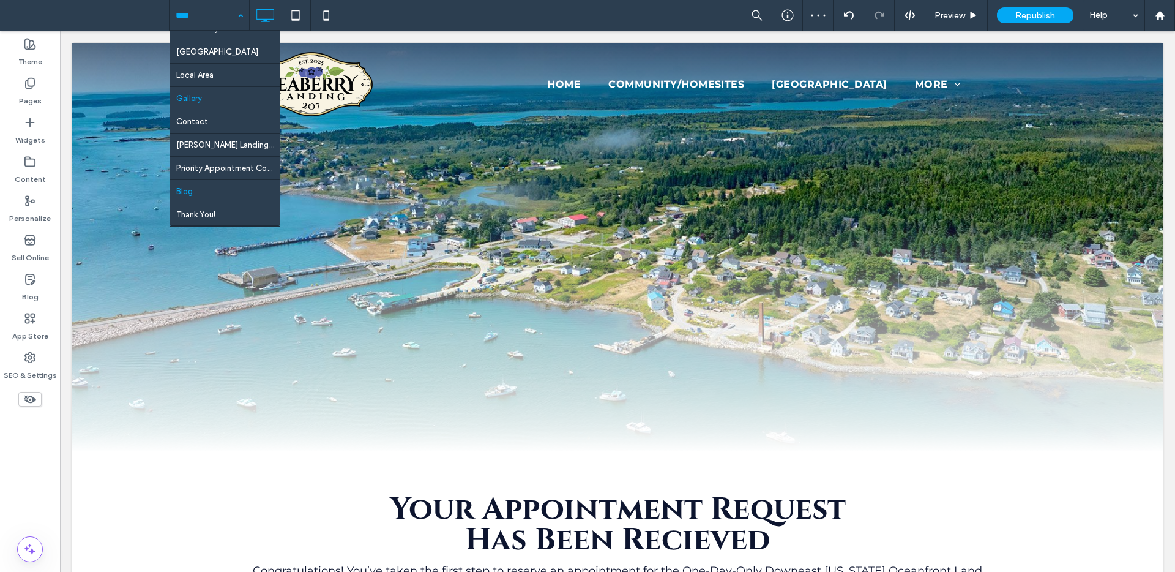
scroll to position [83, 0]
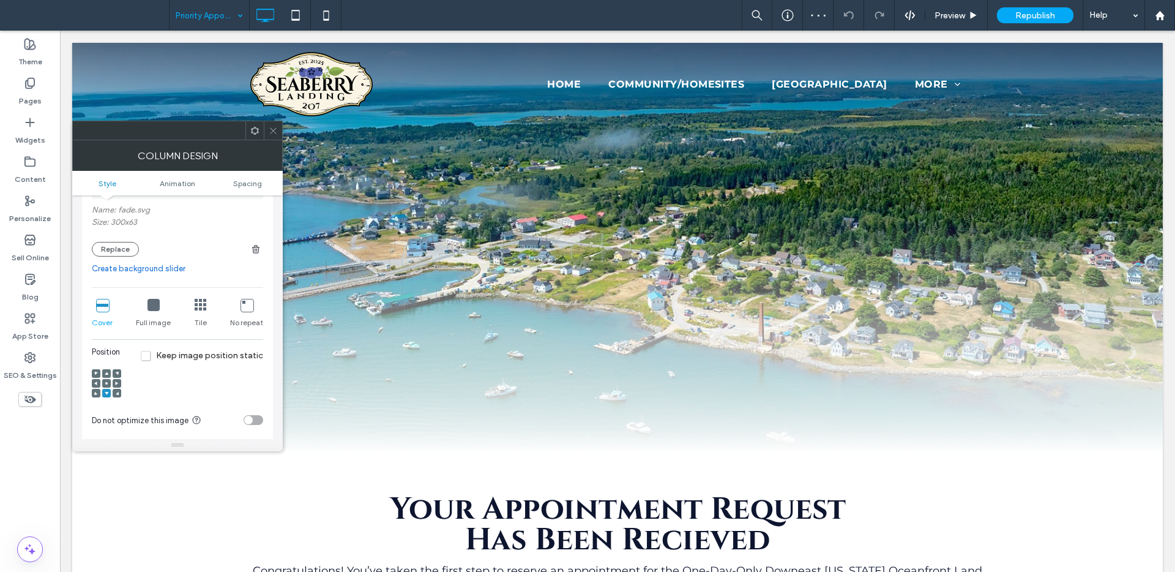
scroll to position [61, 0]
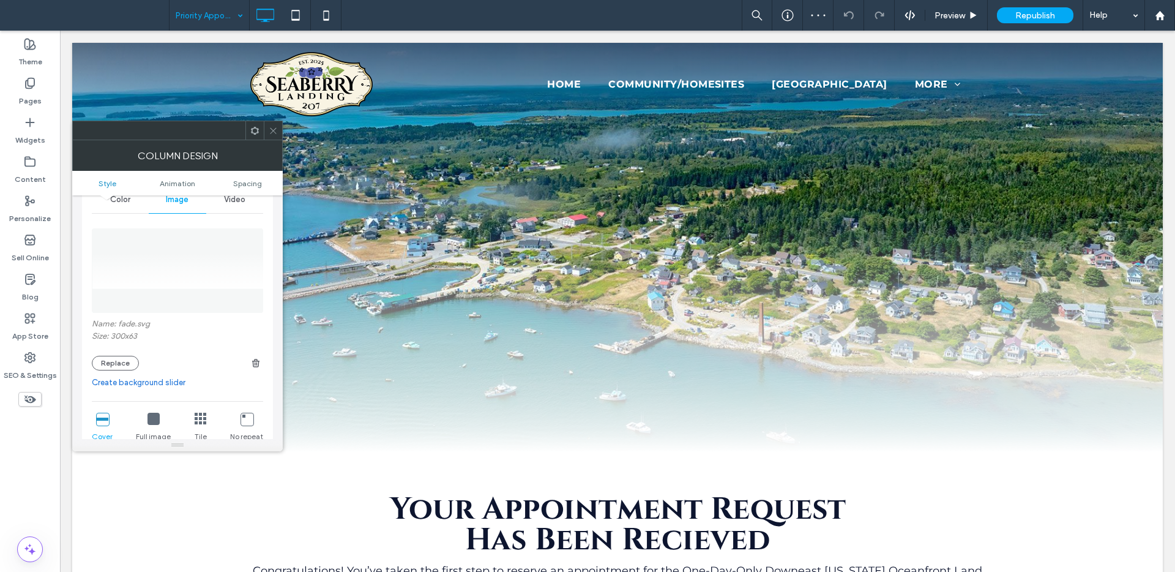
click at [154, 427] on div "Full image" at bounding box center [153, 427] width 35 height 39
click at [272, 129] on use at bounding box center [273, 130] width 6 height 6
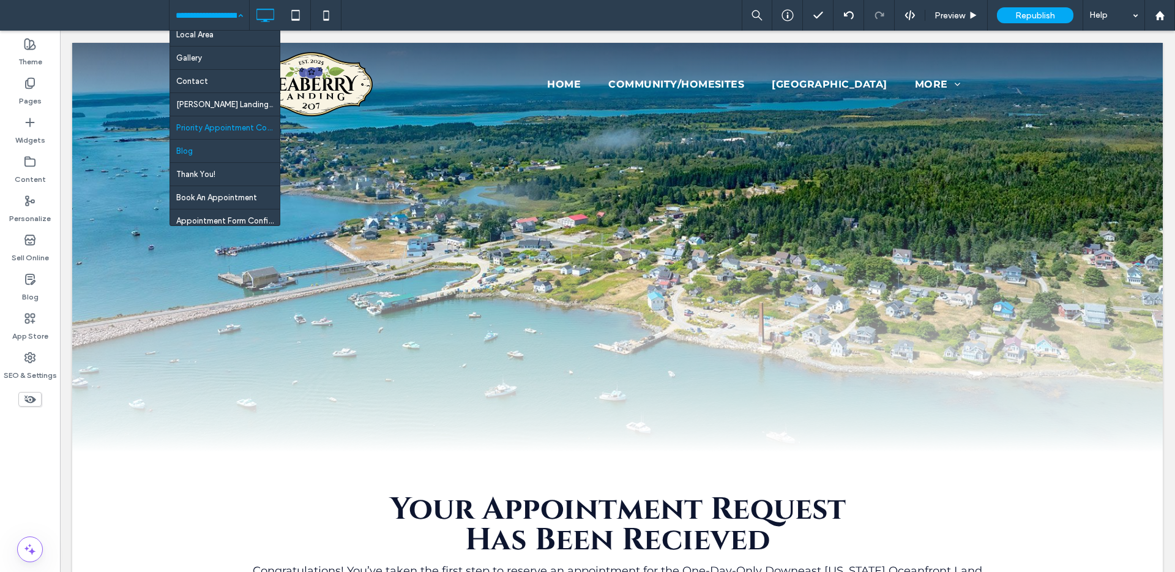
scroll to position [83, 0]
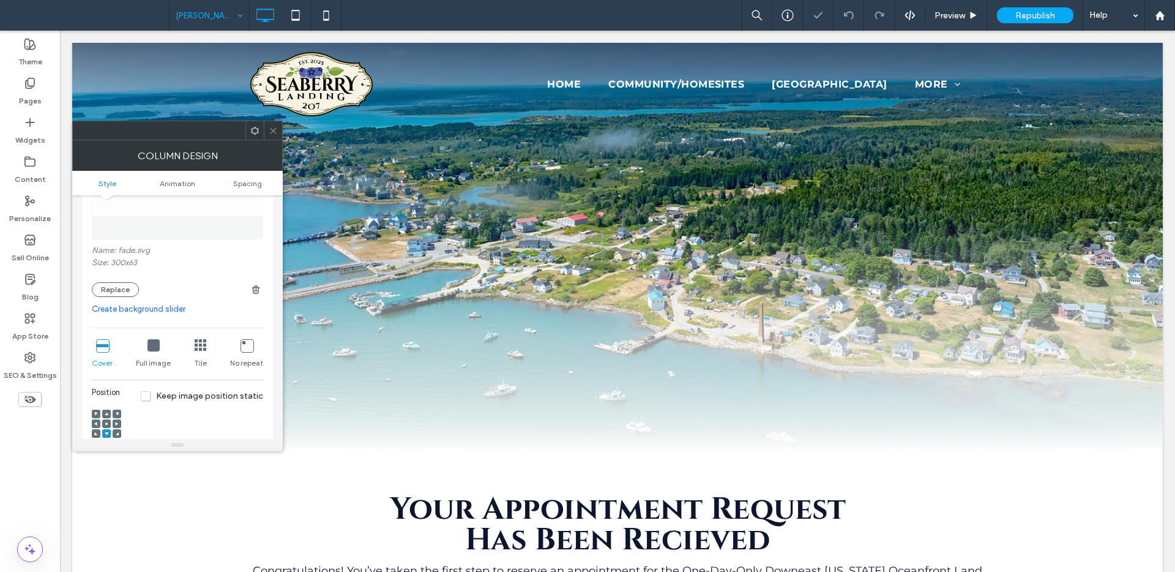
scroll to position [144, 0]
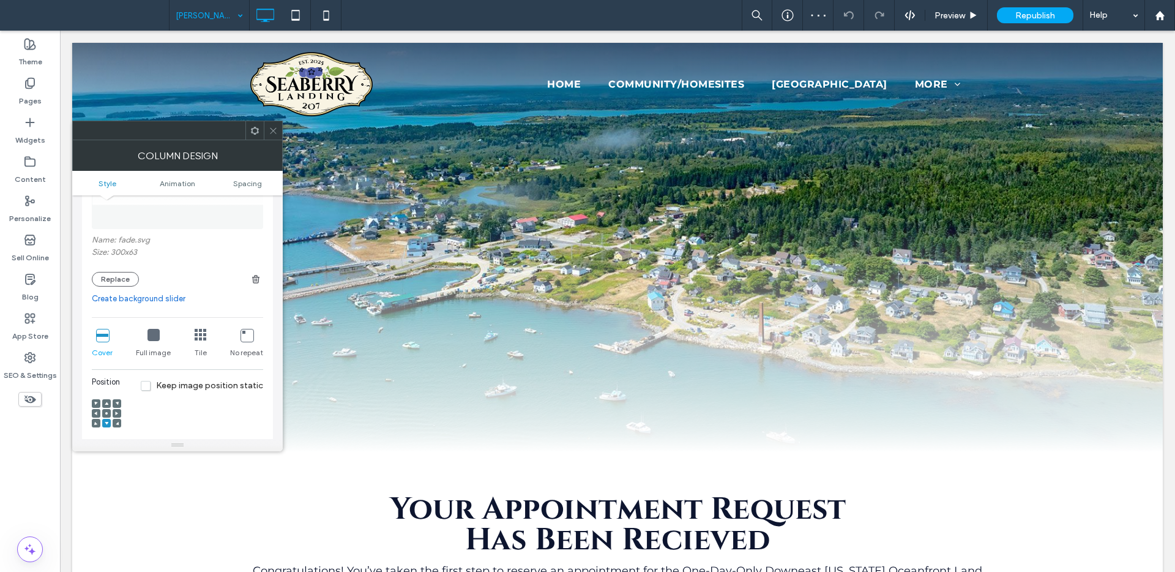
click at [151, 331] on icon at bounding box center [153, 335] width 12 height 12
click at [271, 128] on icon at bounding box center [273, 130] width 9 height 9
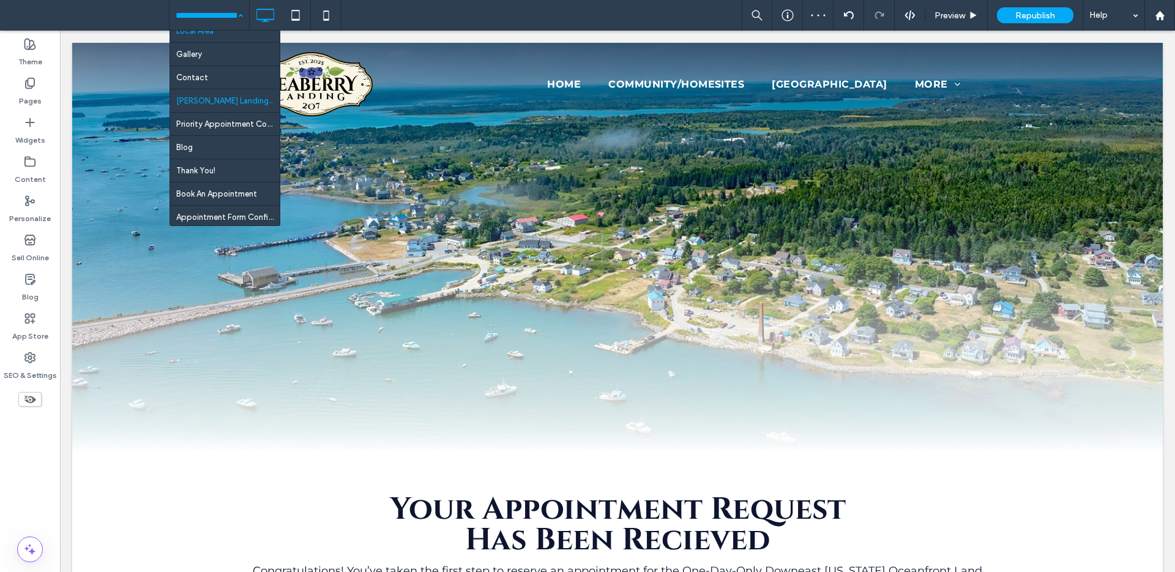
scroll to position [83, 0]
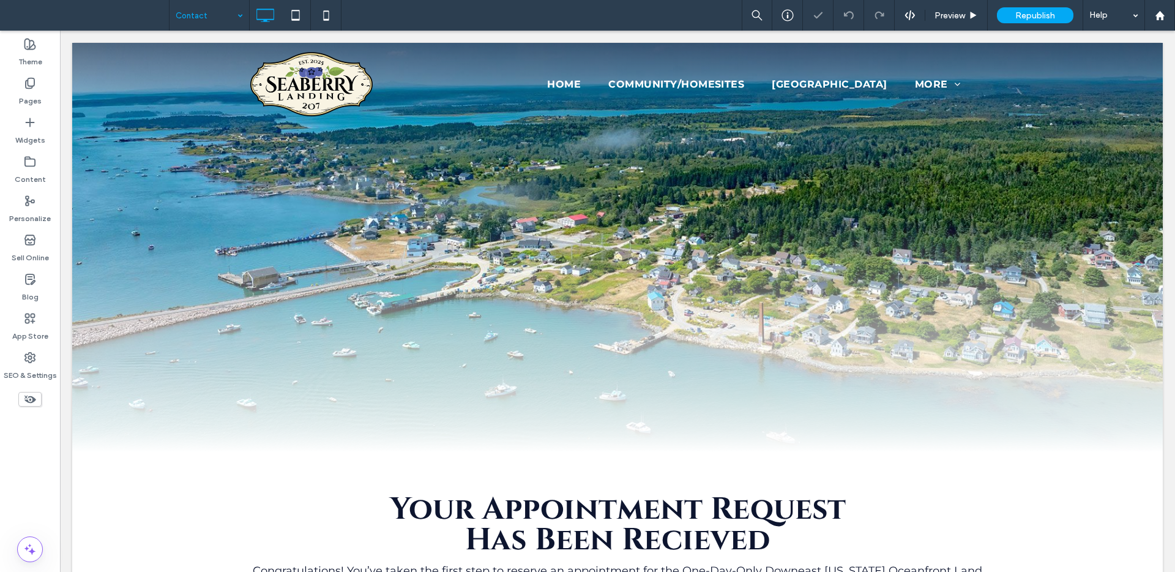
click at [204, 24] on input at bounding box center [206, 15] width 61 height 31
click at [217, 20] on input at bounding box center [206, 15] width 61 height 31
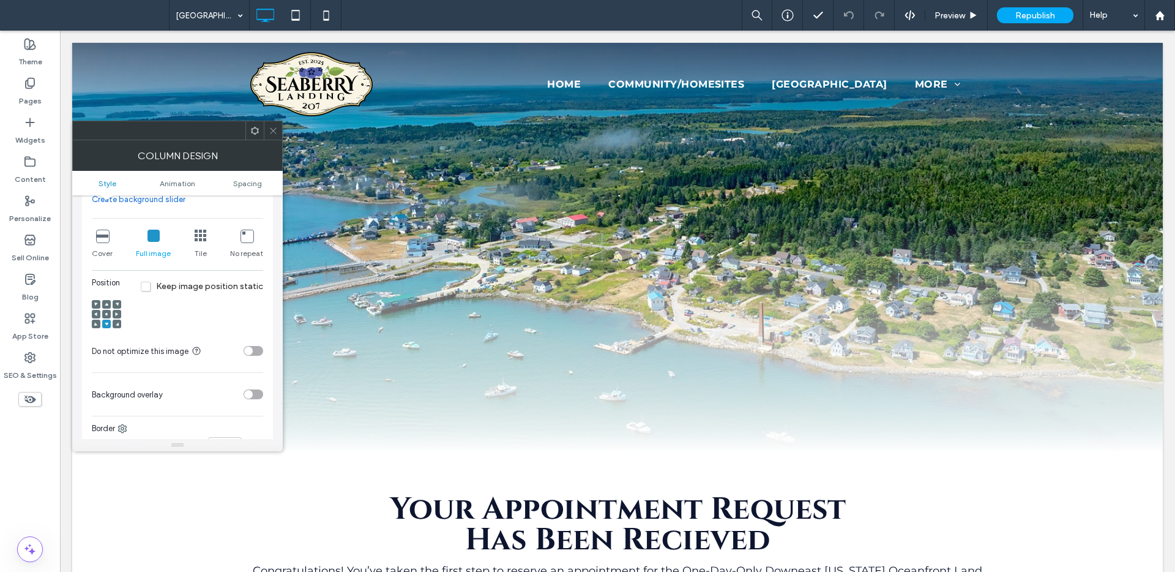
scroll to position [196, 0]
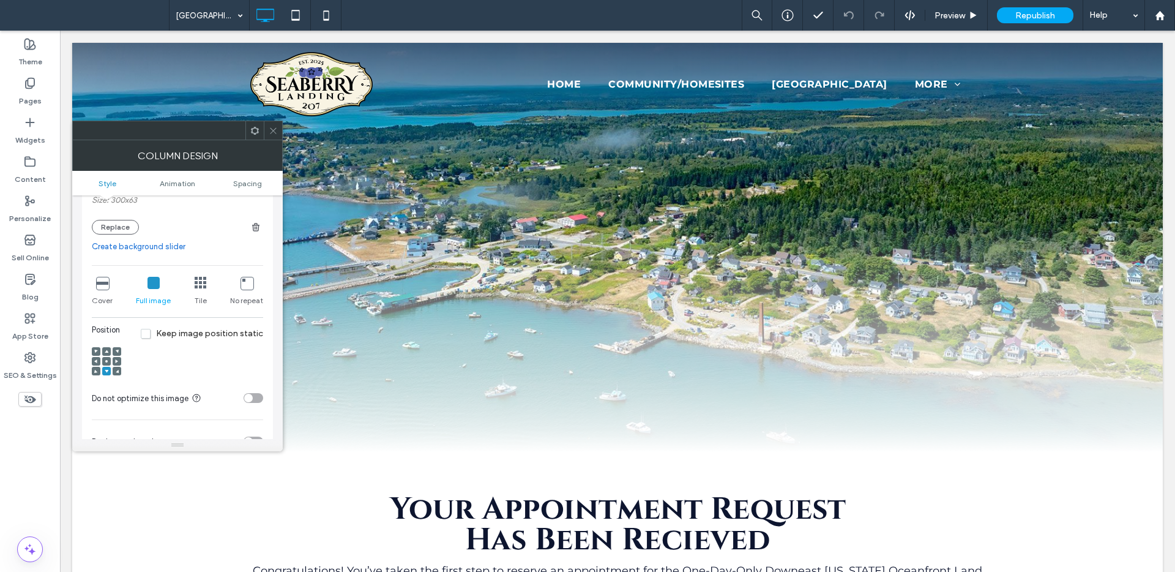
click at [257, 129] on use at bounding box center [255, 130] width 8 height 8
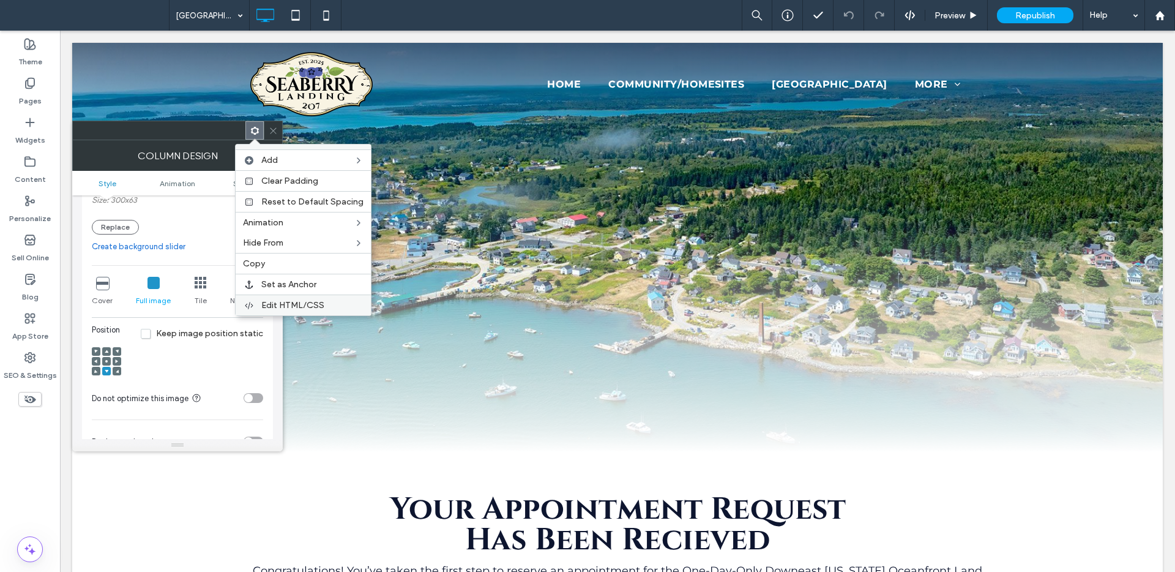
click at [325, 301] on label "Edit HTML/CSS" at bounding box center [312, 305] width 102 height 10
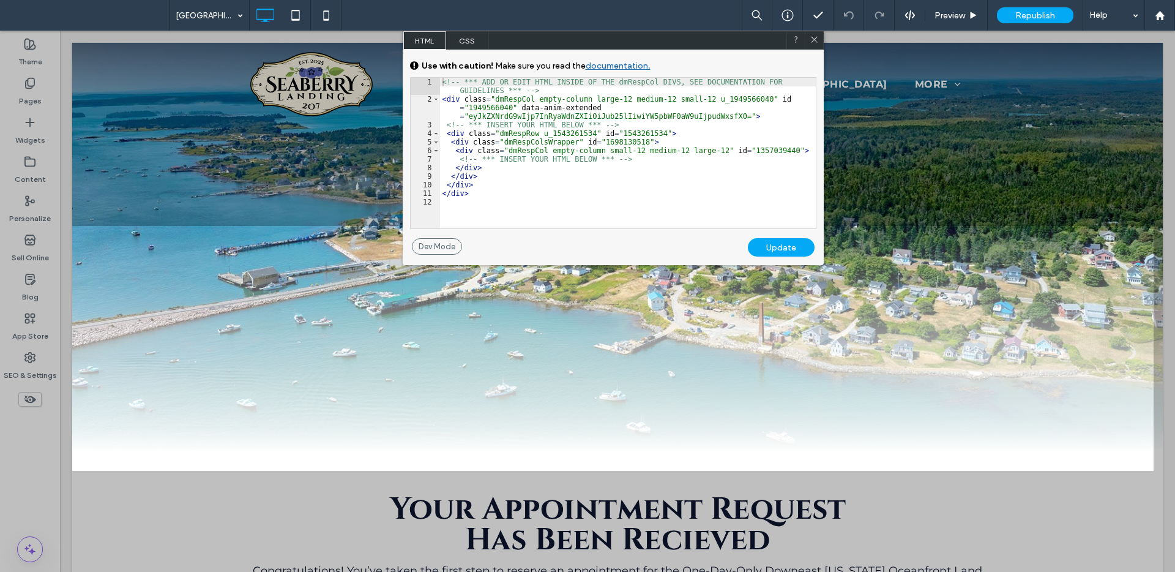
click at [469, 37] on span "CSS" at bounding box center [467, 40] width 43 height 18
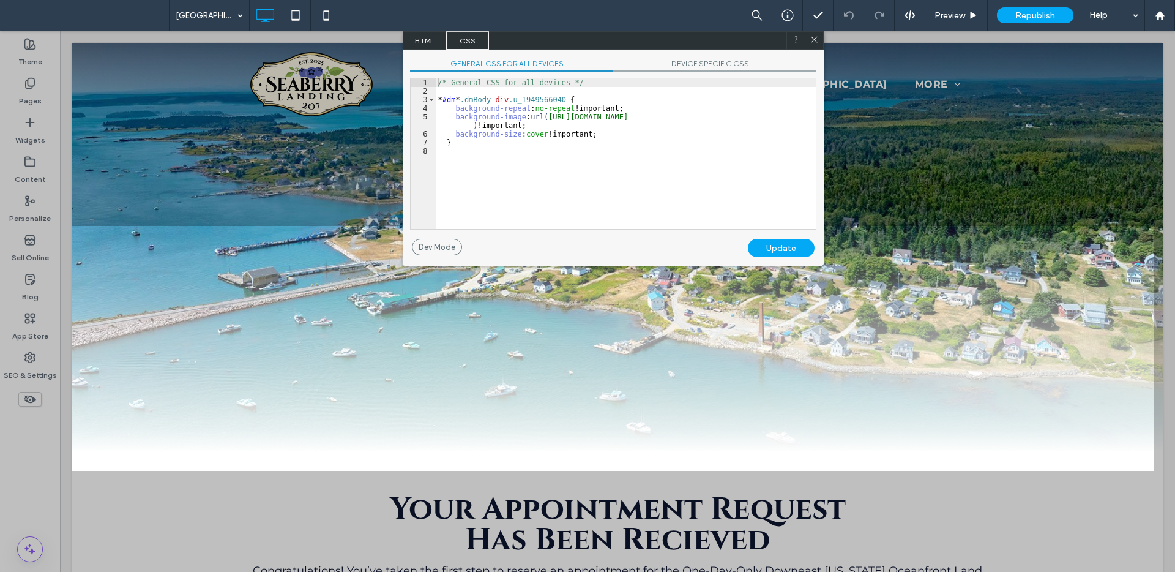
scroll to position [2, 0]
click at [600, 166] on div "/* General CSS for all devices */ * #dm * .dmBody div .u_1949566040 { backgroun…" at bounding box center [626, 162] width 380 height 168
click at [818, 40] on icon at bounding box center [814, 39] width 9 height 9
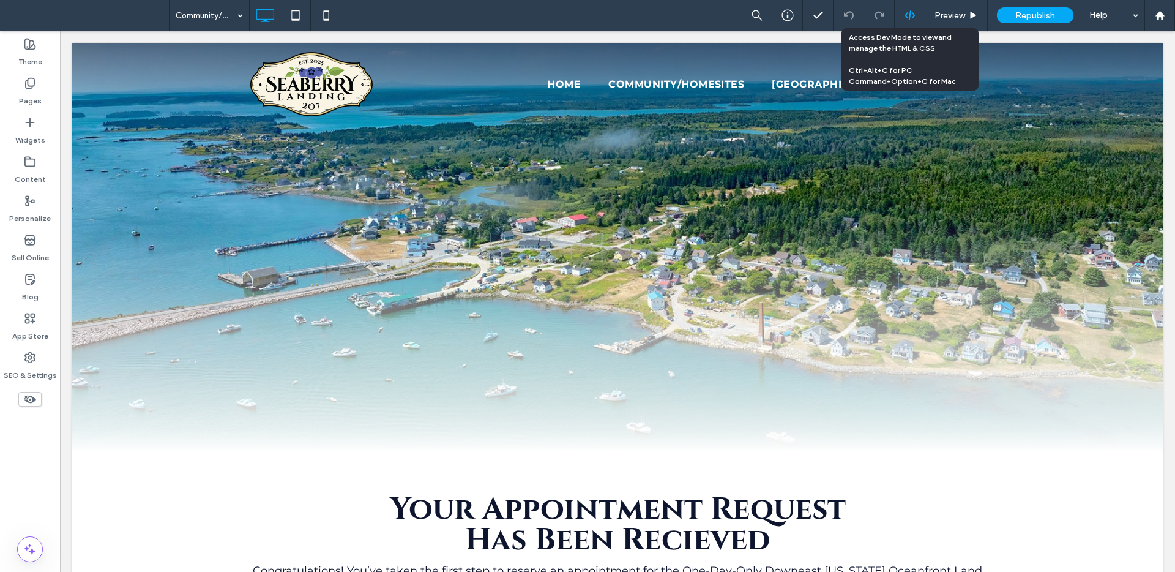
click at [904, 15] on icon at bounding box center [909, 15] width 11 height 11
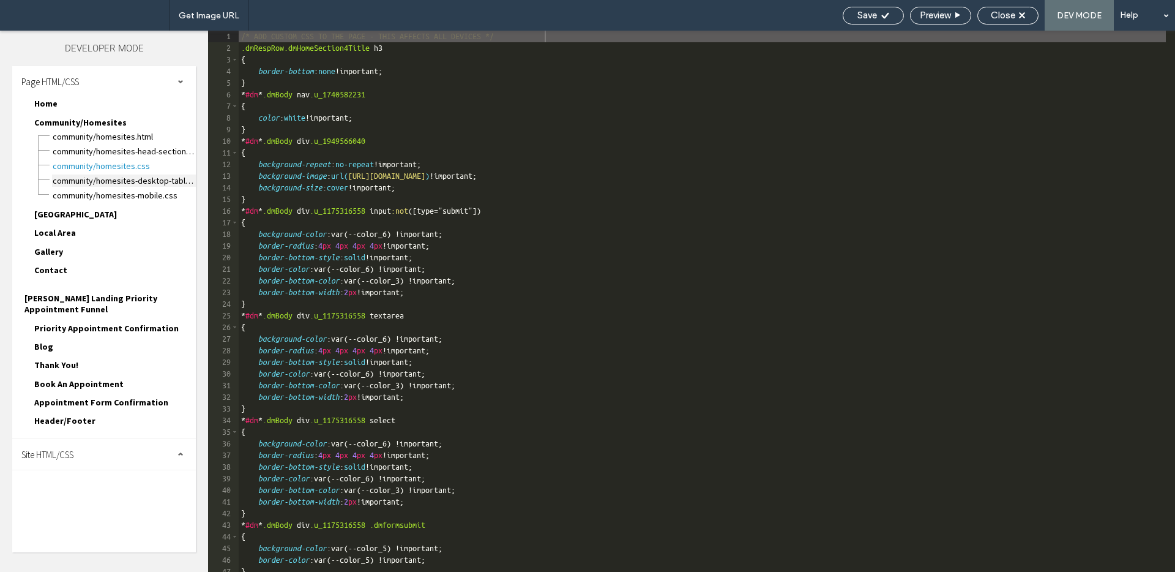
click at [135, 181] on span "Community/Homesites-desktop-tablet.css" at bounding box center [124, 180] width 144 height 12
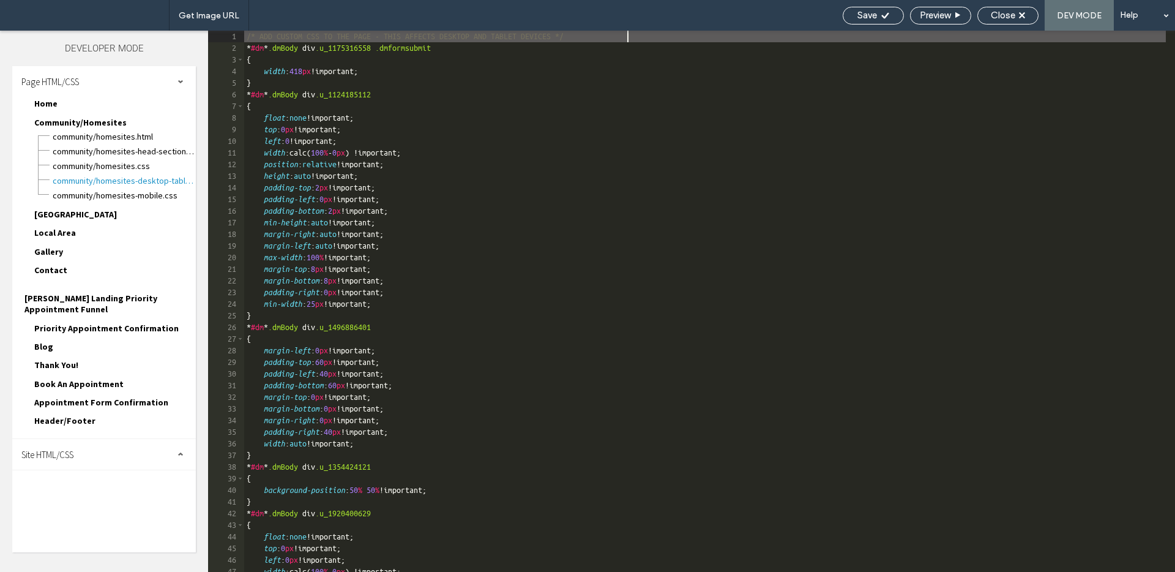
click at [769, 81] on div "/* ADD CUSTOM CSS TO THE PAGE - THIS AFFECTS DESKTOP AND TABLET DEVICES */ * #d…" at bounding box center [705, 313] width 922 height 564
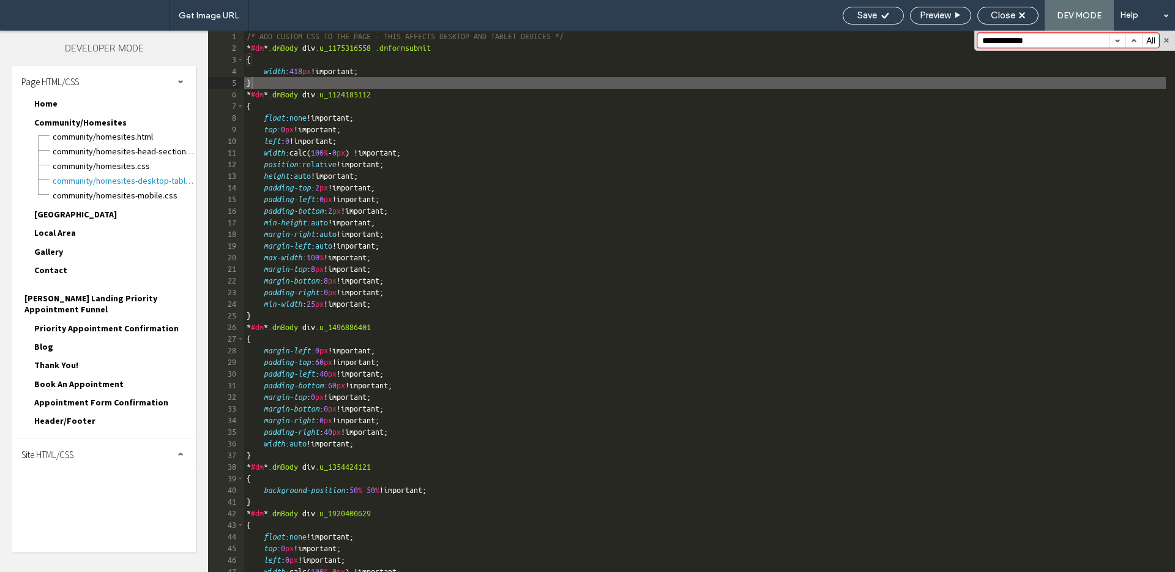
type input "**********"
click at [1139, 38] on button "button" at bounding box center [1133, 40] width 17 height 13
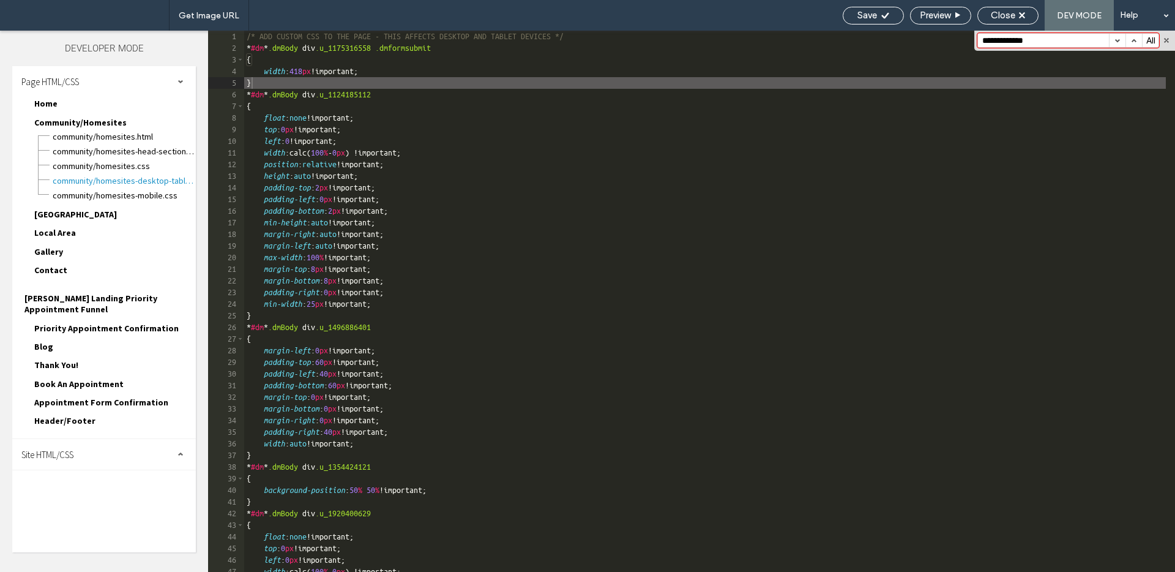
click at [1139, 38] on button "button" at bounding box center [1133, 40] width 17 height 13
click at [145, 190] on span "Community/Homesites-mobile.css" at bounding box center [124, 195] width 144 height 12
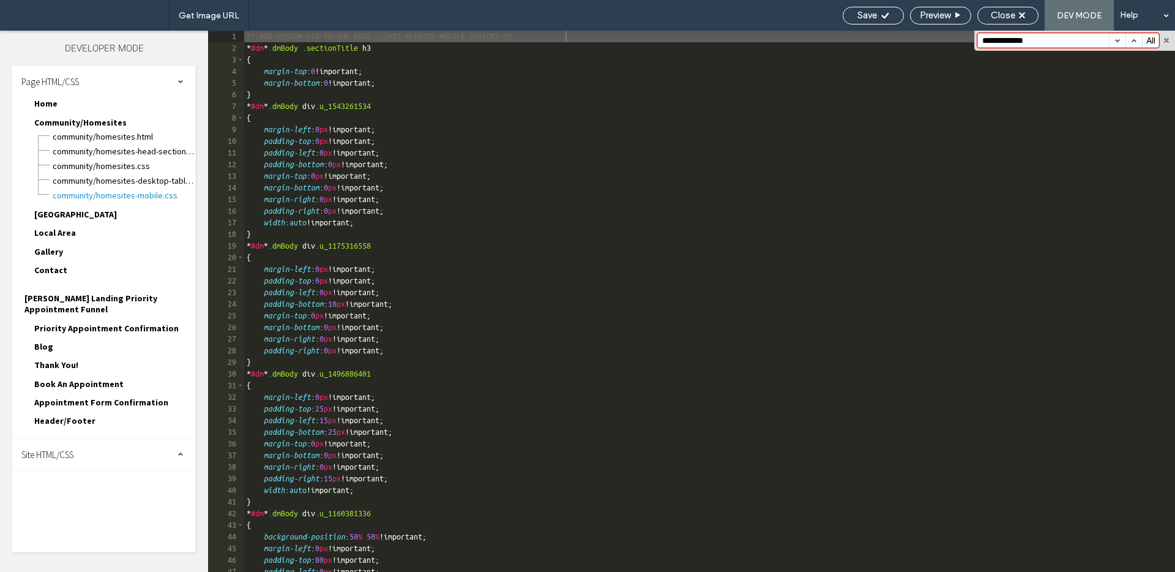
click at [1131, 39] on button "button" at bounding box center [1133, 40] width 17 height 13
click at [139, 162] on span "Community/Homesites.css" at bounding box center [124, 166] width 144 height 12
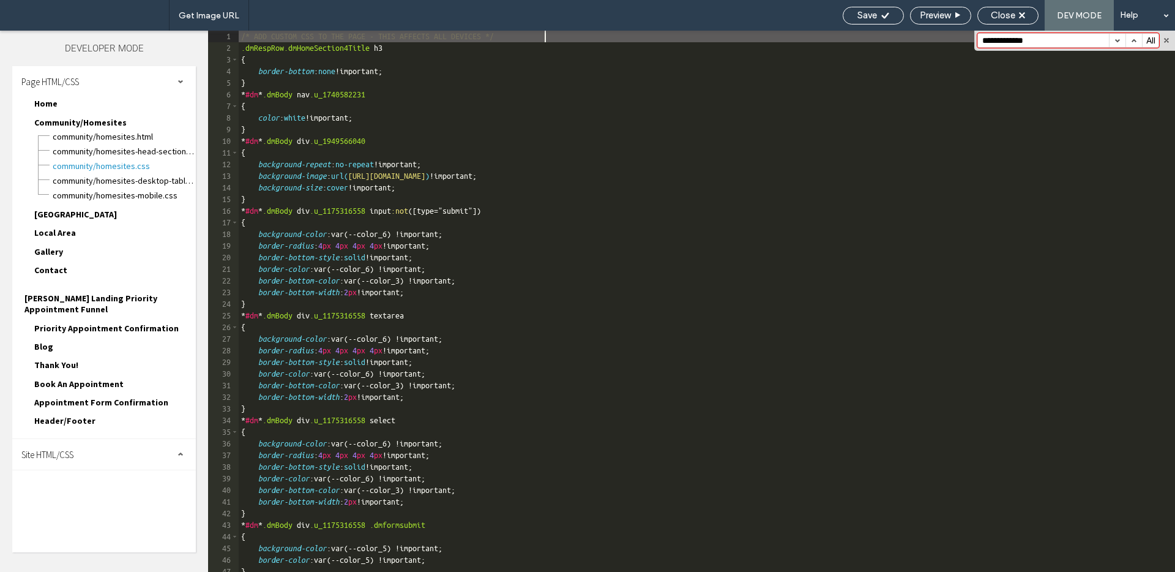
click at [1134, 38] on button "button" at bounding box center [1133, 40] width 17 height 13
click at [356, 183] on div "/* ADD CUSTOM CSS TO THE PAGE - THIS AFFECTS ALL DEVICES */ .dmRespRow.dmHomeSe…" at bounding box center [702, 313] width 927 height 564
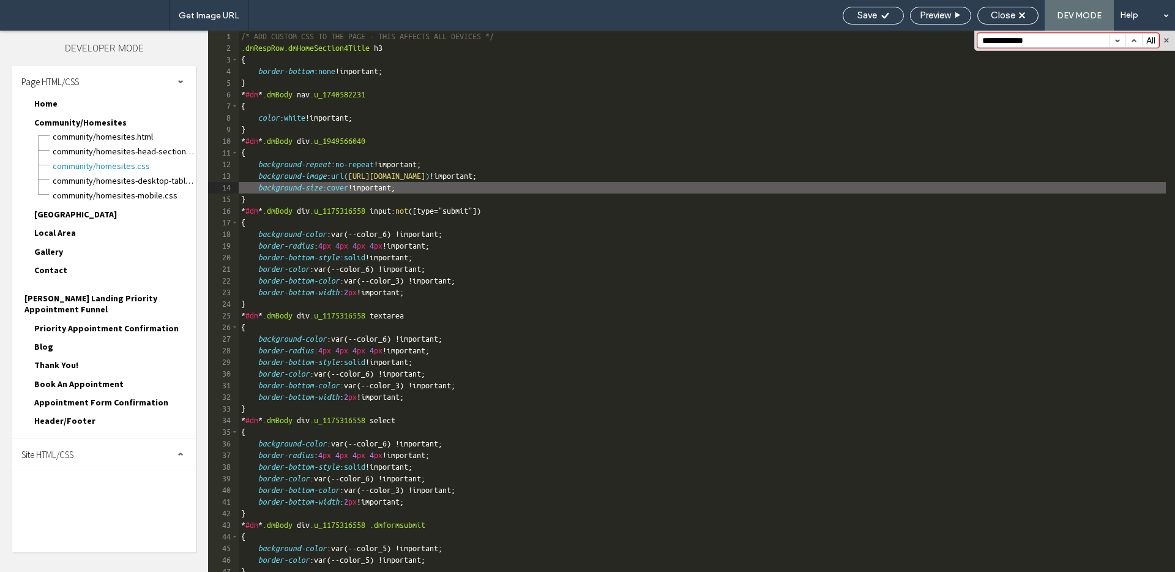
click at [359, 190] on div "/* ADD CUSTOM CSS TO THE PAGE - THIS AFFECTS ALL DEVICES */ .dmRespRow.dmHomeSe…" at bounding box center [702, 313] width 927 height 564
type textarea "**"
click at [874, 13] on span "Save" at bounding box center [867, 15] width 20 height 11
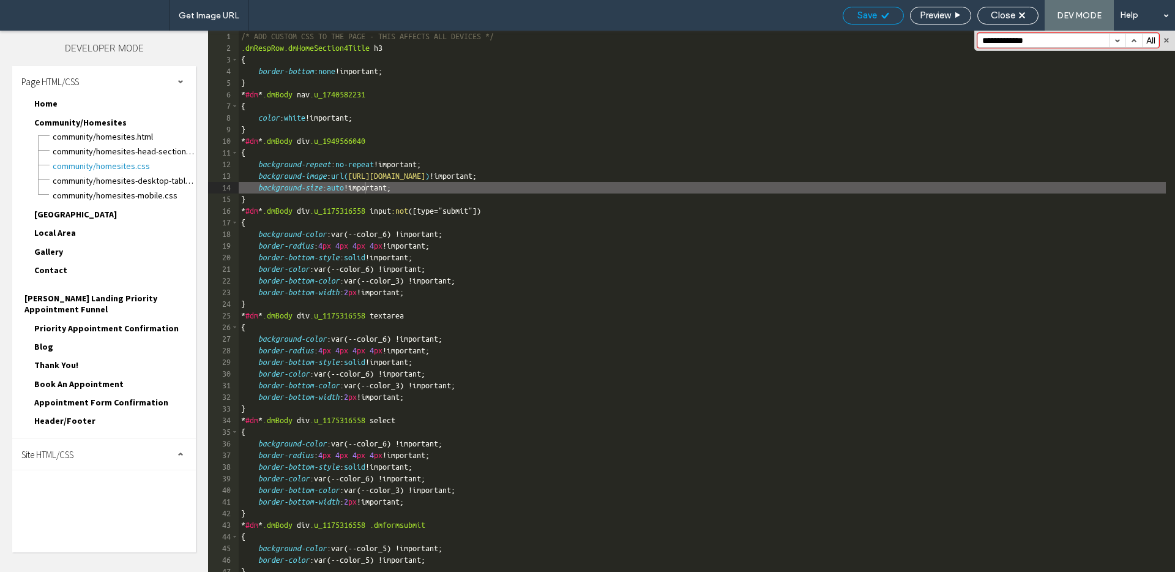
click at [874, 13] on span "Save" at bounding box center [867, 15] width 20 height 11
click at [868, 10] on span "Save" at bounding box center [867, 15] width 20 height 11
click at [1136, 40] on button "button" at bounding box center [1133, 40] width 17 height 13
click at [138, 176] on span "Community/Homesites-desktop-tablet.css" at bounding box center [124, 180] width 144 height 12
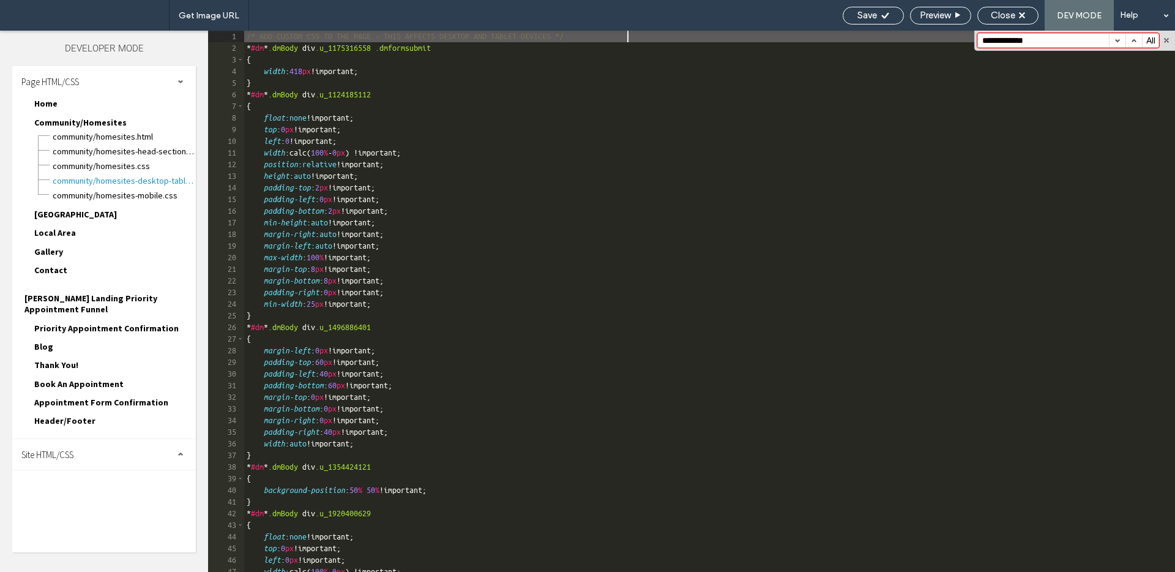
click at [1137, 37] on button "button" at bounding box center [1133, 40] width 17 height 13
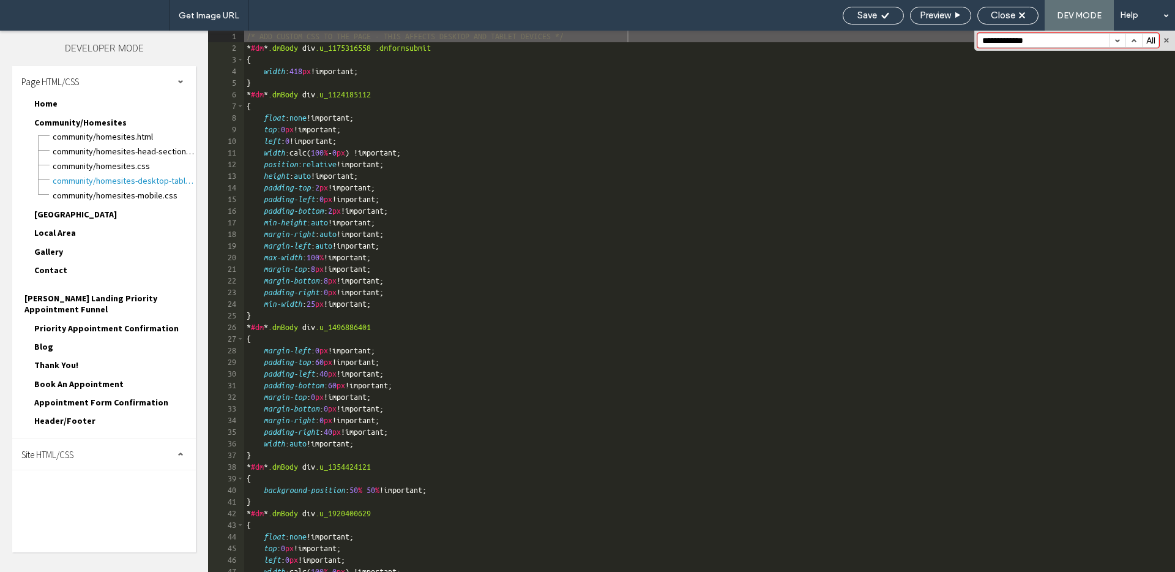
click at [1137, 37] on button "button" at bounding box center [1133, 40] width 17 height 13
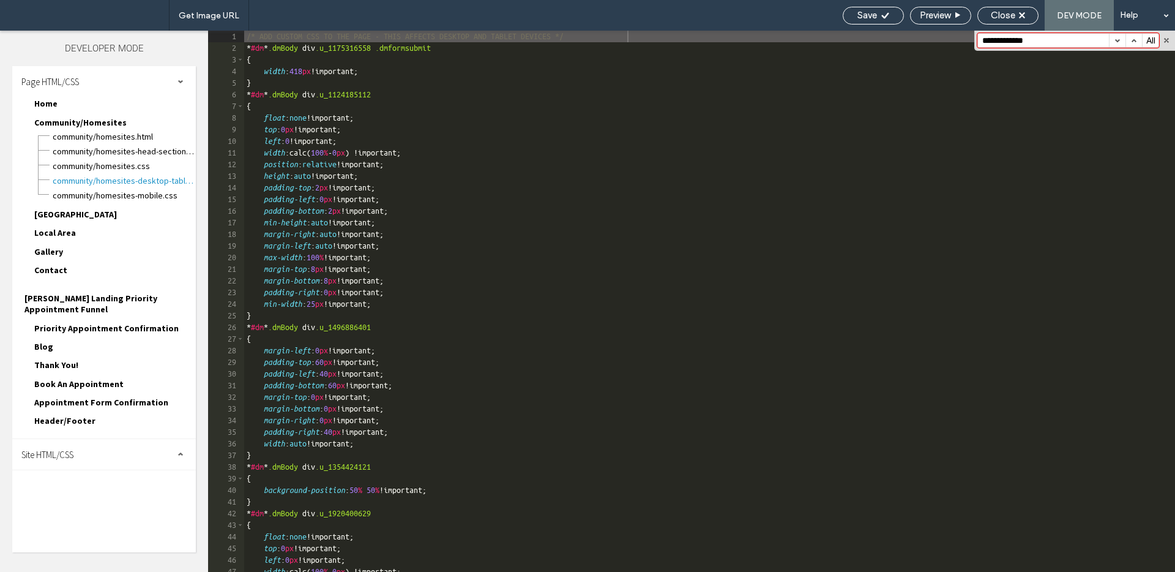
click at [1136, 37] on button "button" at bounding box center [1133, 40] width 17 height 13
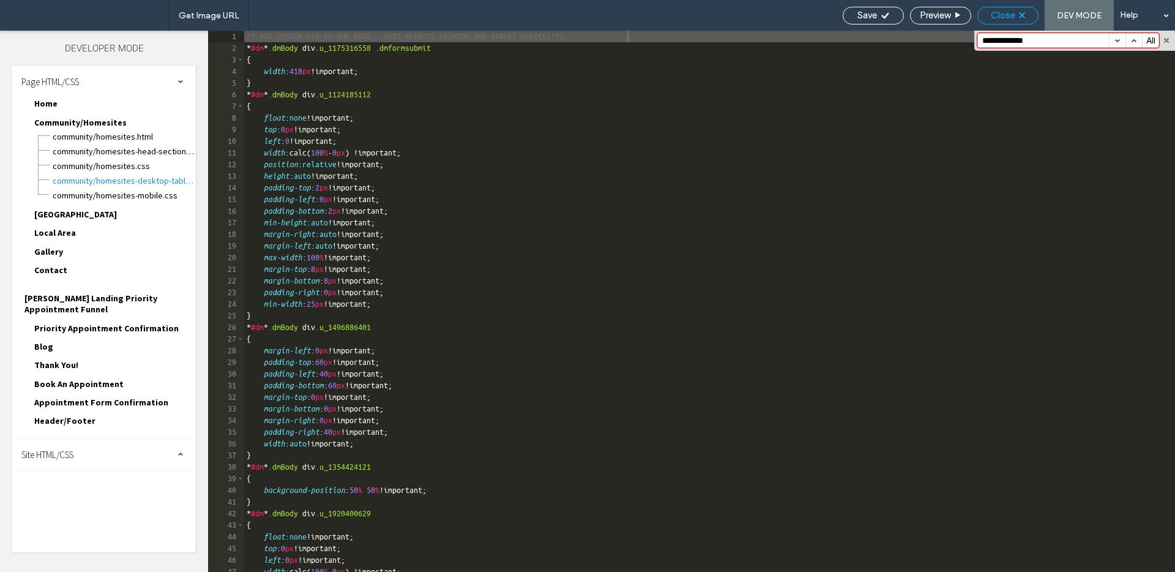
click at [1013, 15] on span "Close" at bounding box center [1003, 15] width 24 height 11
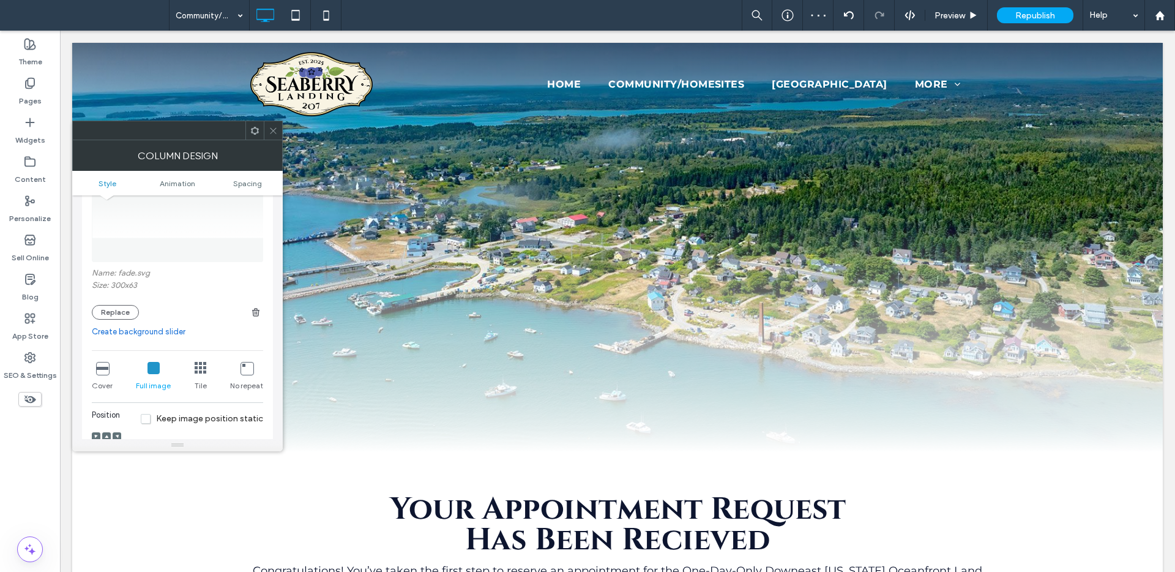
scroll to position [155, 0]
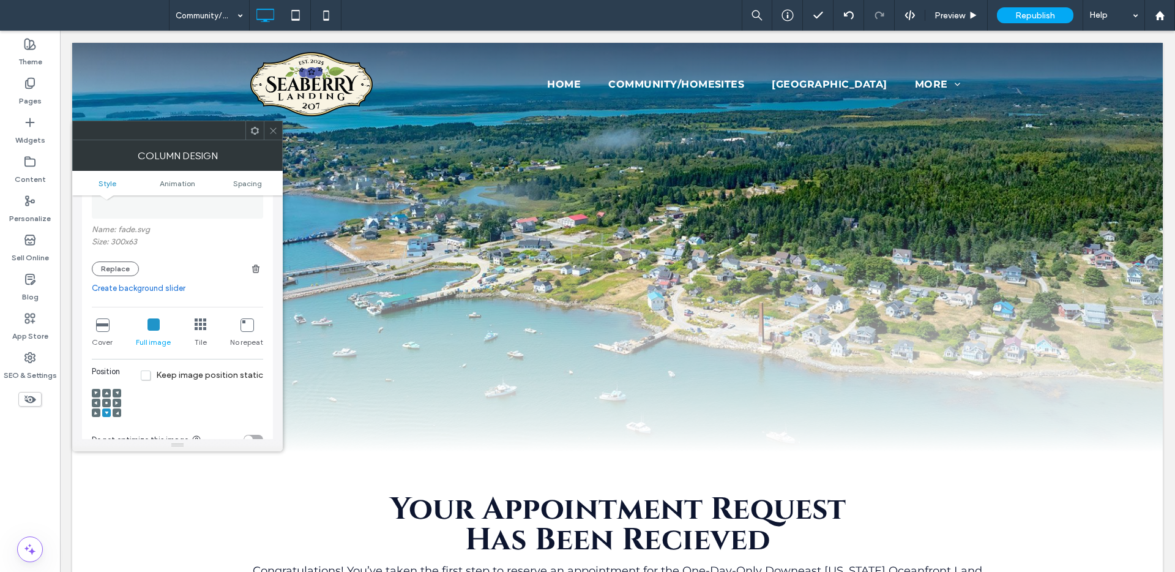
click at [274, 130] on icon at bounding box center [273, 130] width 9 height 9
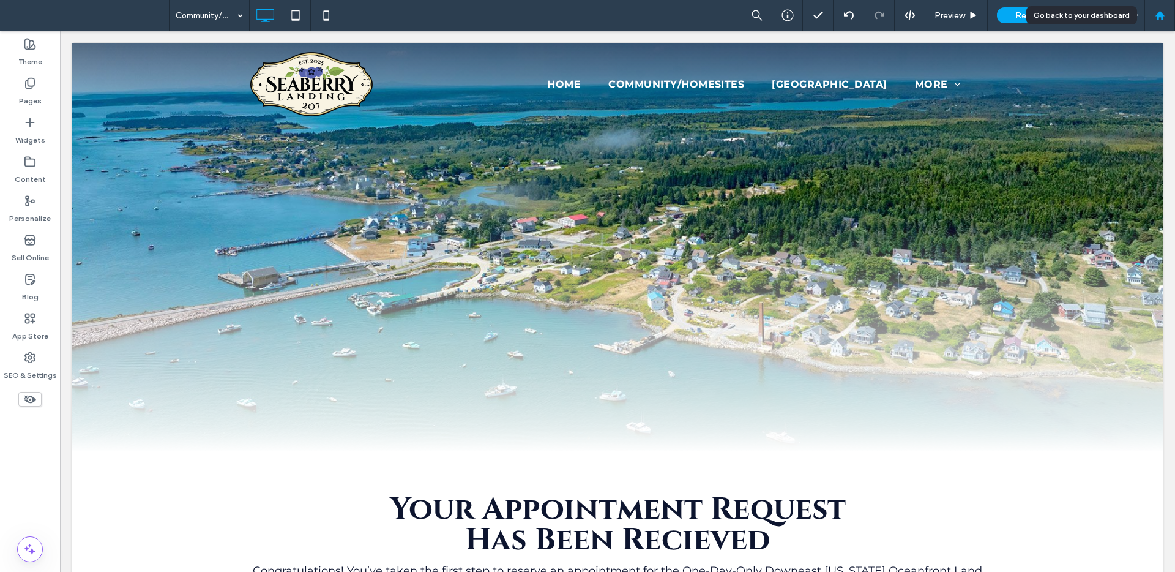
click at [1155, 21] on div at bounding box center [1159, 15] width 31 height 31
